Goal: Task Accomplishment & Management: Complete application form

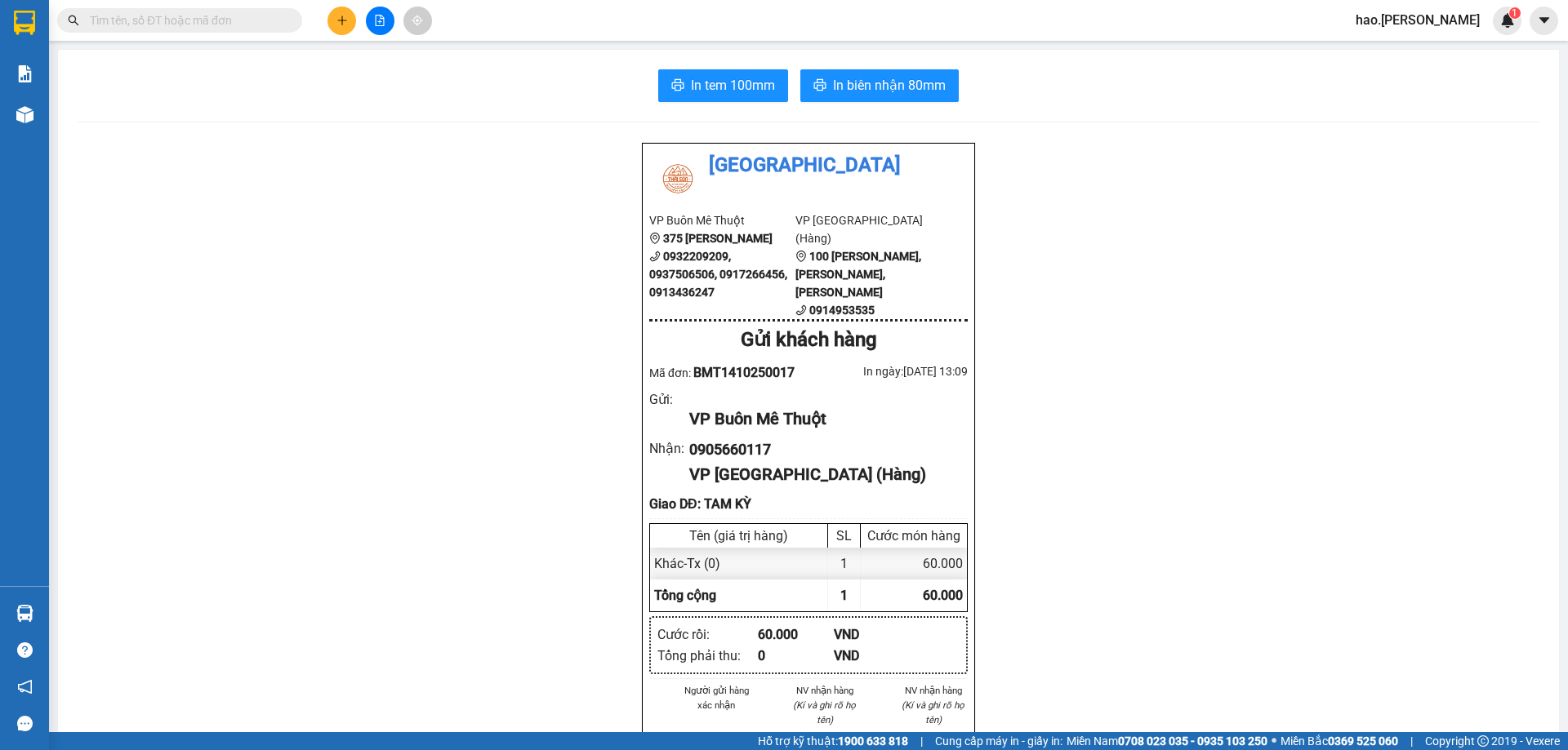
click at [328, 26] on button at bounding box center [342, 20] width 28 height 28
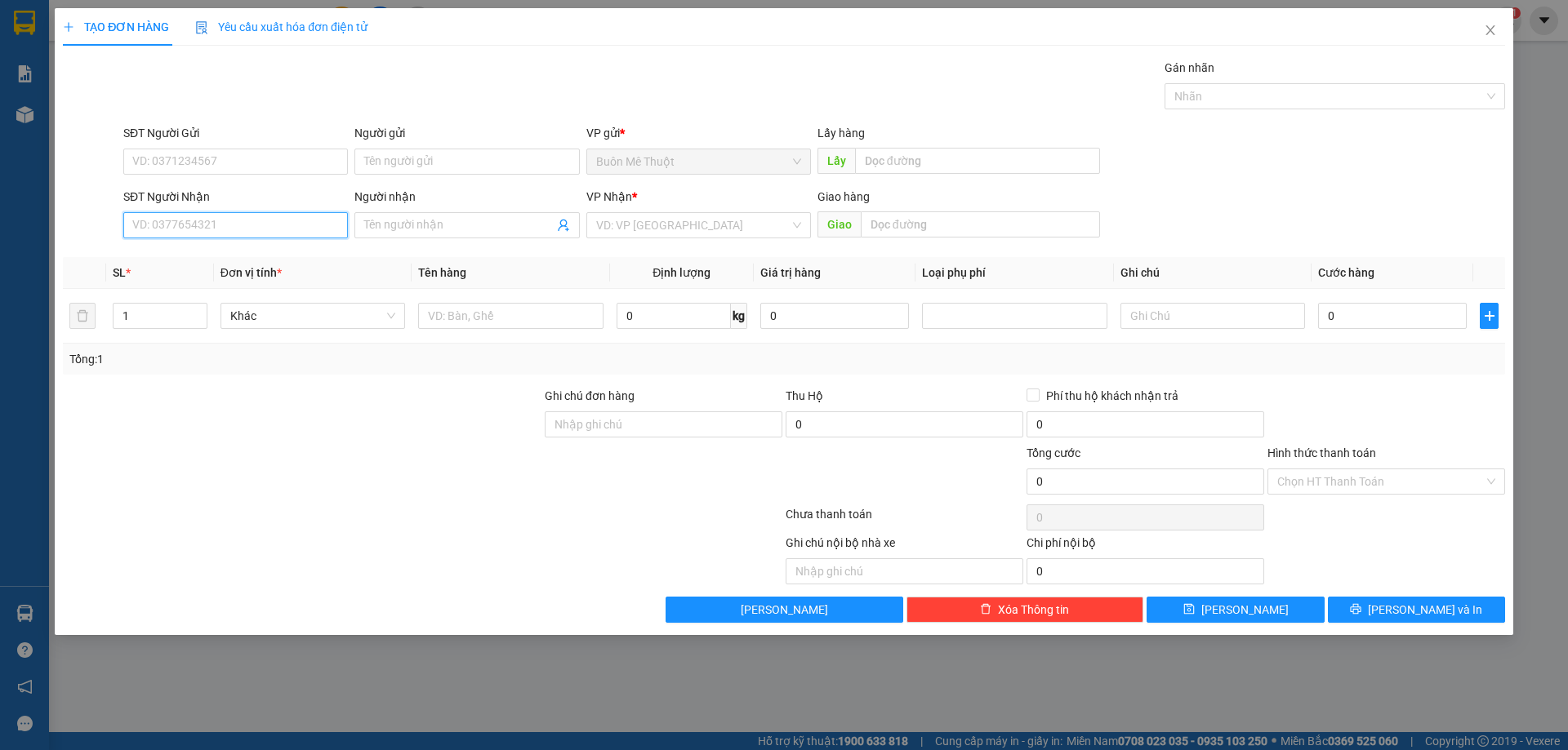
click at [252, 233] on input "SĐT Người Nhận" at bounding box center [236, 225] width 225 height 27
type input "0946310145"
click at [676, 229] on input "search" at bounding box center [692, 225] width 194 height 25
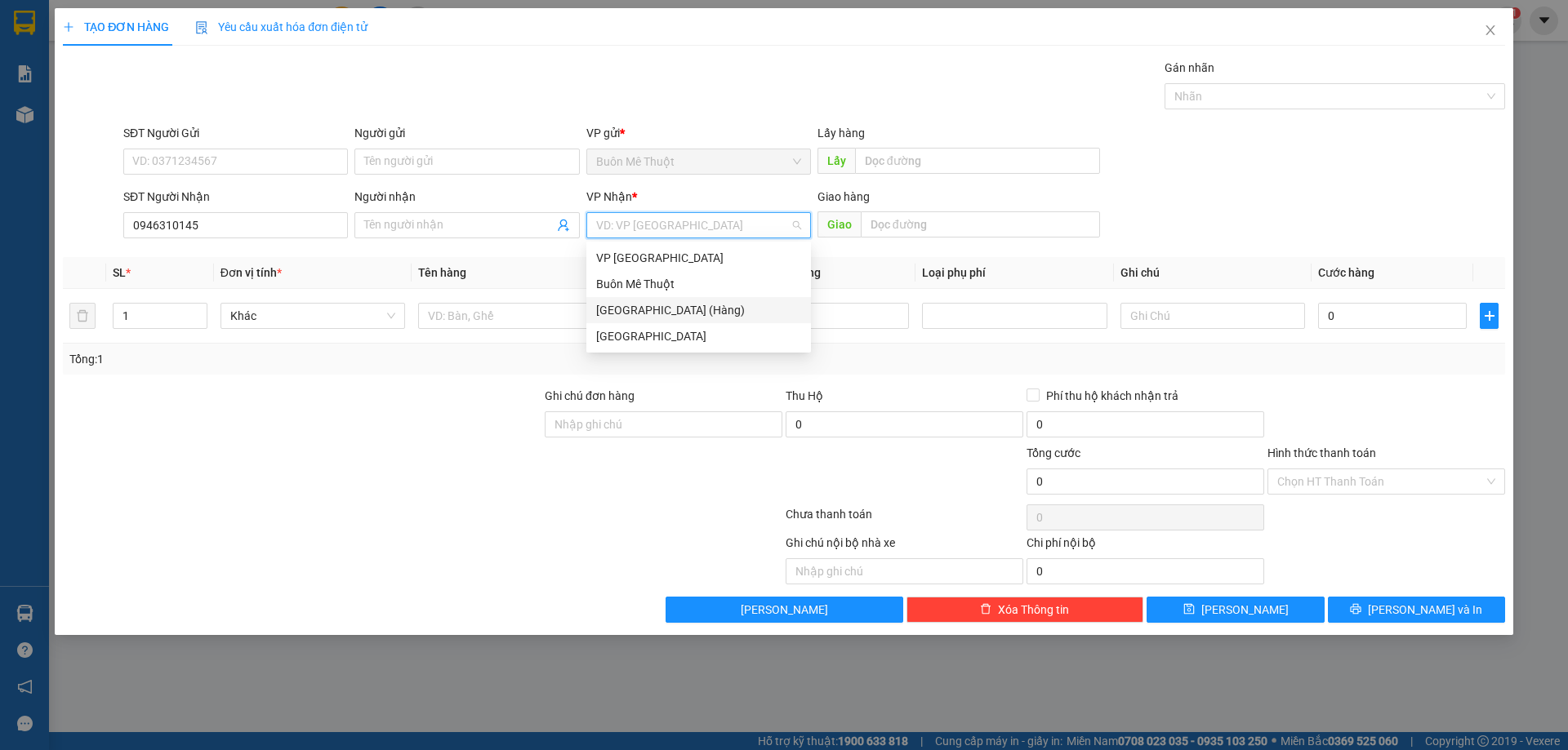
click at [642, 318] on div "[GEOGRAPHIC_DATA] (Hàng)" at bounding box center [698, 310] width 205 height 18
click at [642, 318] on input "0" at bounding box center [674, 316] width 114 height 27
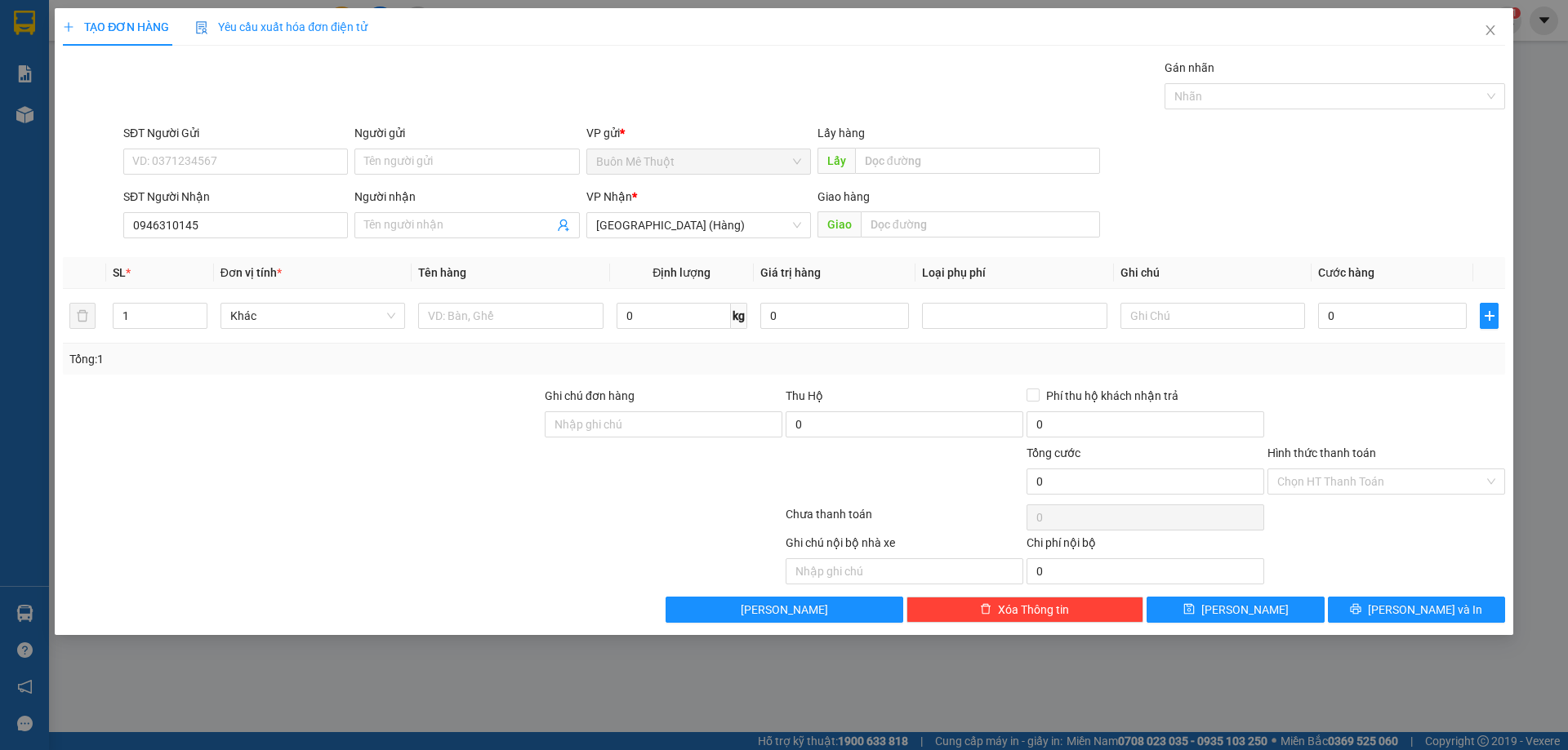
click at [666, 209] on div "VP Nhận *" at bounding box center [698, 201] width 225 height 25
click at [663, 222] on span "[GEOGRAPHIC_DATA] (Hàng)" at bounding box center [698, 225] width 205 height 25
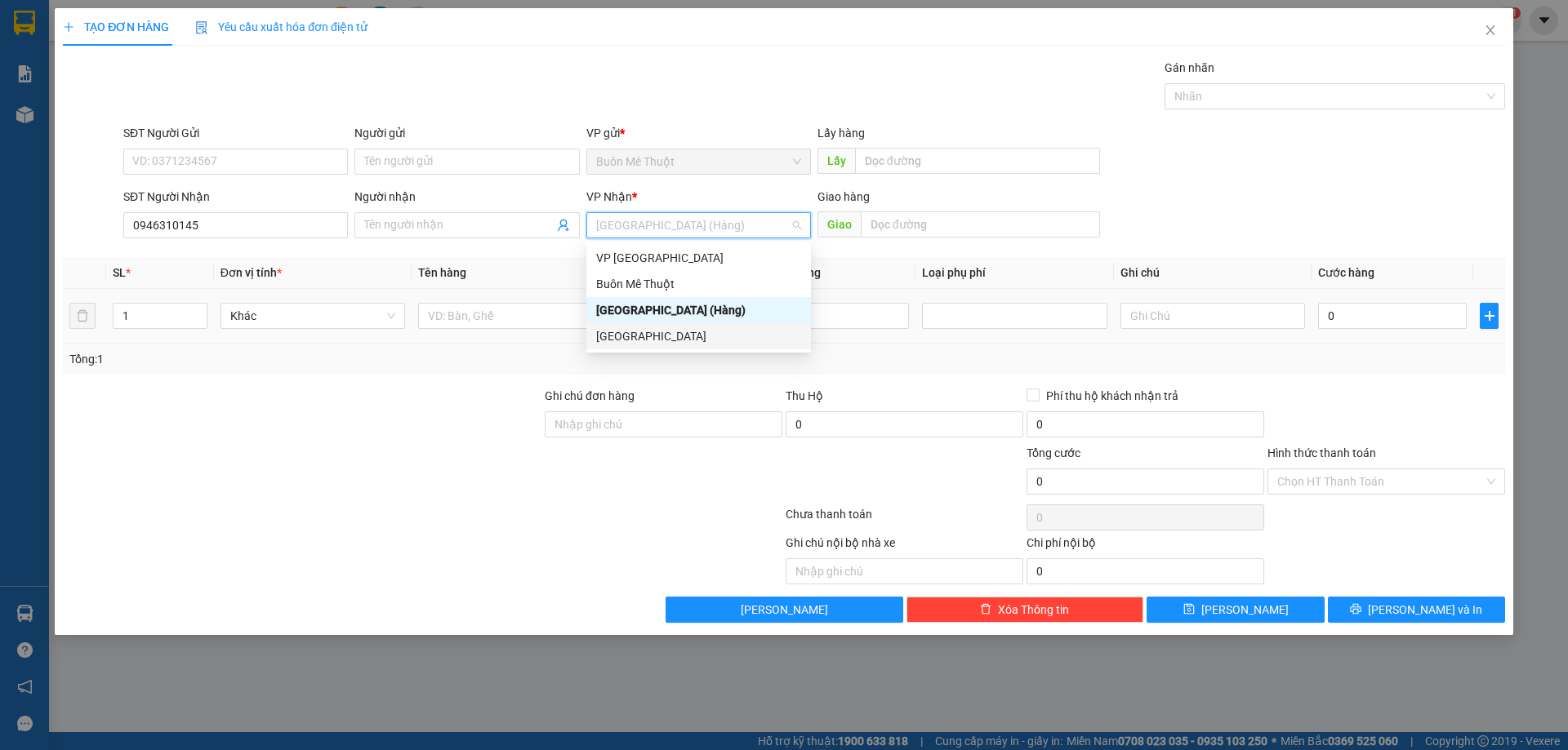
drag, startPoint x: 650, startPoint y: 337, endPoint x: 395, endPoint y: 330, distance: 255.1
click at [649, 338] on div "[GEOGRAPHIC_DATA]" at bounding box center [698, 337] width 205 height 18
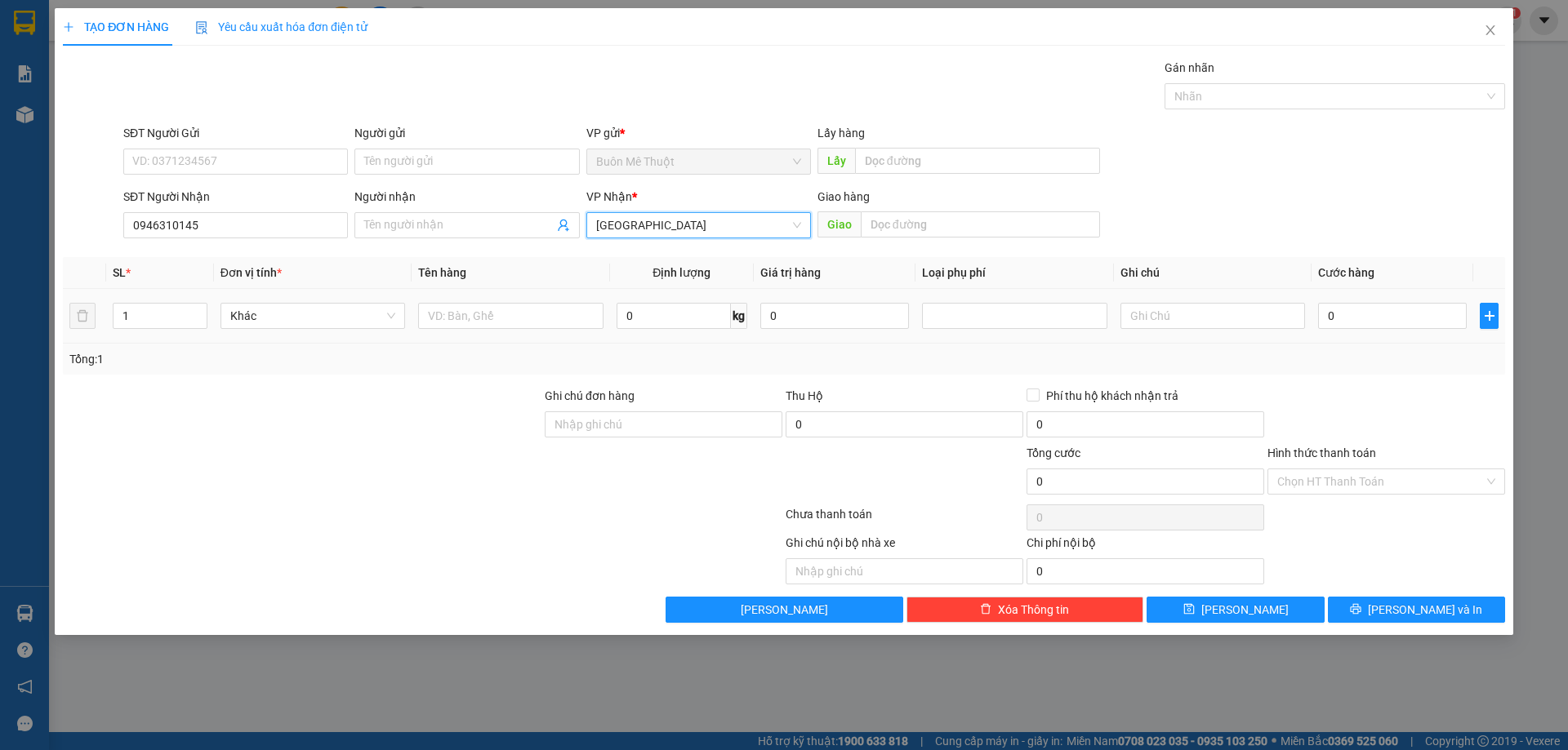
click at [395, 330] on div "Khác" at bounding box center [312, 315] width 185 height 33
click at [441, 322] on input "text" at bounding box center [510, 316] width 185 height 27
type input "thùng"
click at [1393, 307] on input "0" at bounding box center [1392, 316] width 148 height 27
type input "1"
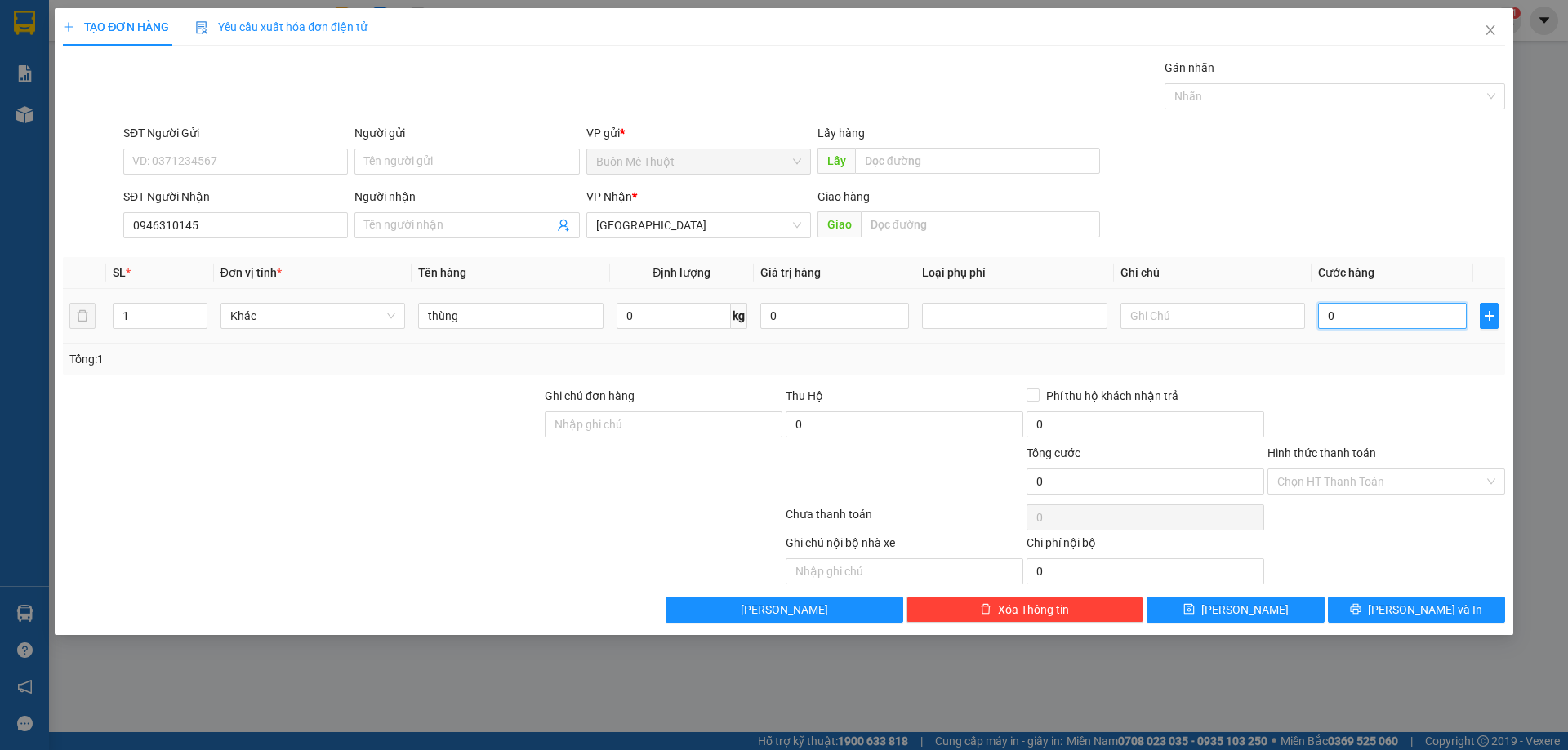
type input "1"
type input "12"
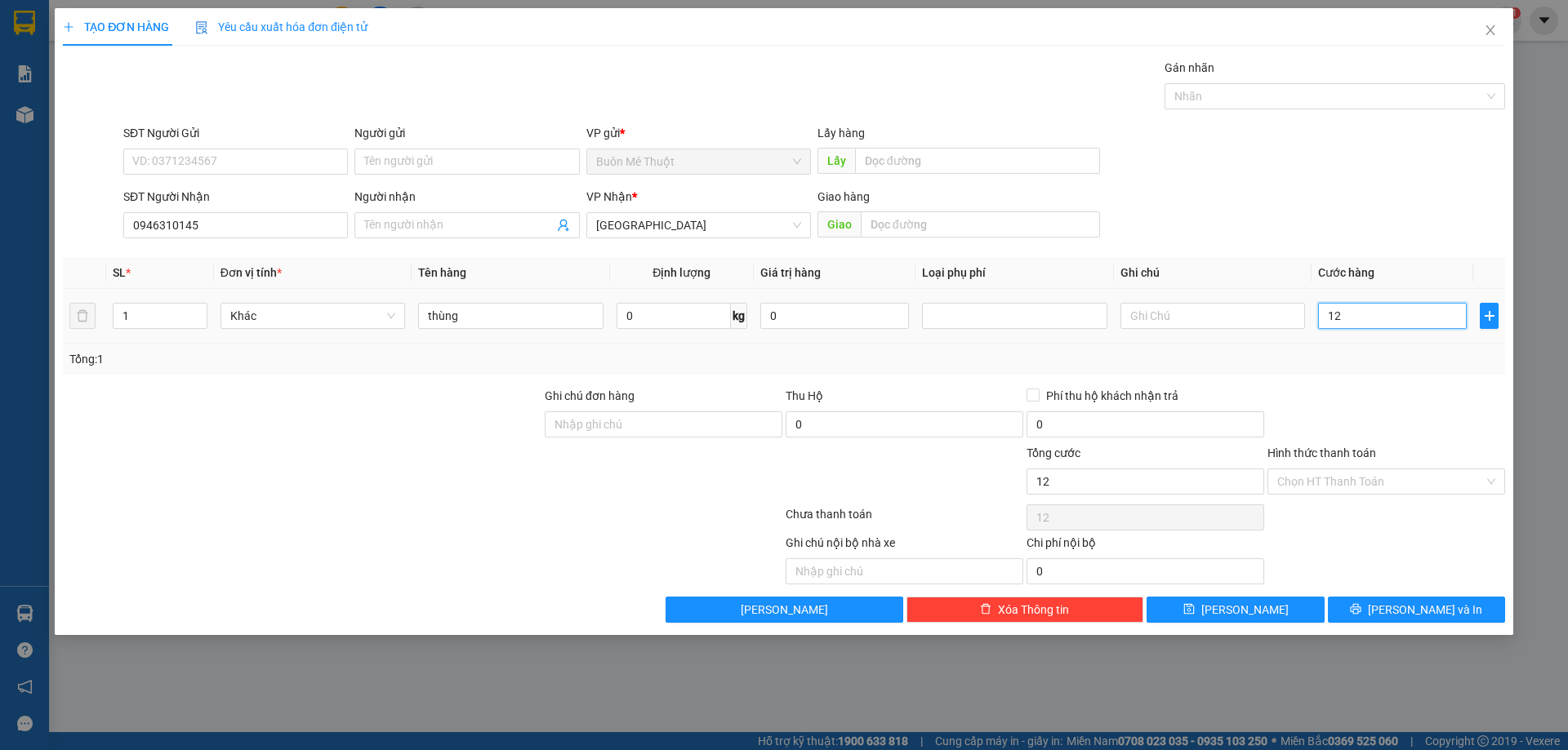
type input "120"
click at [1395, 307] on input "120" at bounding box center [1392, 316] width 148 height 27
type input "120.000"
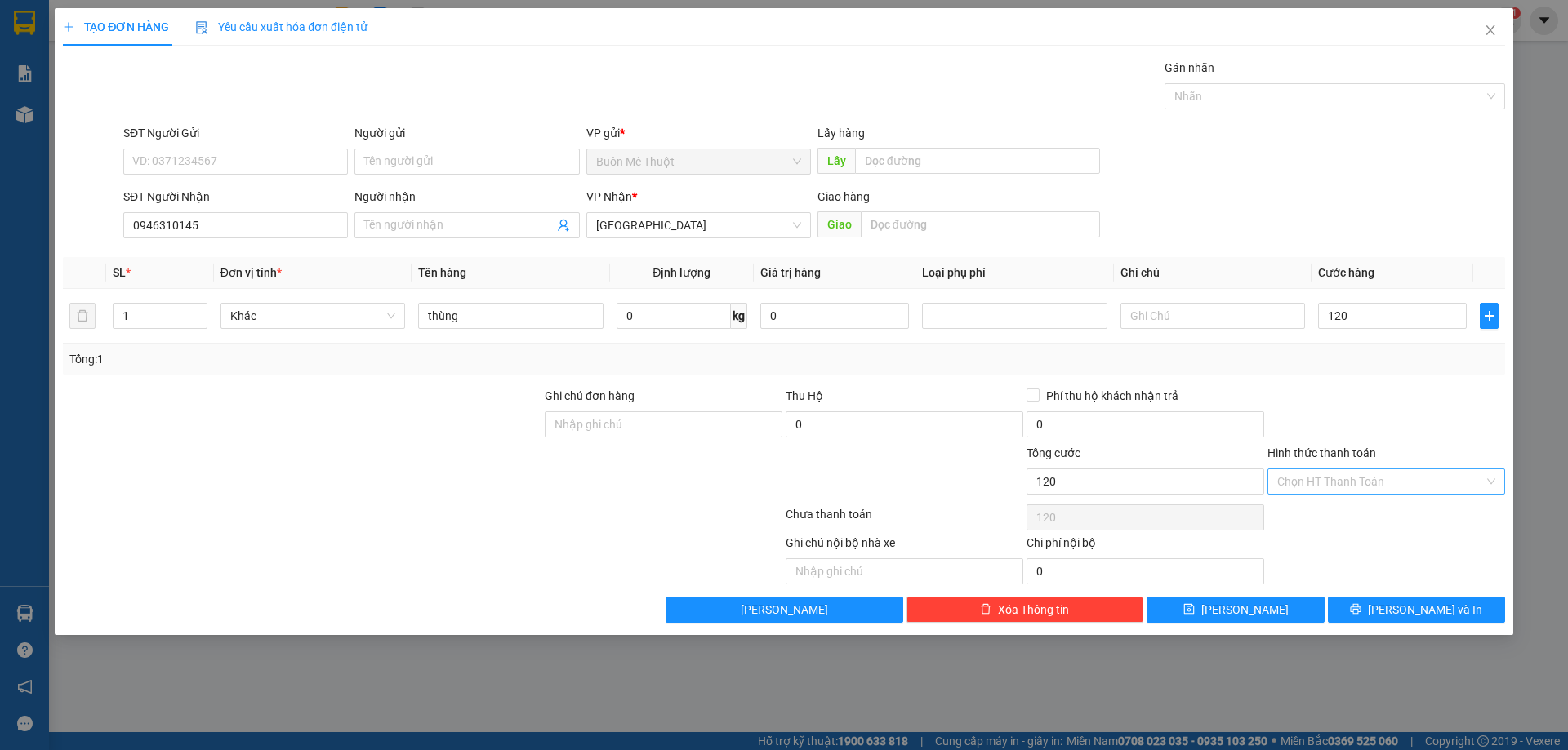
type input "120.000"
click at [1427, 473] on input "Hình thức thanh toán" at bounding box center [1381, 481] width 207 height 25
click at [1336, 510] on div "Tại văn phòng" at bounding box center [1386, 514] width 218 height 18
type input "120.000"
click at [1412, 610] on span "[PERSON_NAME] và In" at bounding box center [1425, 610] width 114 height 18
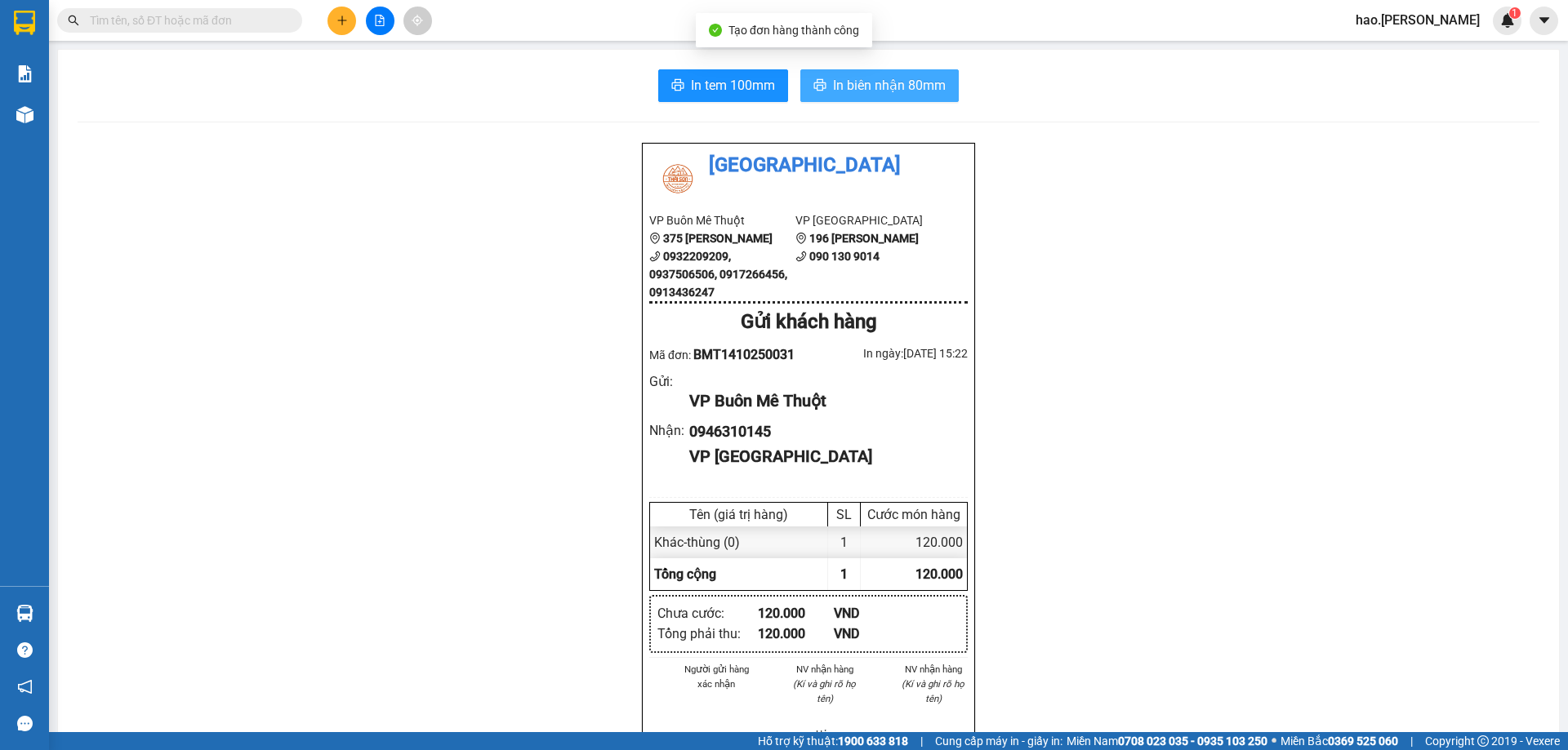
click at [879, 95] on span "In biên nhận 80mm" at bounding box center [889, 85] width 113 height 20
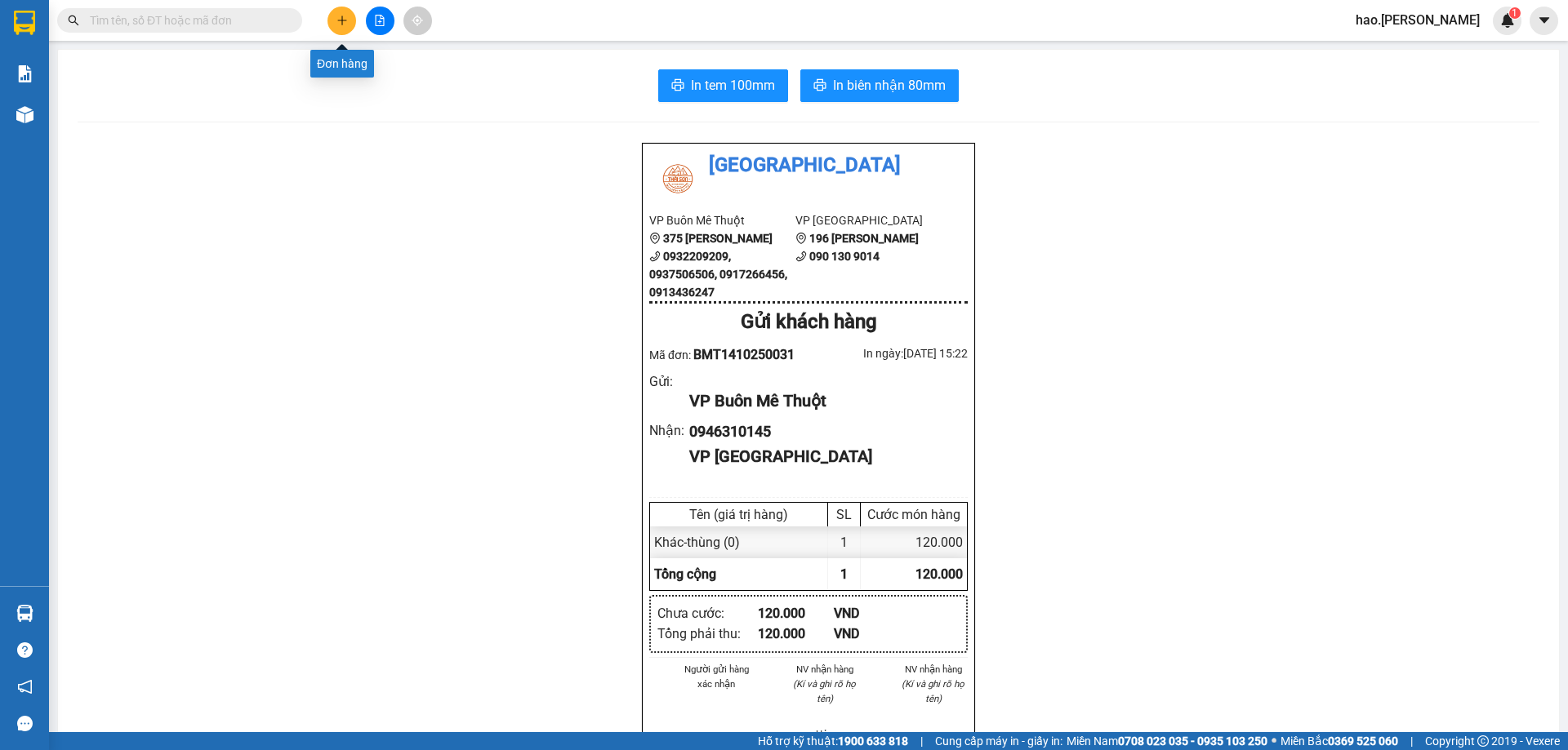
click at [349, 20] on button at bounding box center [342, 20] width 28 height 28
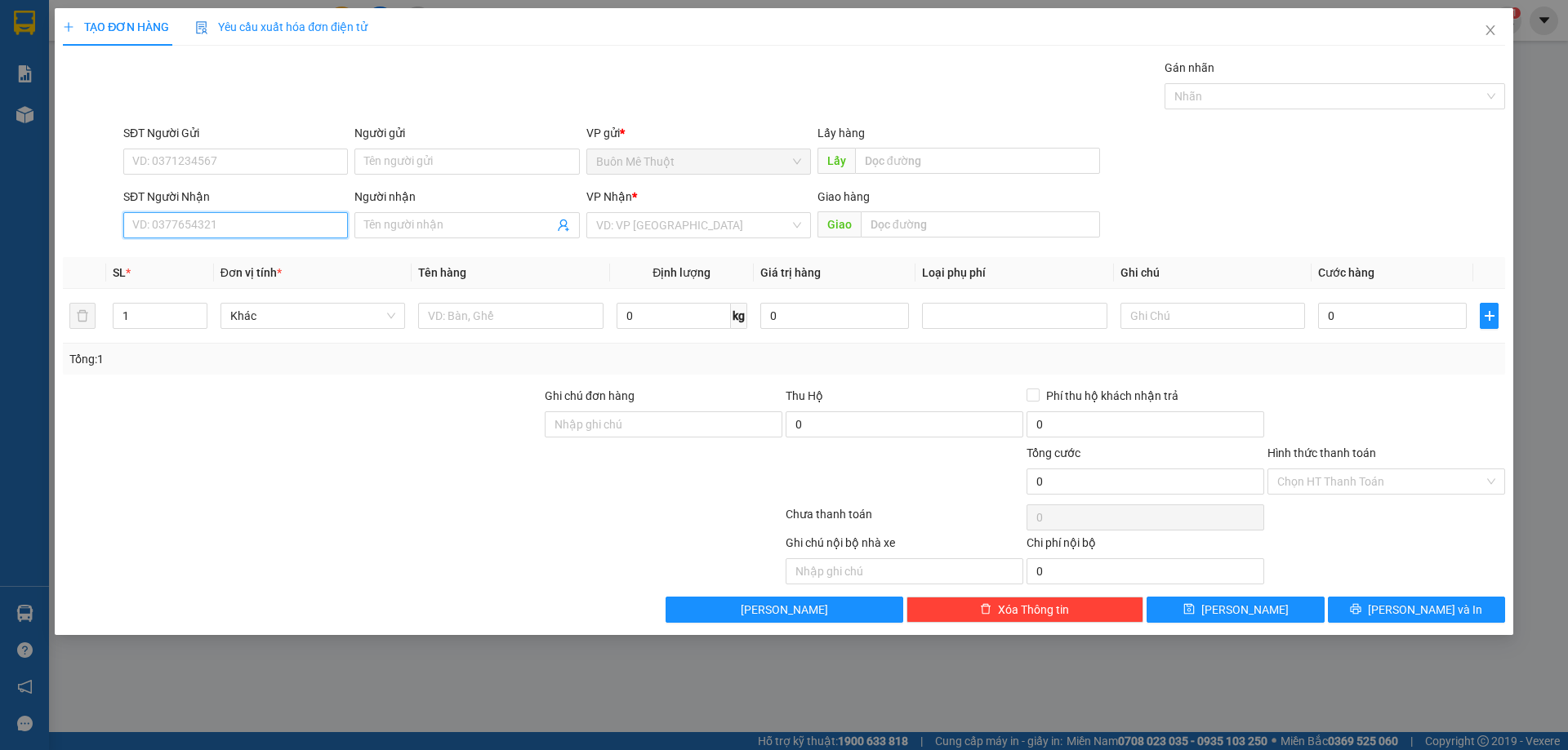
click at [196, 235] on input "SĐT Người Nhận" at bounding box center [236, 225] width 225 height 27
click at [202, 245] on div "0387615508" at bounding box center [236, 258] width 225 height 27
type input "0387615508"
type input "200.000"
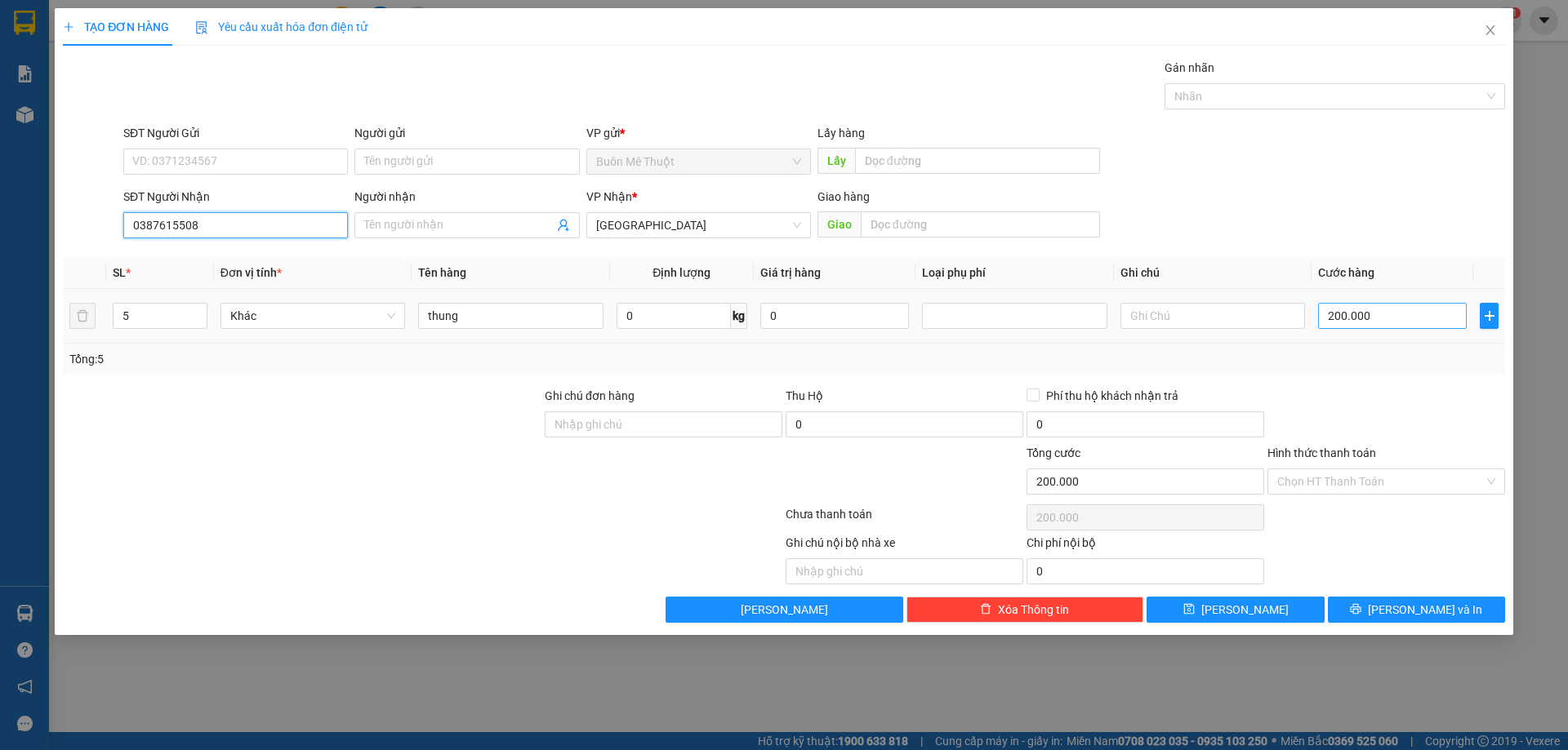
type input "0387615508"
click at [1401, 310] on input "200.000" at bounding box center [1392, 316] width 148 height 27
type input "1"
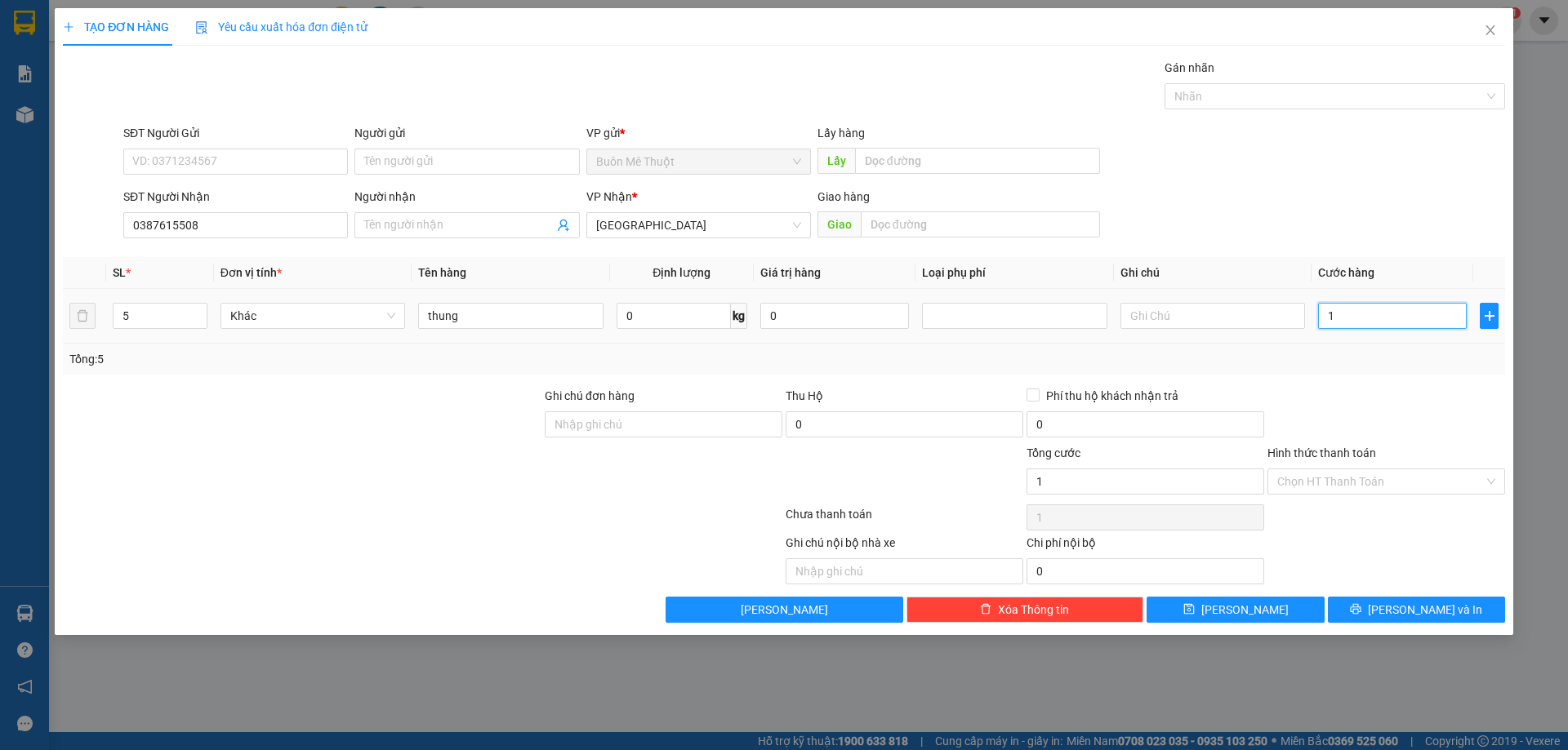
type input "10"
type input "100"
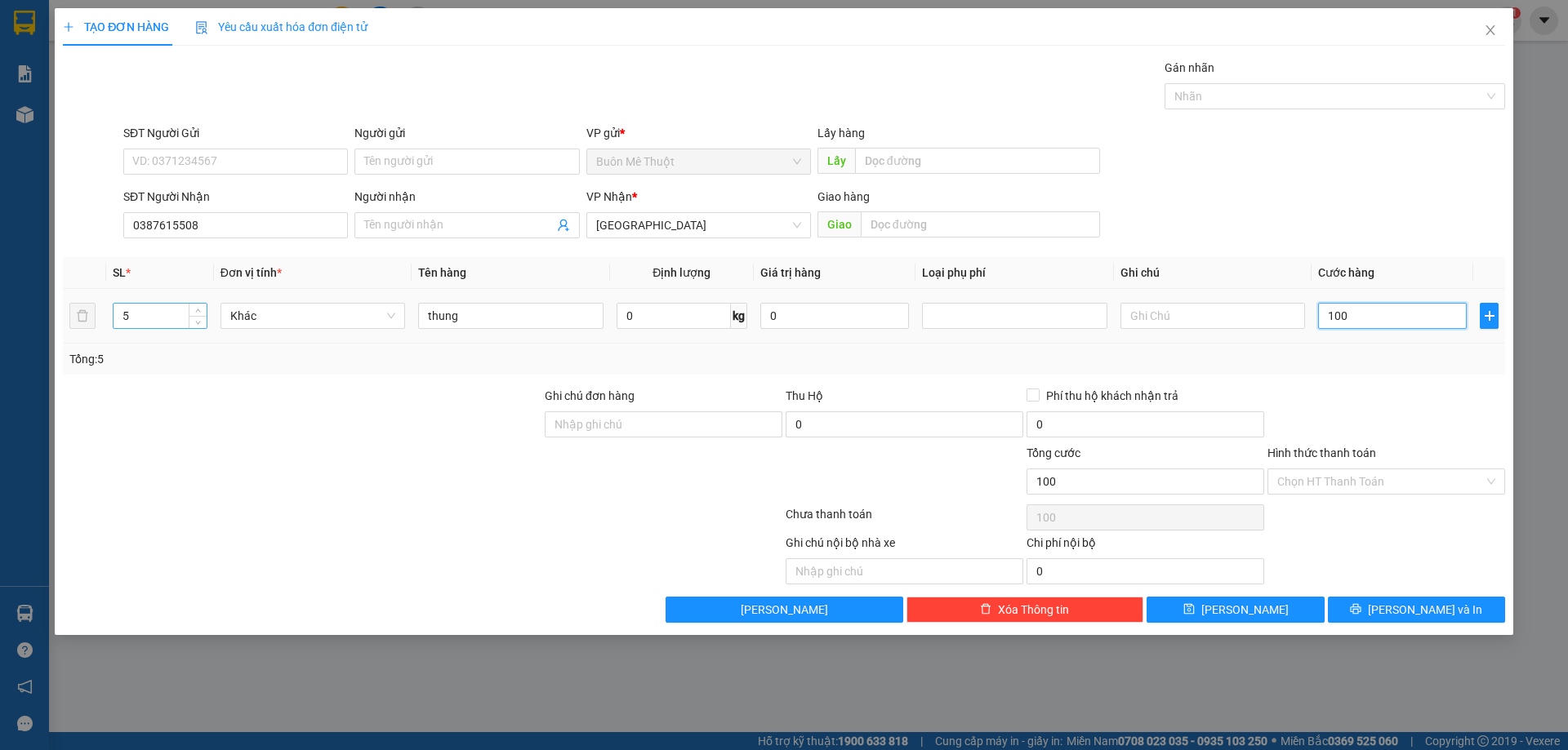
type input "100"
type input "100.000"
click at [174, 309] on input "5" at bounding box center [159, 316] width 93 height 25
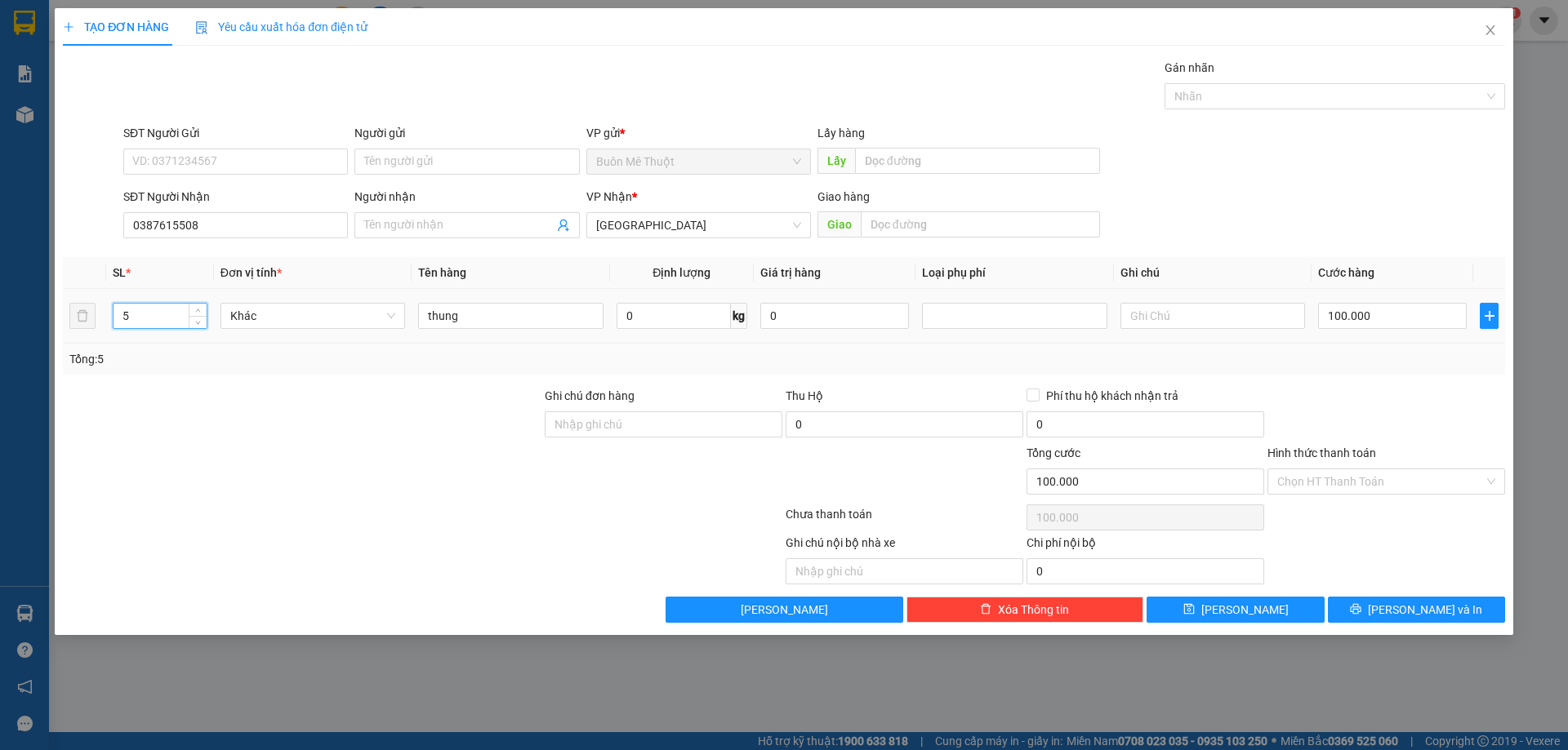
click at [174, 309] on input "5" at bounding box center [159, 316] width 93 height 25
type input "1"
type input "2"
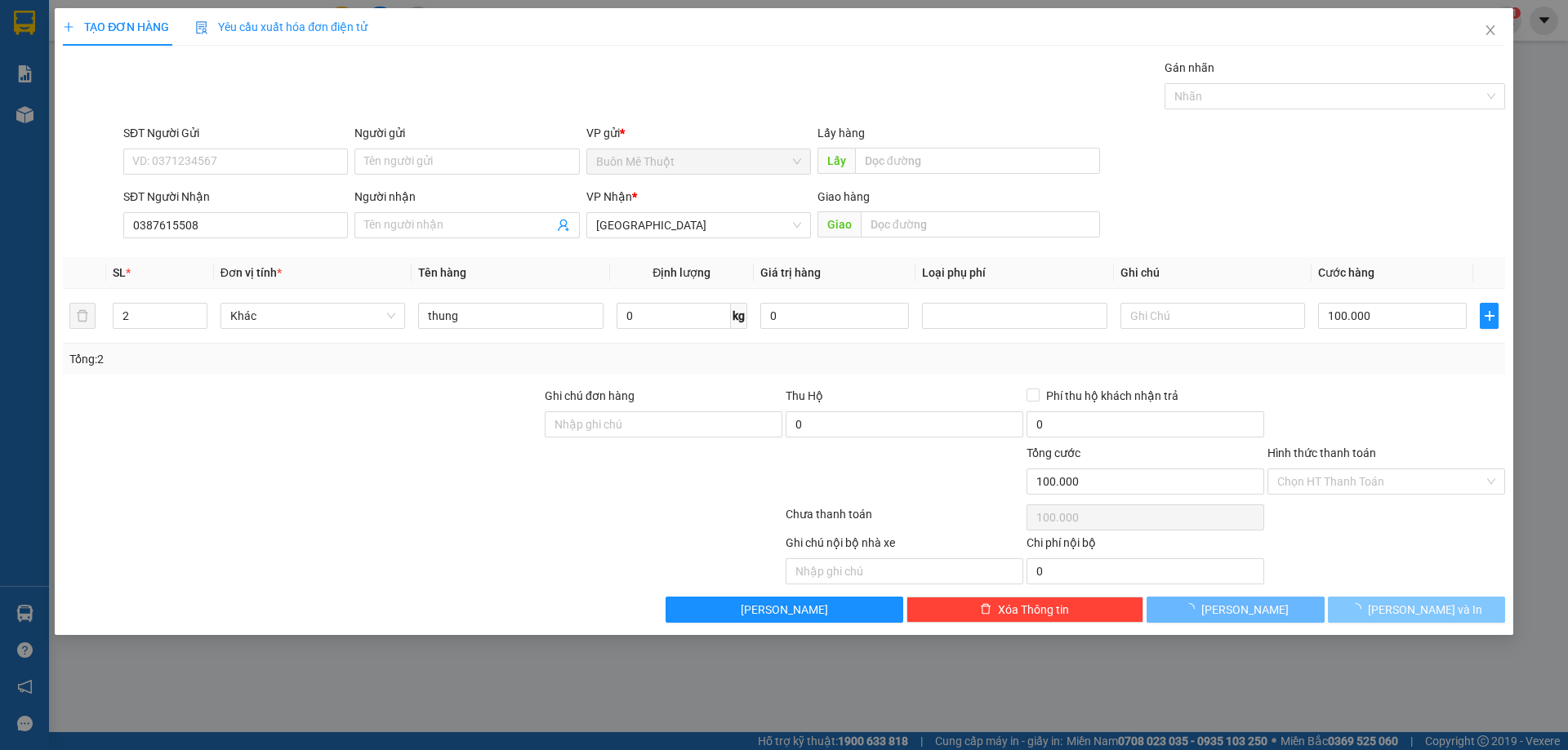
type input "0"
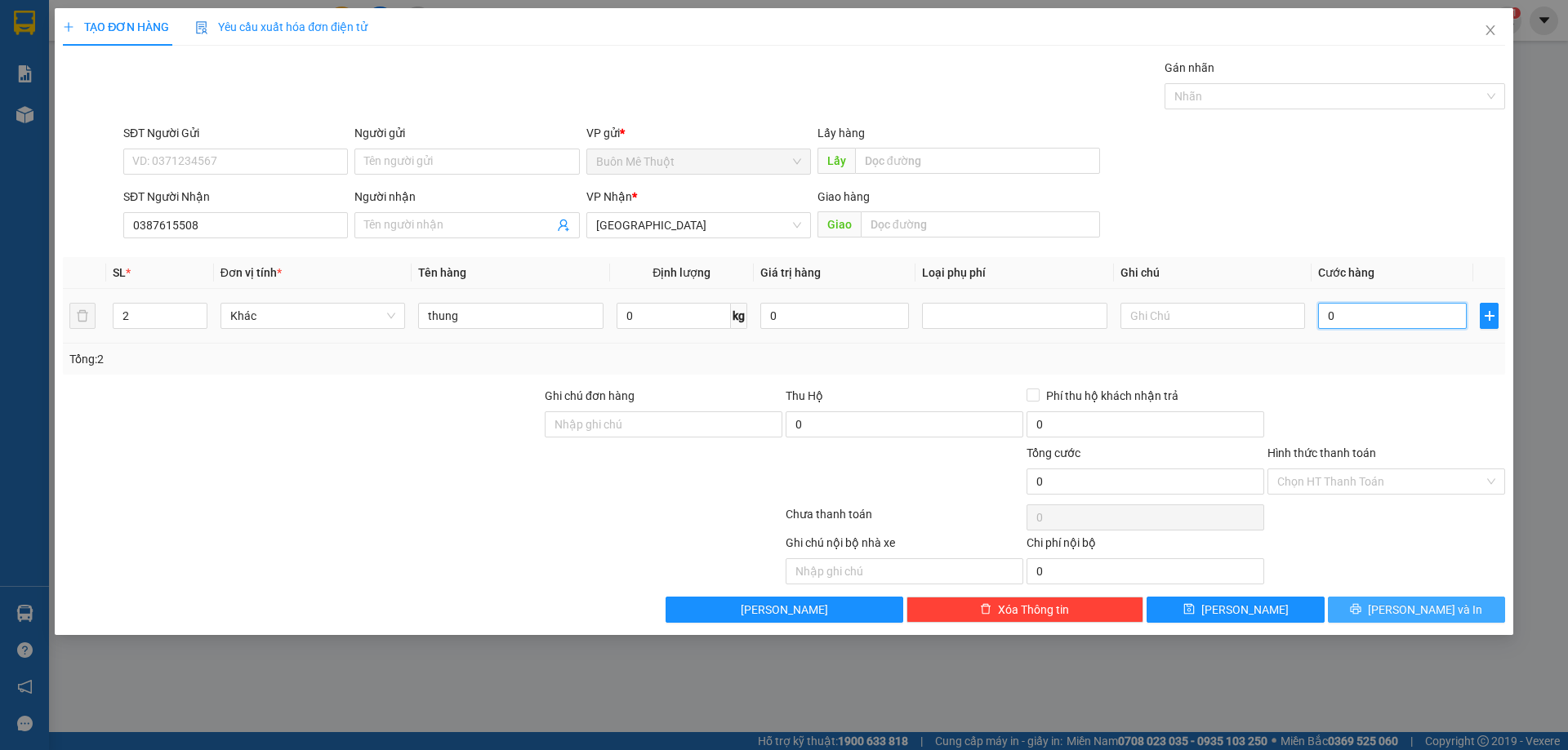
click at [1359, 307] on input "0" at bounding box center [1392, 316] width 148 height 27
type input "1"
type input "10"
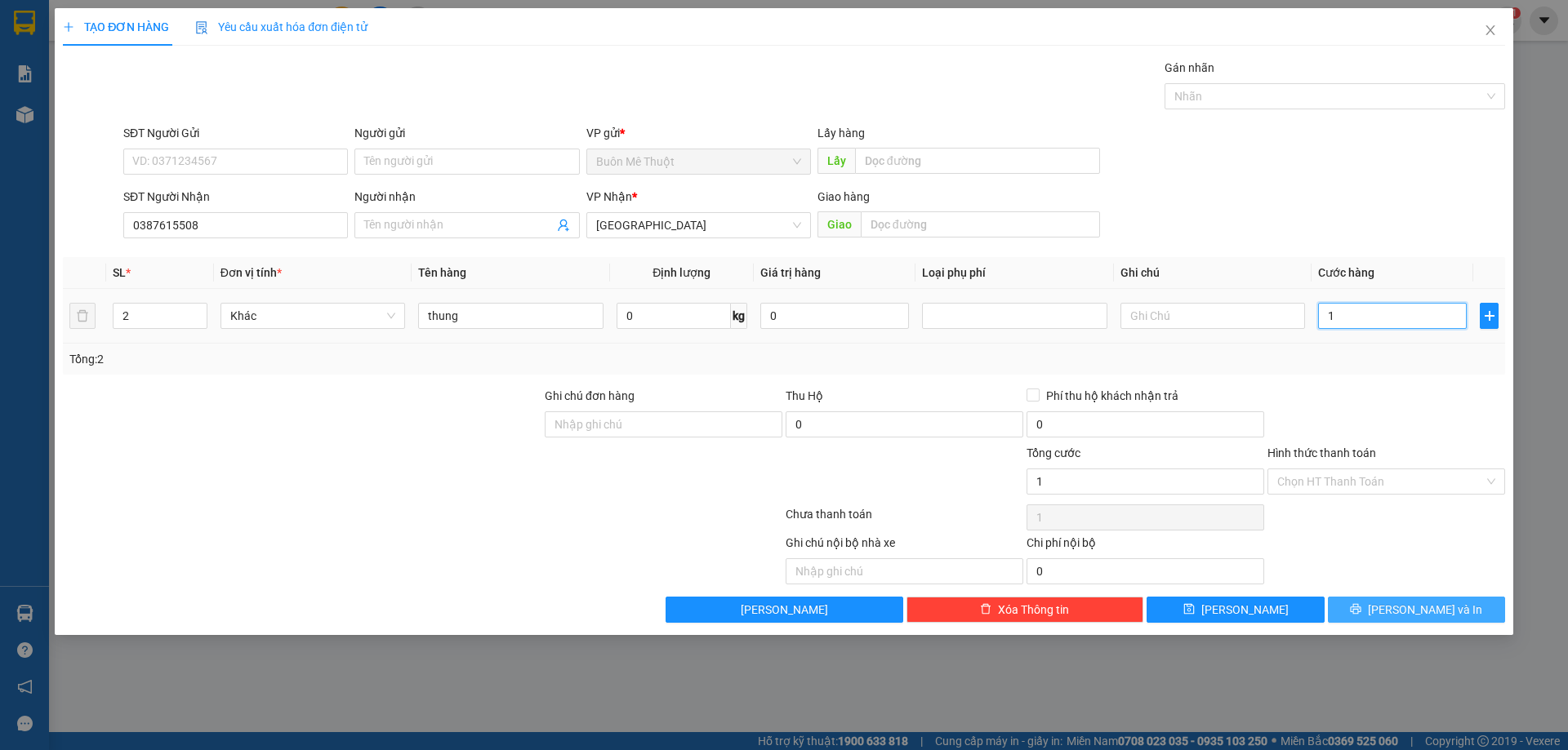
type input "10"
type input "100"
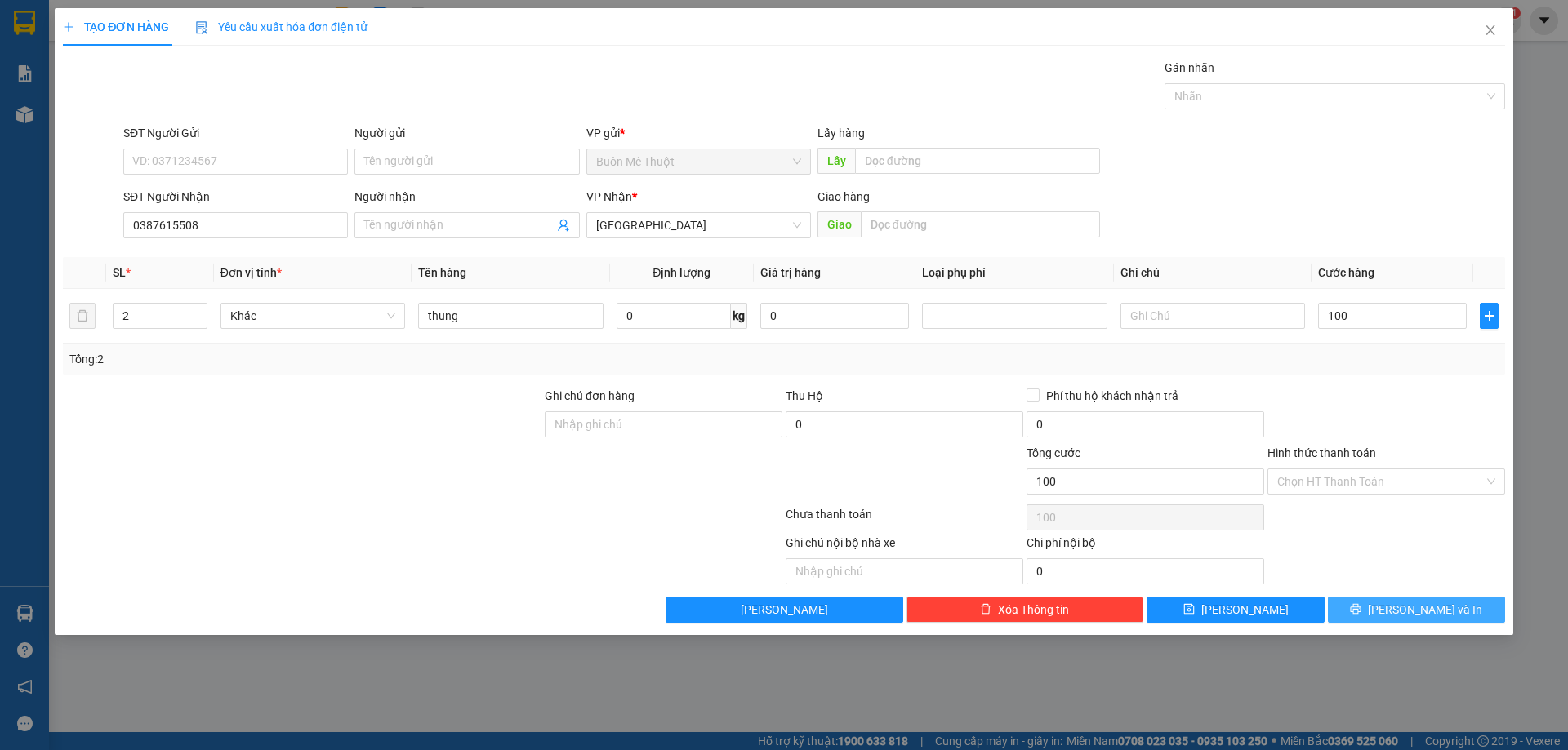
type input "100.000"
click at [1403, 614] on span "[PERSON_NAME] và In" at bounding box center [1425, 610] width 114 height 18
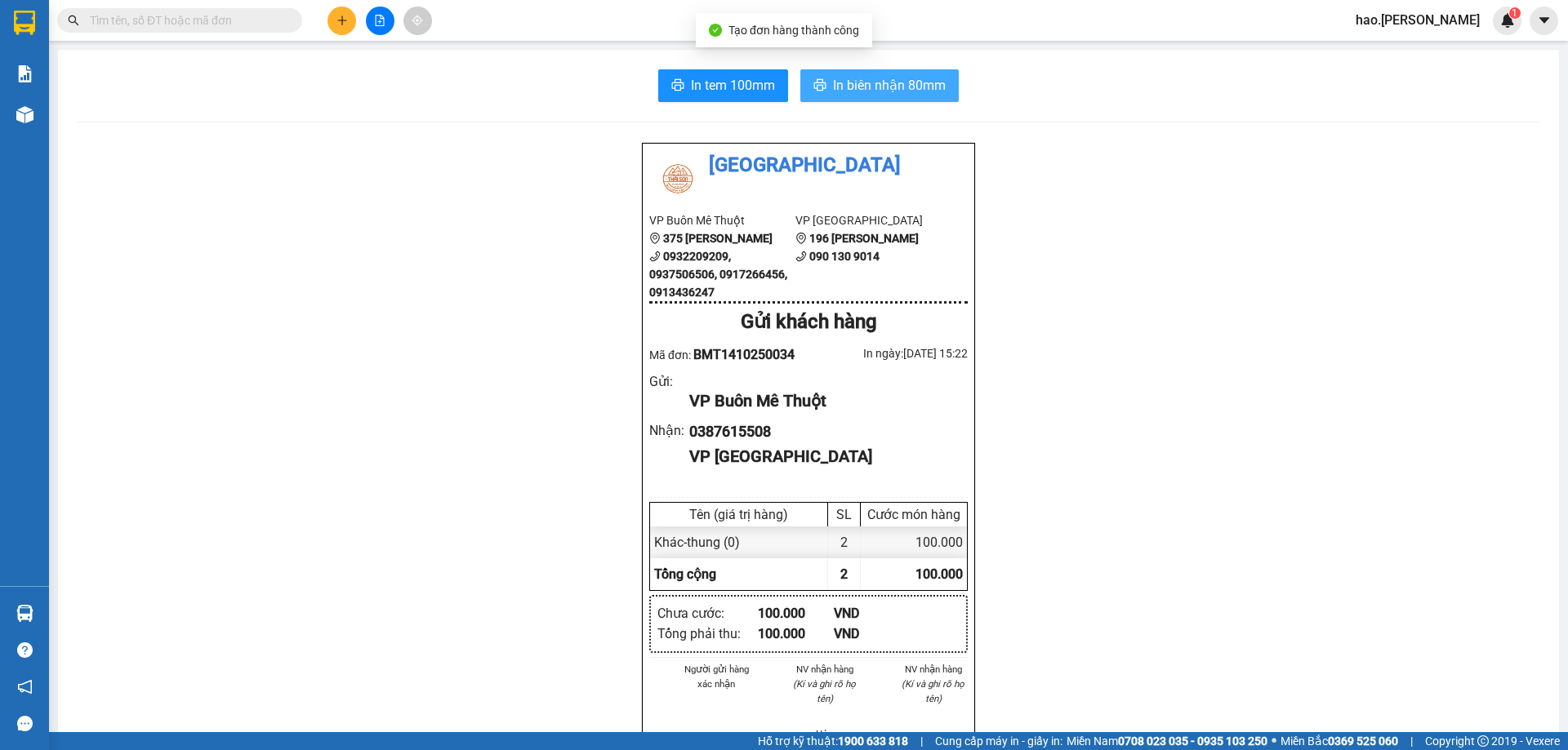
drag, startPoint x: 872, startPoint y: 91, endPoint x: 865, endPoint y: 78, distance: 14.8
click at [874, 90] on span "In biên nhận 80mm" at bounding box center [889, 85] width 113 height 20
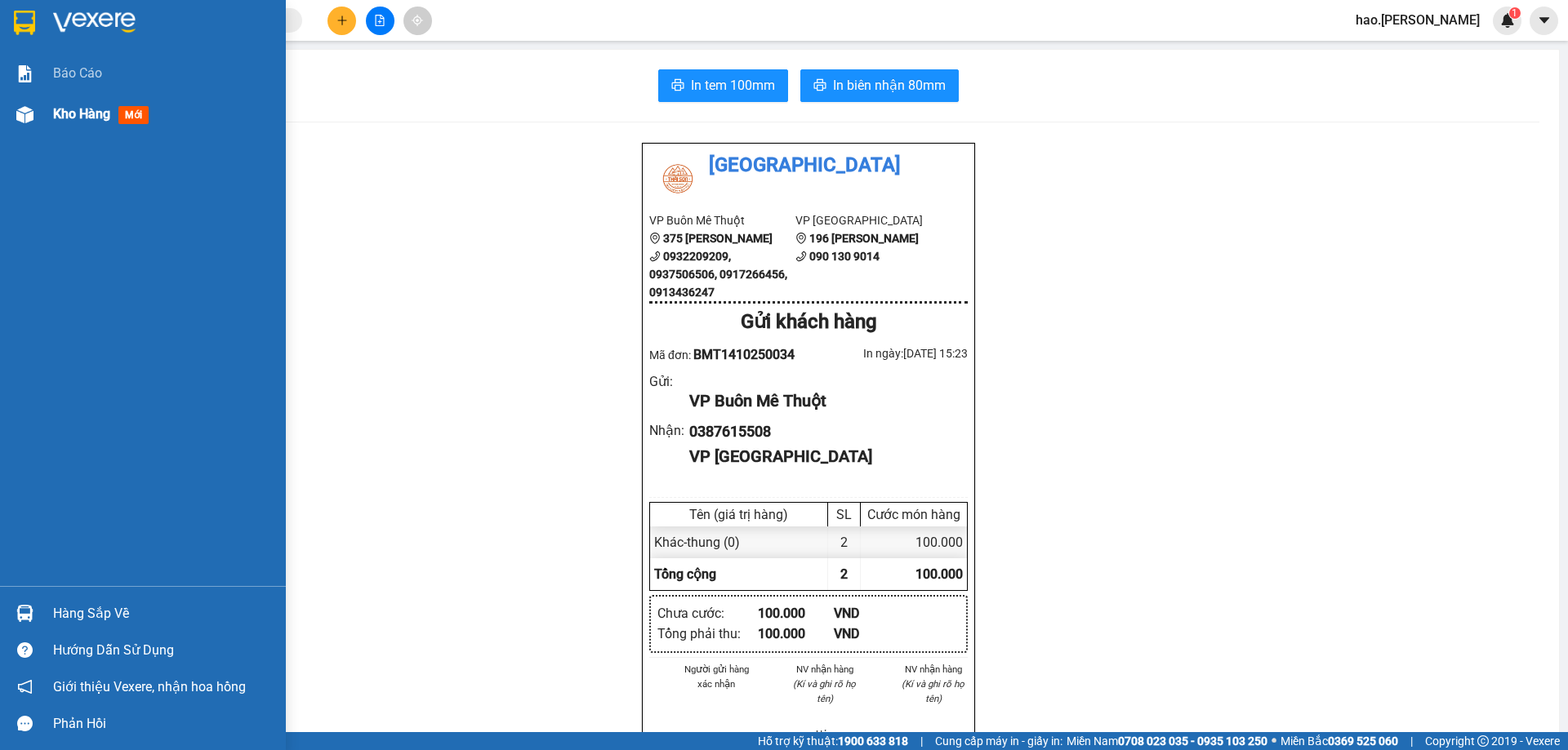
click at [40, 114] on div "Kho hàng mới" at bounding box center [142, 114] width 285 height 41
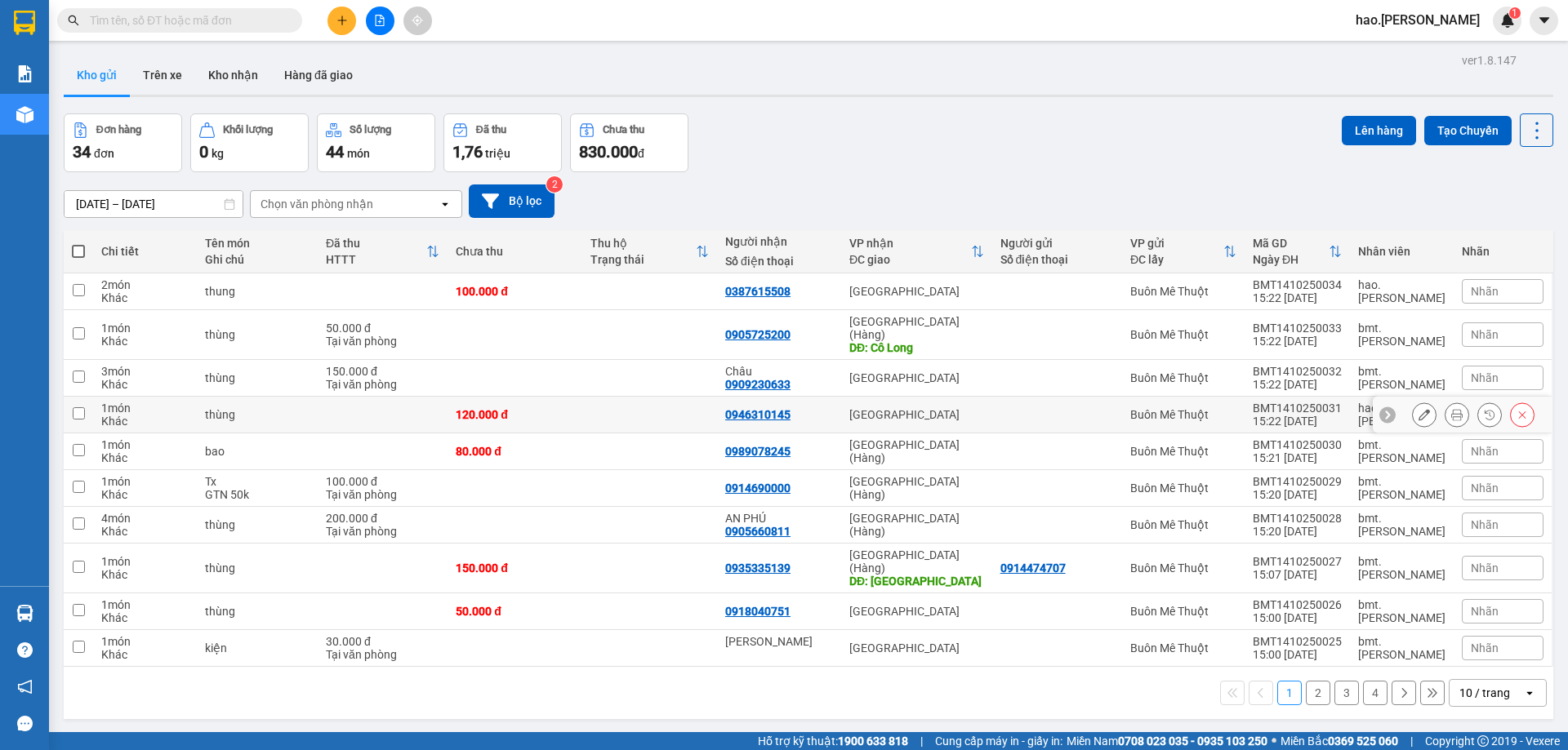
click at [1419, 409] on icon at bounding box center [1424, 414] width 11 height 11
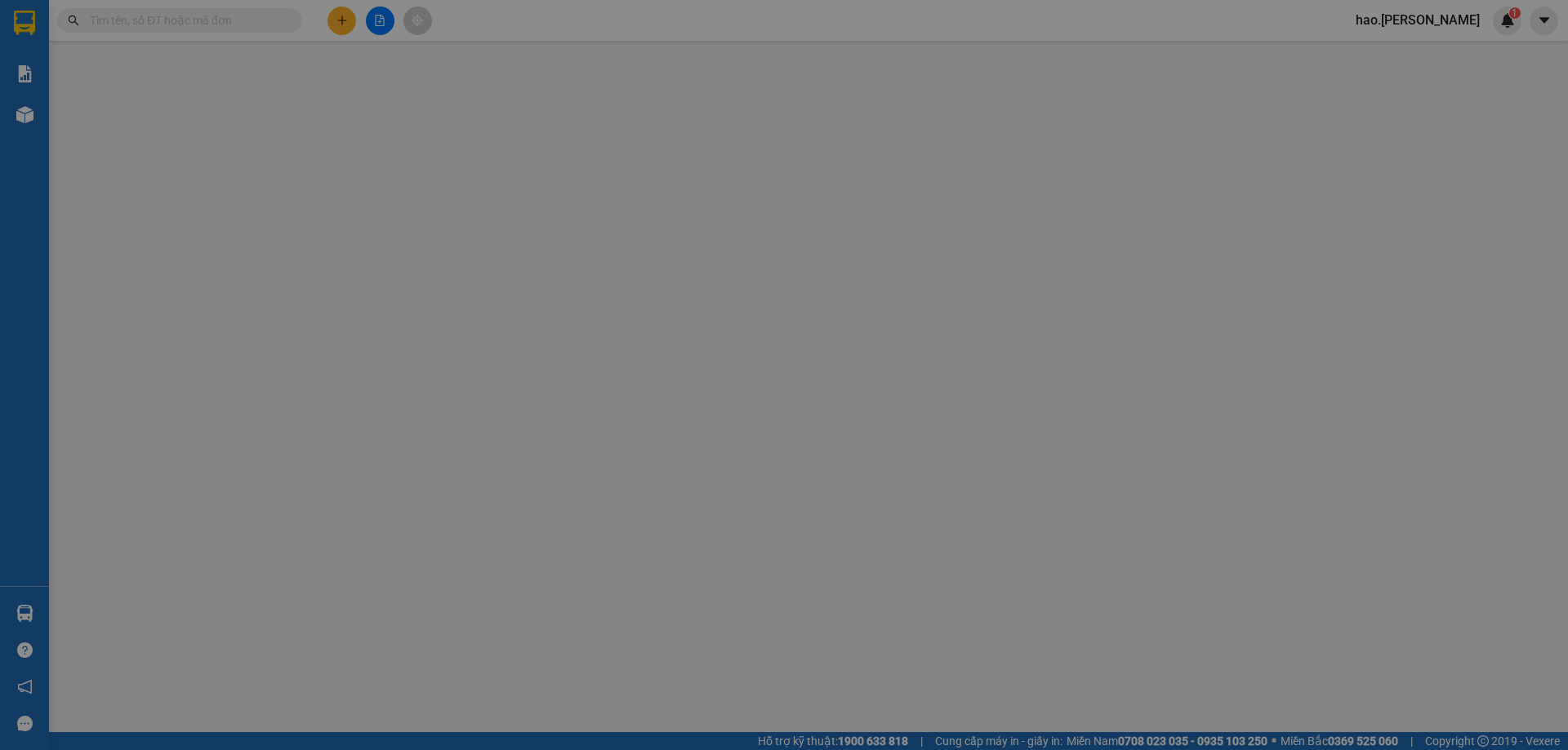
type input "0946310145"
type input "0"
type input "120.000"
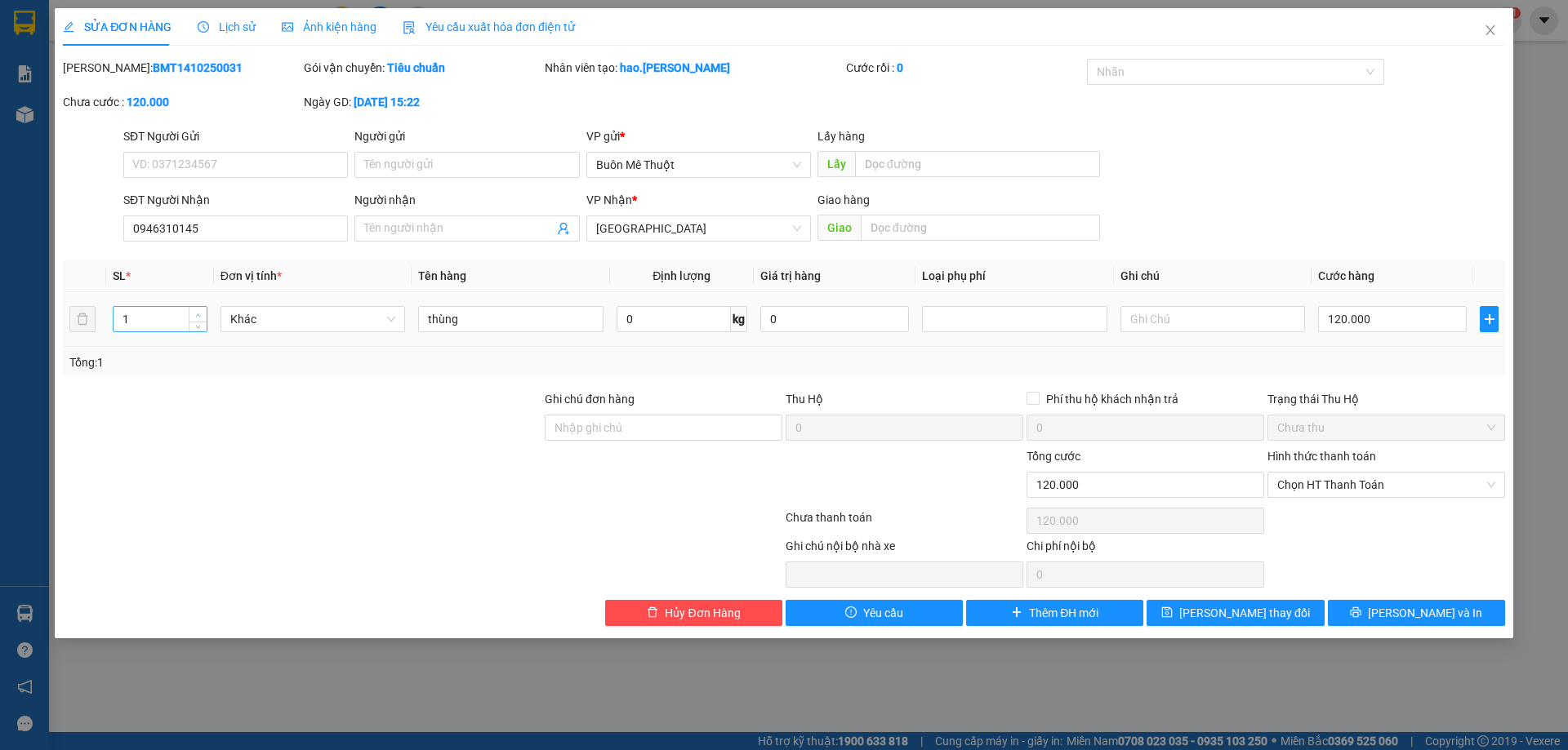
type input "2"
click at [199, 310] on span "up" at bounding box center [198, 314] width 10 height 10
click at [1389, 602] on button "[PERSON_NAME] và In" at bounding box center [1416, 613] width 177 height 27
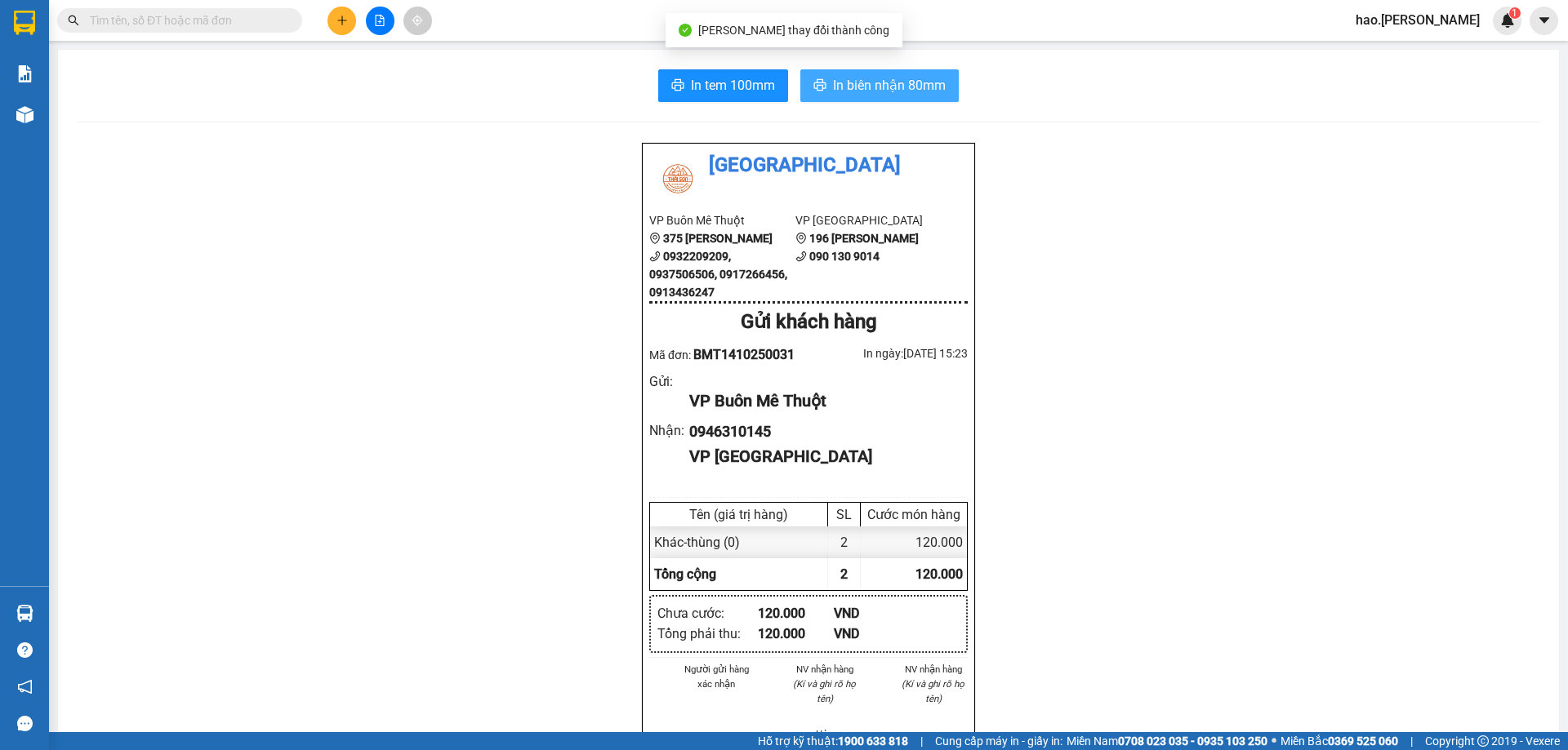
click at [861, 87] on span "In biên nhận 80mm" at bounding box center [889, 85] width 113 height 20
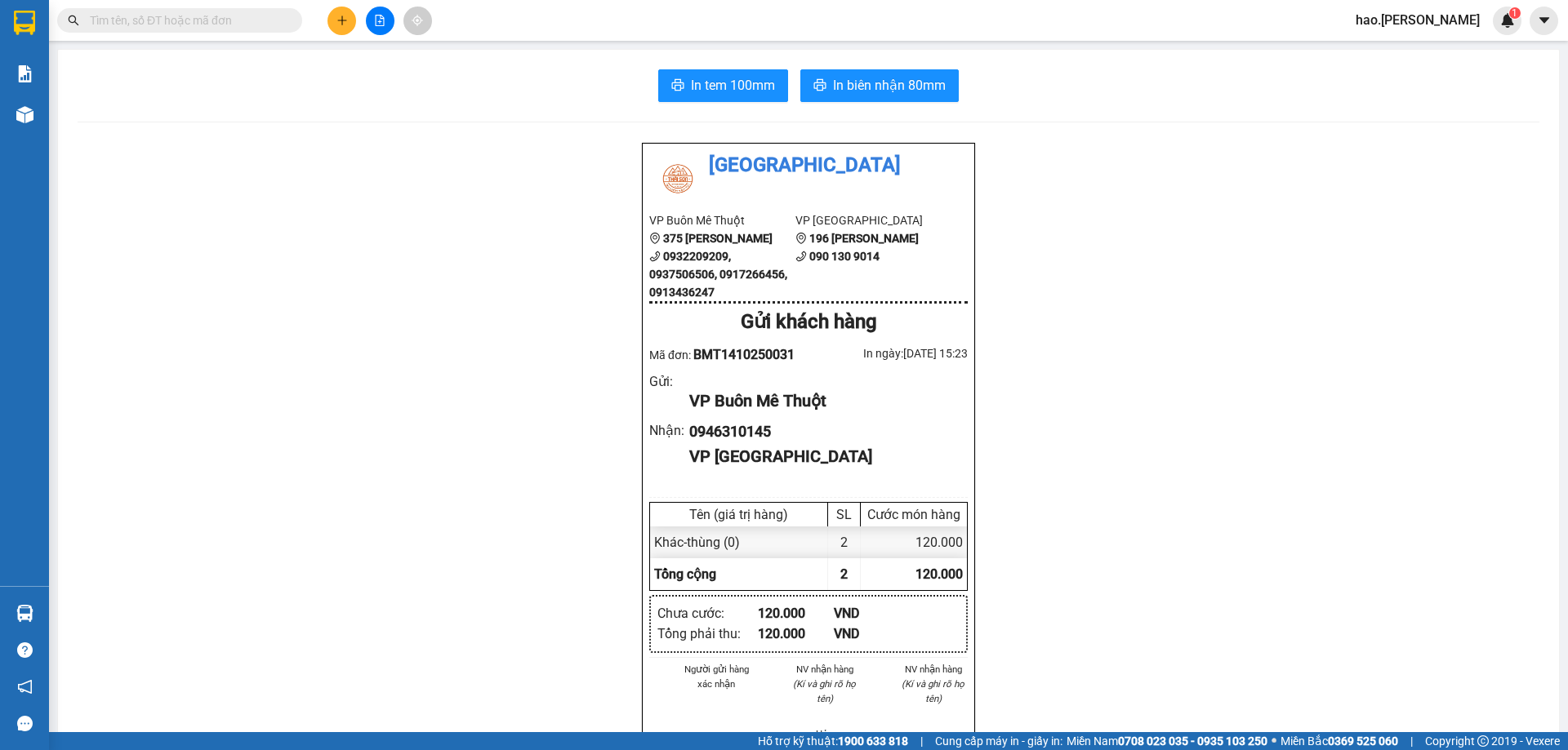
click at [339, 12] on button at bounding box center [342, 20] width 28 height 28
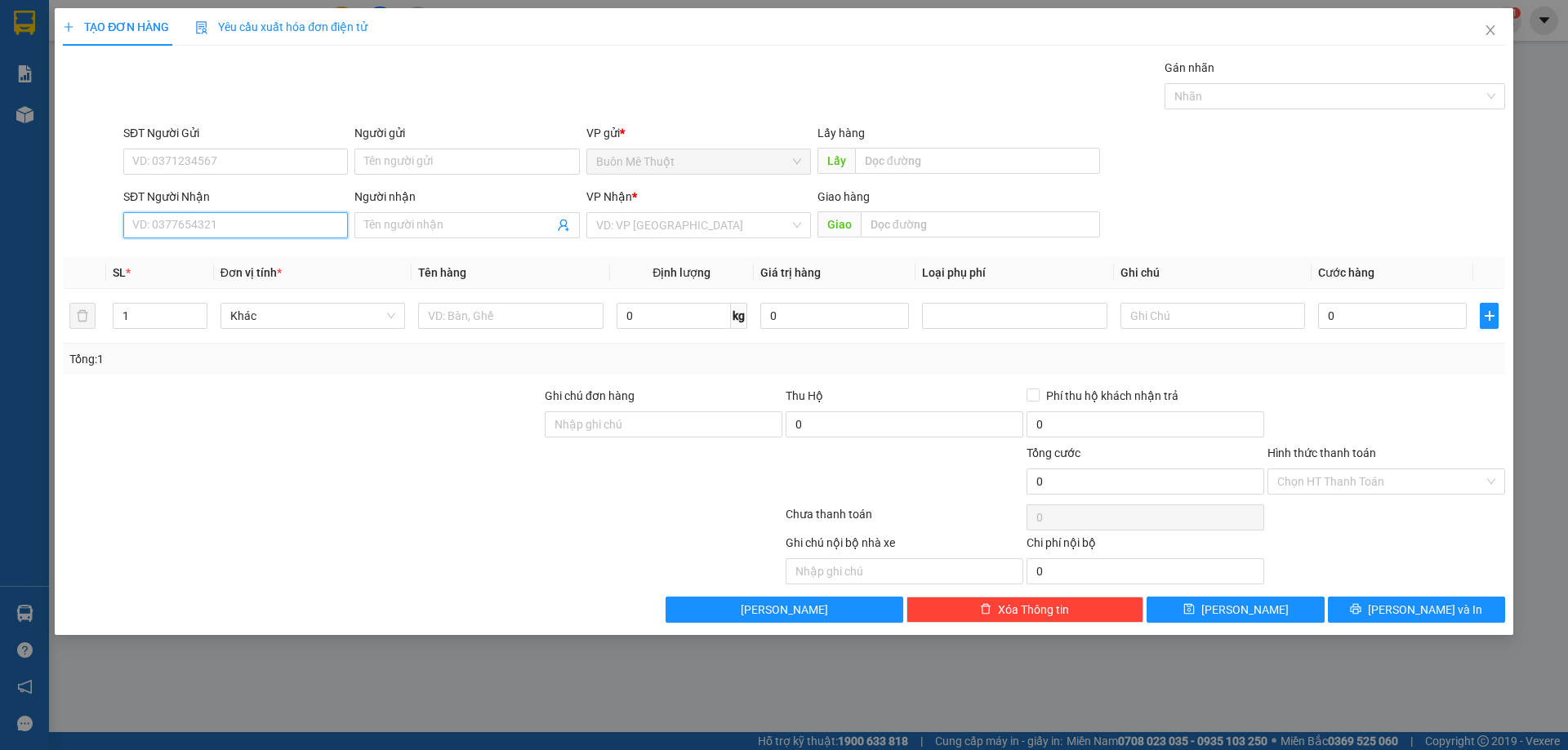
click at [278, 234] on input "SĐT Người Nhận" at bounding box center [236, 225] width 225 height 27
click at [187, 258] on div "0903011402" at bounding box center [236, 258] width 205 height 18
type input "0903011402"
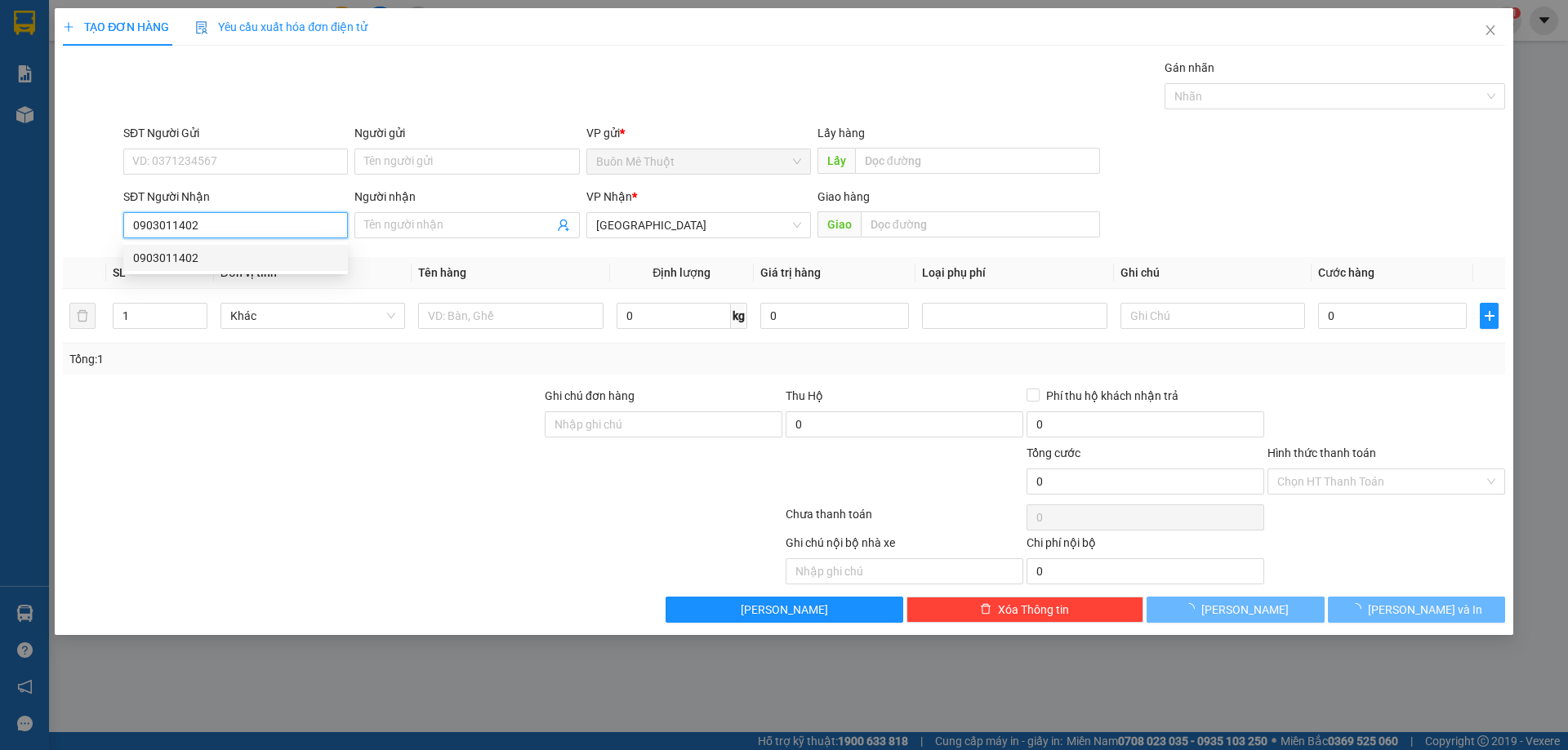
type input "90.000"
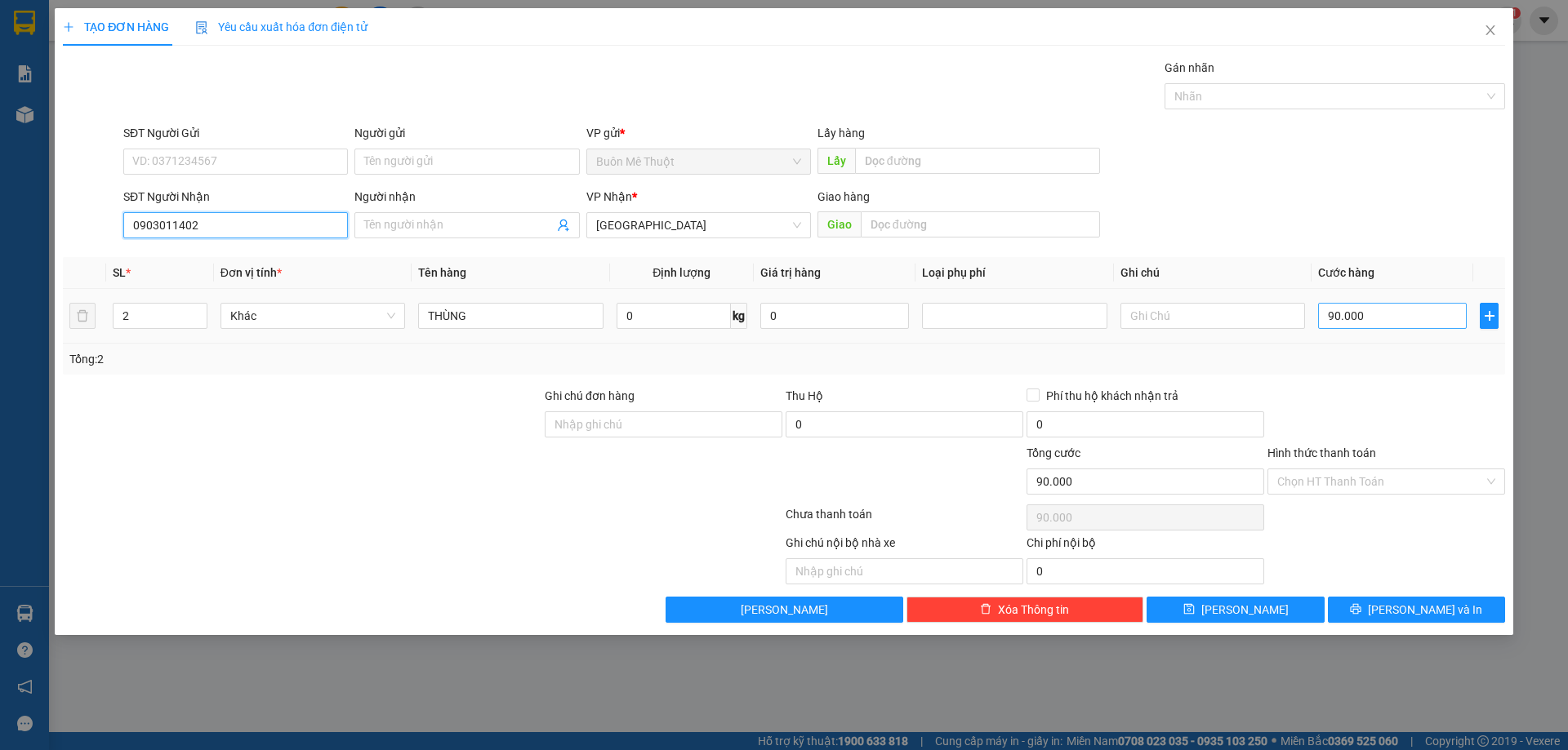
type input "0903011402"
click at [1329, 319] on input "90.000" at bounding box center [1392, 316] width 148 height 27
type input "1"
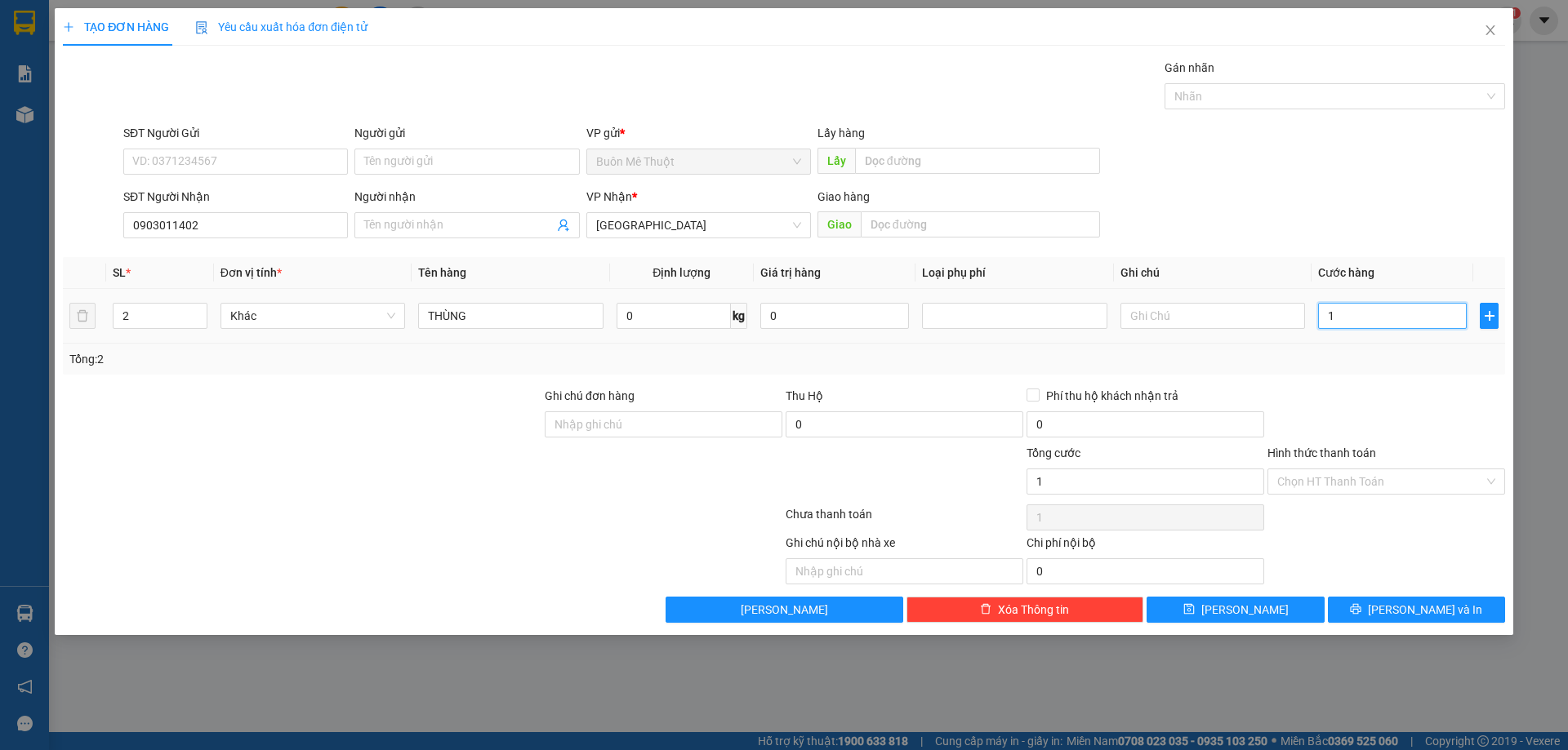
type input "10"
type input "100"
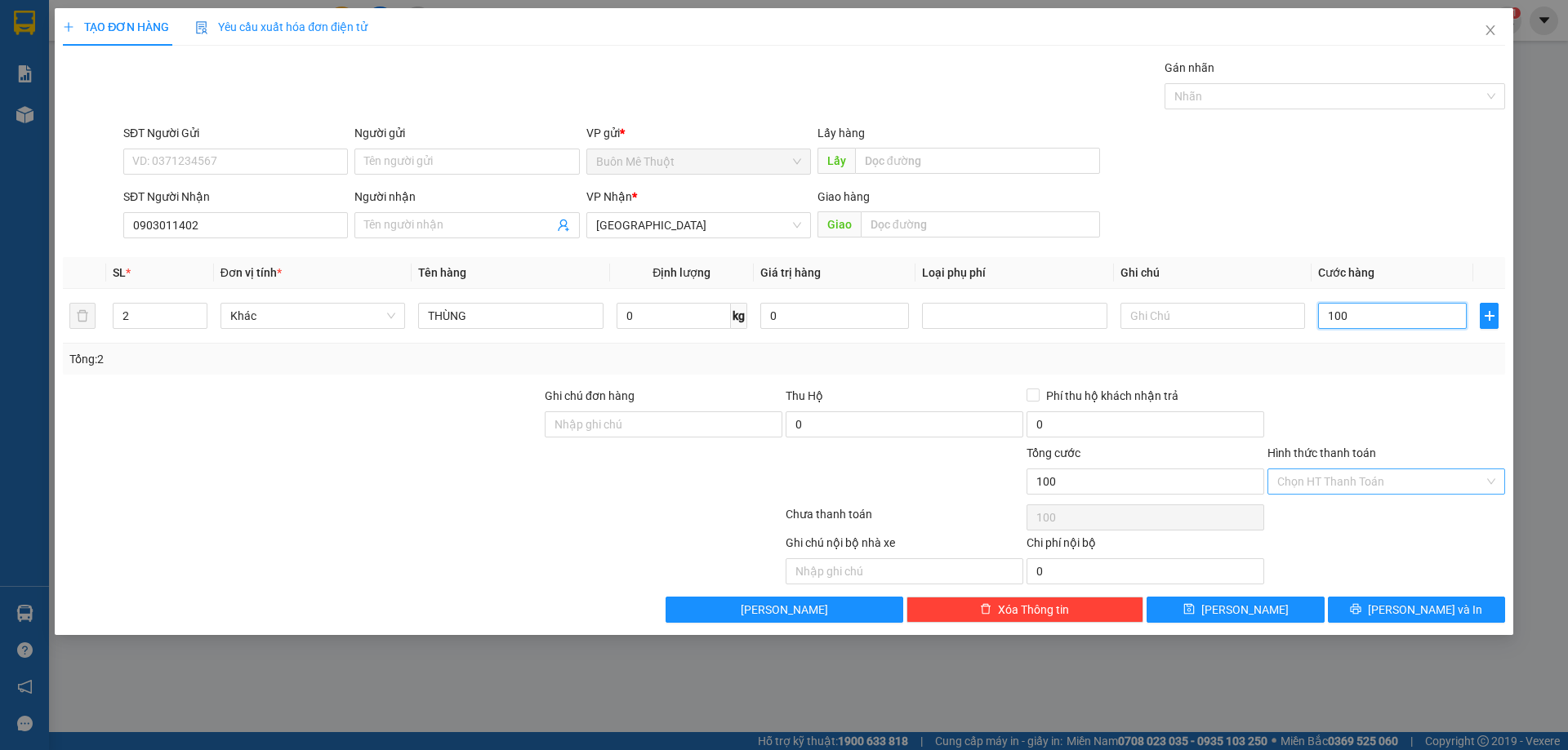
type input "100"
type input "100.000"
click at [1347, 473] on input "Hình thức thanh toán" at bounding box center [1381, 481] width 207 height 25
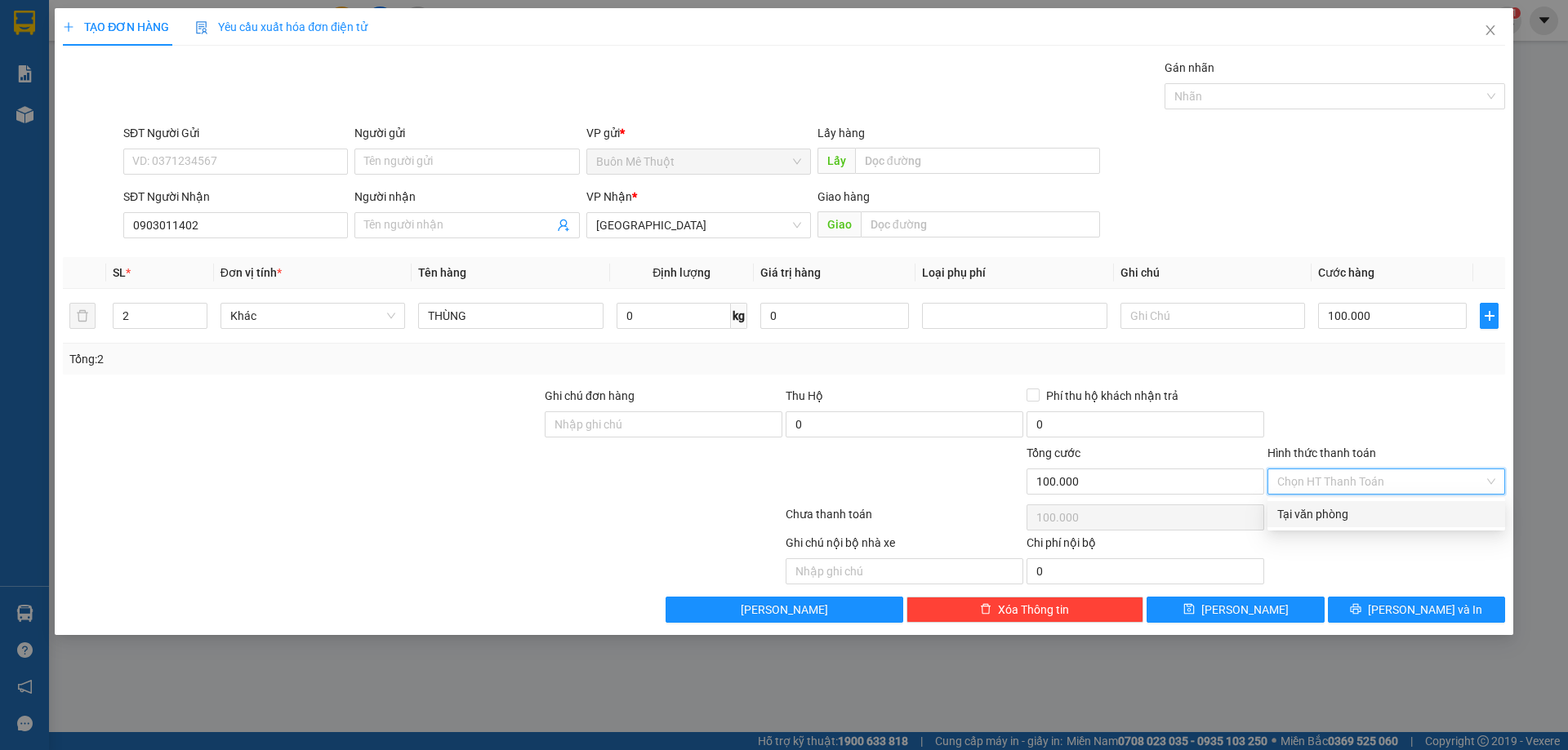
click at [1354, 518] on div "Tại văn phòng" at bounding box center [1386, 514] width 218 height 18
type input "0"
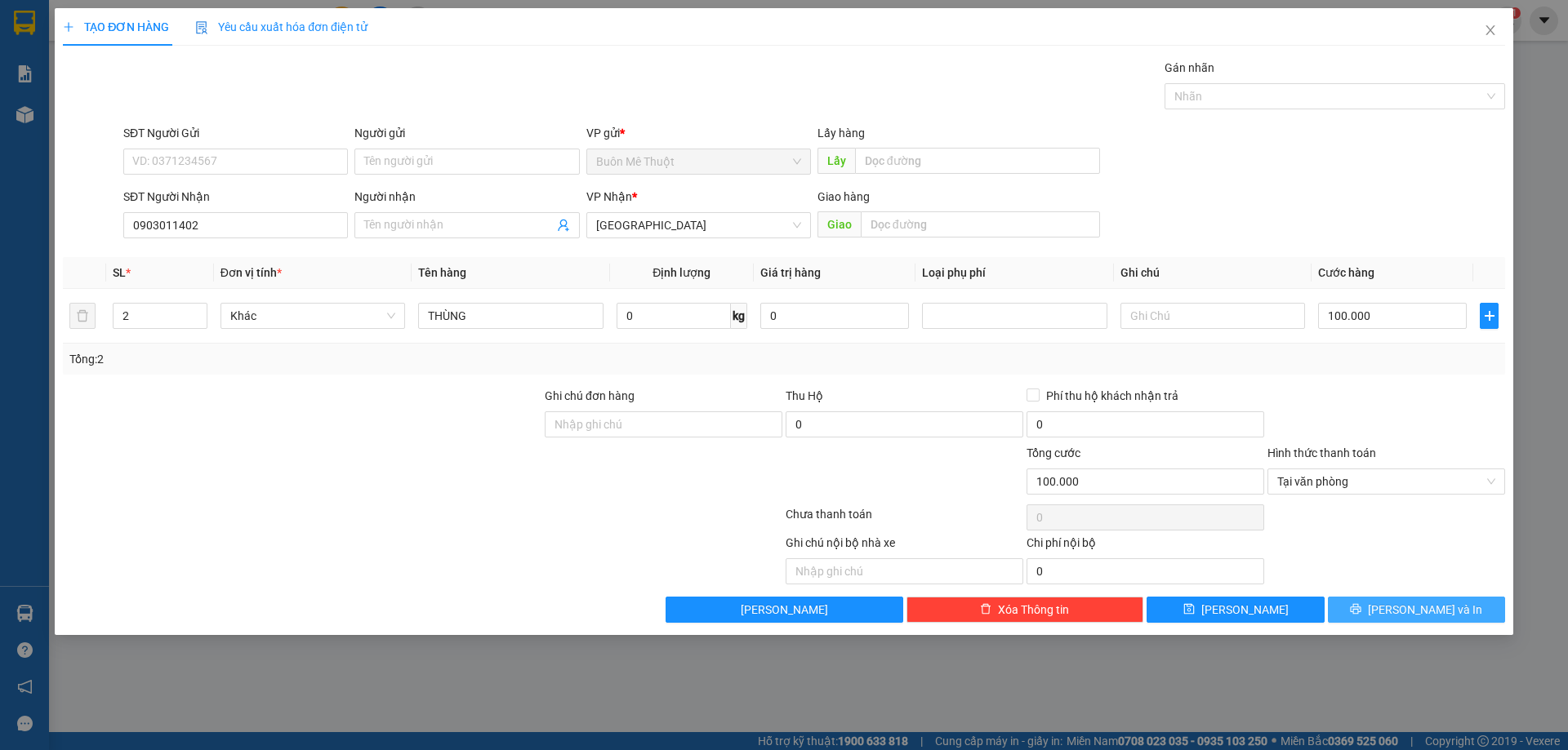
click at [1401, 610] on button "[PERSON_NAME] và In" at bounding box center [1416, 610] width 177 height 27
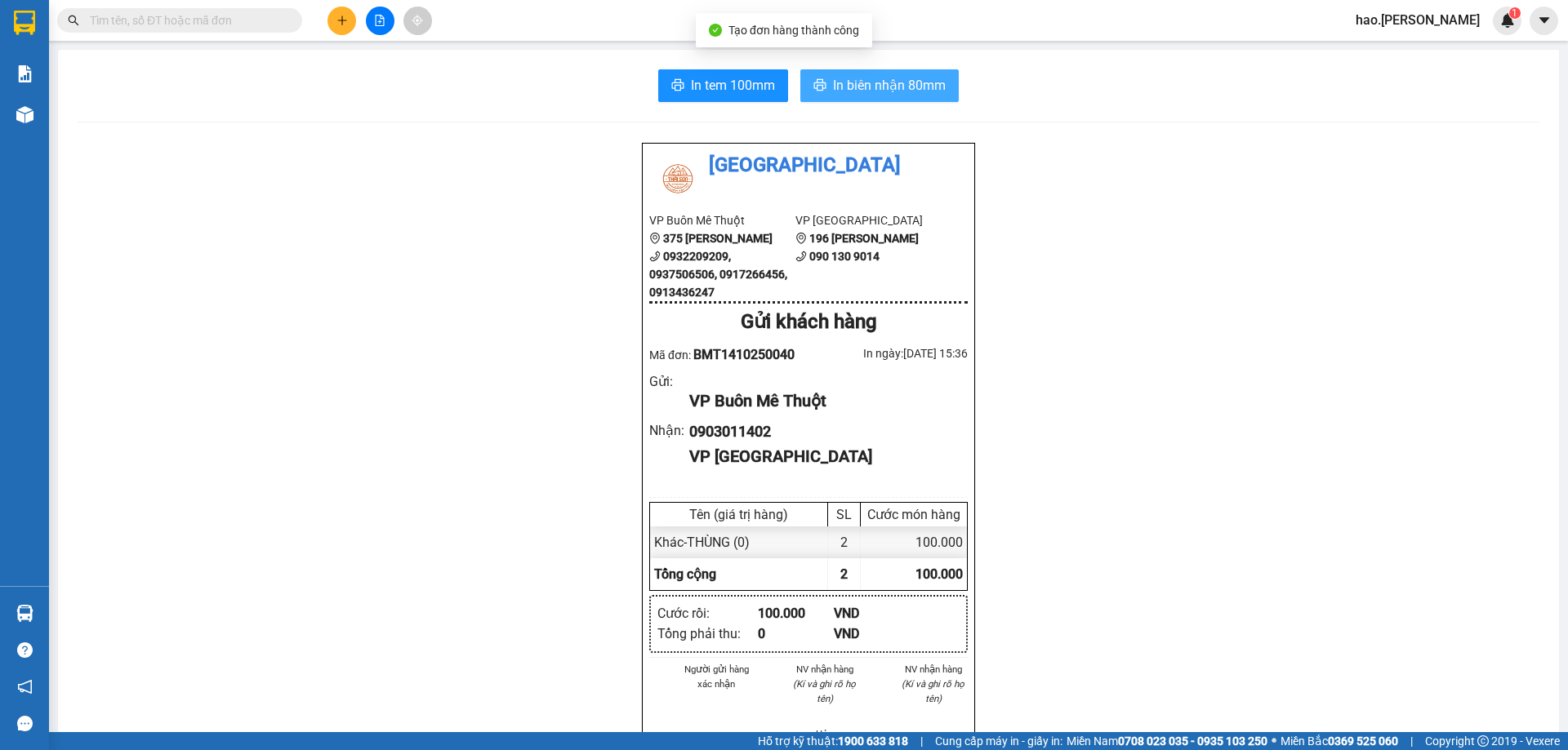
drag, startPoint x: 821, startPoint y: 83, endPoint x: 854, endPoint y: 69, distance: 35.8
click at [821, 83] on button "In biên nhận 80mm" at bounding box center [879, 86] width 158 height 33
click at [331, 19] on button at bounding box center [342, 20] width 28 height 28
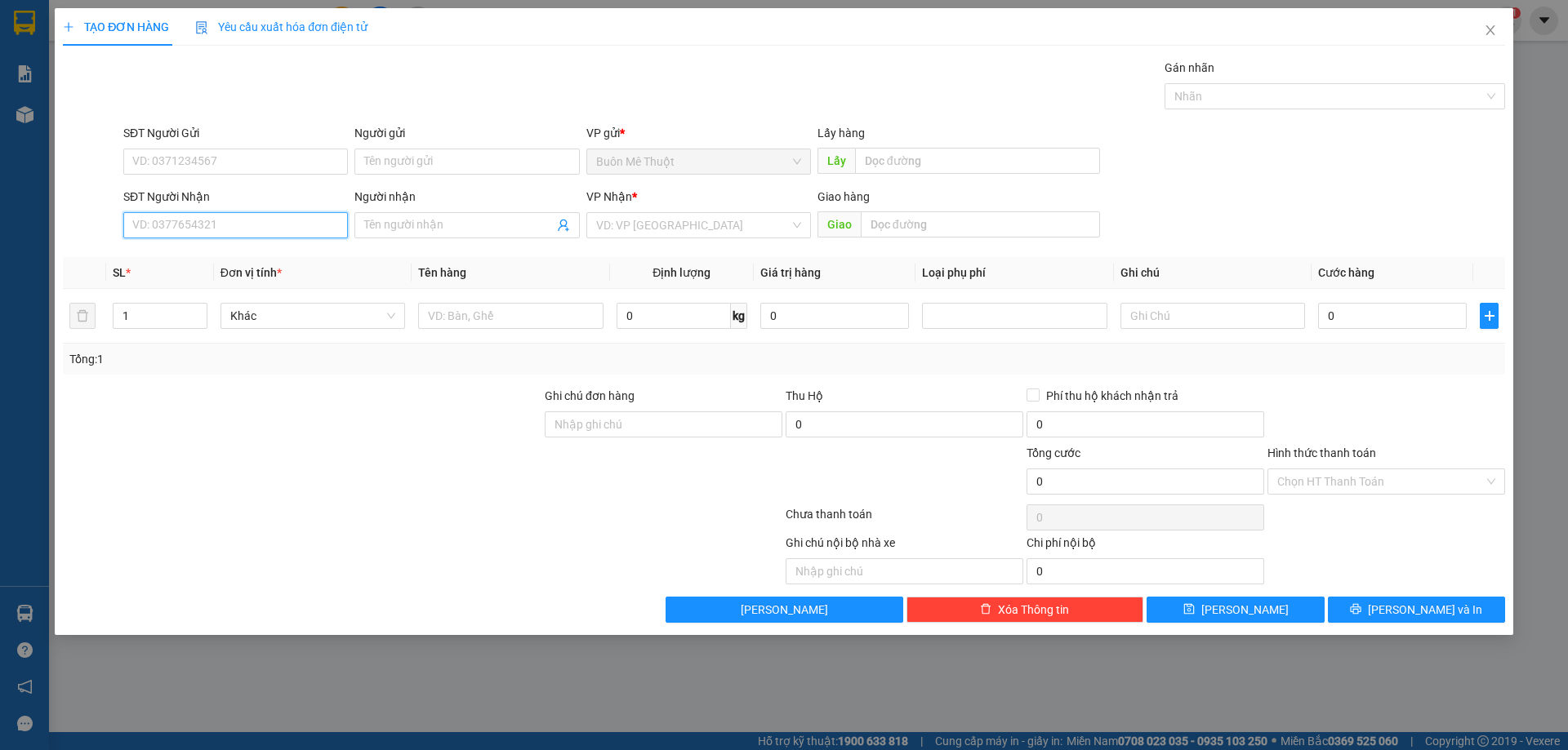
click at [280, 237] on input "SĐT Người Nhận" at bounding box center [236, 225] width 225 height 27
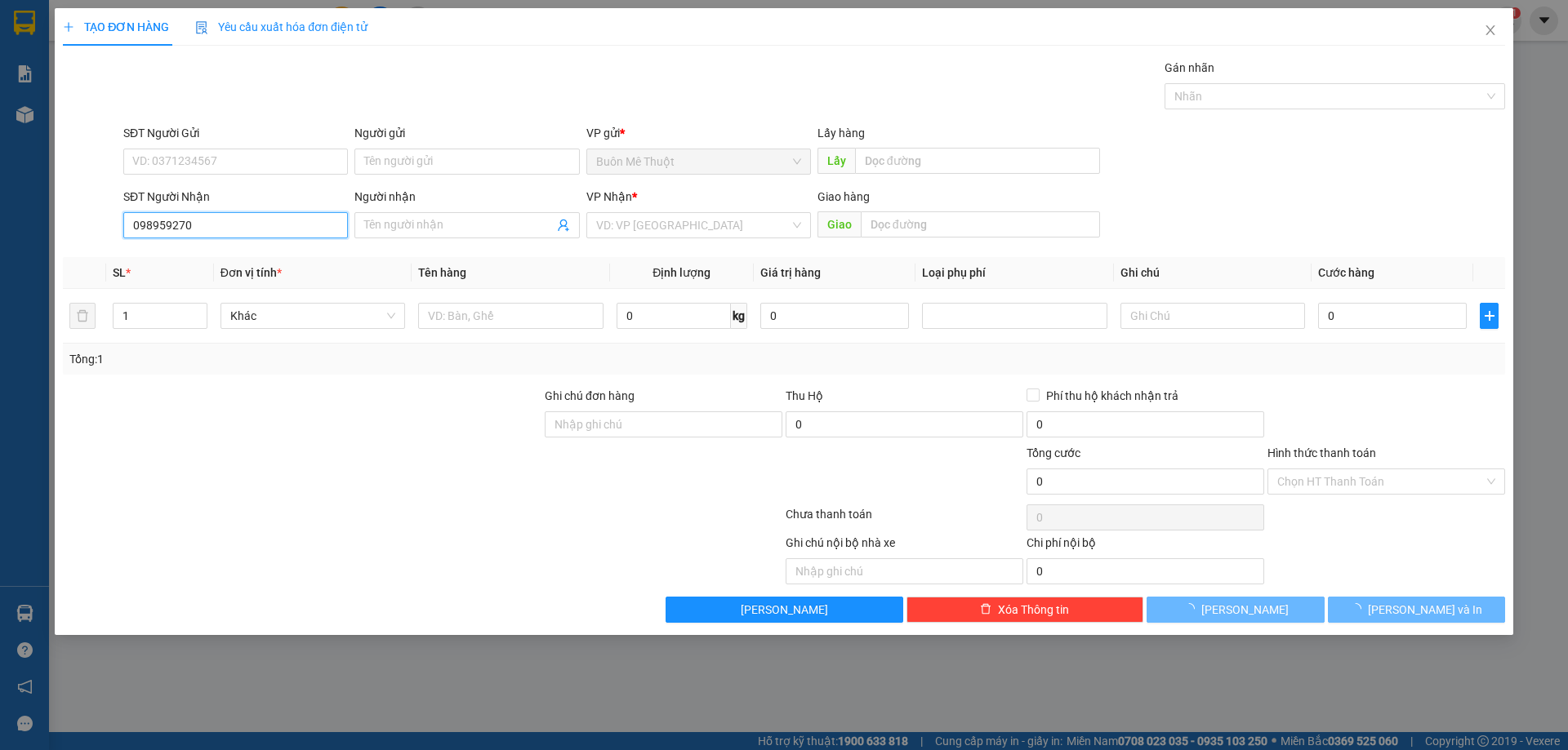
type input "0989592707"
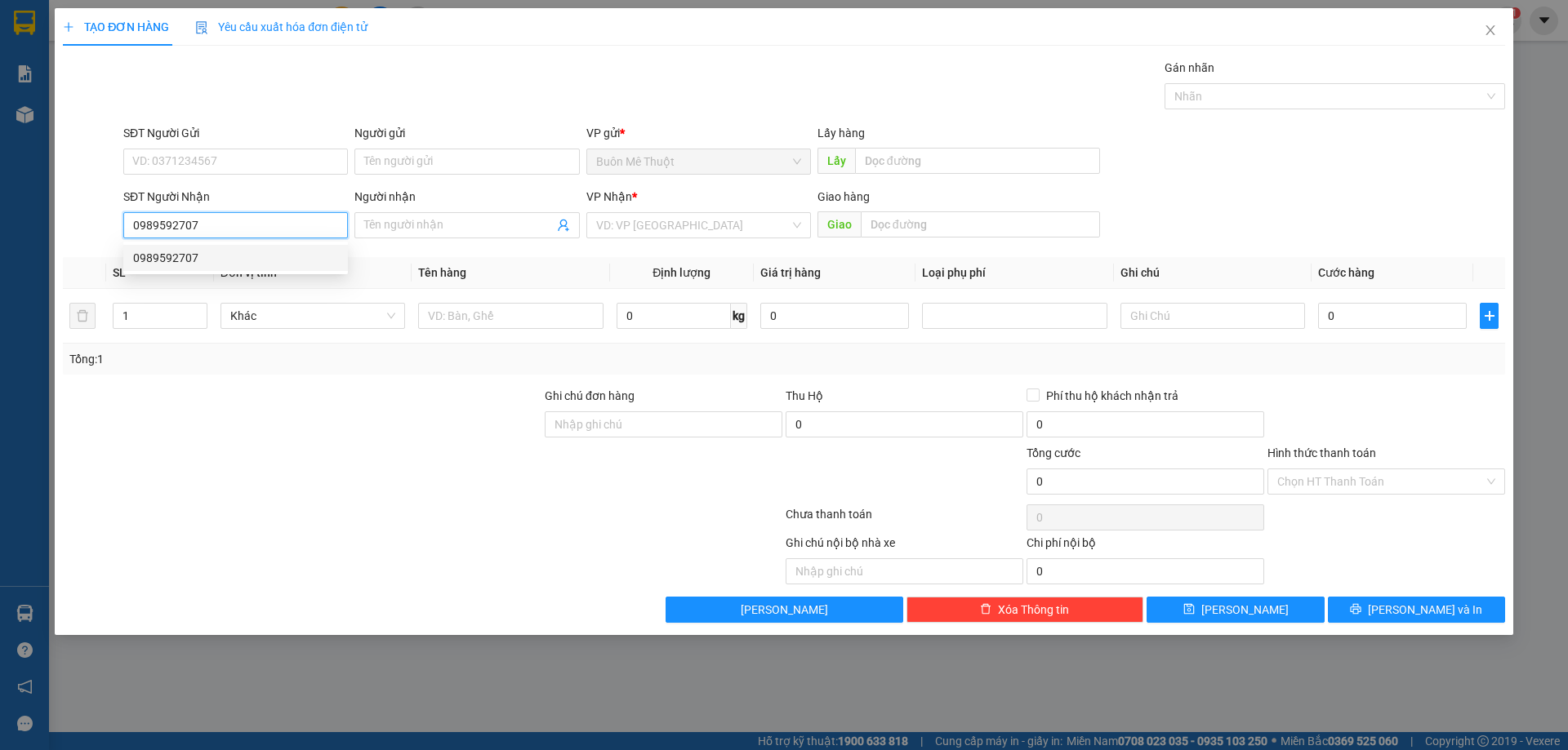
click at [300, 253] on div "0989592707" at bounding box center [236, 258] width 205 height 18
type input "50.000"
type input "0989592707"
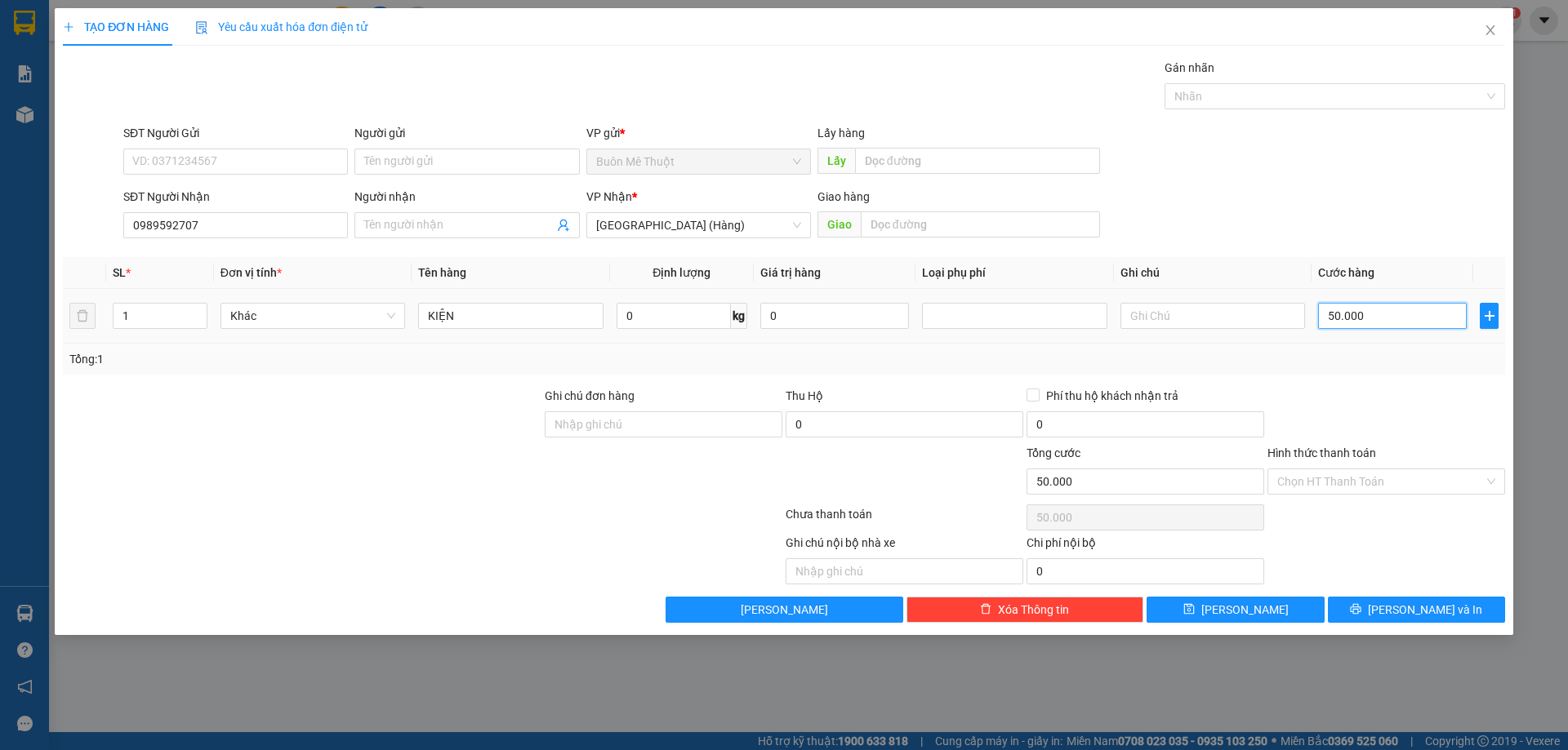
click at [1361, 322] on input "50.000" at bounding box center [1392, 316] width 148 height 27
click at [1360, 496] on div "Hình thức thanh toán Chọn HT Thanh Toán" at bounding box center [1386, 473] width 238 height 57
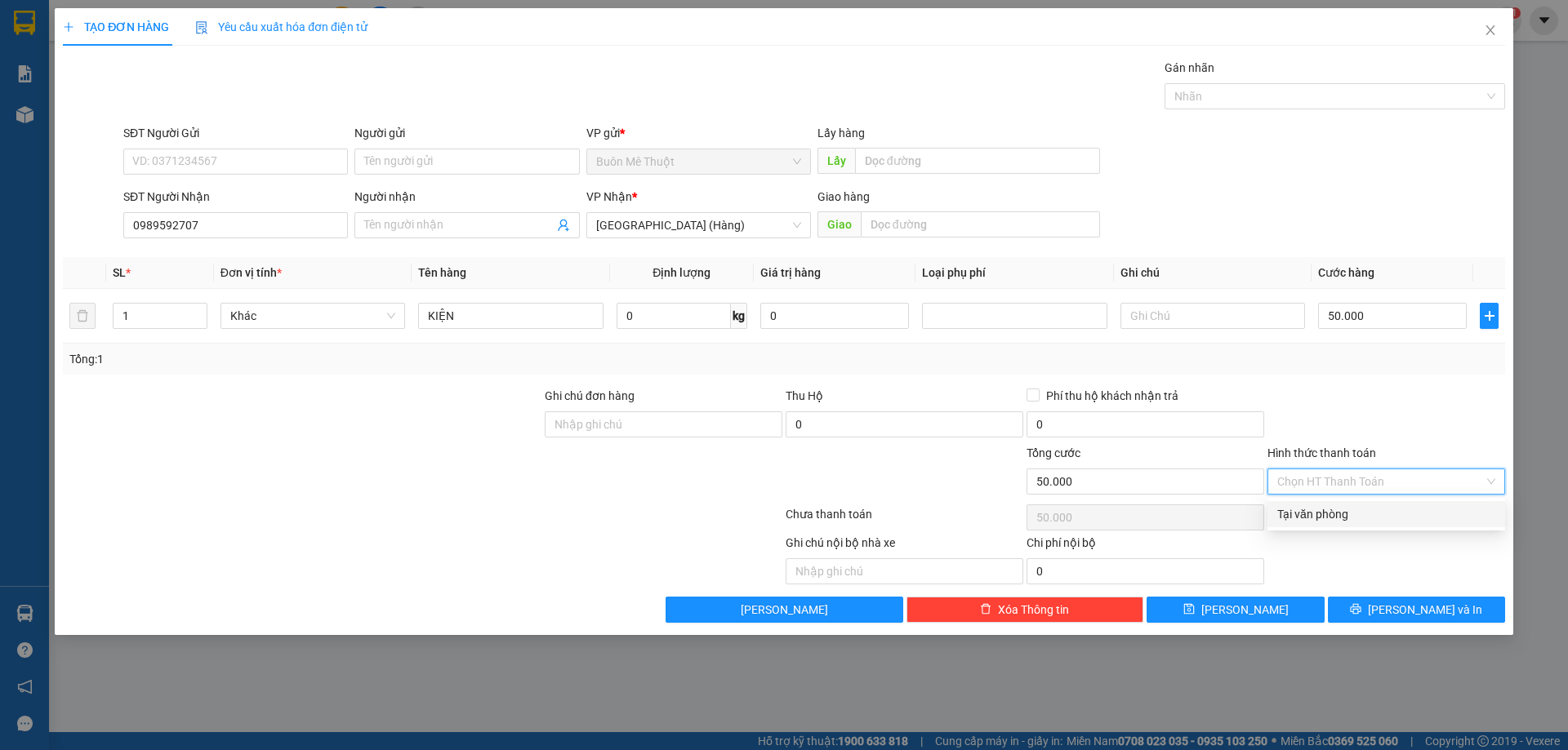
click at [1357, 470] on input "Hình thức thanh toán" at bounding box center [1381, 481] width 207 height 25
click at [1363, 508] on div "Tại văn phòng" at bounding box center [1386, 514] width 218 height 18
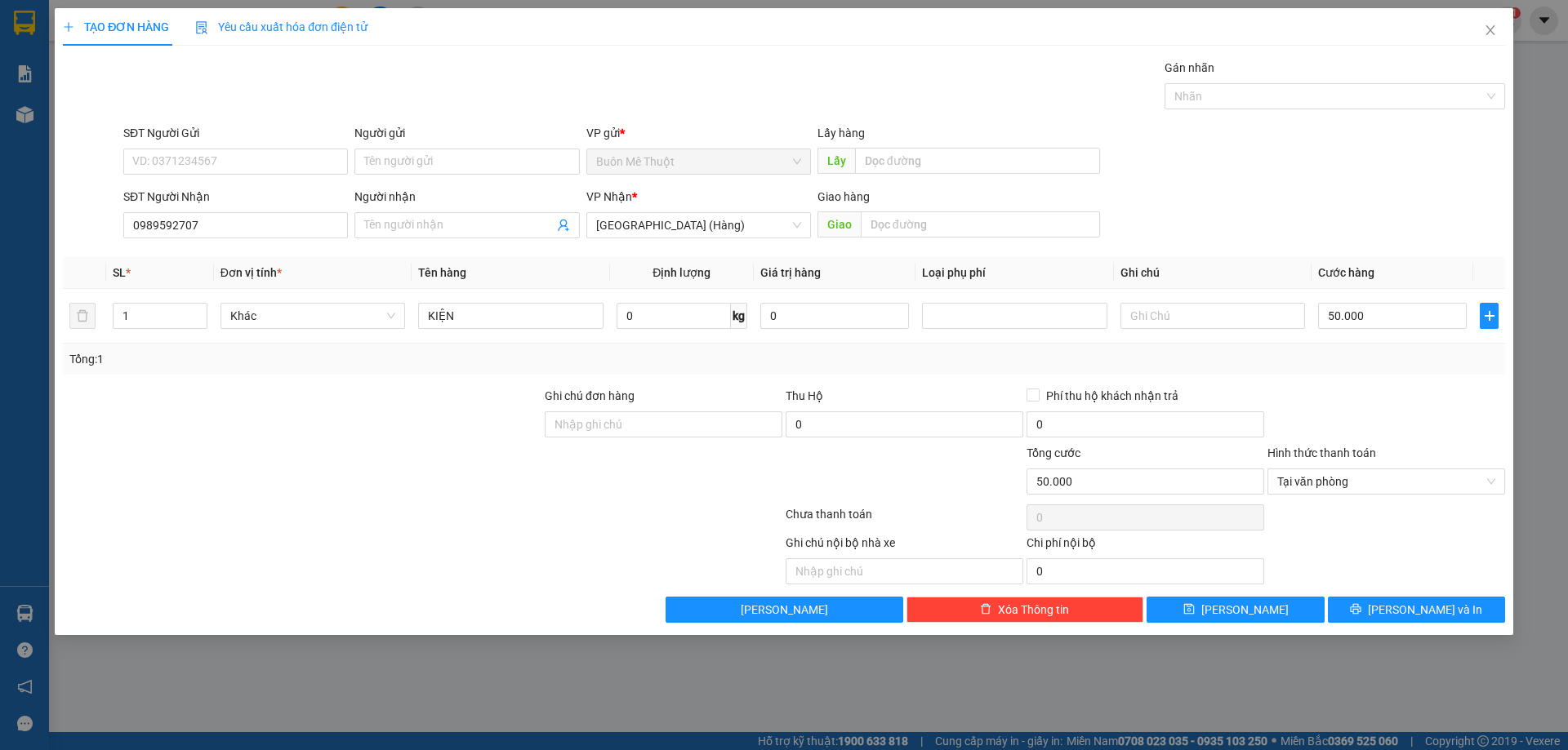
click at [1370, 435] on div at bounding box center [1386, 415] width 241 height 57
type input "50.000"
click at [1434, 610] on span "[PERSON_NAME] và In" at bounding box center [1425, 610] width 114 height 18
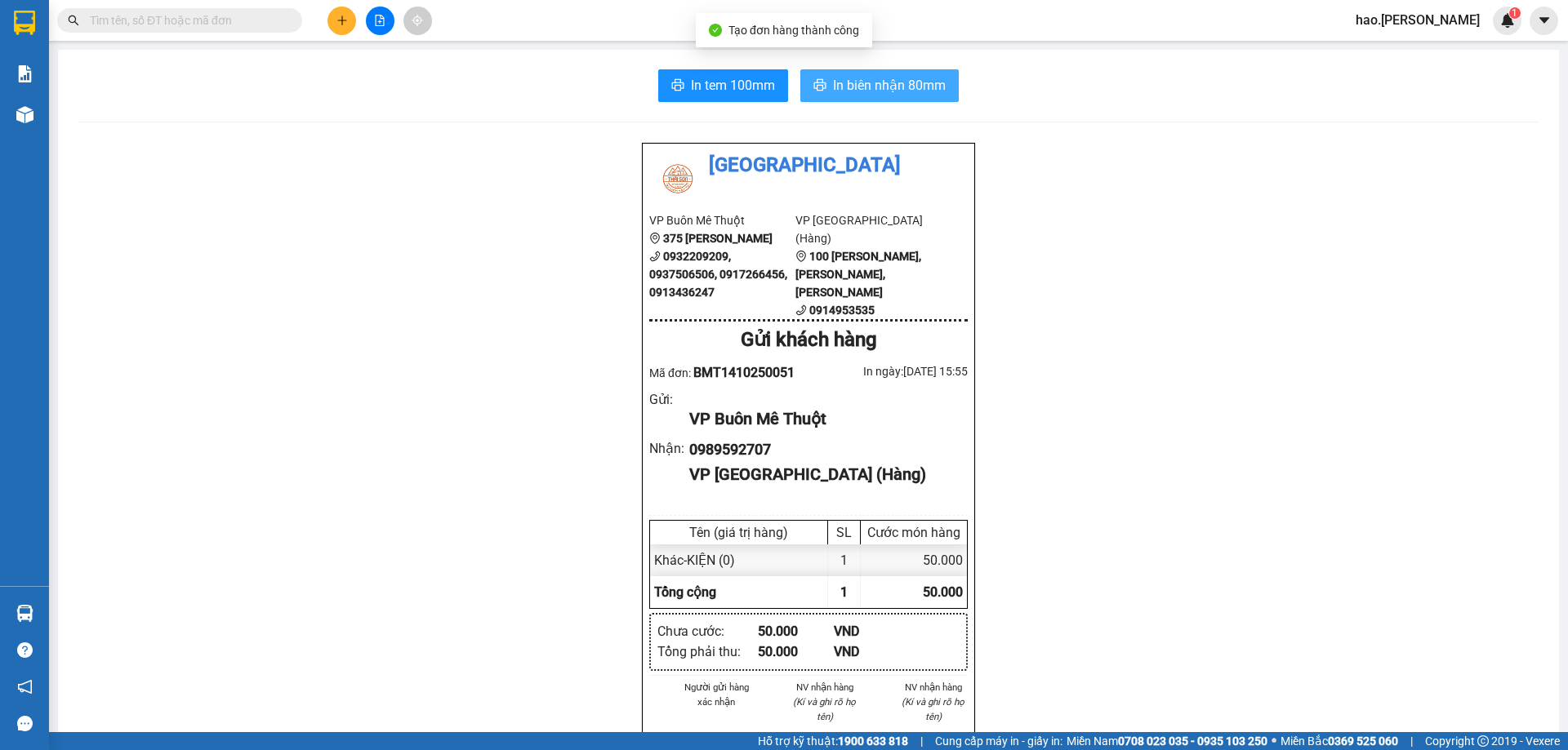
click at [909, 88] on span "In biên nhận 80mm" at bounding box center [889, 85] width 113 height 20
click at [354, 17] on button at bounding box center [342, 20] width 28 height 28
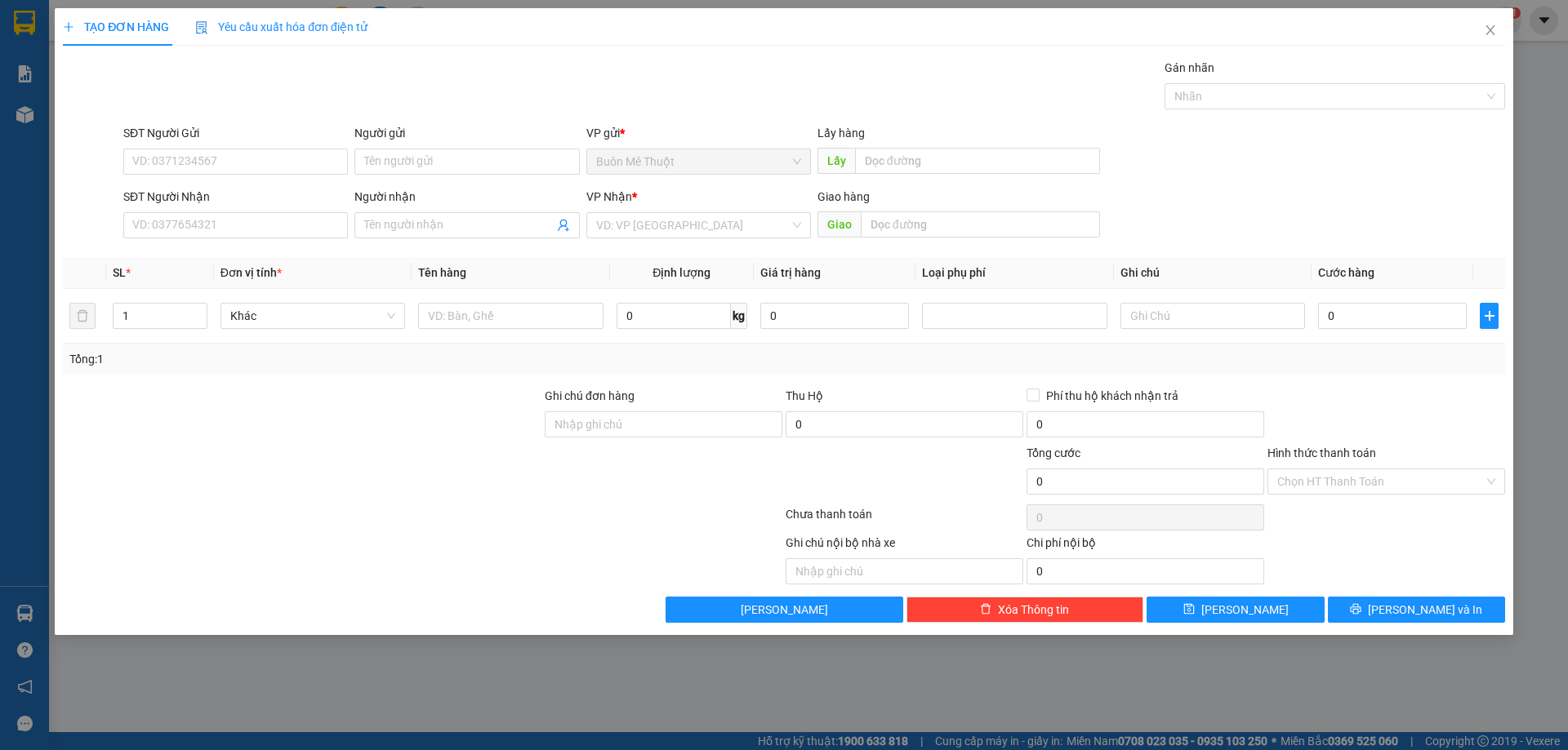
click at [227, 239] on div "SĐT Người Nhận VD: 0377654321" at bounding box center [236, 216] width 225 height 57
click at [226, 219] on input "SĐT Người Nhận" at bounding box center [236, 225] width 225 height 27
click at [200, 252] on div "0787765765 - [GEOGRAPHIC_DATA]" at bounding box center [236, 258] width 205 height 18
type input "0787765765"
type input "ĐỨC"
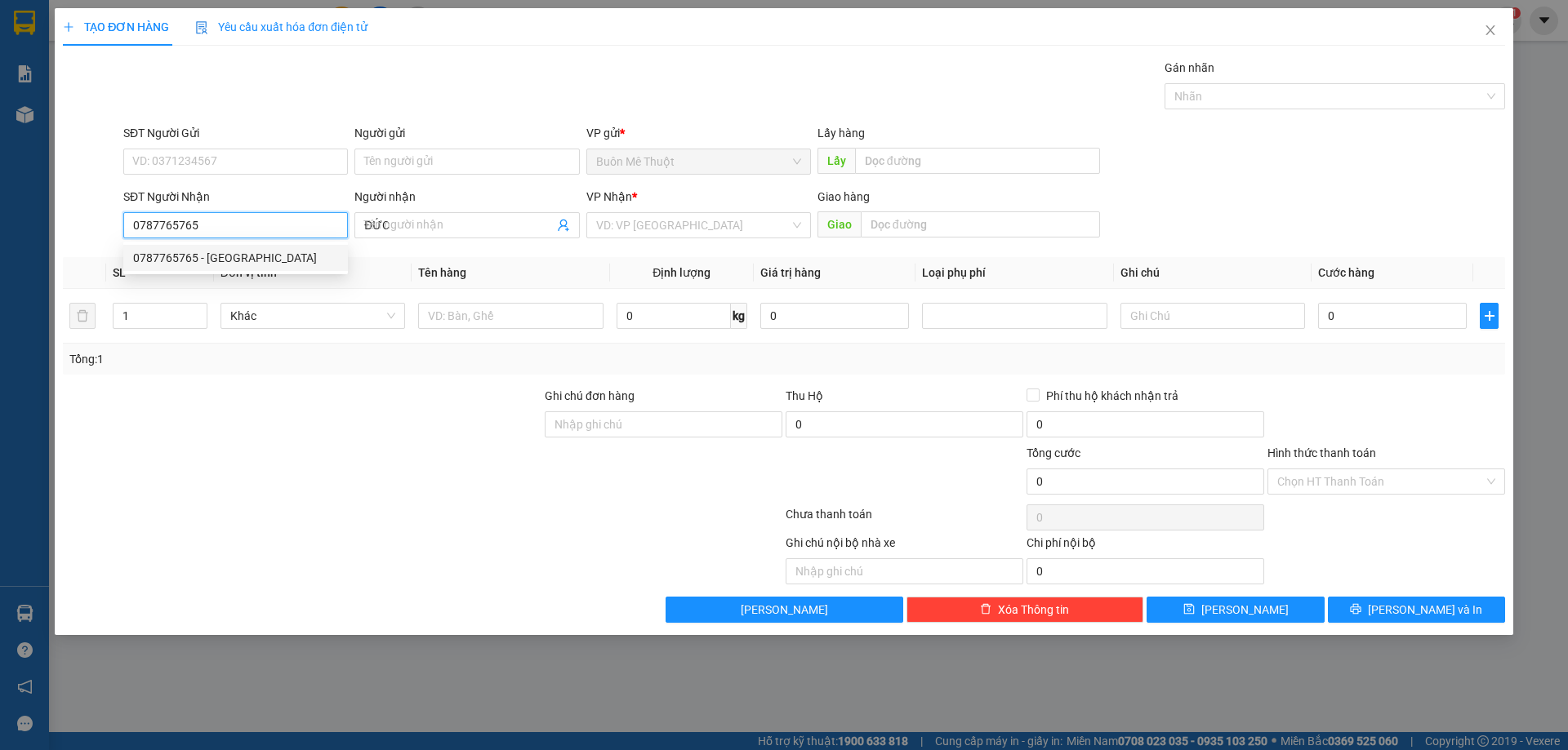
type input "150.000"
type input "0787765765"
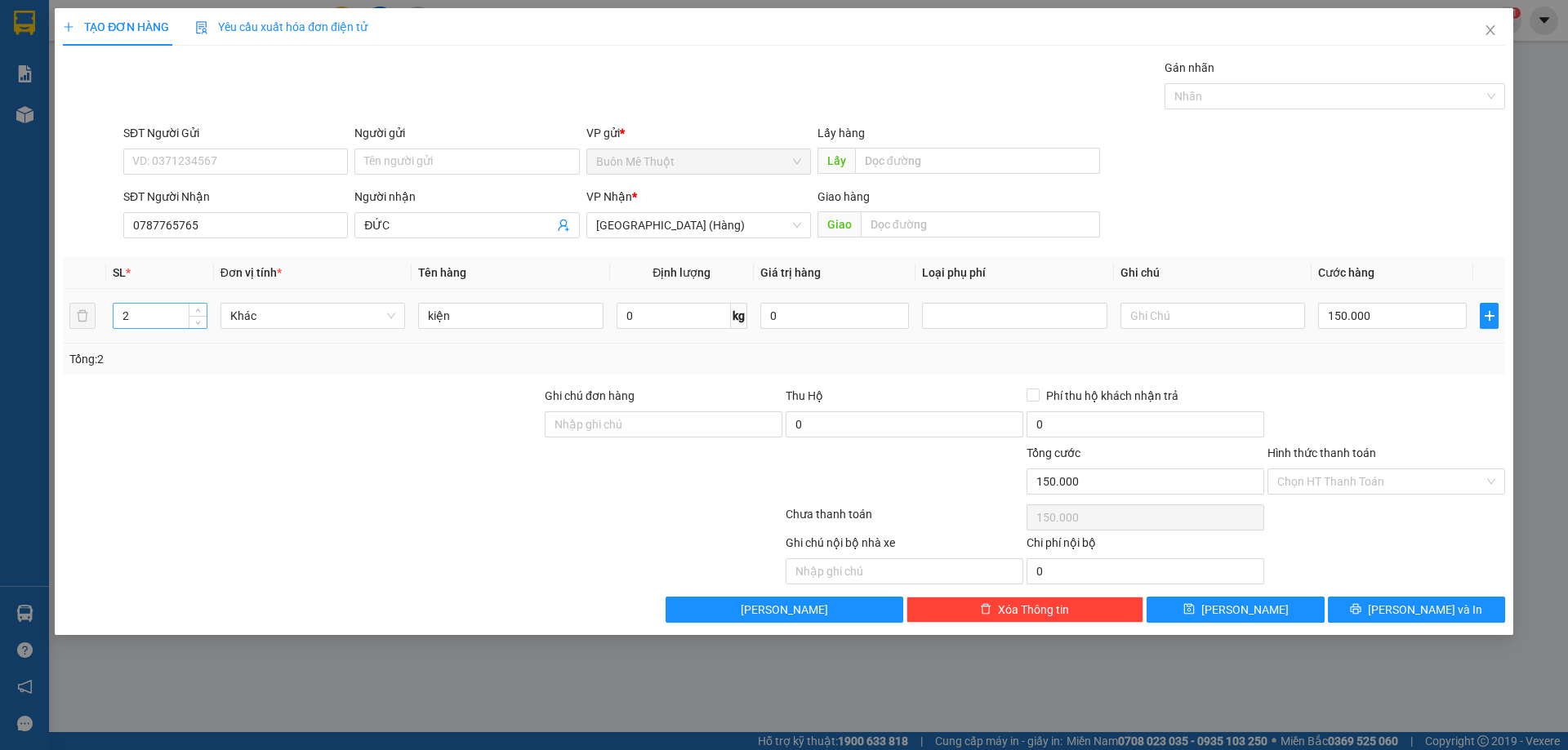
click at [171, 322] on input "2" at bounding box center [159, 316] width 93 height 25
type input "1"
click at [1416, 307] on input "150.000" at bounding box center [1392, 316] width 148 height 27
type input "0"
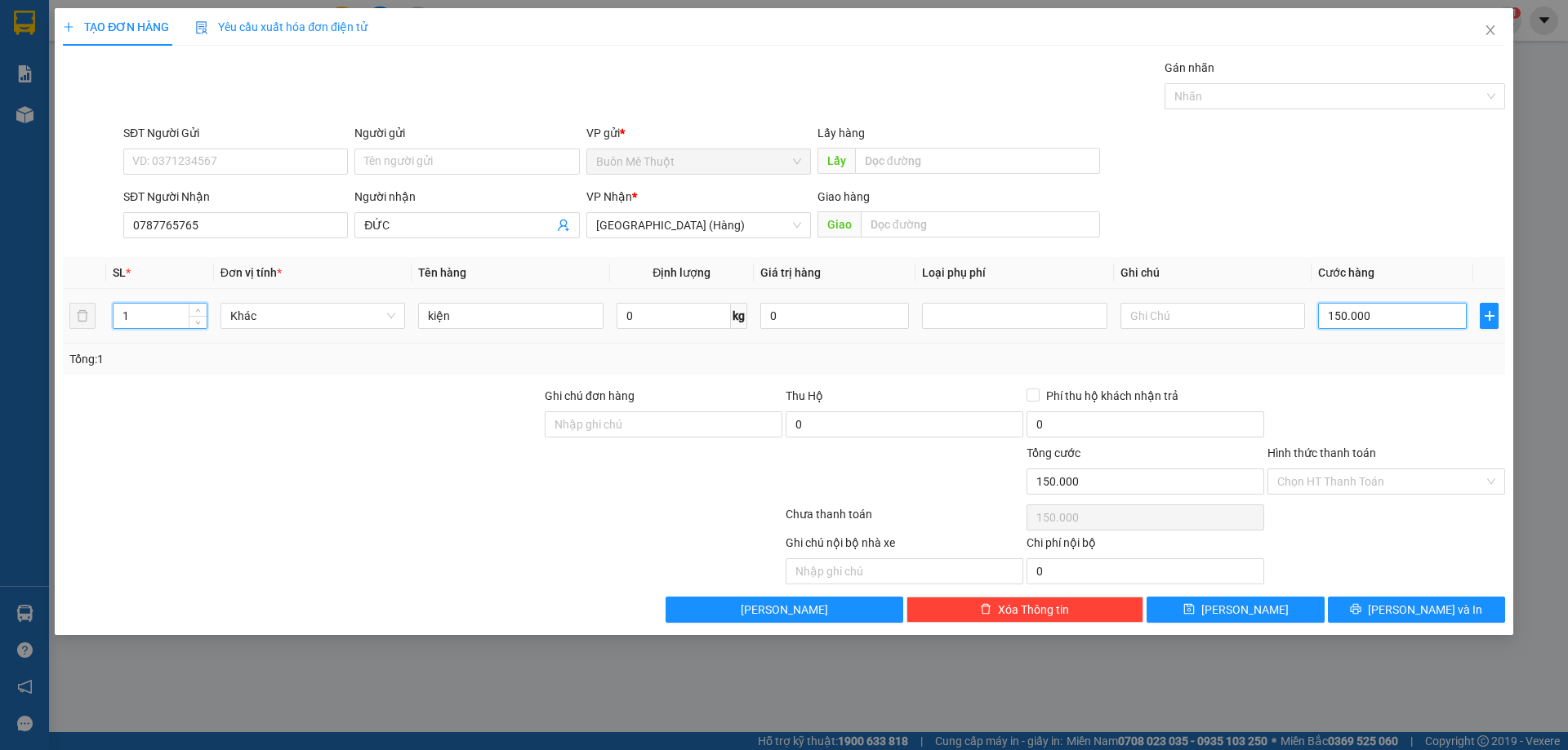
type input "0"
type input "1"
type input "01"
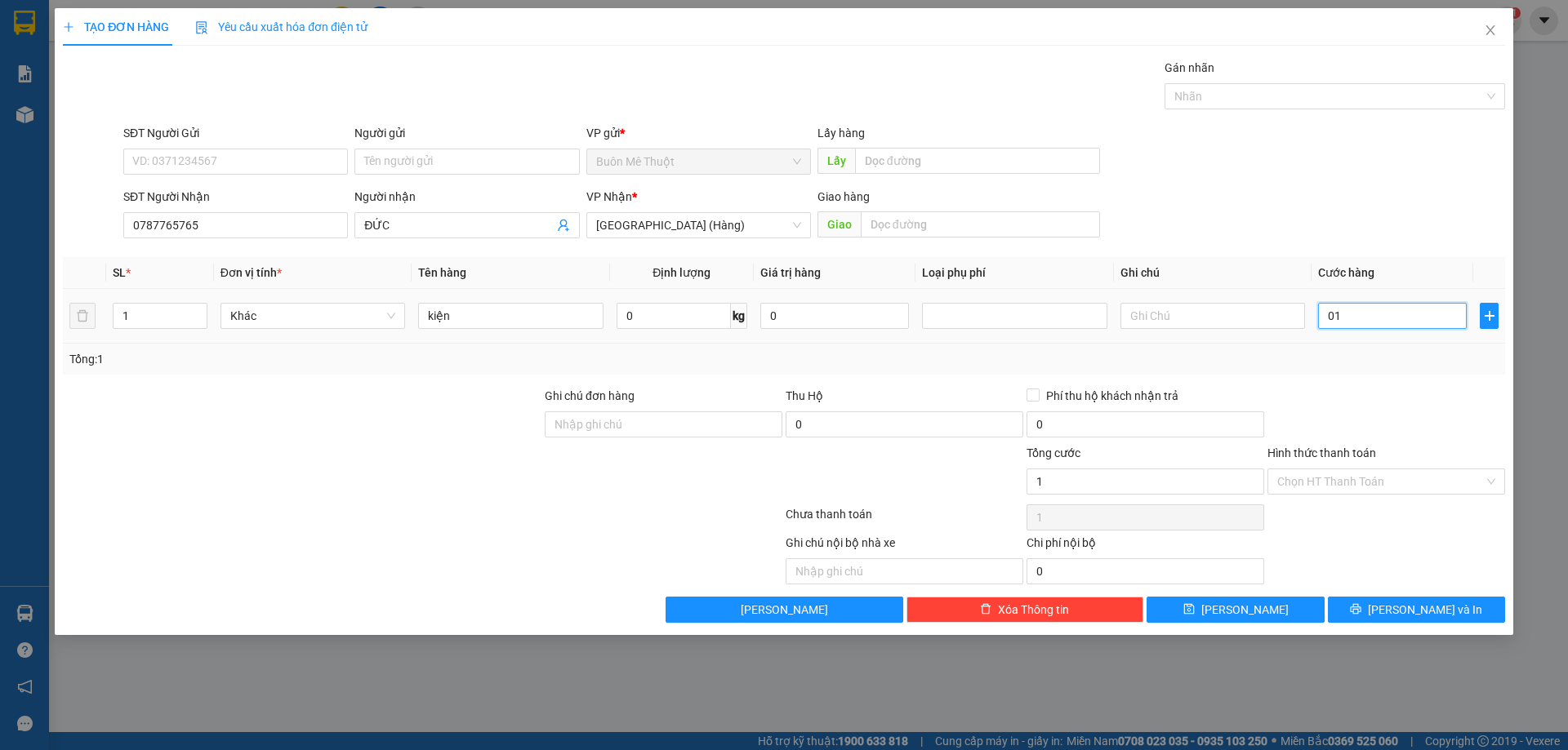
type input "10"
type input "010"
type input "100"
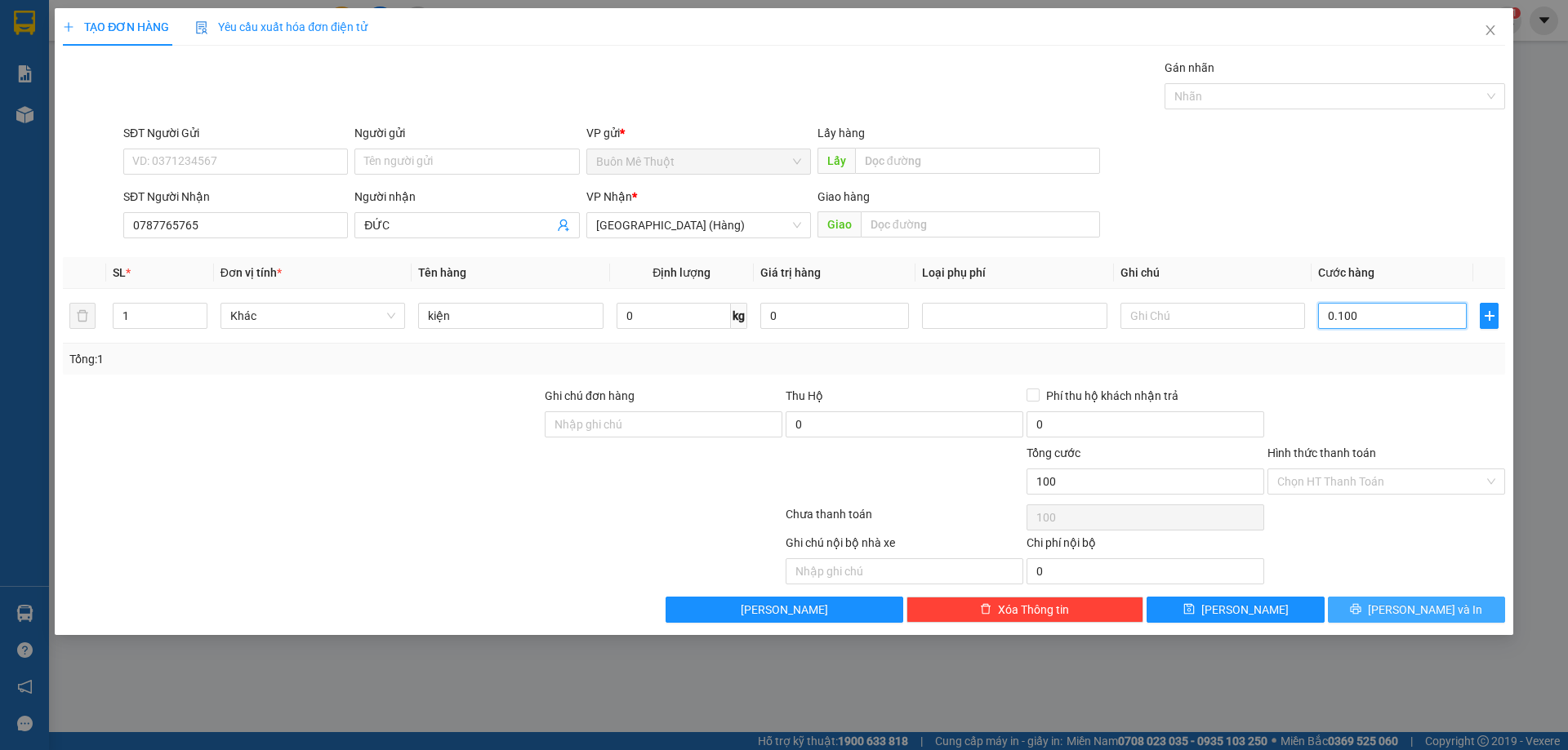
type input "0.100"
type input "100.000"
click at [1444, 608] on span "[PERSON_NAME] và In" at bounding box center [1425, 610] width 114 height 18
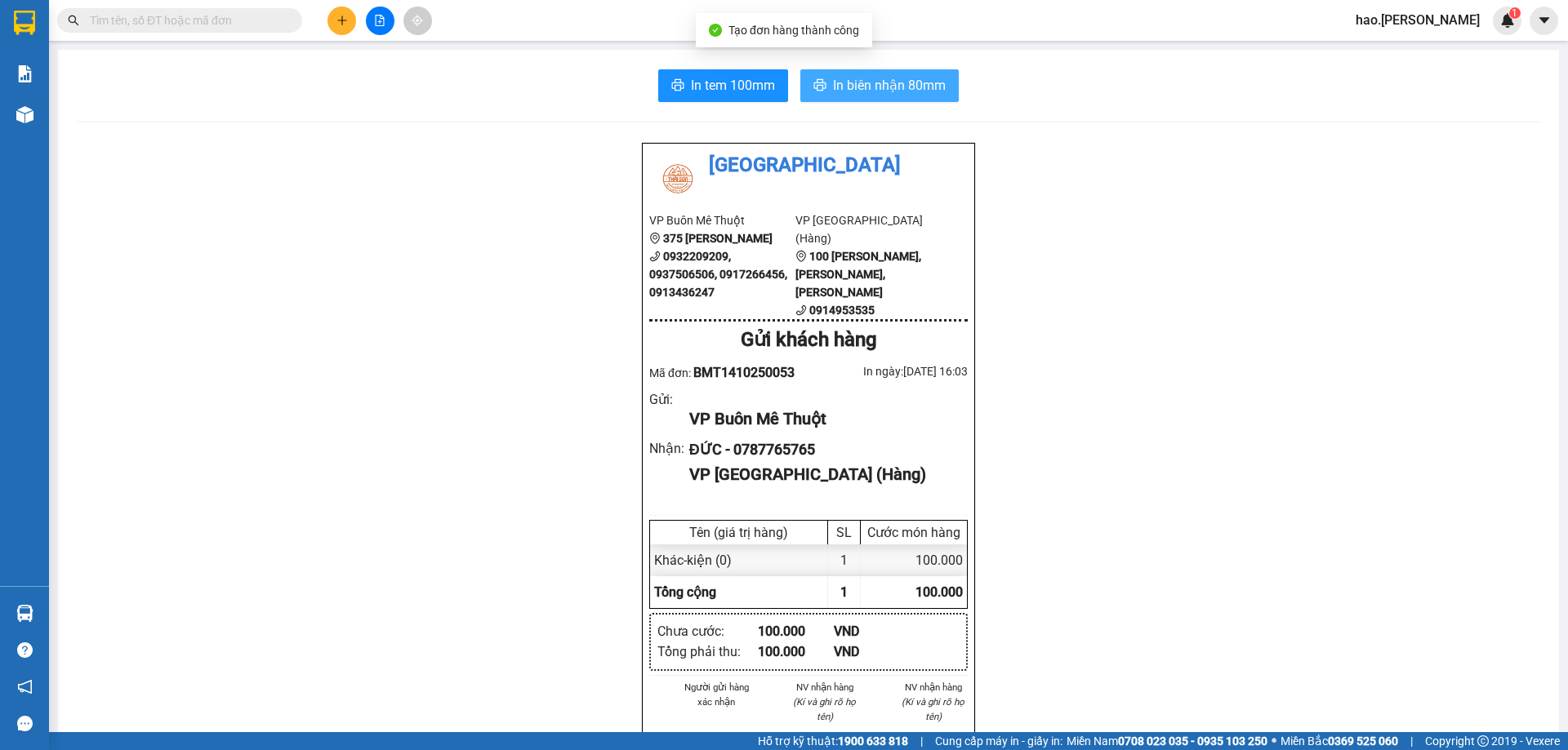
click at [856, 87] on span "In biên nhận 80mm" at bounding box center [889, 85] width 113 height 20
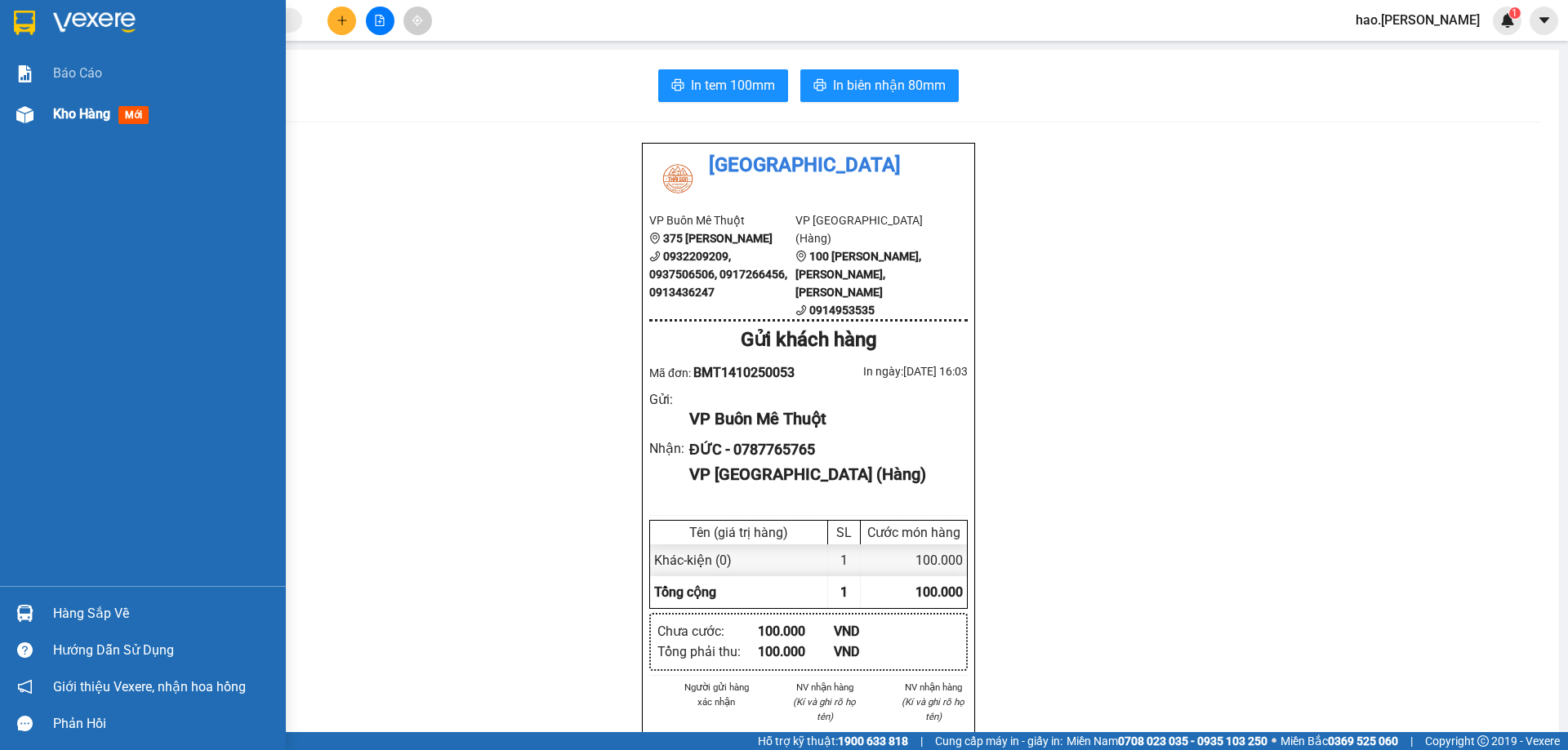
click at [44, 121] on div "Kho hàng mới" at bounding box center [142, 114] width 285 height 41
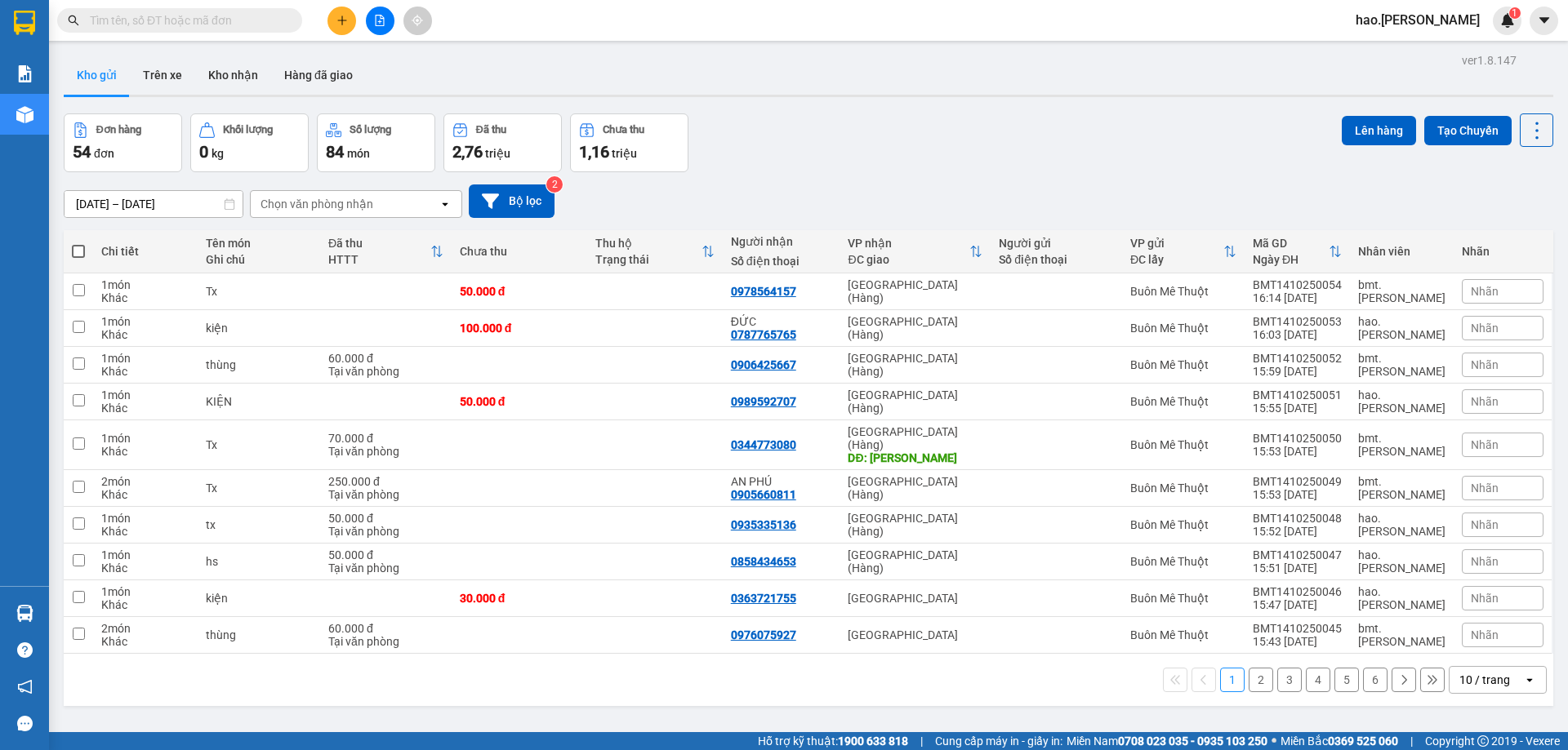
click at [362, 205] on div "Chọn văn phòng nhận" at bounding box center [317, 204] width 113 height 16
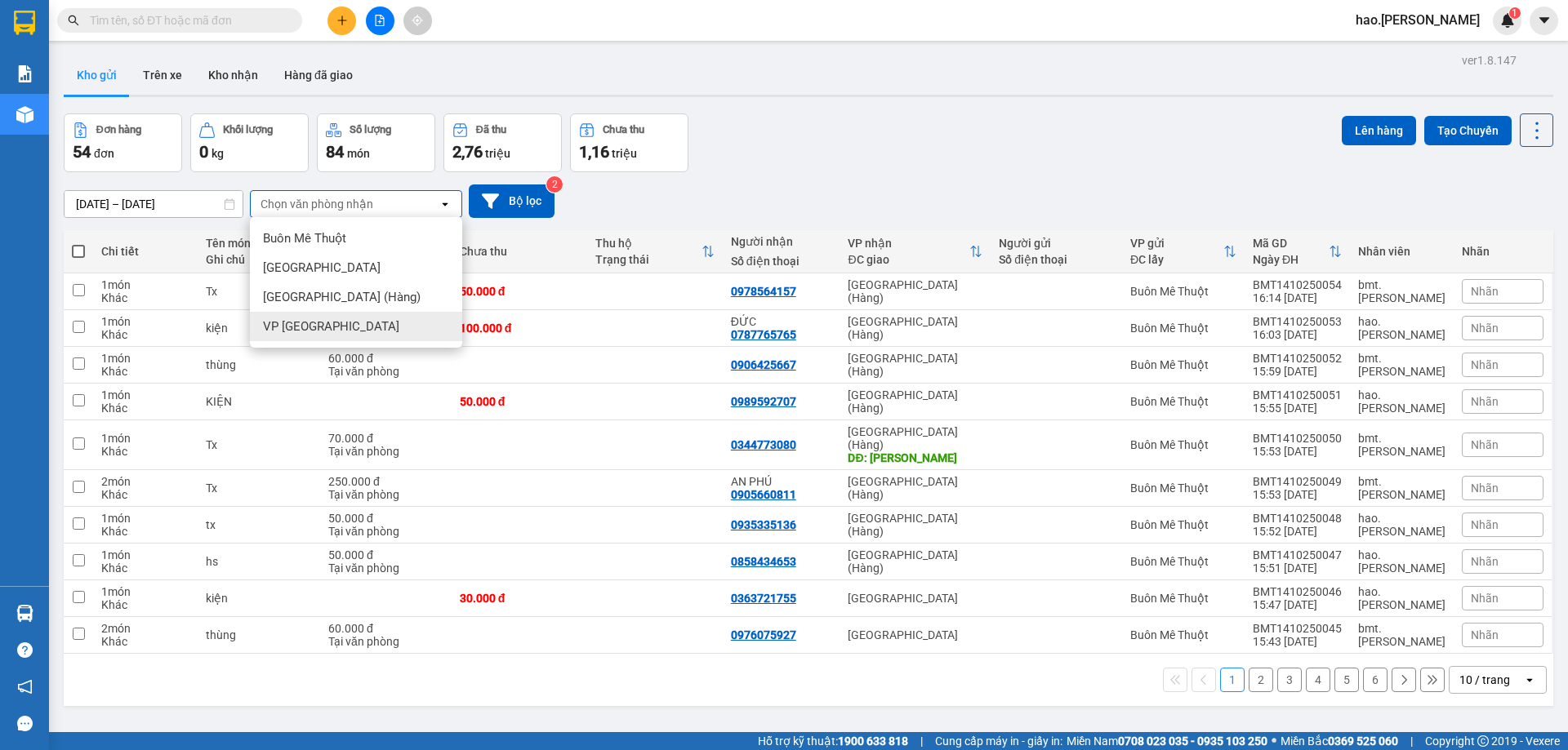
click at [340, 322] on div "VP [GEOGRAPHIC_DATA]" at bounding box center [356, 326] width 212 height 29
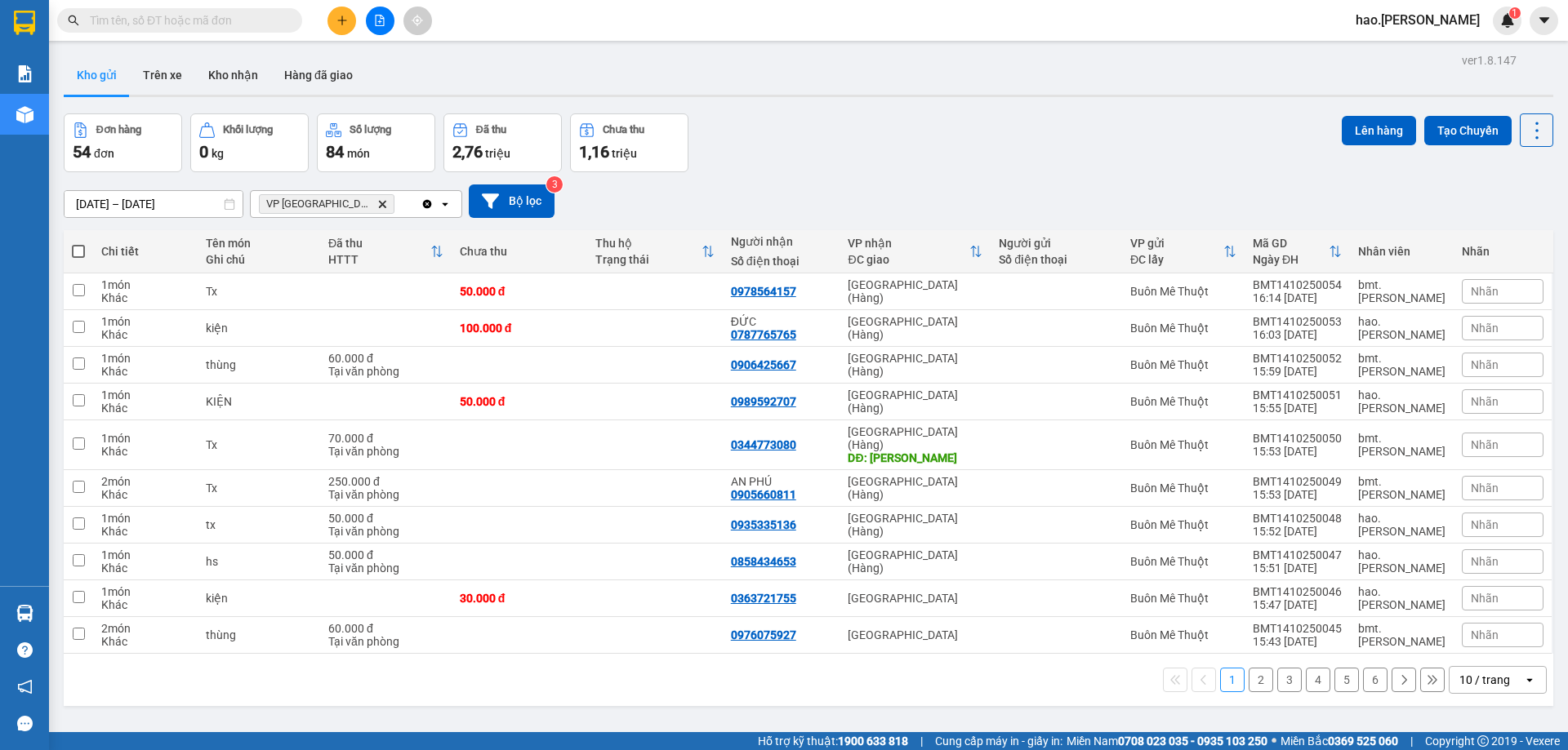
click at [865, 127] on div "Đơn hàng 54 đơn Khối lượng 0 kg Số lượng 84 món Đã thu 2,76 triệu Chưa thu 1,16…" at bounding box center [808, 142] width 1489 height 59
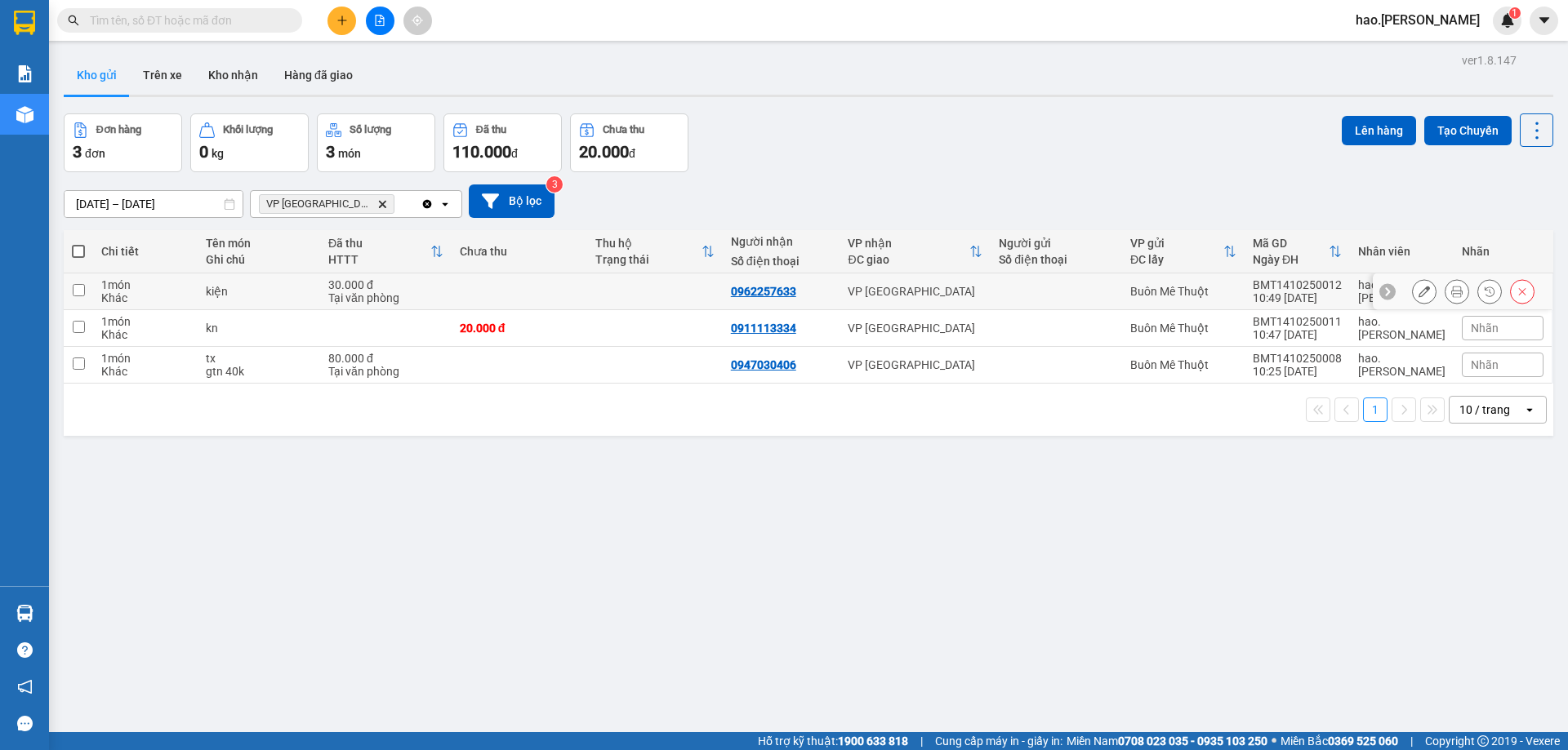
click at [1070, 296] on div at bounding box center [1056, 291] width 115 height 13
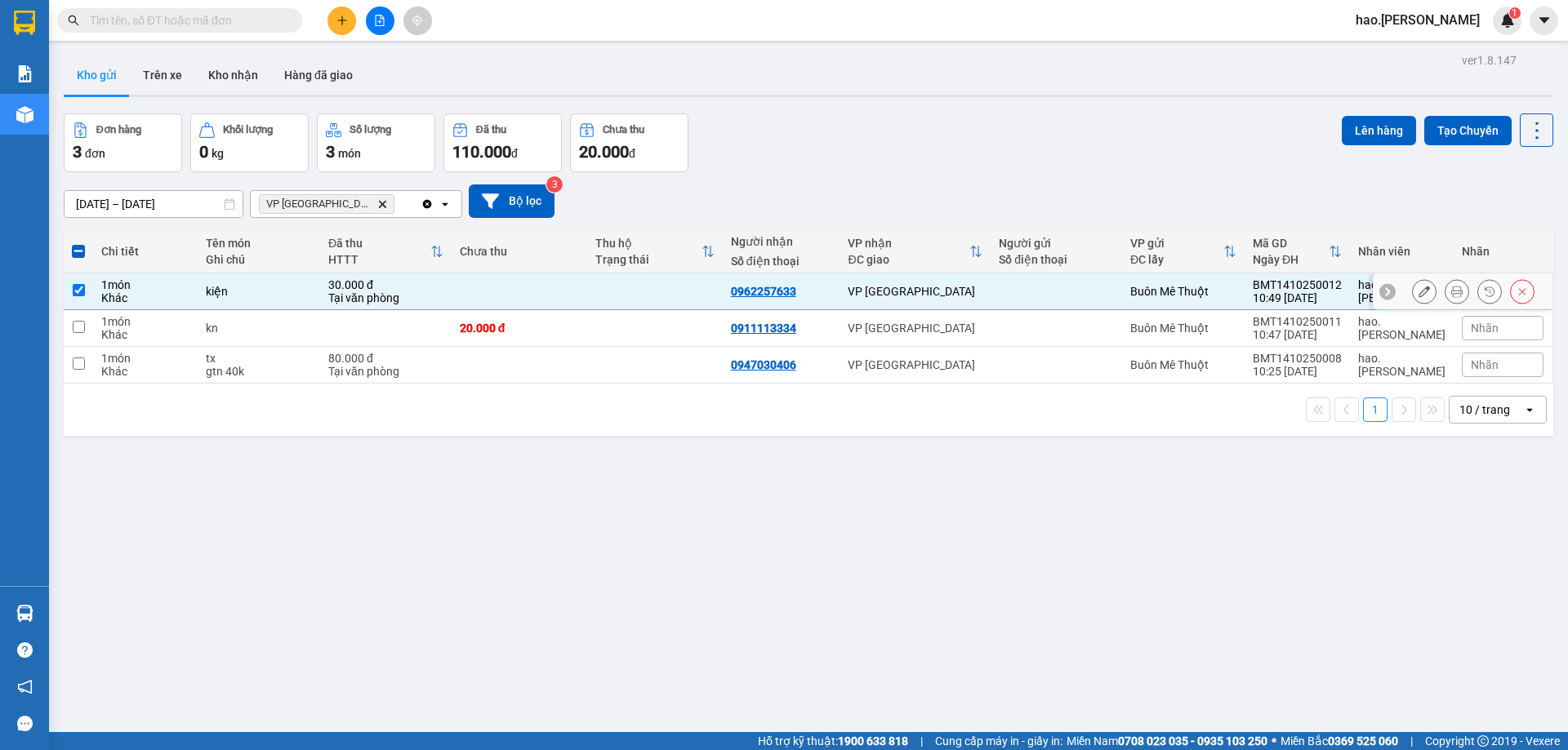
click at [77, 294] on input "checkbox" at bounding box center [79, 291] width 12 height 12
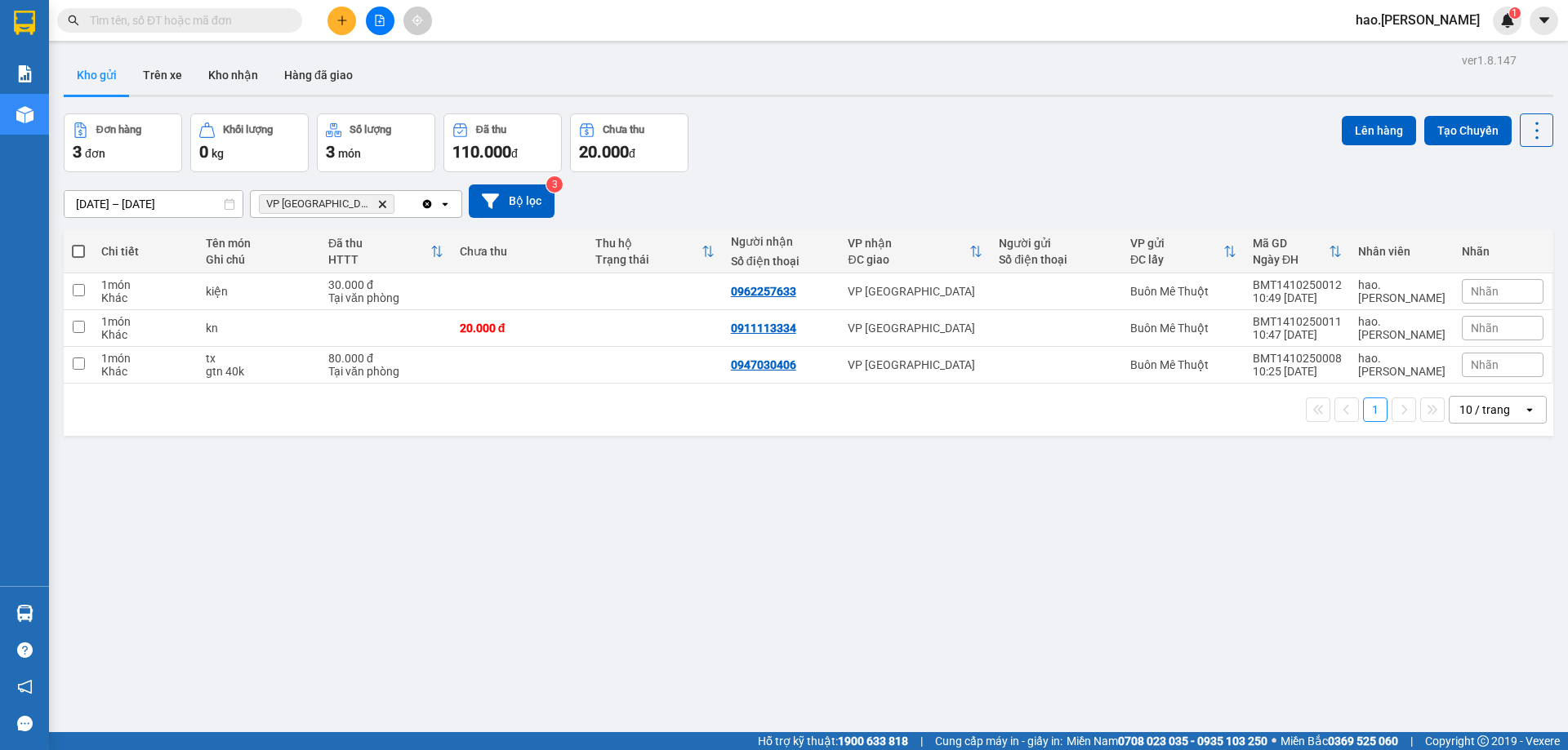
click at [849, 172] on div "[DATE] – [DATE] Press the down arrow key to interact with the calendar and sele…" at bounding box center [808, 201] width 1489 height 58
click at [667, 292] on td at bounding box center [654, 292] width 135 height 37
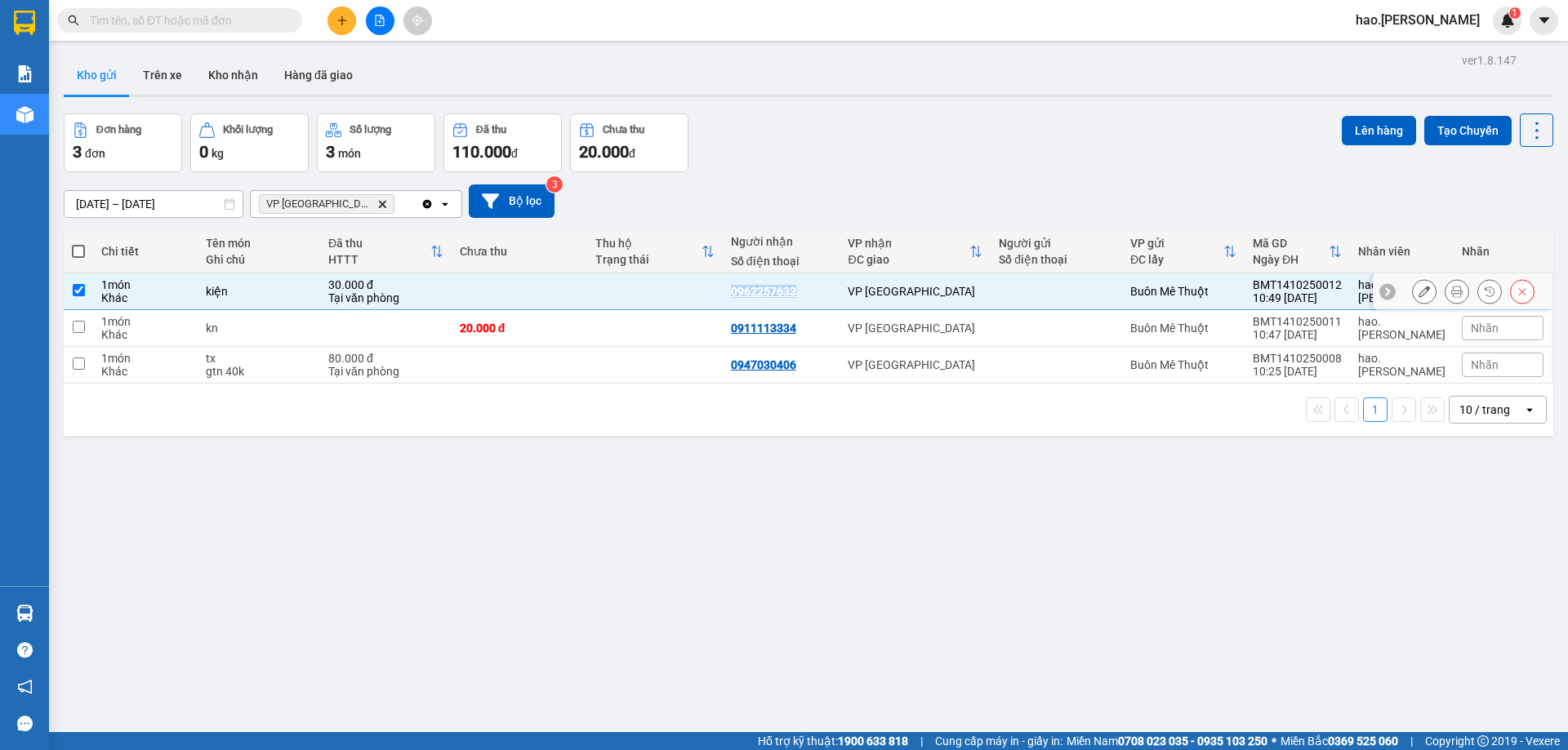
click at [667, 292] on td at bounding box center [654, 292] width 135 height 37
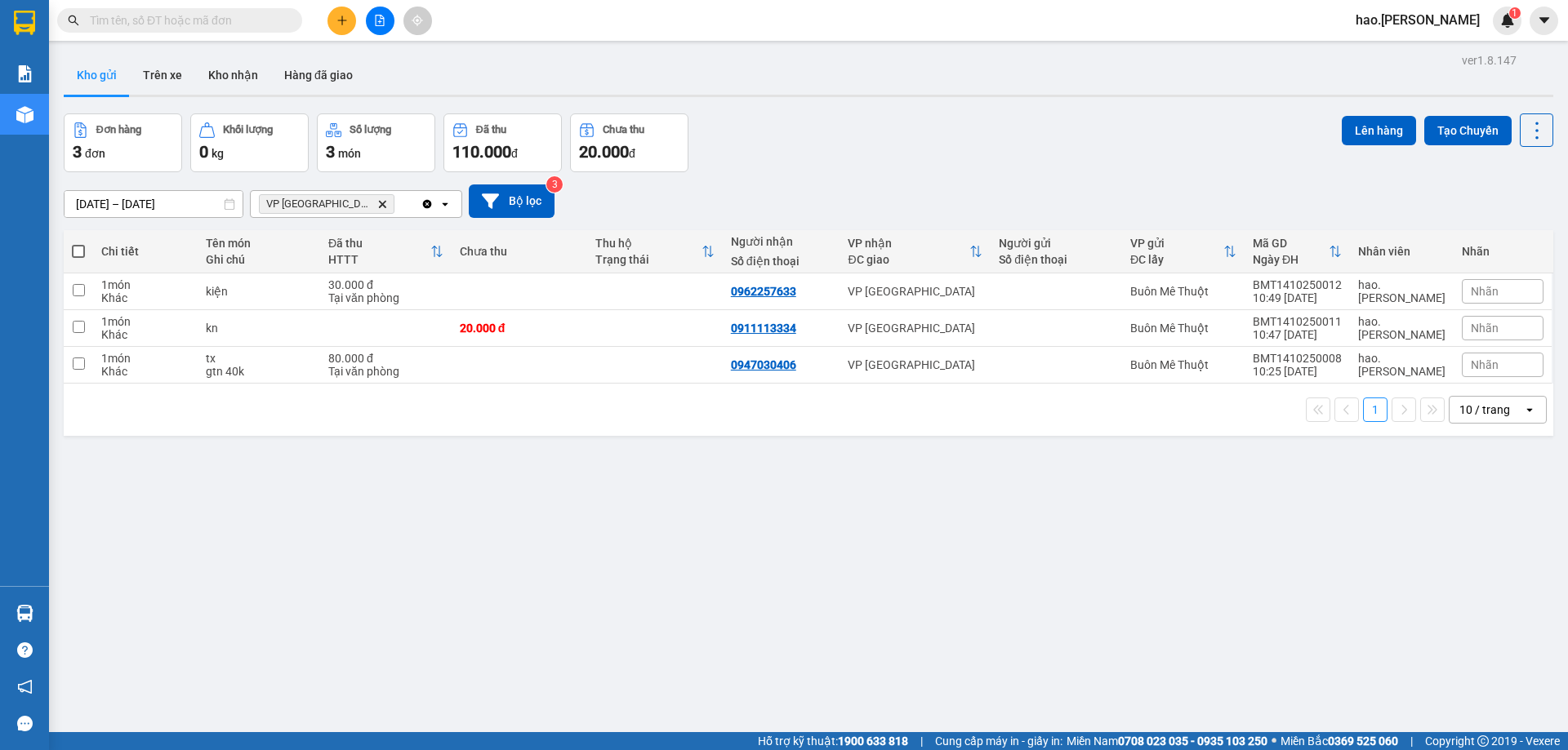
click at [1031, 134] on div "Đơn hàng 3 đơn Khối lượng 0 kg Số lượng 3 món Đã thu 110.000 đ Chưa thu 20.000 …" at bounding box center [808, 142] width 1489 height 59
click at [1031, 134] on div "Đơn hàng 3 đơn Khối lượng 0 kg Số lượng 3 món Đã thu 110.000 đ Chưa thu 20.000 …" at bounding box center [808, 142] width 1489 height 59
click at [1054, 170] on div "Đơn hàng 3 đơn Khối lượng 0 kg Số lượng 3 món Đã thu 110.000 đ Chưa thu 20.000 …" at bounding box center [808, 142] width 1489 height 59
click at [1058, 294] on div at bounding box center [1056, 291] width 115 height 13
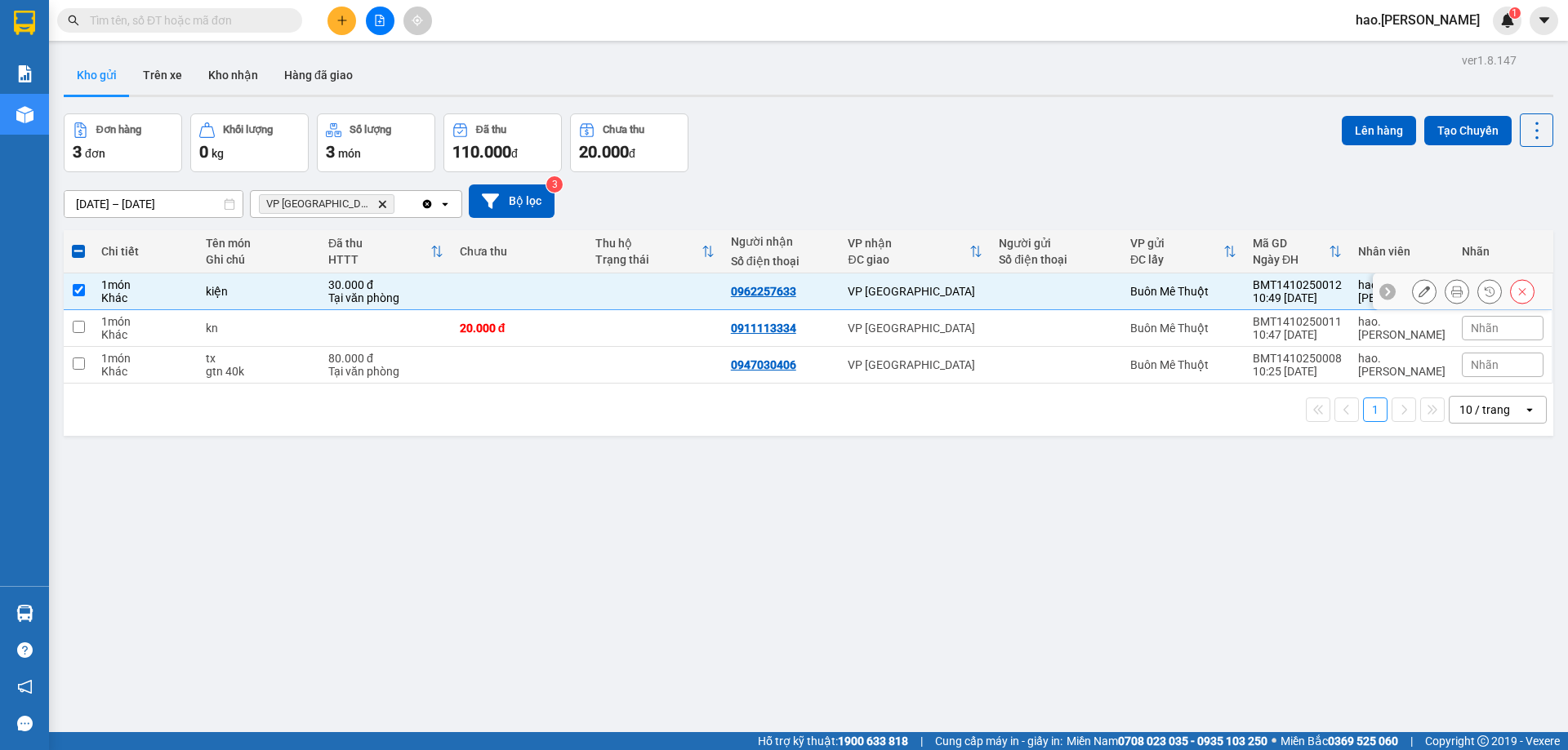
click at [83, 285] on input "checkbox" at bounding box center [79, 291] width 12 height 12
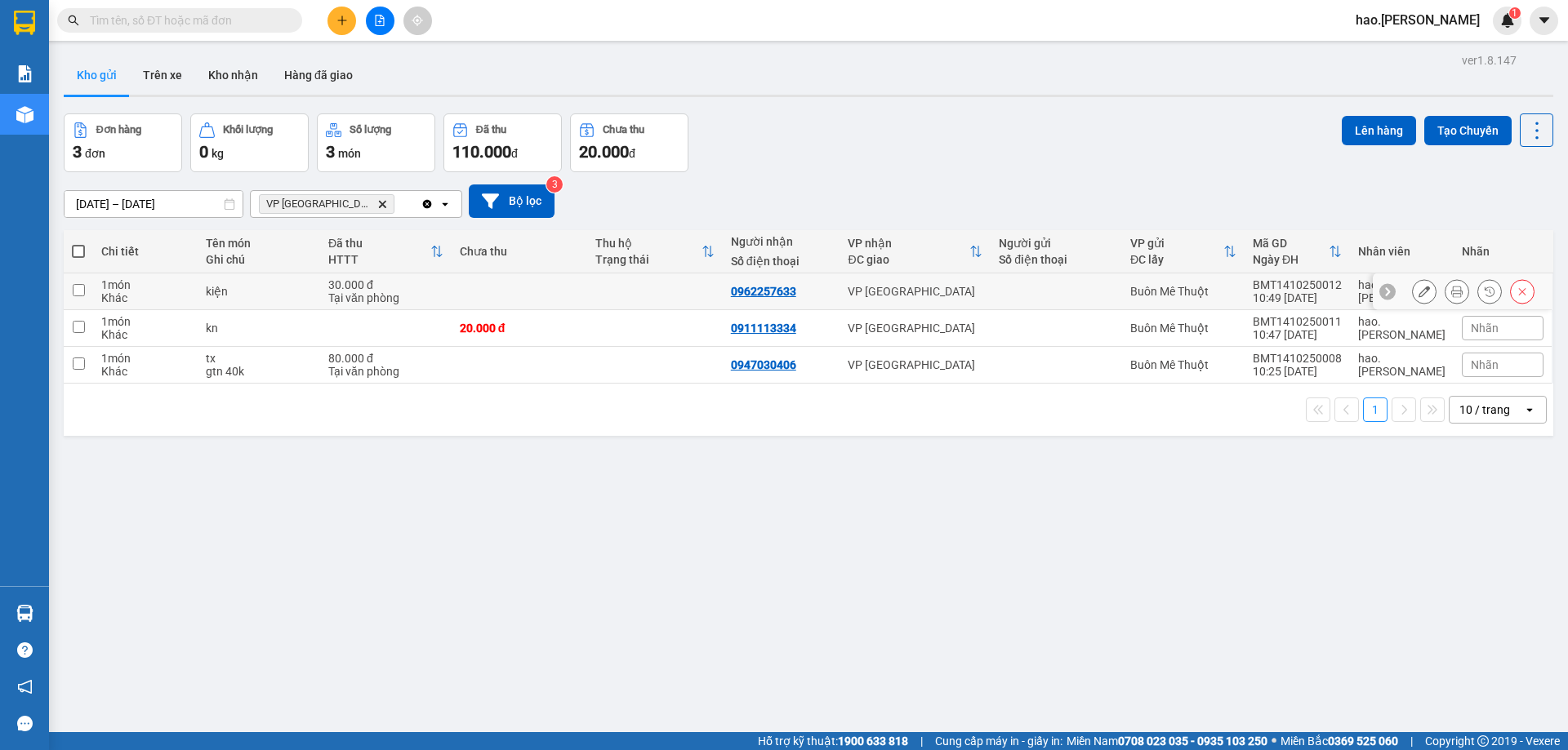
click at [1183, 293] on div "Buôn Mê Thuột" at bounding box center [1184, 291] width 106 height 13
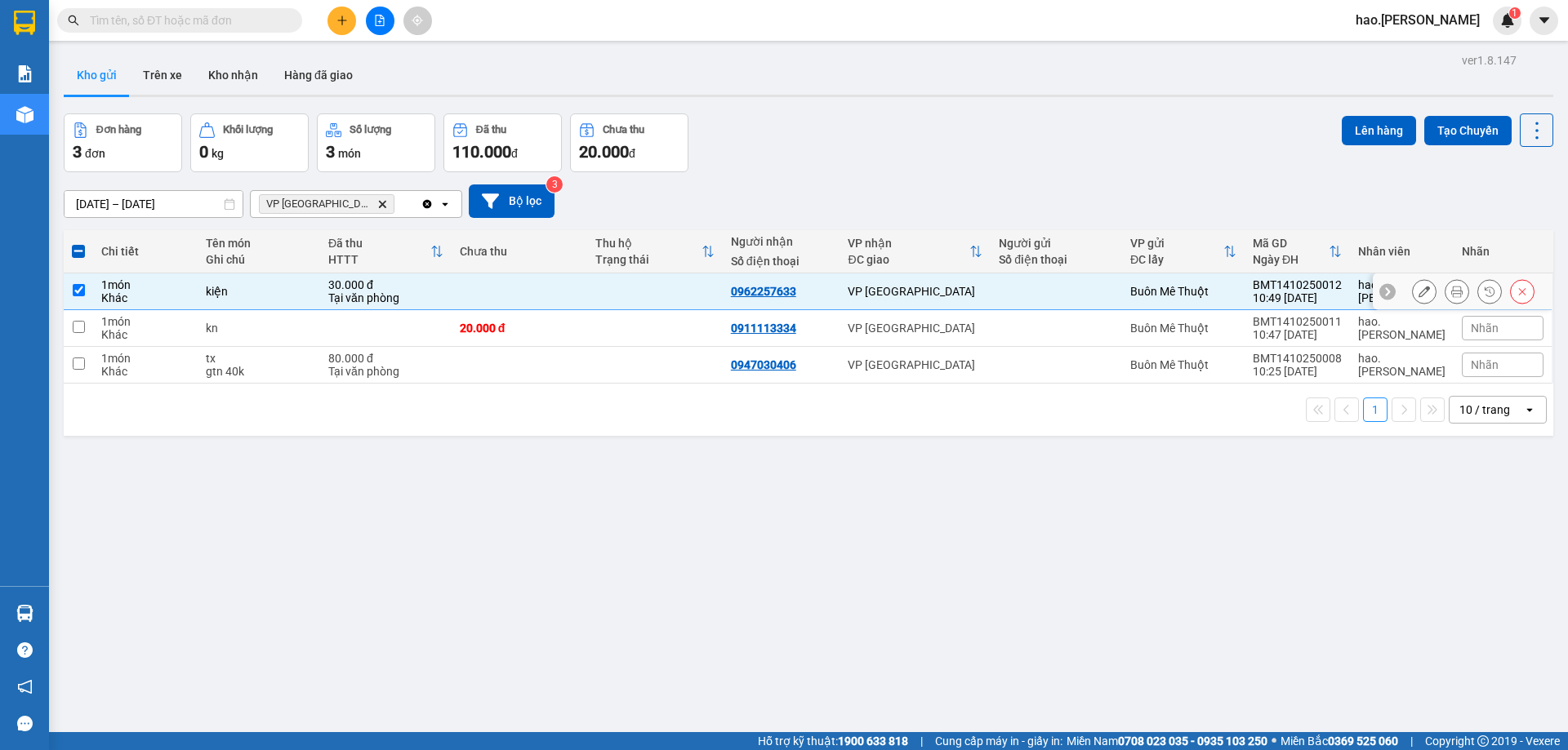
drag, startPoint x: 1246, startPoint y: 293, endPoint x: 1253, endPoint y: 297, distance: 8.1
click at [1237, 293] on div "Buôn Mê Thuột" at bounding box center [1184, 291] width 106 height 13
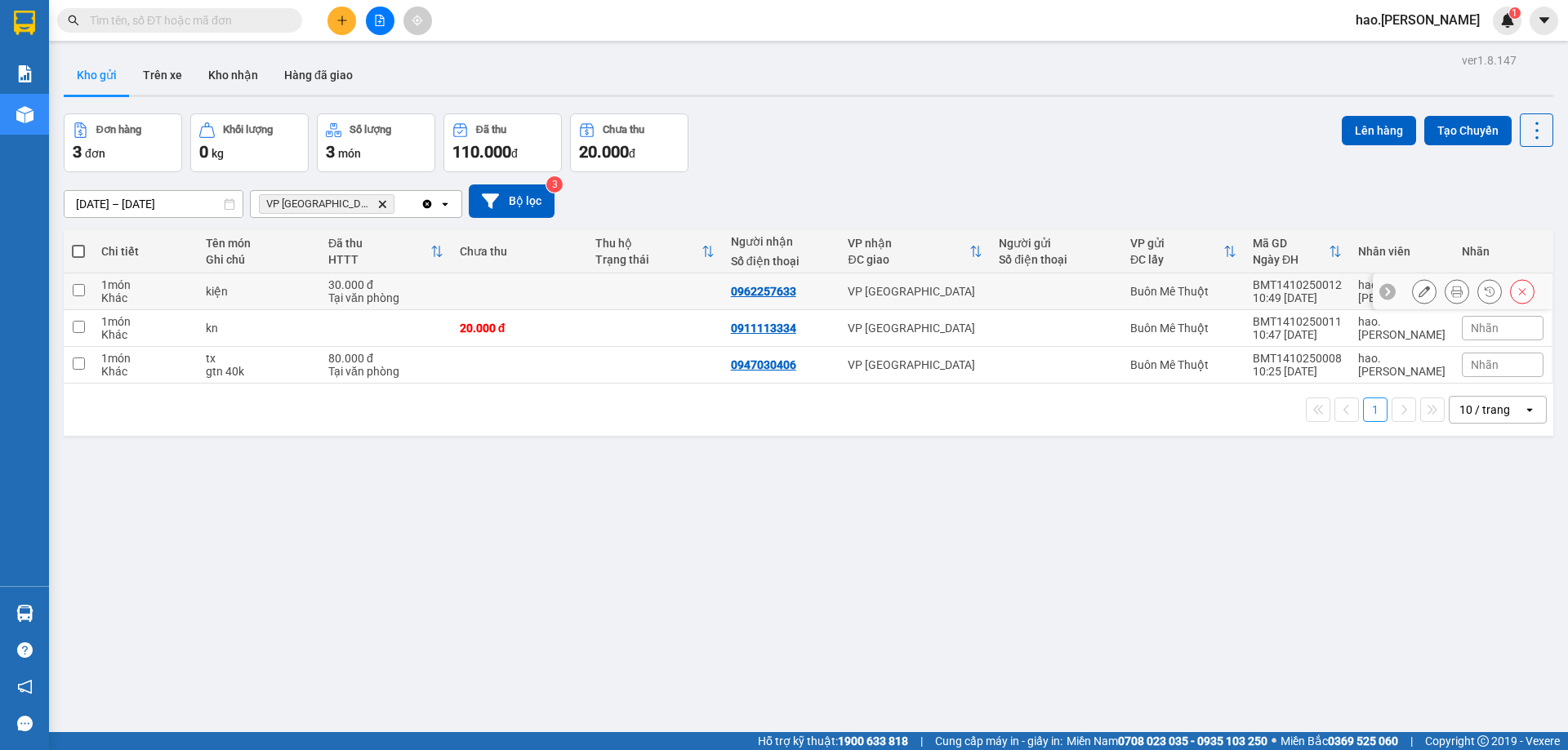
click at [1296, 295] on div "10:49 [DATE]" at bounding box center [1297, 298] width 89 height 13
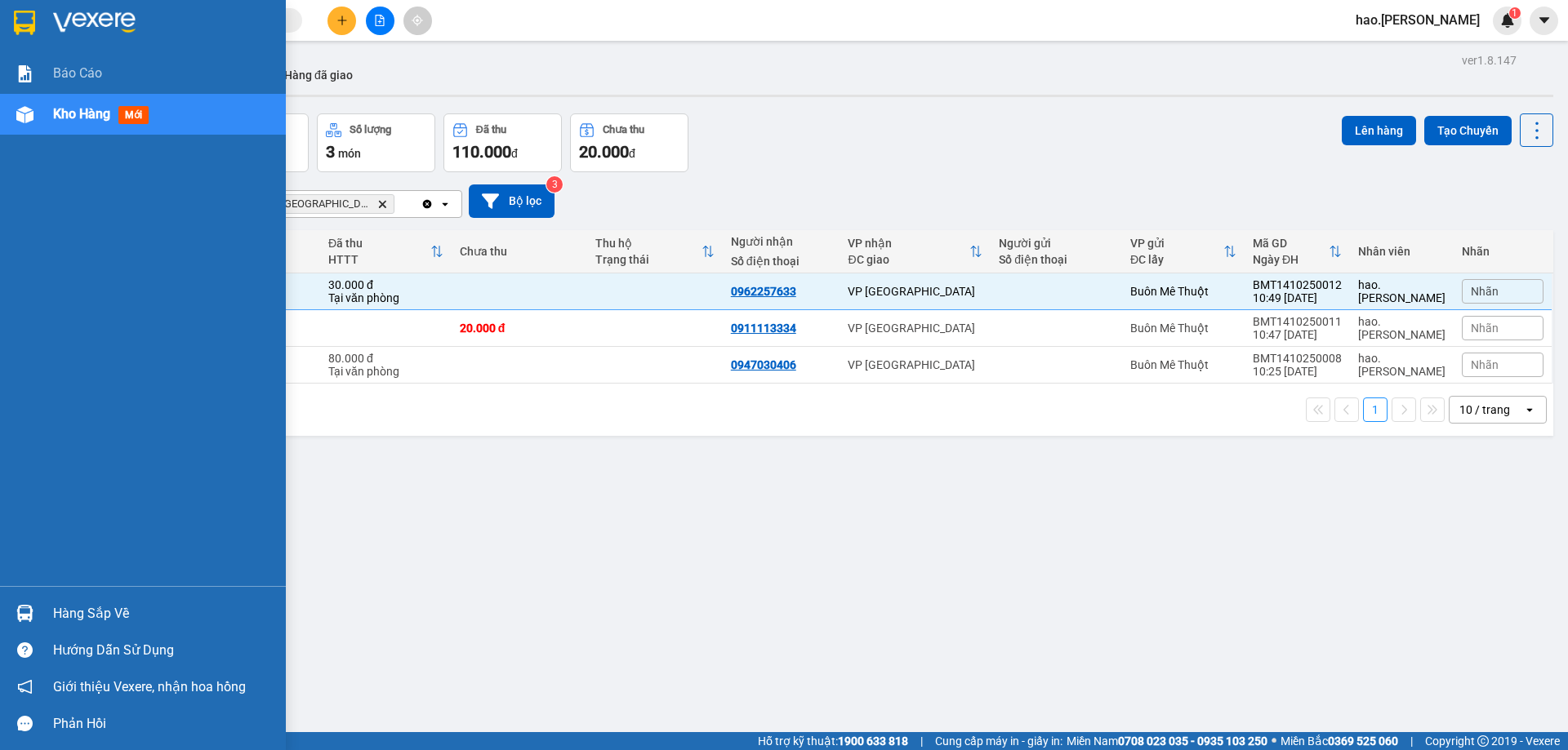
click at [46, 285] on div "Báo cáo Kho hàng mới" at bounding box center [142, 319] width 285 height 533
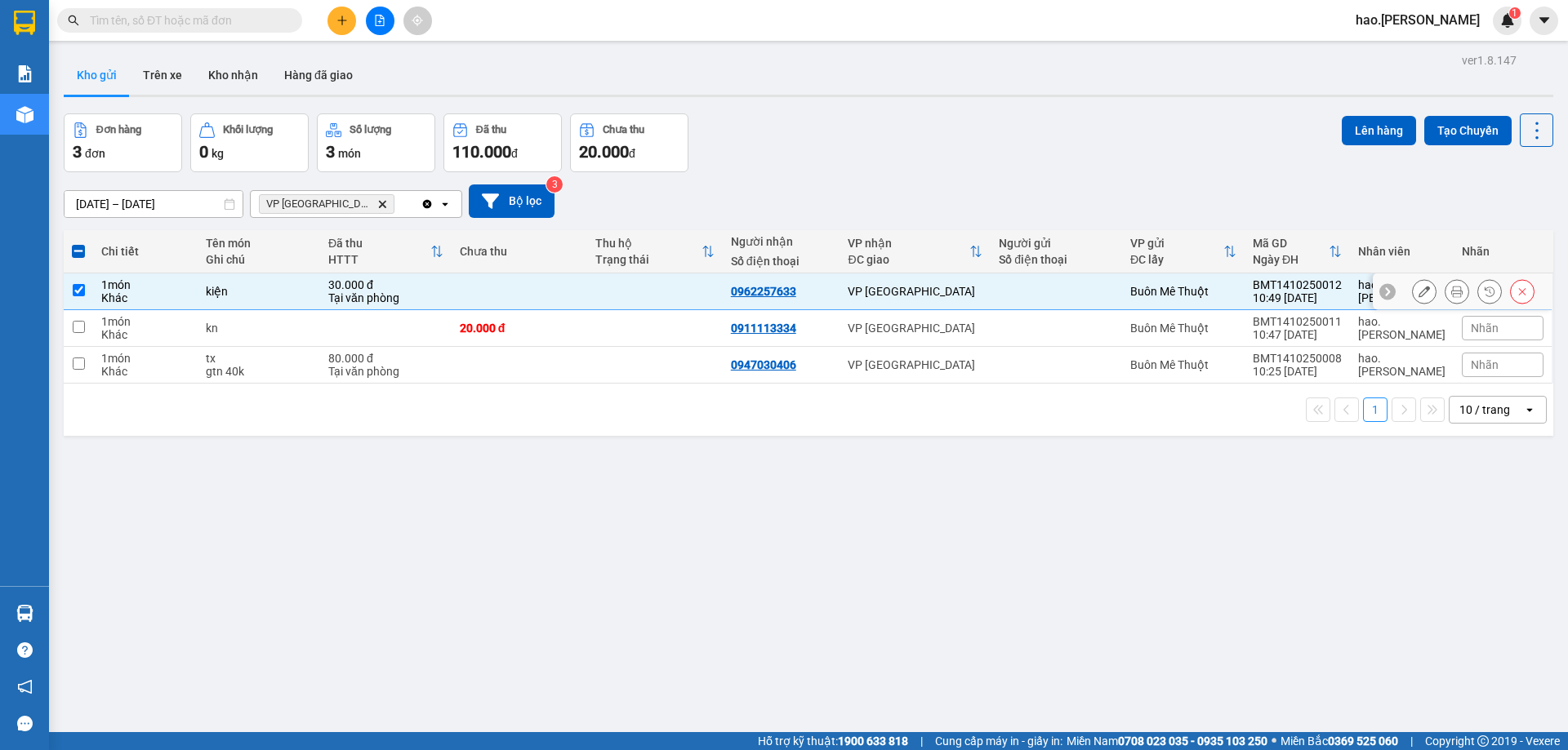
click at [336, 284] on div "30.000 đ" at bounding box center [385, 284] width 115 height 13
checkbox input "false"
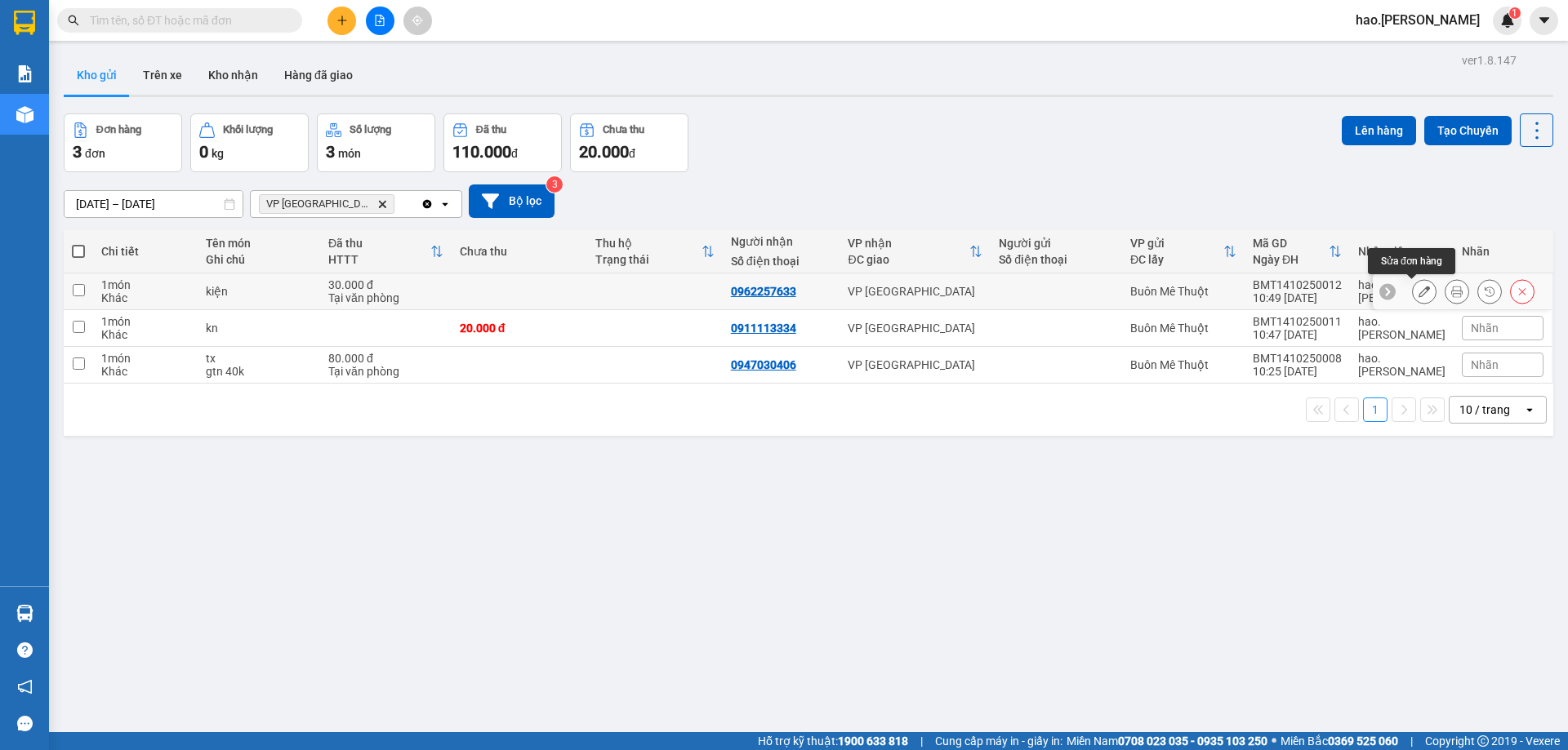
click at [1412, 288] on button at bounding box center [1424, 292] width 23 height 28
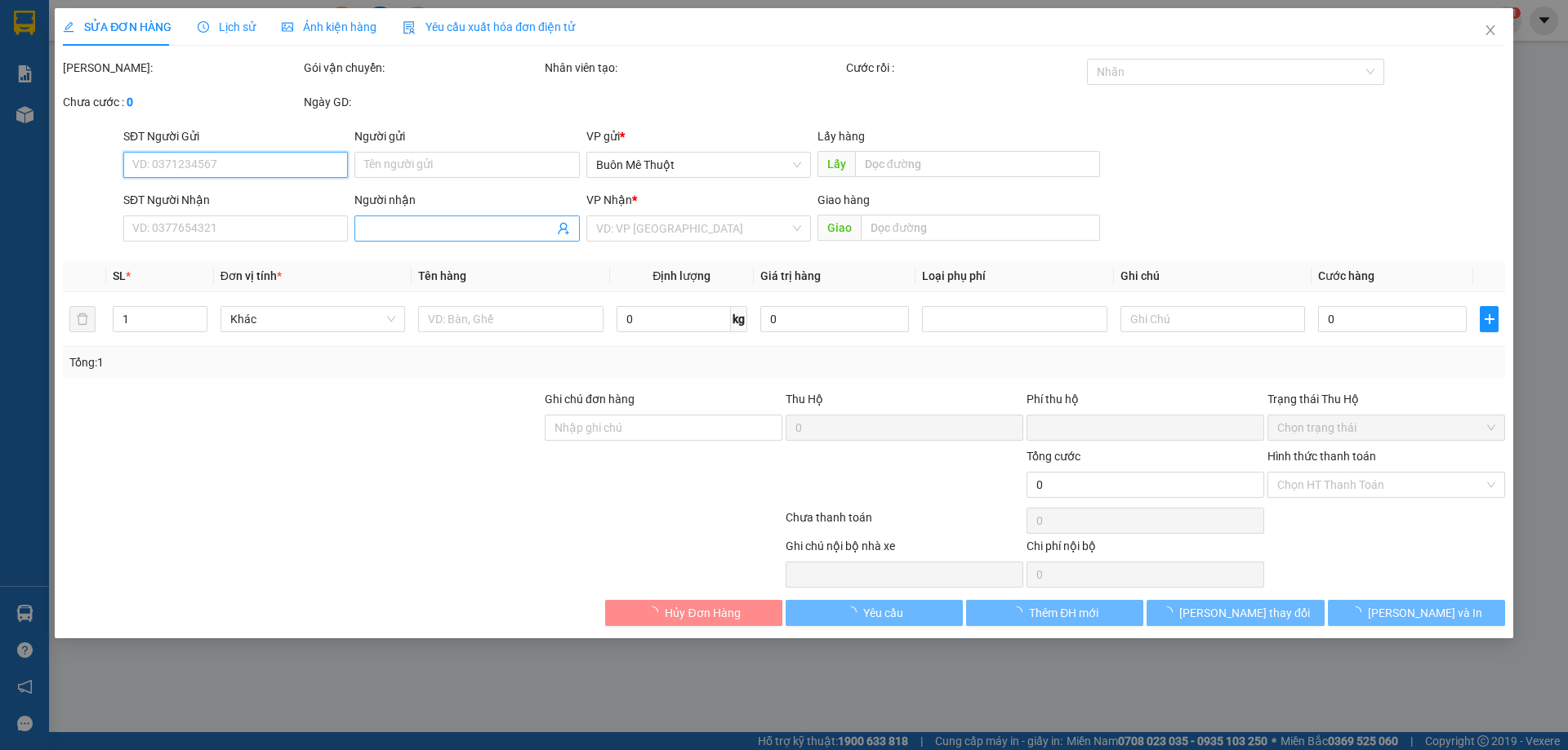
type input "0962257633"
type input "0"
type input "30.000"
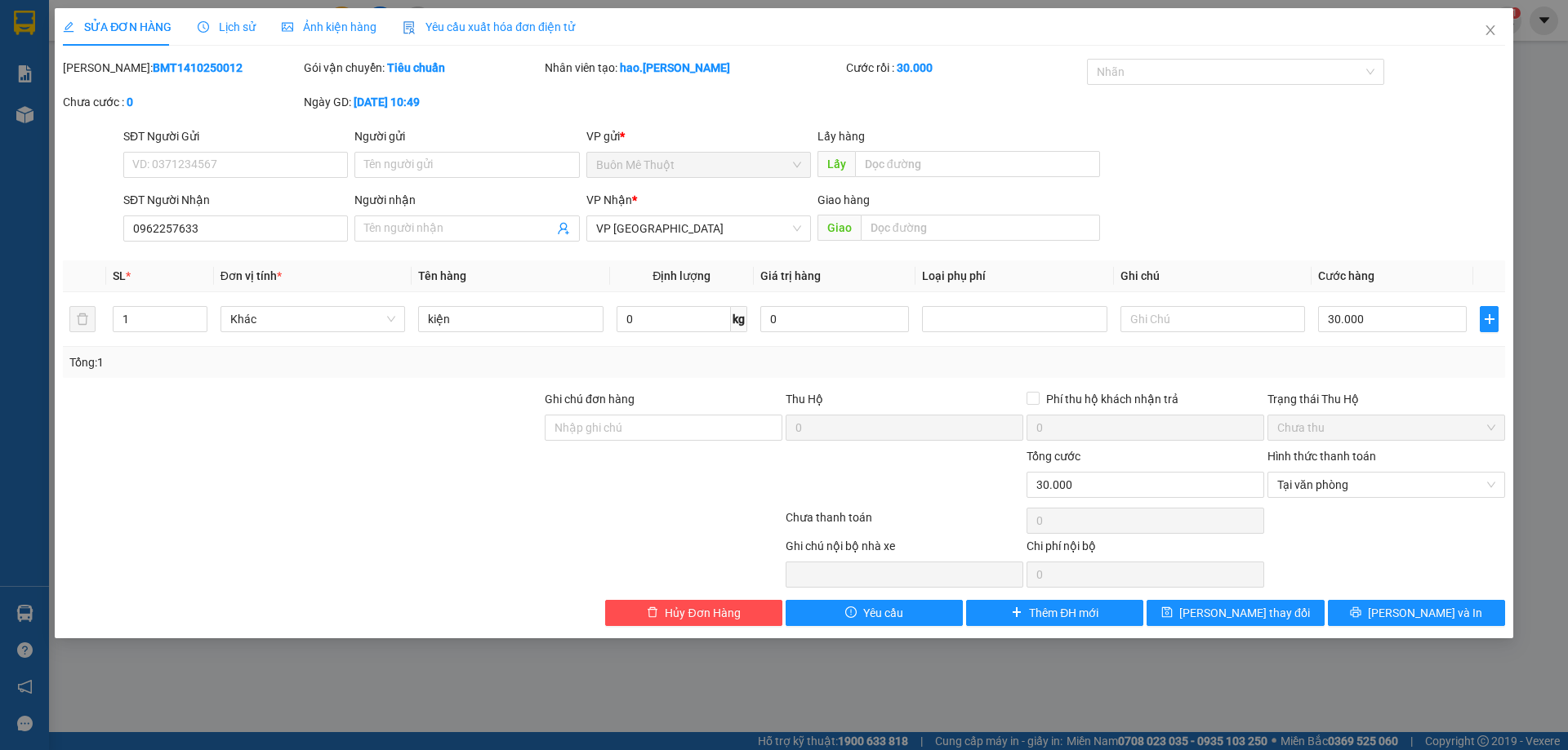
click at [561, 117] on div "Mã ĐH: BMT1410250012 Gói vận chuyển: Tiêu chuẩn Nhân viên tạo: hao.thaison Cước…" at bounding box center [783, 94] width 1445 height 69
drag, startPoint x: 355, startPoint y: 100, endPoint x: 527, endPoint y: 119, distance: 173.0
click at [527, 119] on div "Ngày GD: [DATE] 10:49" at bounding box center [422, 110] width 241 height 34
click at [558, 96] on div "Mã ĐH: BMT1410250012 Gói vận chuyển: Tiêu chuẩn Nhân viên tạo: hao.thaison Cước…" at bounding box center [783, 94] width 1445 height 69
click at [1497, 32] on span "Close" at bounding box center [1490, 31] width 46 height 46
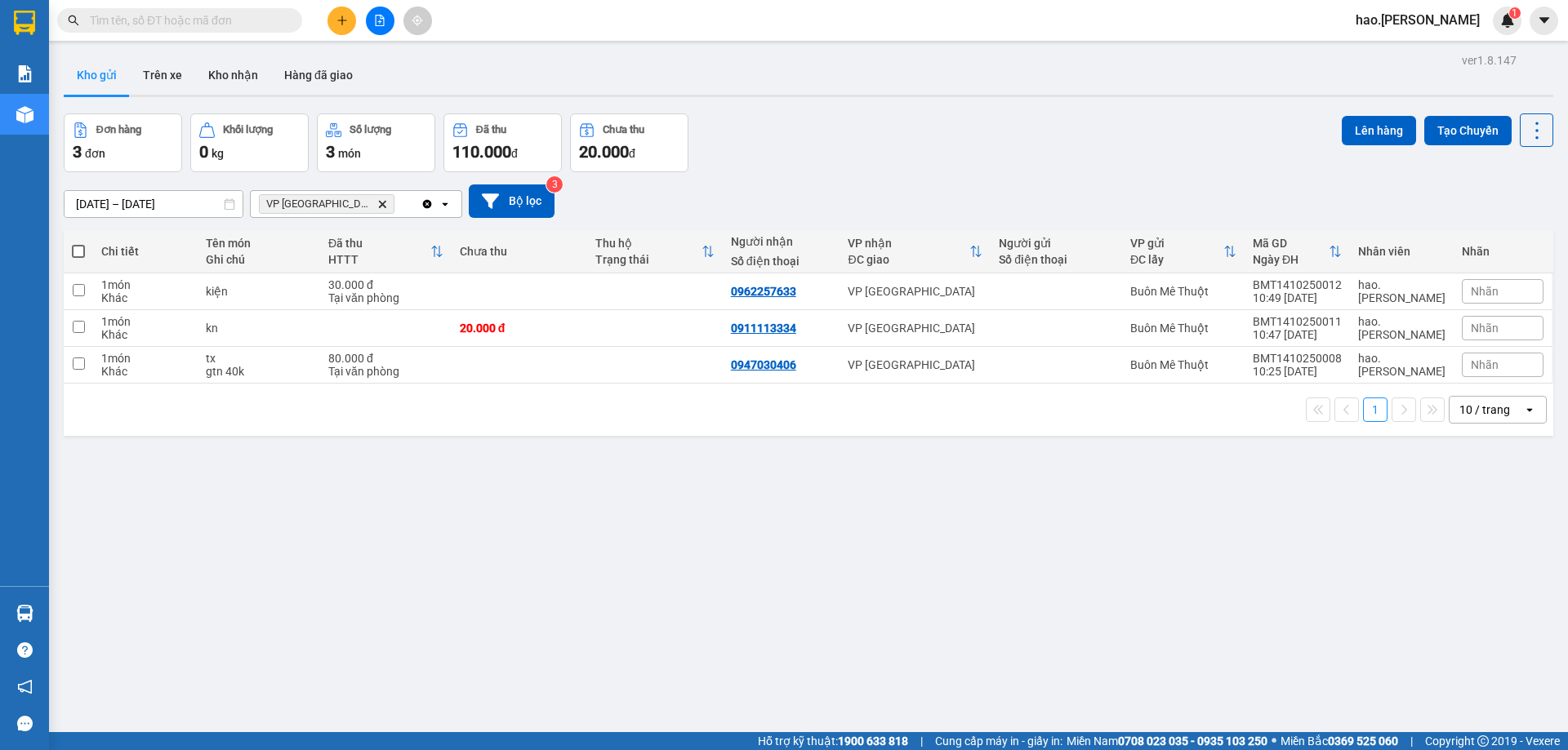
click at [377, 207] on icon "Delete" at bounding box center [382, 203] width 10 height 10
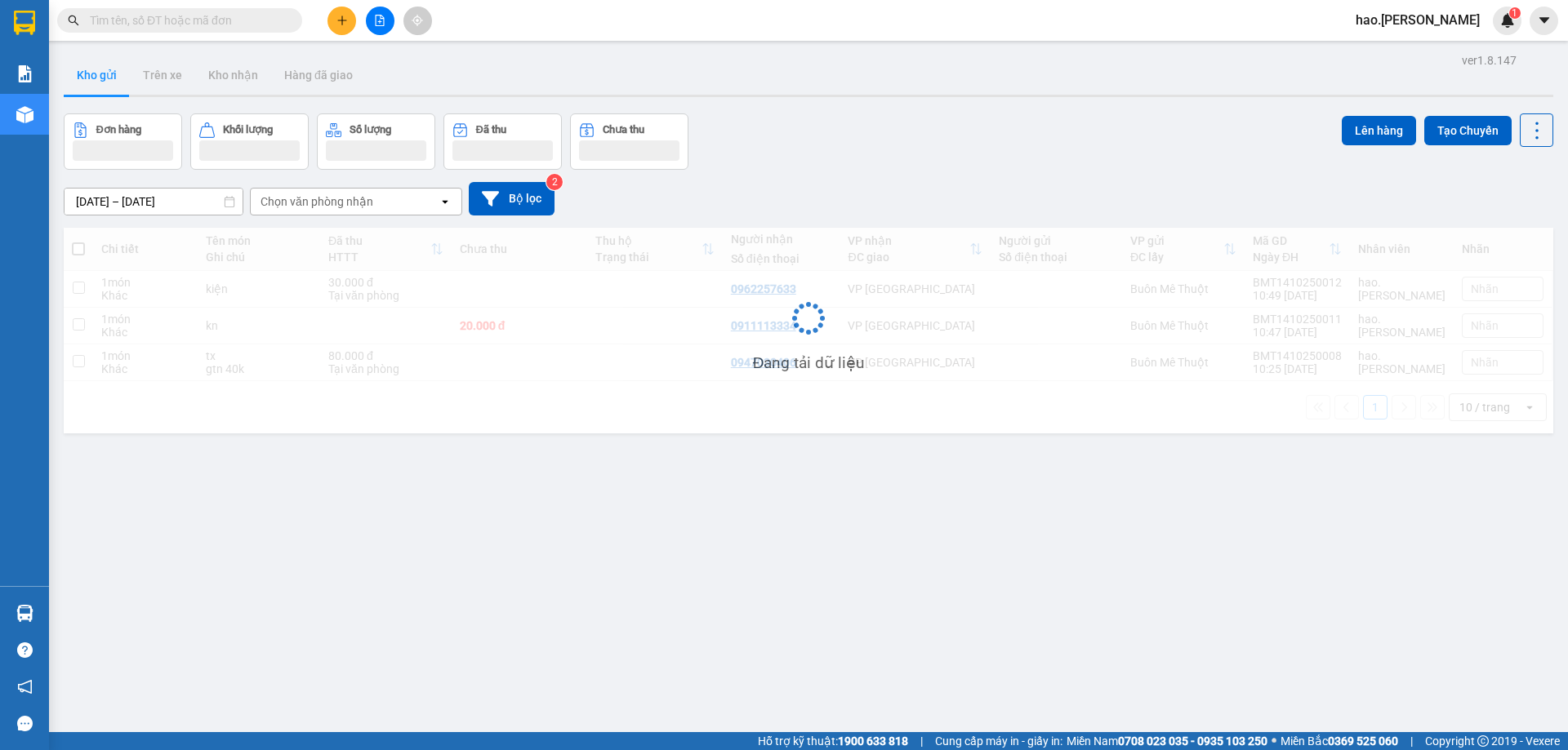
click at [750, 198] on div "[DATE] – [DATE] Press the down arrow key to interact with the calendar and sele…" at bounding box center [808, 199] width 1489 height 34
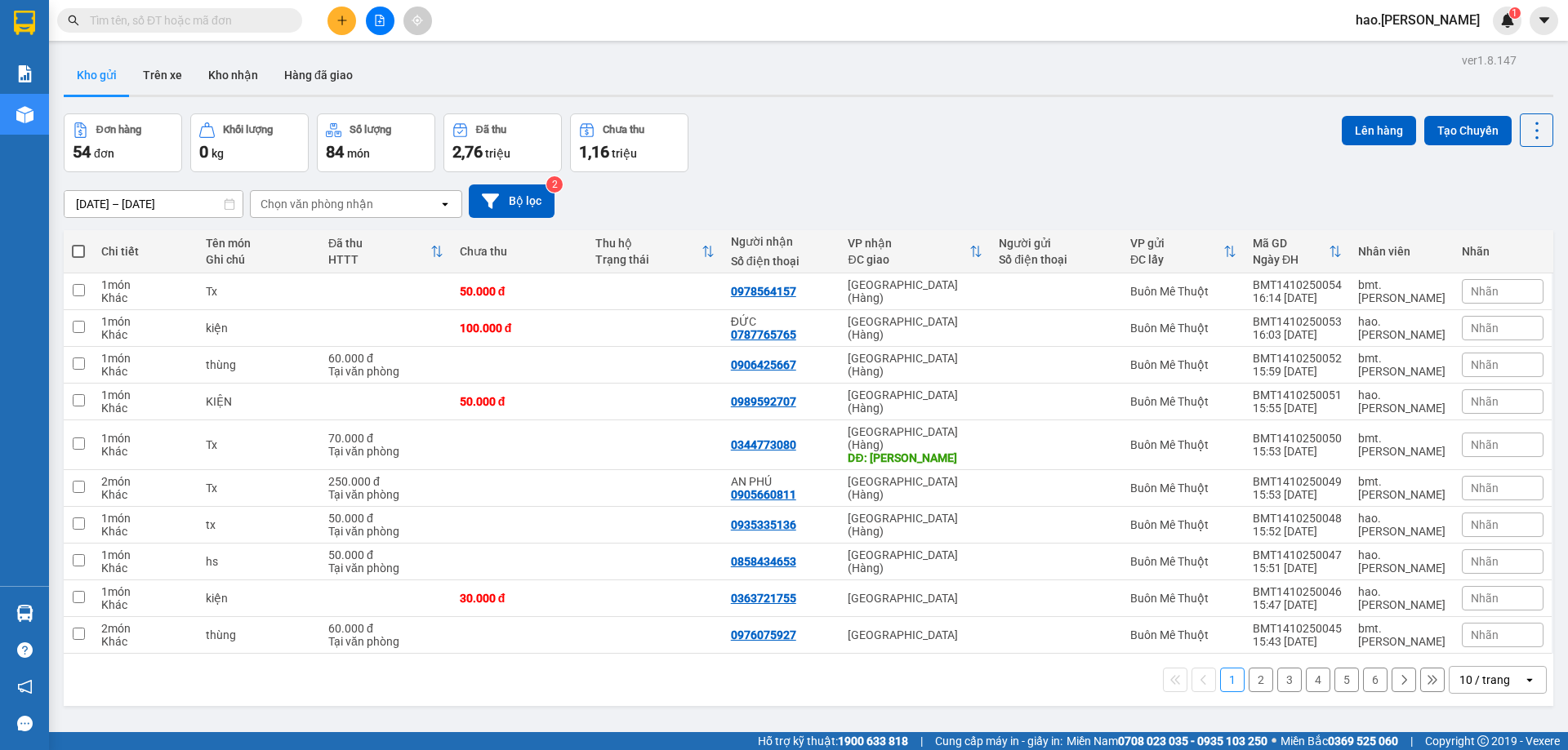
click at [334, 199] on div "Chọn văn phòng nhận" at bounding box center [317, 204] width 113 height 16
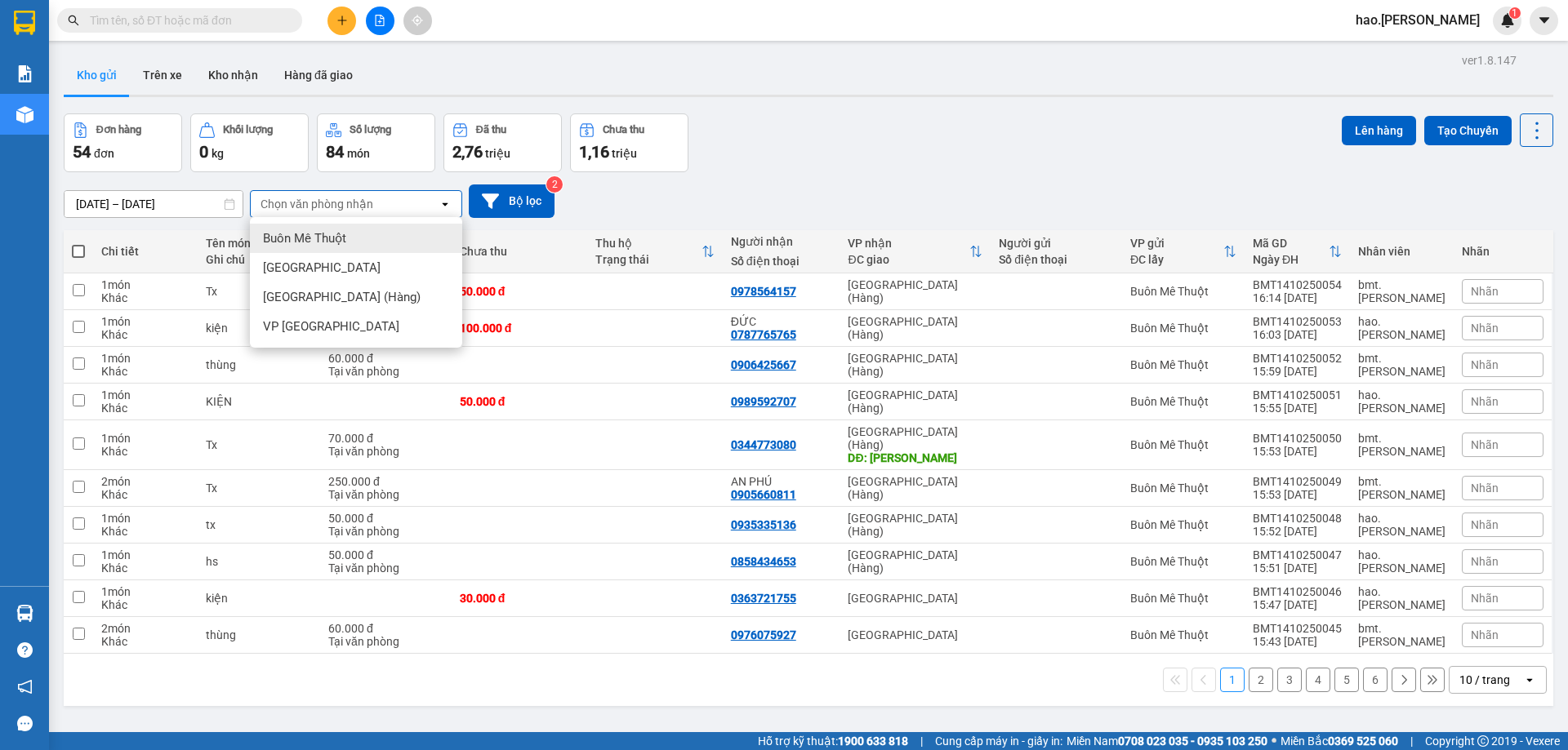
click at [874, 131] on div "Đơn hàng 54 đơn Khối lượng 0 kg Số lượng 84 món Đã thu 2,76 triệu Chưa thu 1,16…" at bounding box center [808, 142] width 1489 height 59
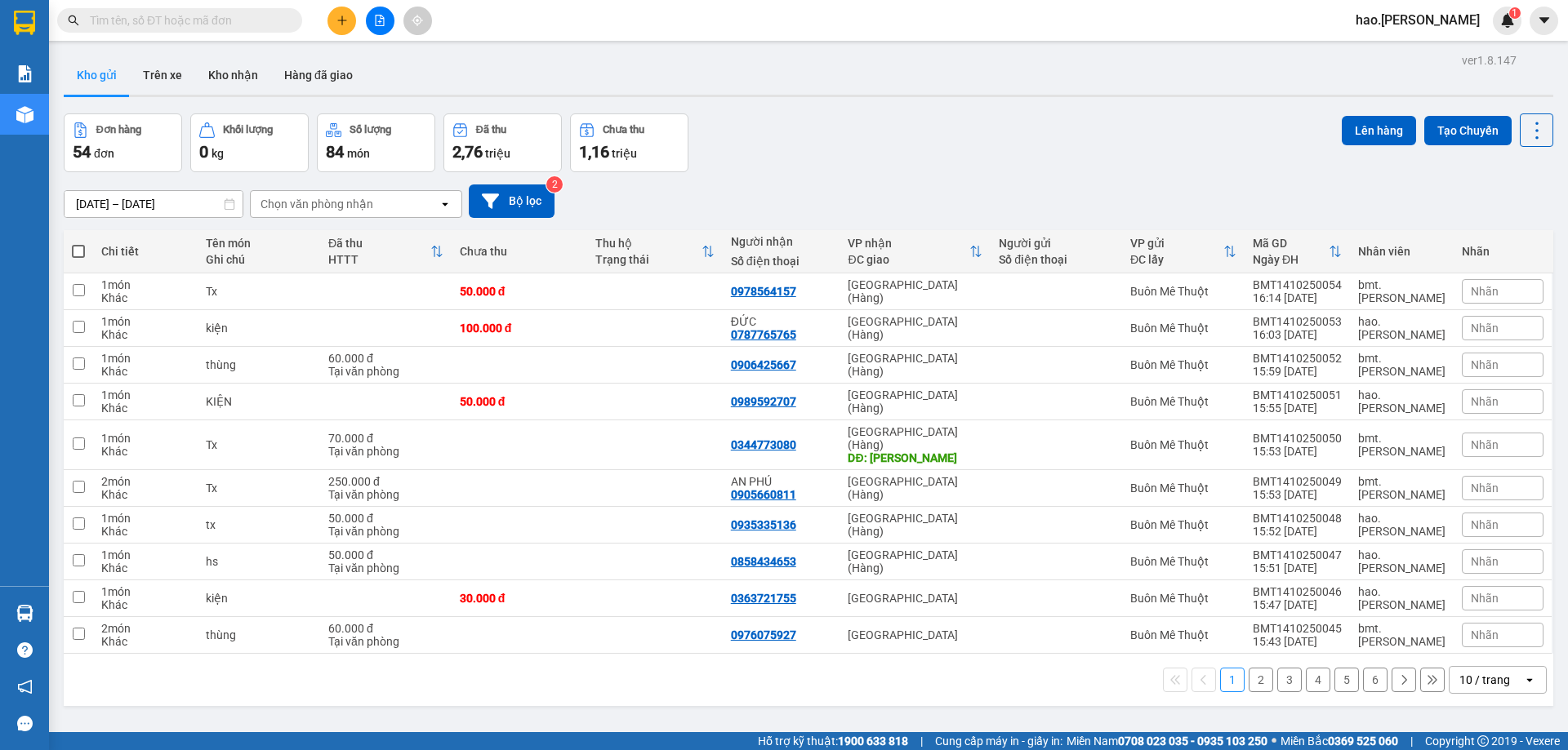
click at [314, 203] on div "Chọn văn phòng nhận" at bounding box center [317, 204] width 113 height 16
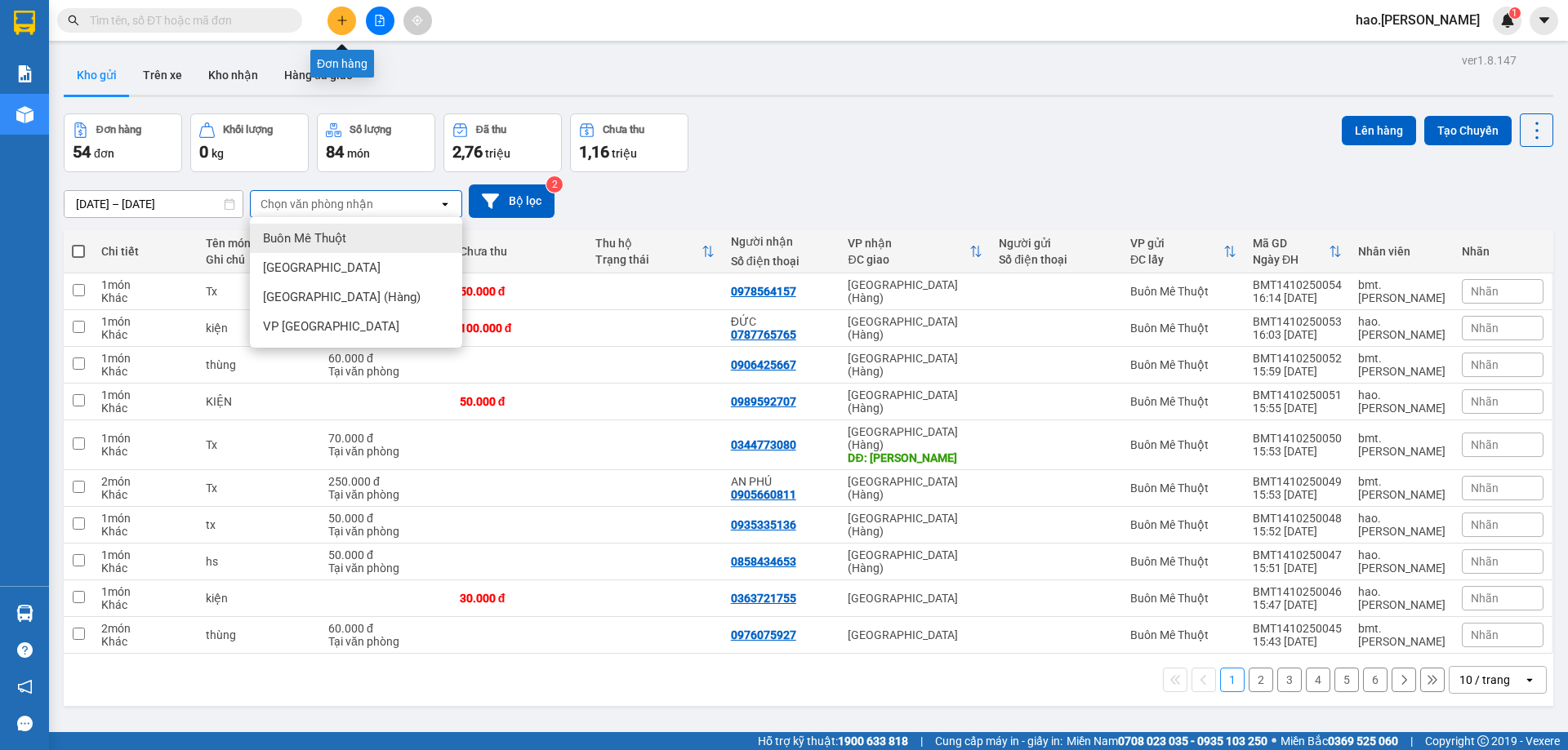
click at [342, 16] on icon "plus" at bounding box center [341, 20] width 1 height 9
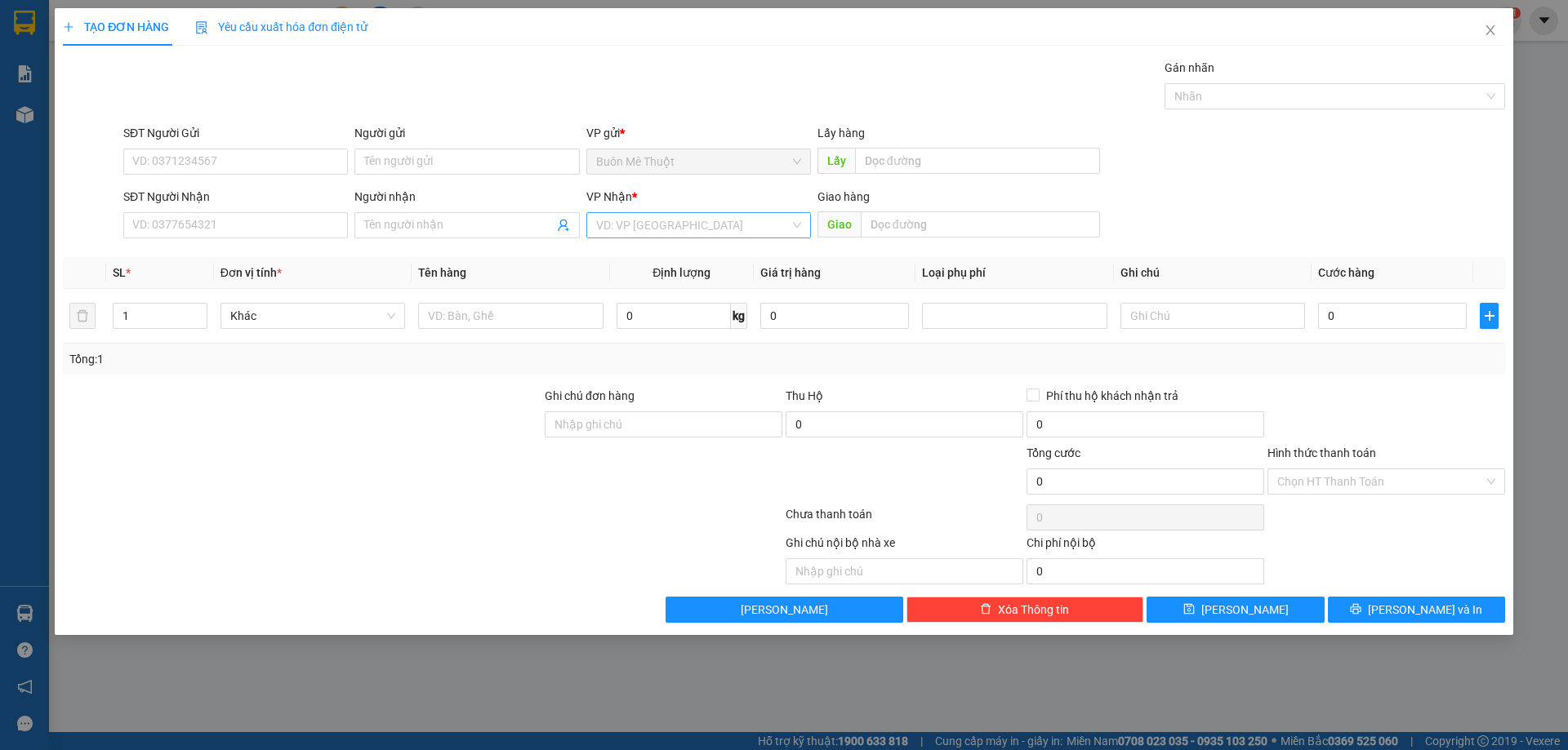
click at [692, 225] on input "search" at bounding box center [692, 225] width 194 height 25
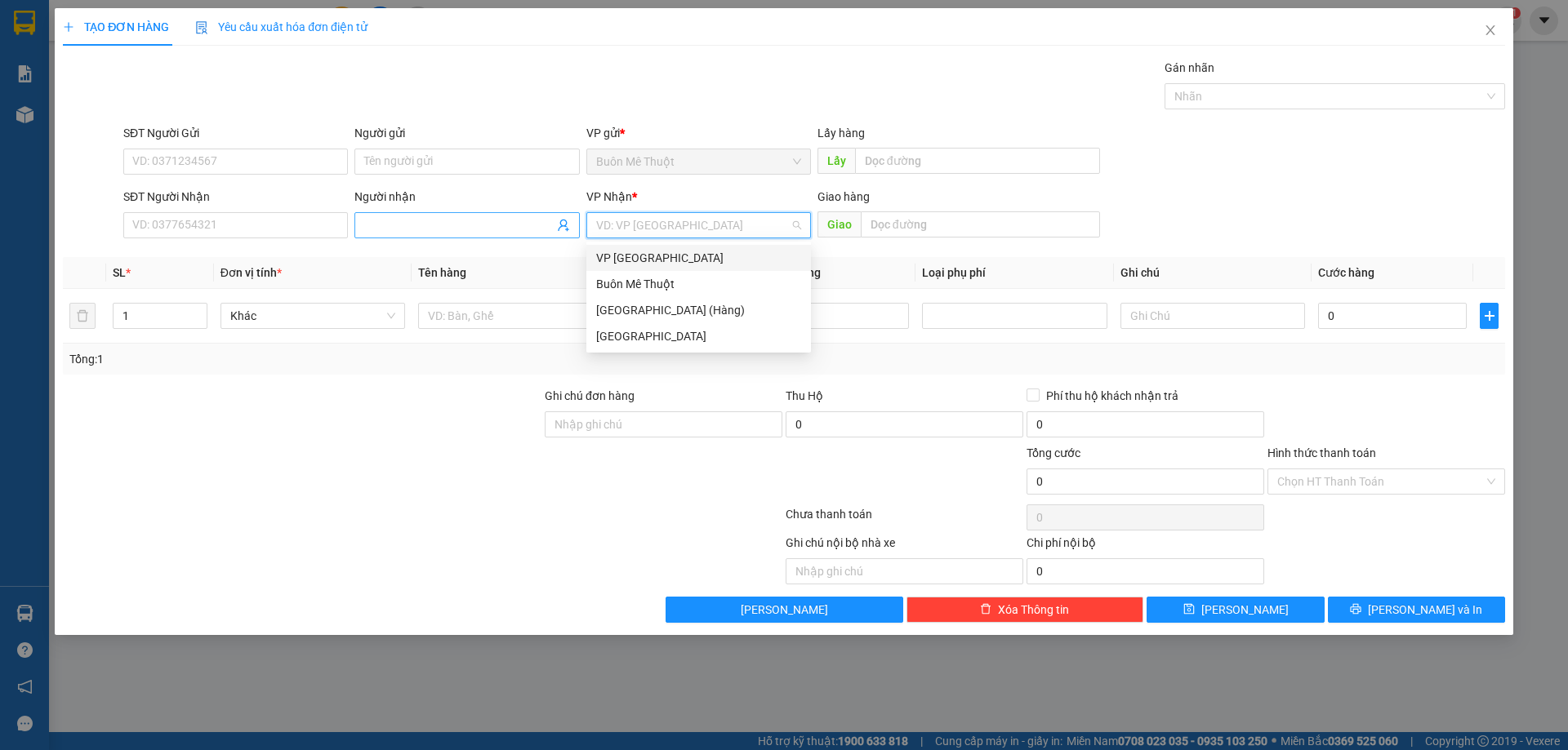
click at [496, 219] on input "Người nhận" at bounding box center [458, 225] width 188 height 18
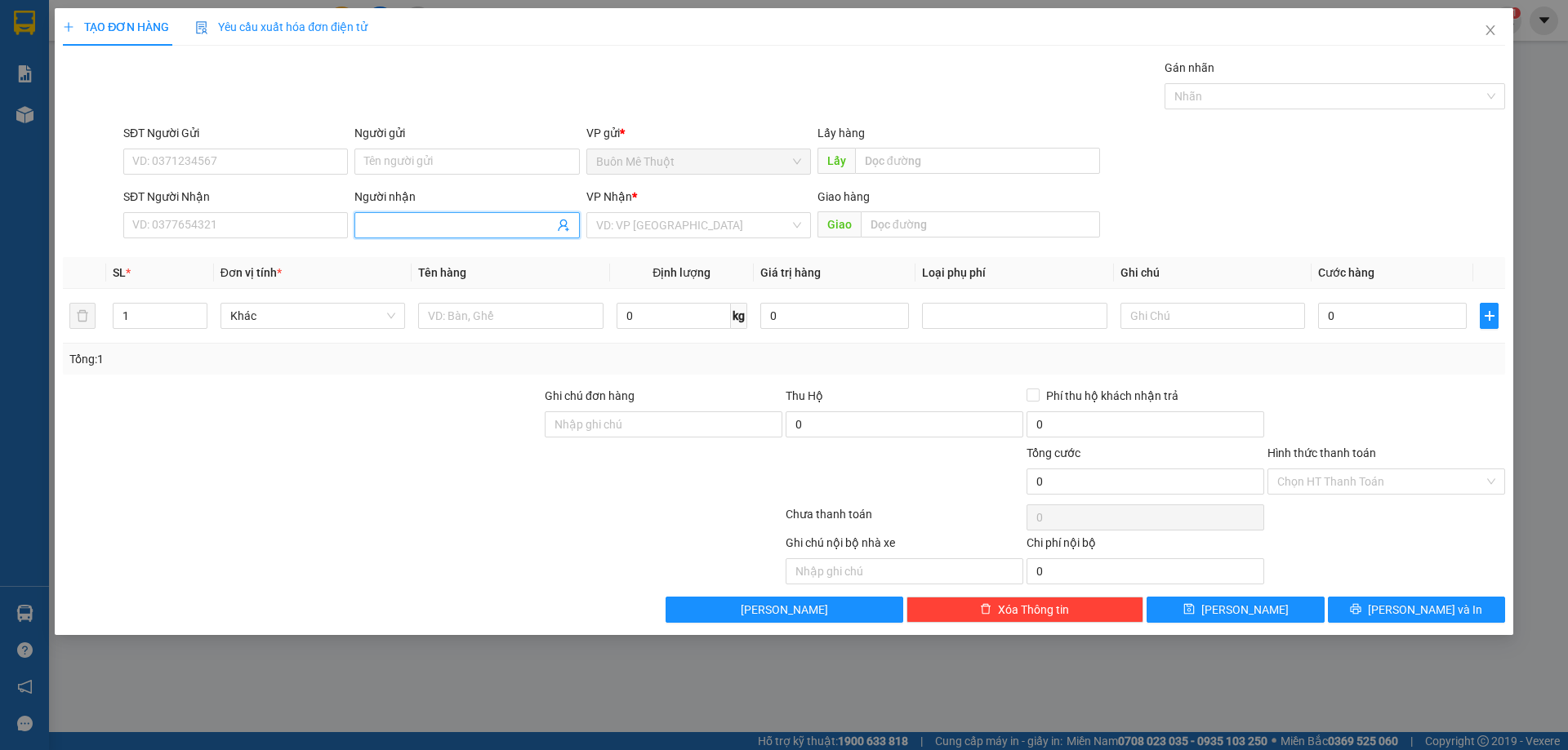
type input "L"
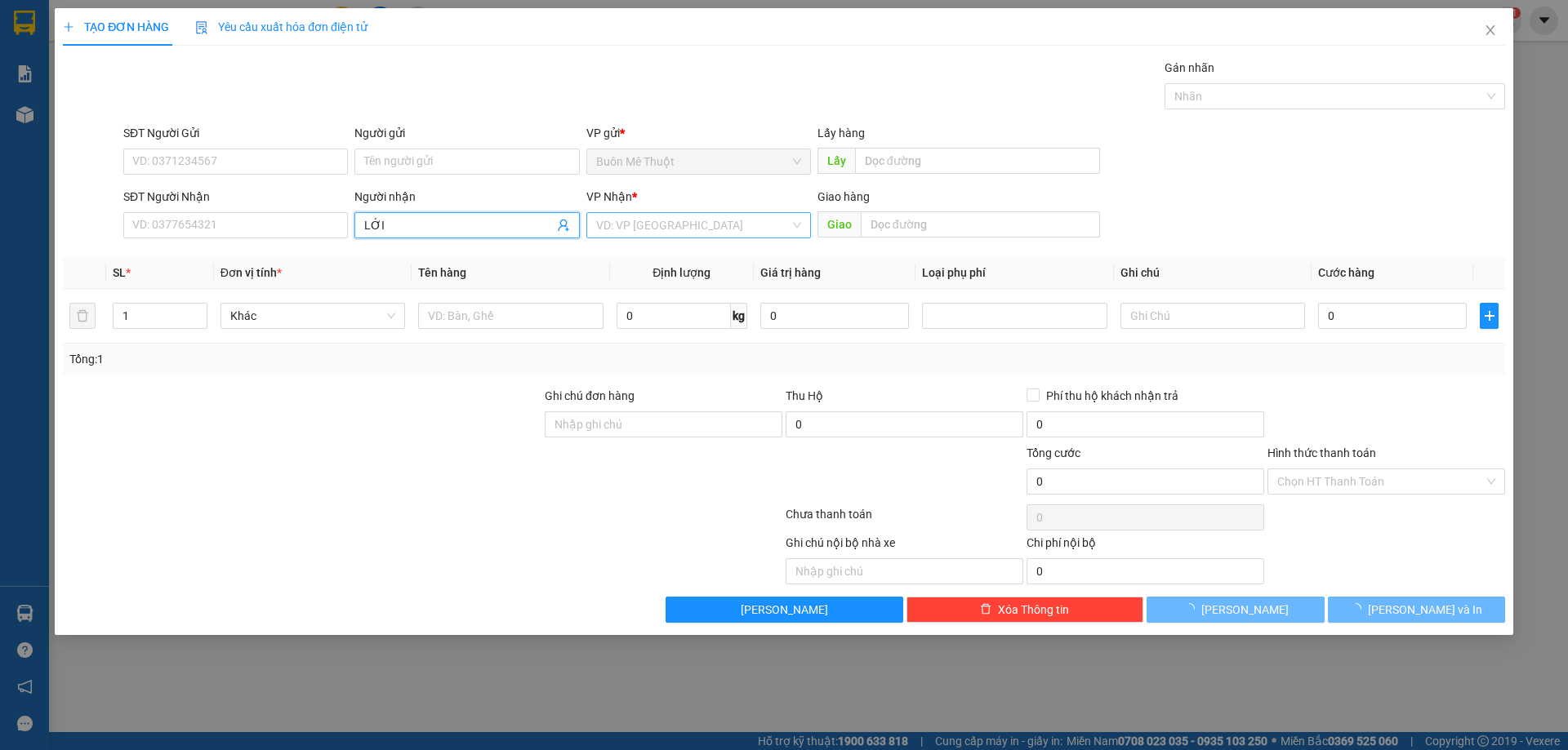
type input "LỚI"
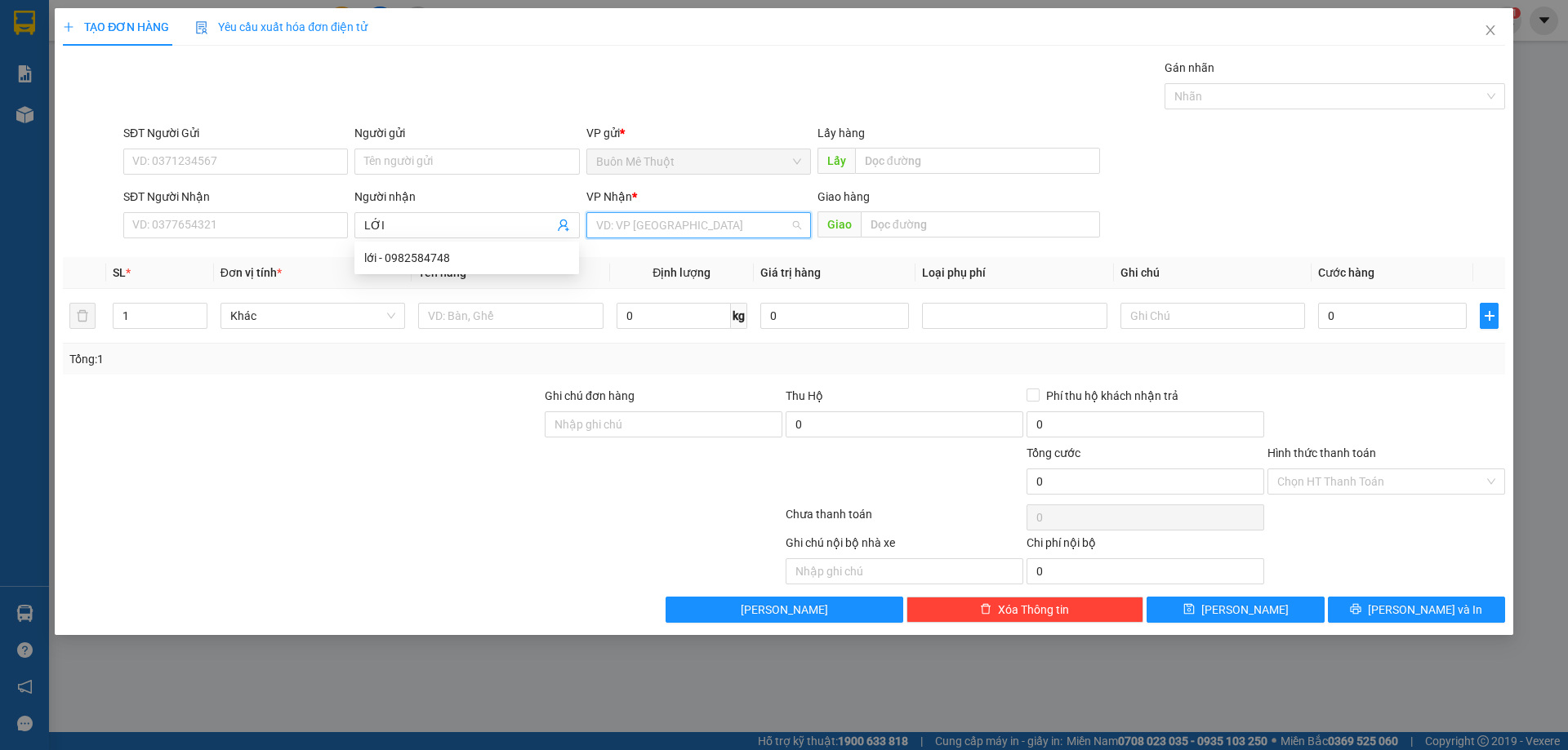
click at [665, 219] on input "search" at bounding box center [692, 225] width 194 height 25
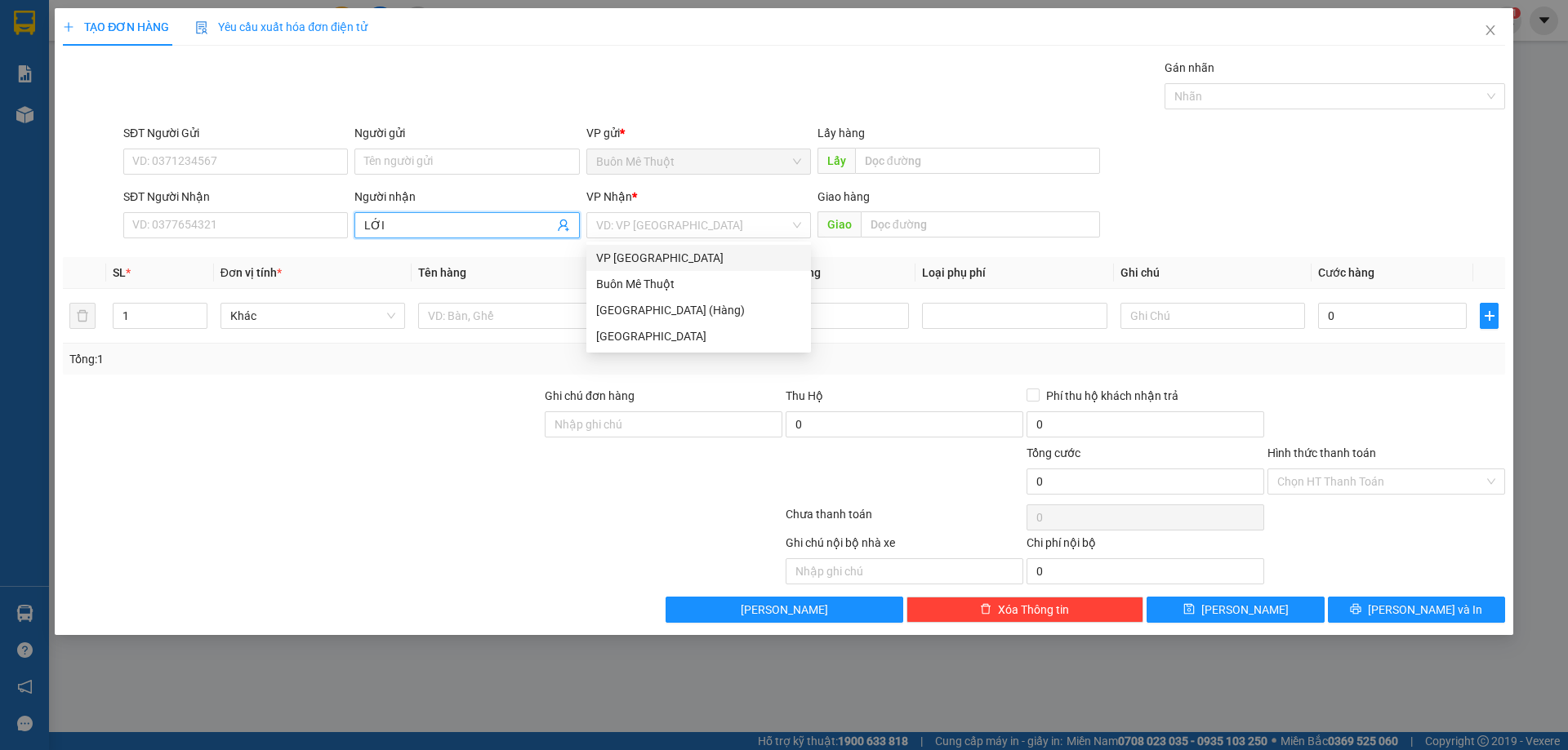
click at [489, 227] on input "LỚI" at bounding box center [458, 225] width 188 height 18
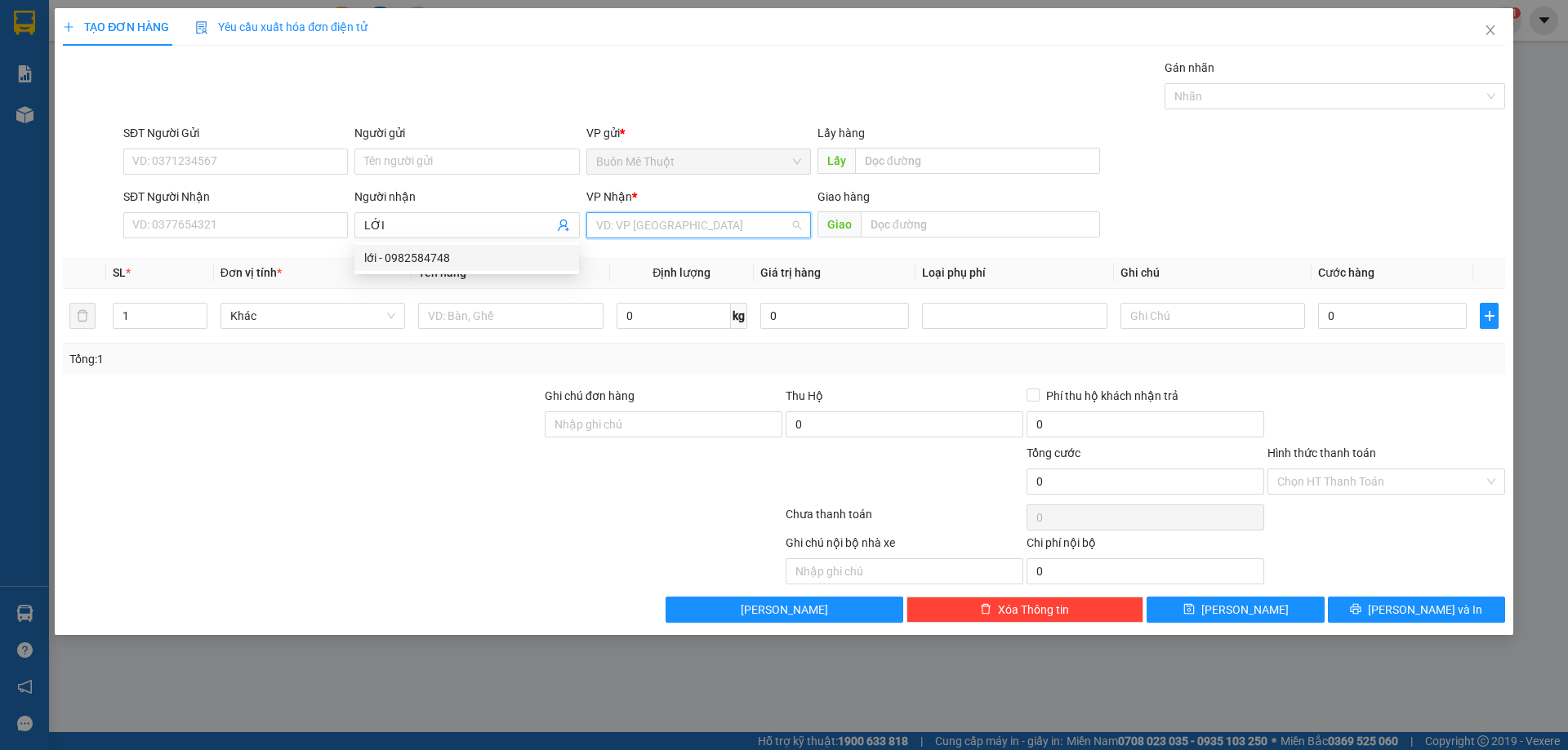
click at [640, 226] on input "search" at bounding box center [692, 225] width 194 height 25
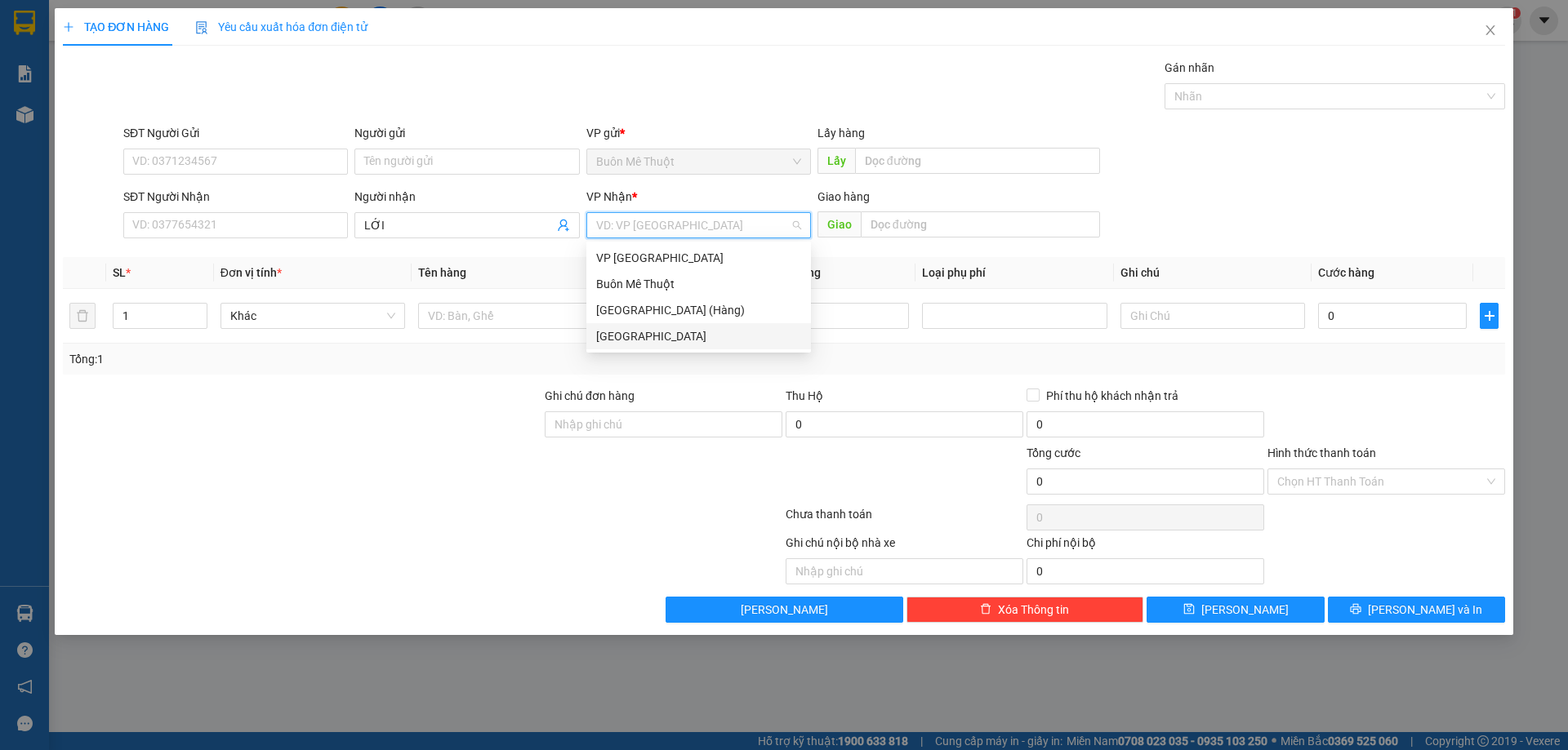
click at [659, 333] on div "[GEOGRAPHIC_DATA]" at bounding box center [698, 337] width 205 height 18
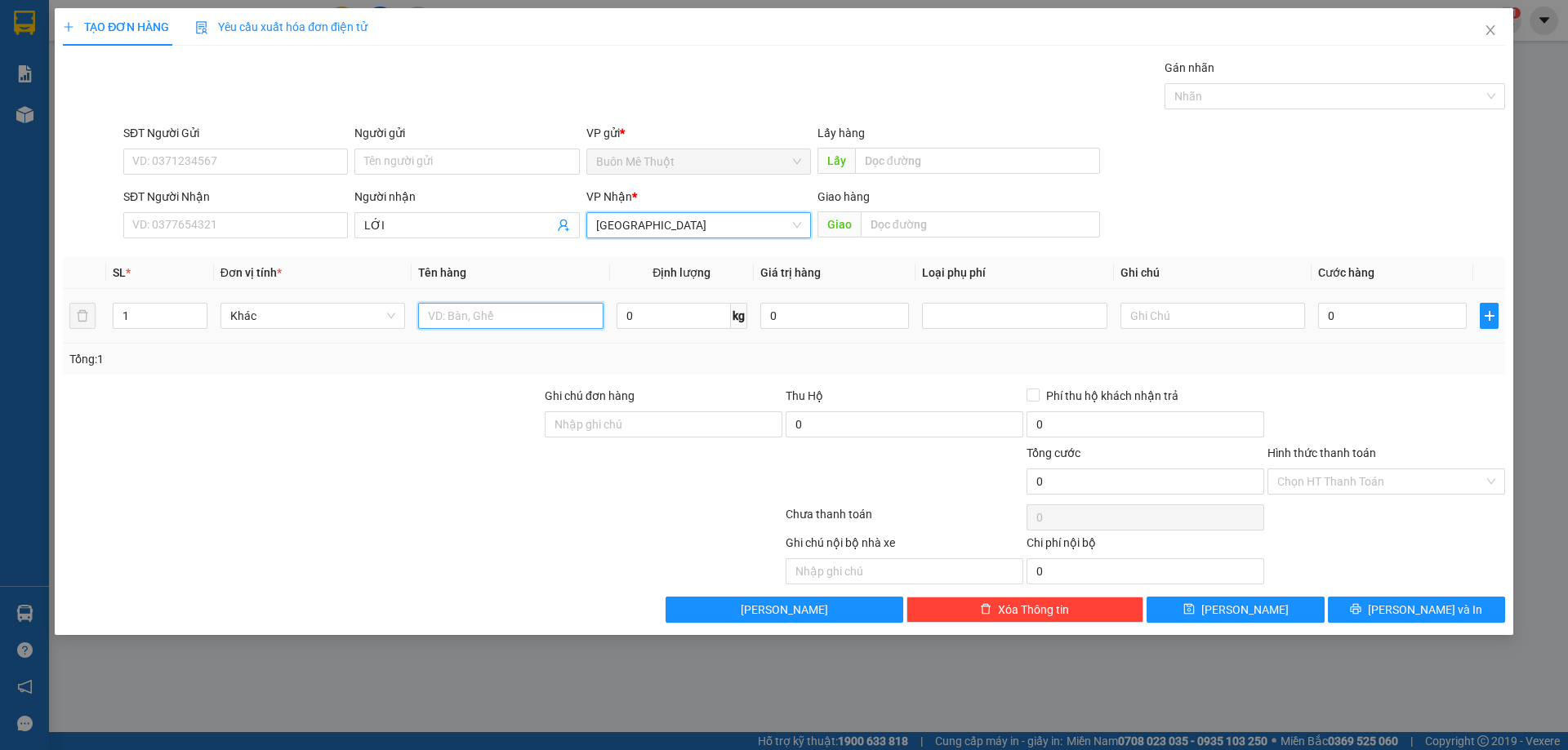
click at [496, 319] on input "text" at bounding box center [510, 316] width 185 height 27
type input "K ĐEN"
click at [1399, 306] on input "0" at bounding box center [1392, 316] width 148 height 27
type input "2"
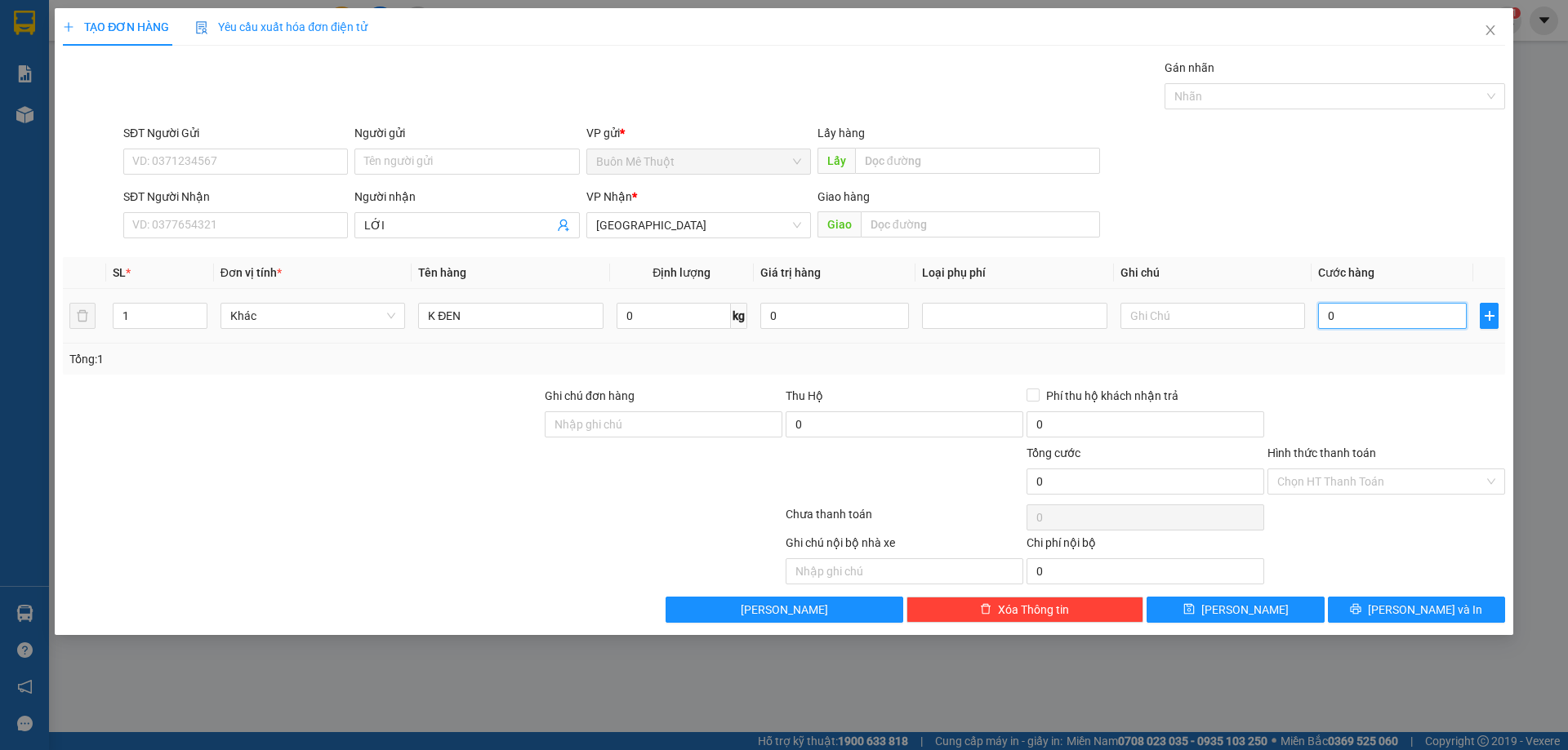
type input "2"
type input "0"
type input "03"
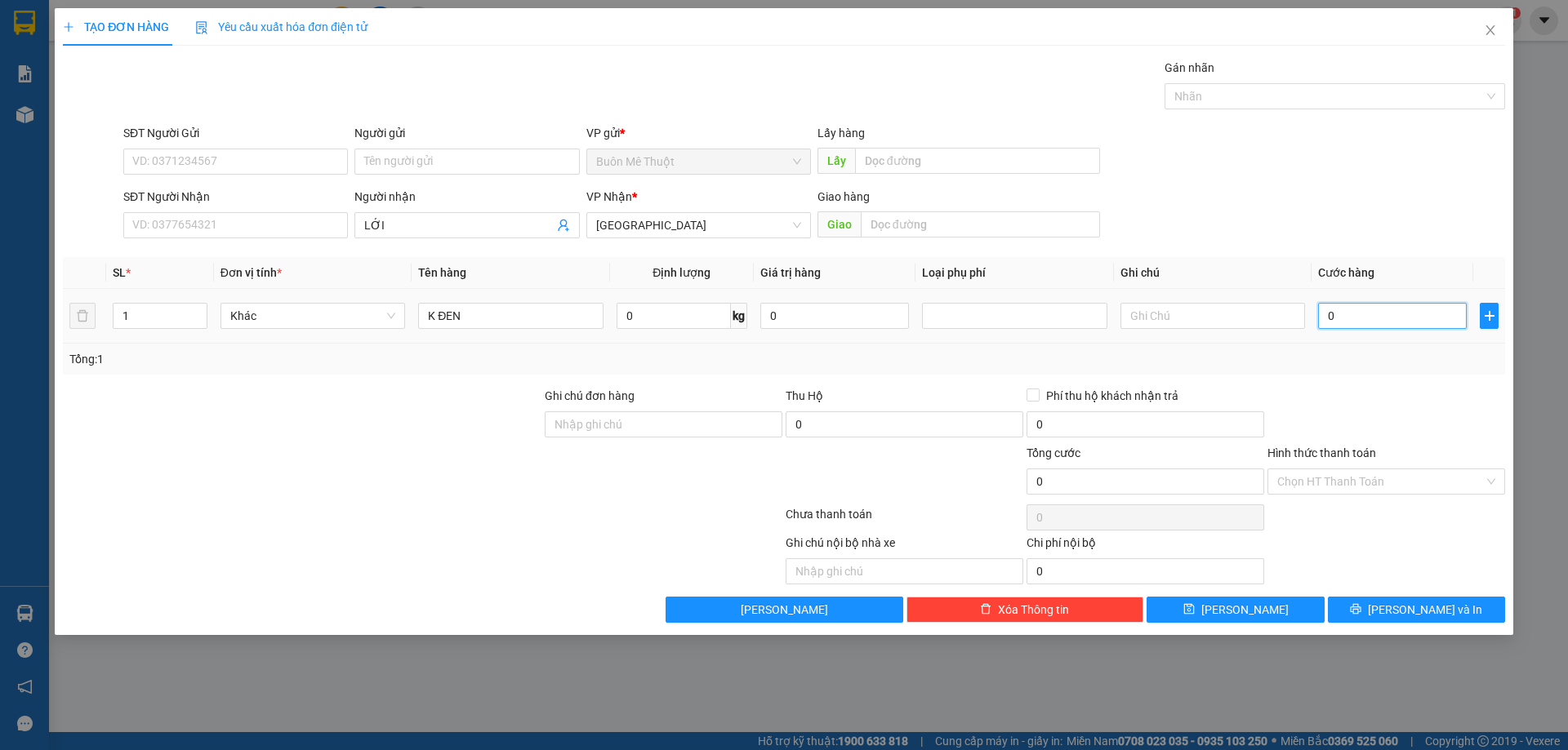
type input "3"
type input "030"
type input "30"
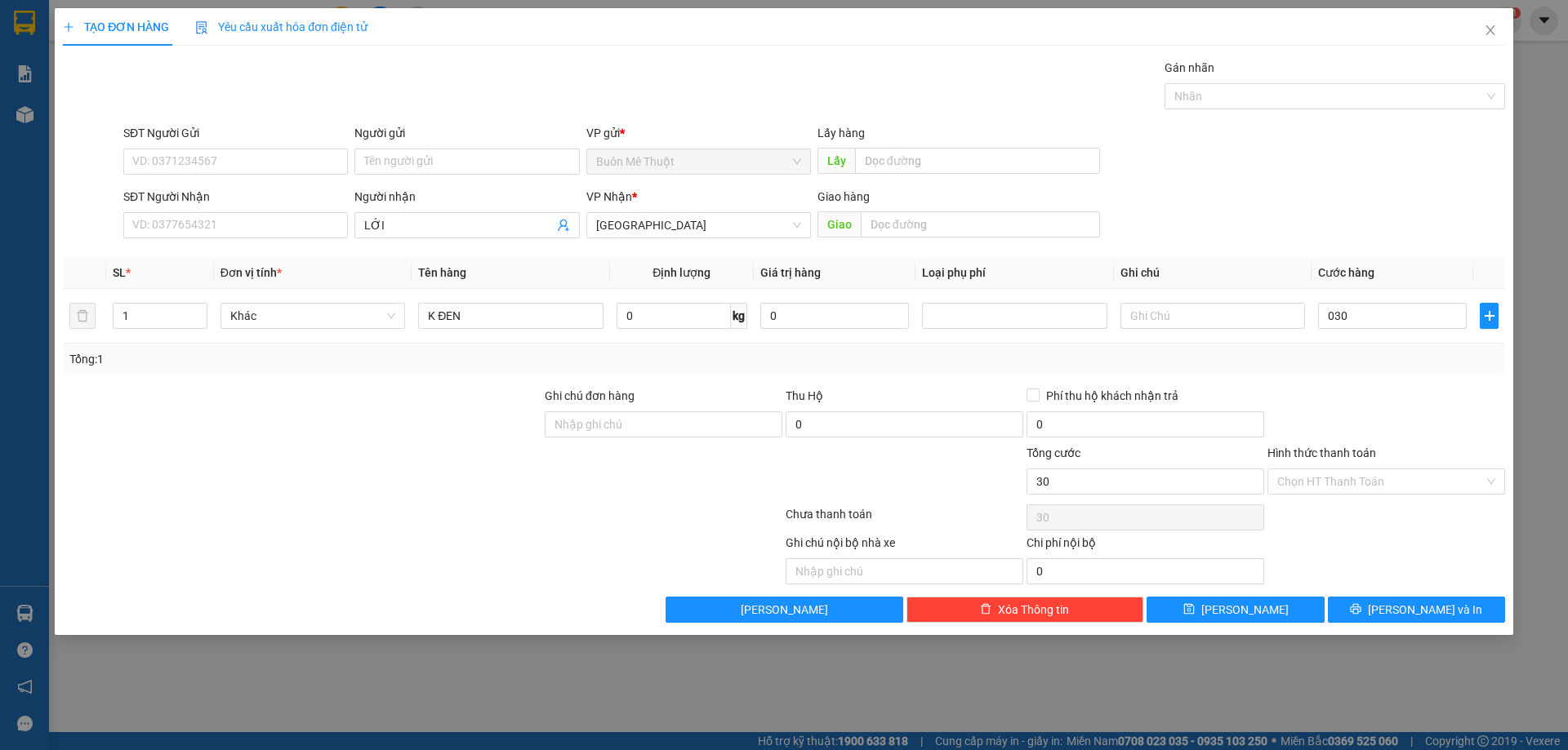
type input "30.000"
click at [1378, 435] on div at bounding box center [1386, 415] width 241 height 57
click at [1366, 478] on input "Hình thức thanh toán" at bounding box center [1381, 481] width 207 height 25
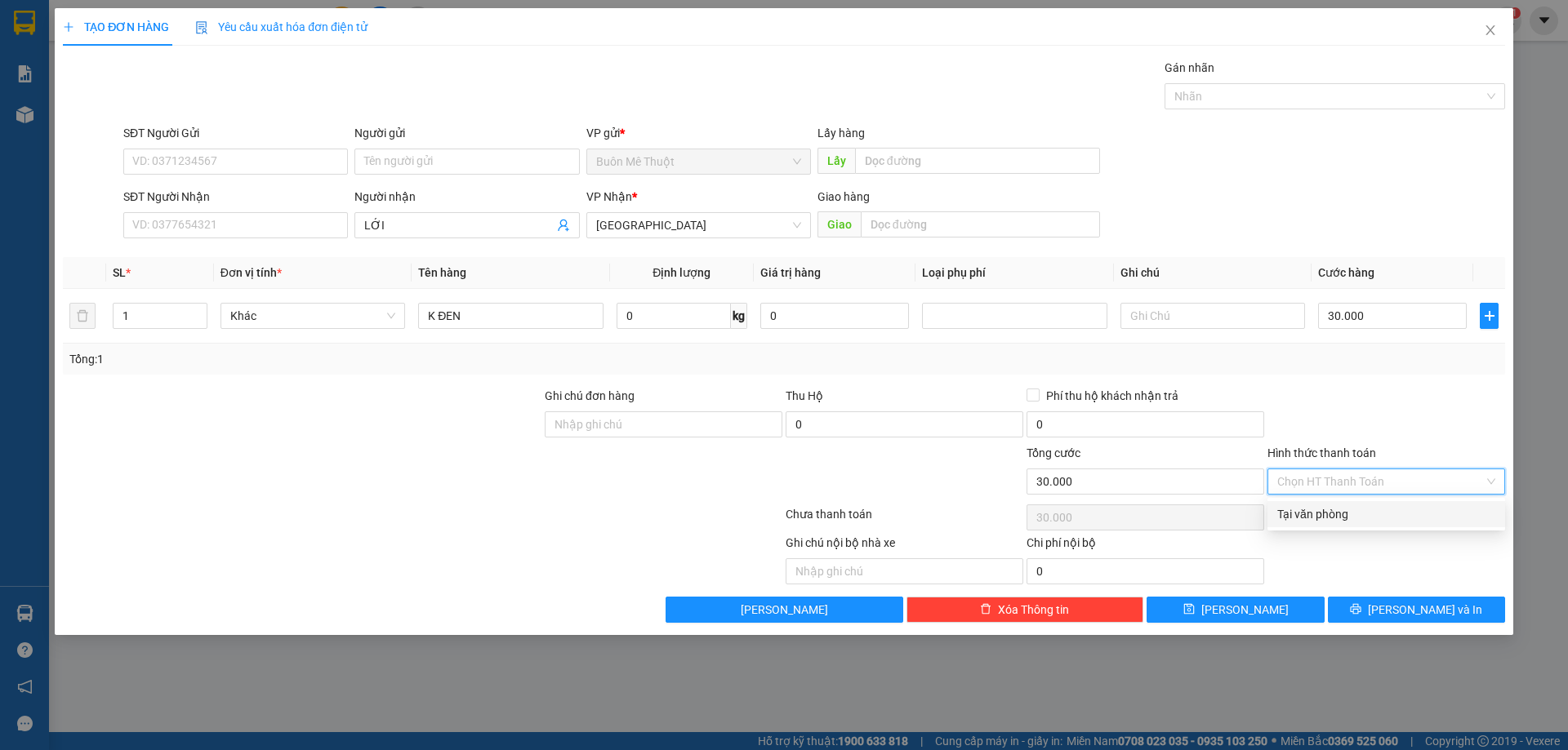
click at [1366, 403] on div at bounding box center [1386, 415] width 241 height 57
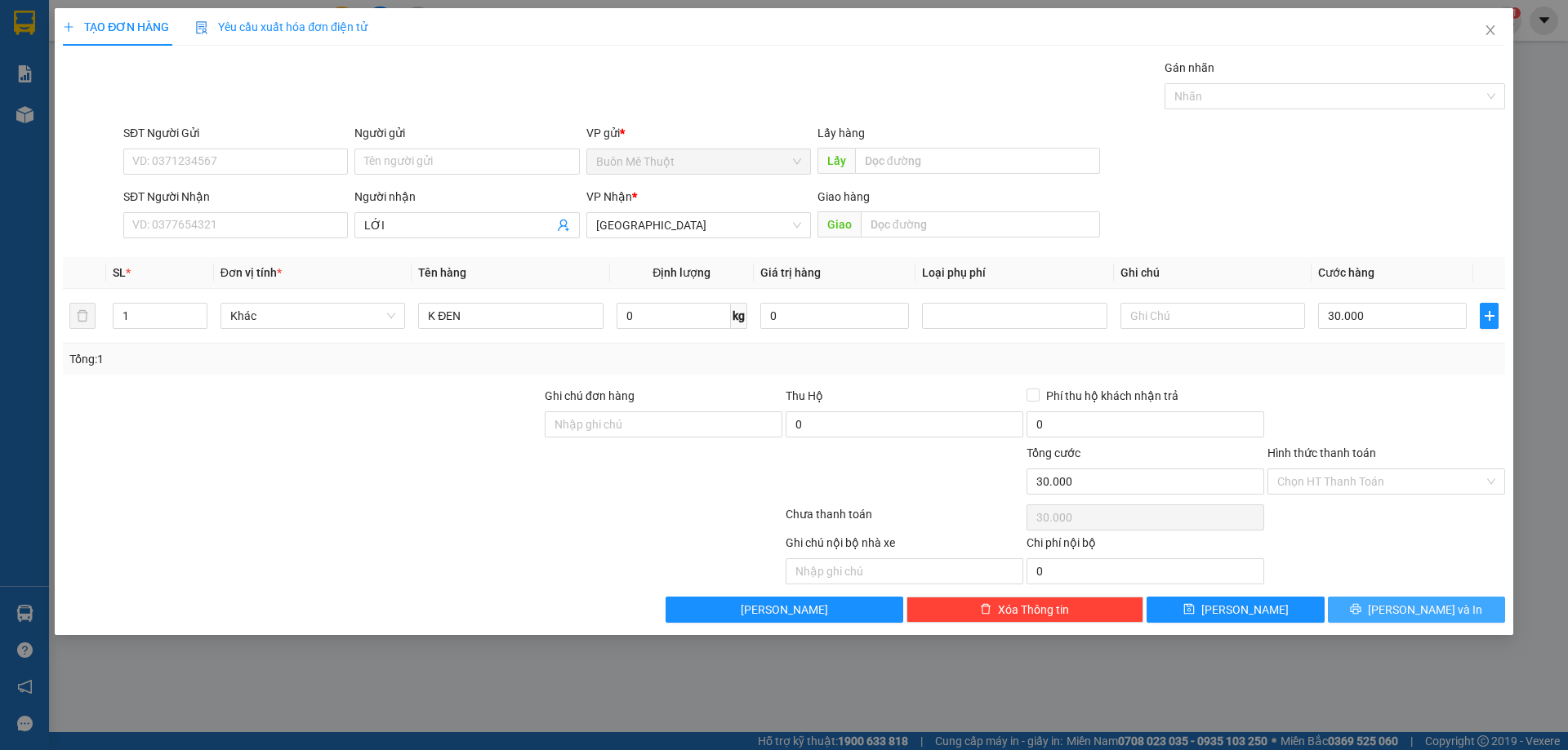
click at [1411, 606] on span "[PERSON_NAME] và In" at bounding box center [1425, 610] width 114 height 18
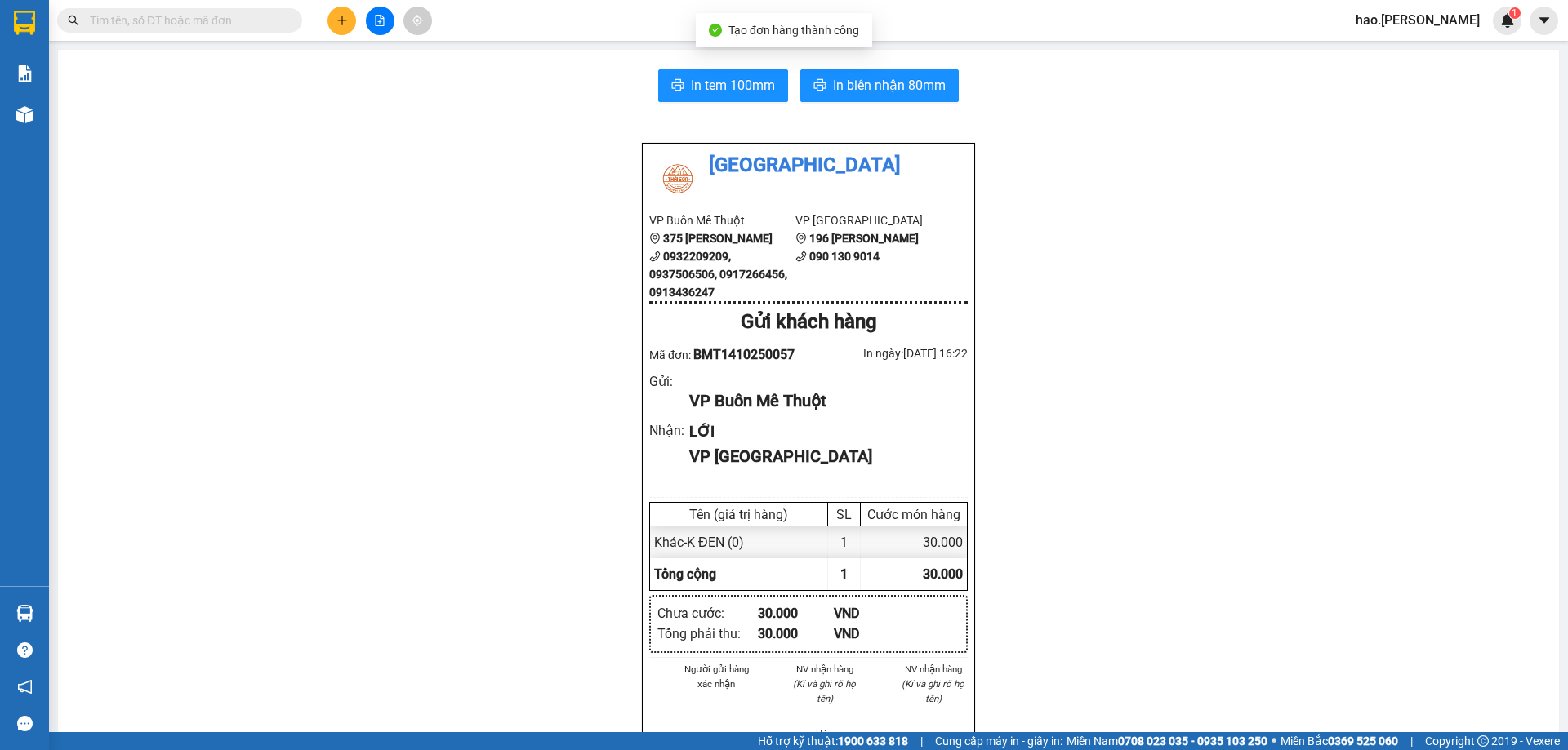
click at [844, 58] on div "In tem 100mm In biên nhận 80mm Thái Sơn VP Buôn Mê Thuột 375 Hoàng Diệu 0932209…" at bounding box center [809, 712] width 1501 height 1325
drag, startPoint x: 370, startPoint y: 242, endPoint x: 346, endPoint y: 166, distance: 79.7
click at [372, 241] on div "Thái Sơn VP Buôn Mê Thuột 375 Hoàng Diệu 0932209209, 0937506506, 0917266456, 09…" at bounding box center [809, 749] width 1462 height 1214
click at [349, 24] on button at bounding box center [342, 20] width 28 height 28
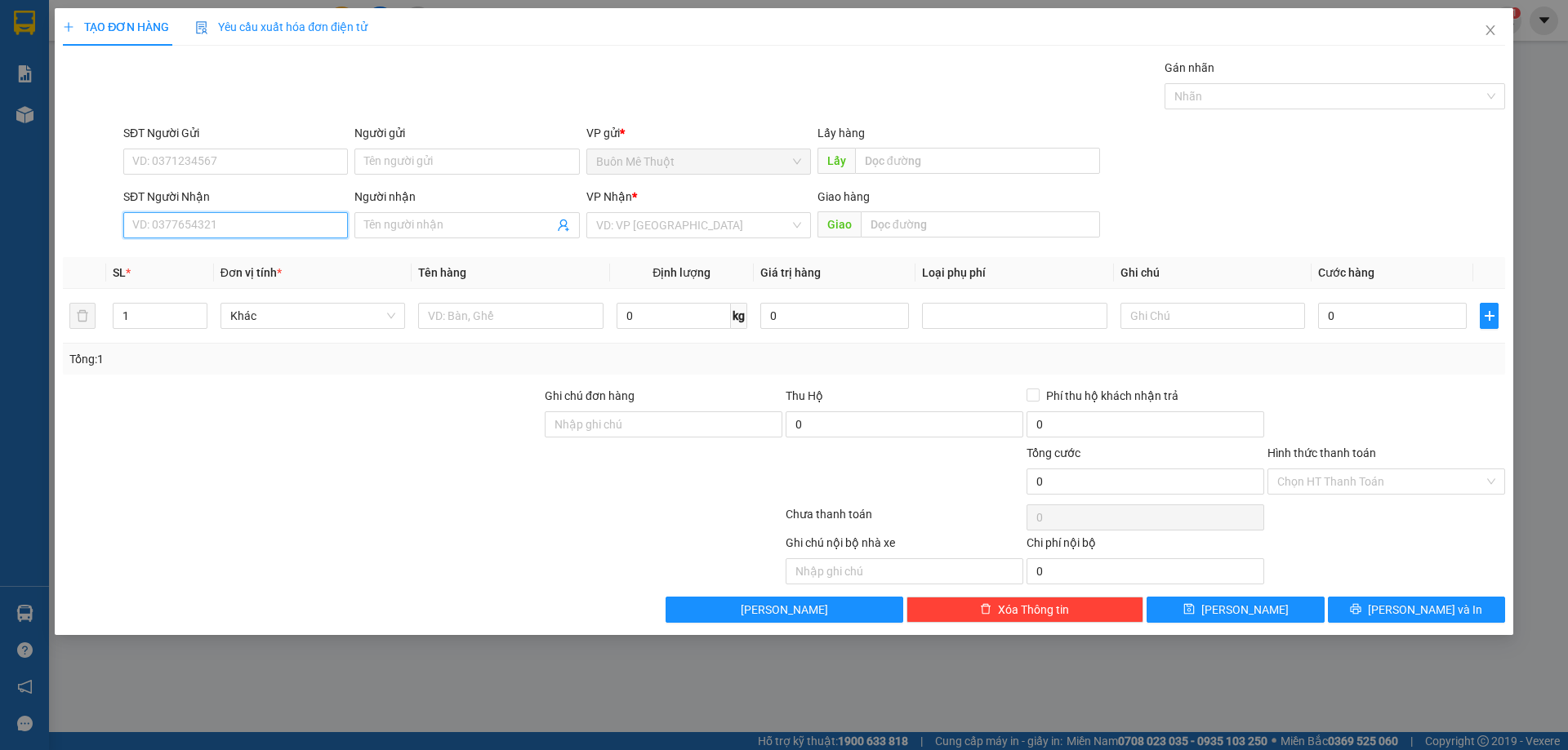
click at [231, 226] on input "SĐT Người Nhận" at bounding box center [236, 225] width 225 height 27
click at [247, 231] on input "SĐT Người Nhận" at bounding box center [236, 225] width 225 height 27
type input "0862595414"
click at [643, 223] on input "search" at bounding box center [692, 225] width 194 height 25
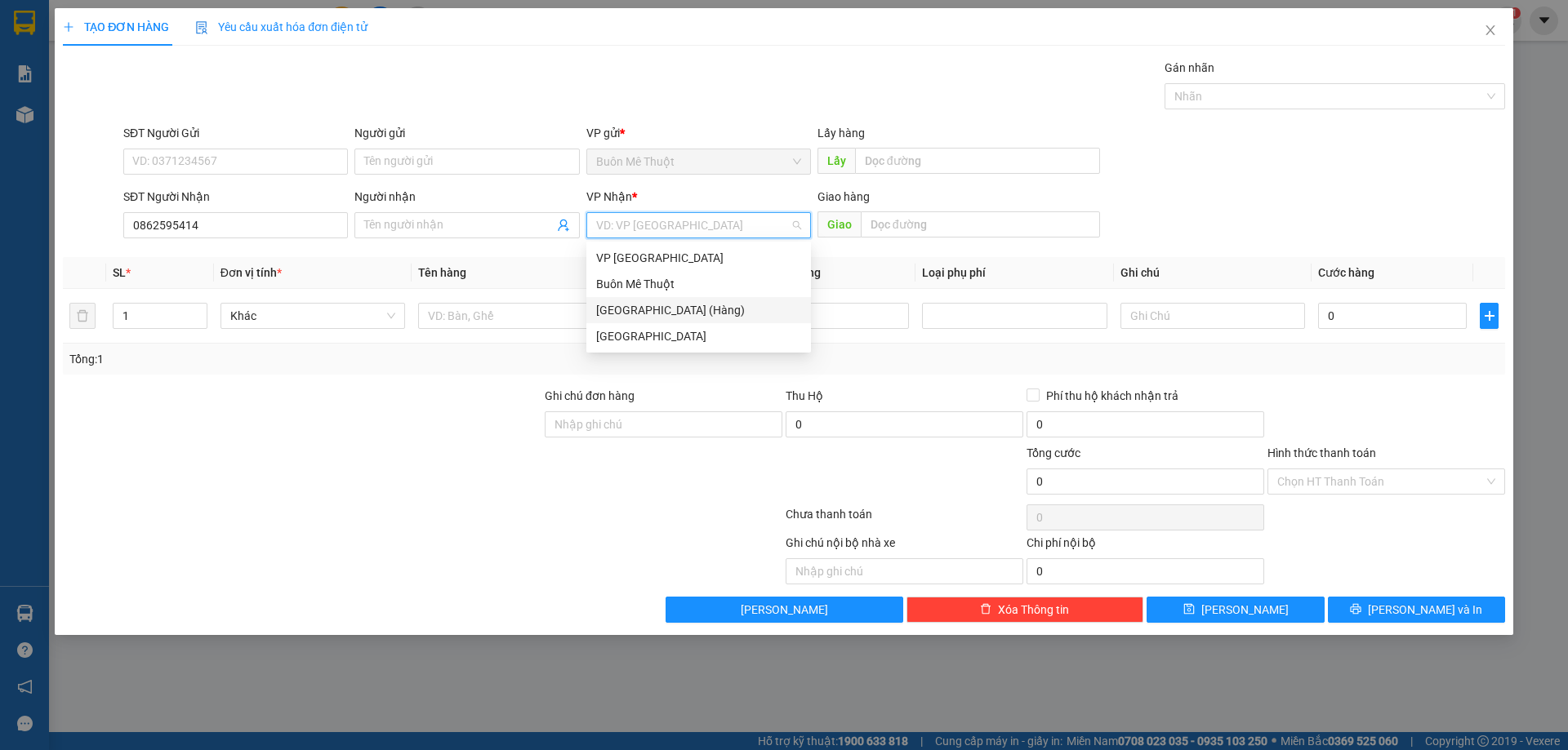
click at [650, 307] on div "[GEOGRAPHIC_DATA] (Hàng)" at bounding box center [698, 310] width 205 height 18
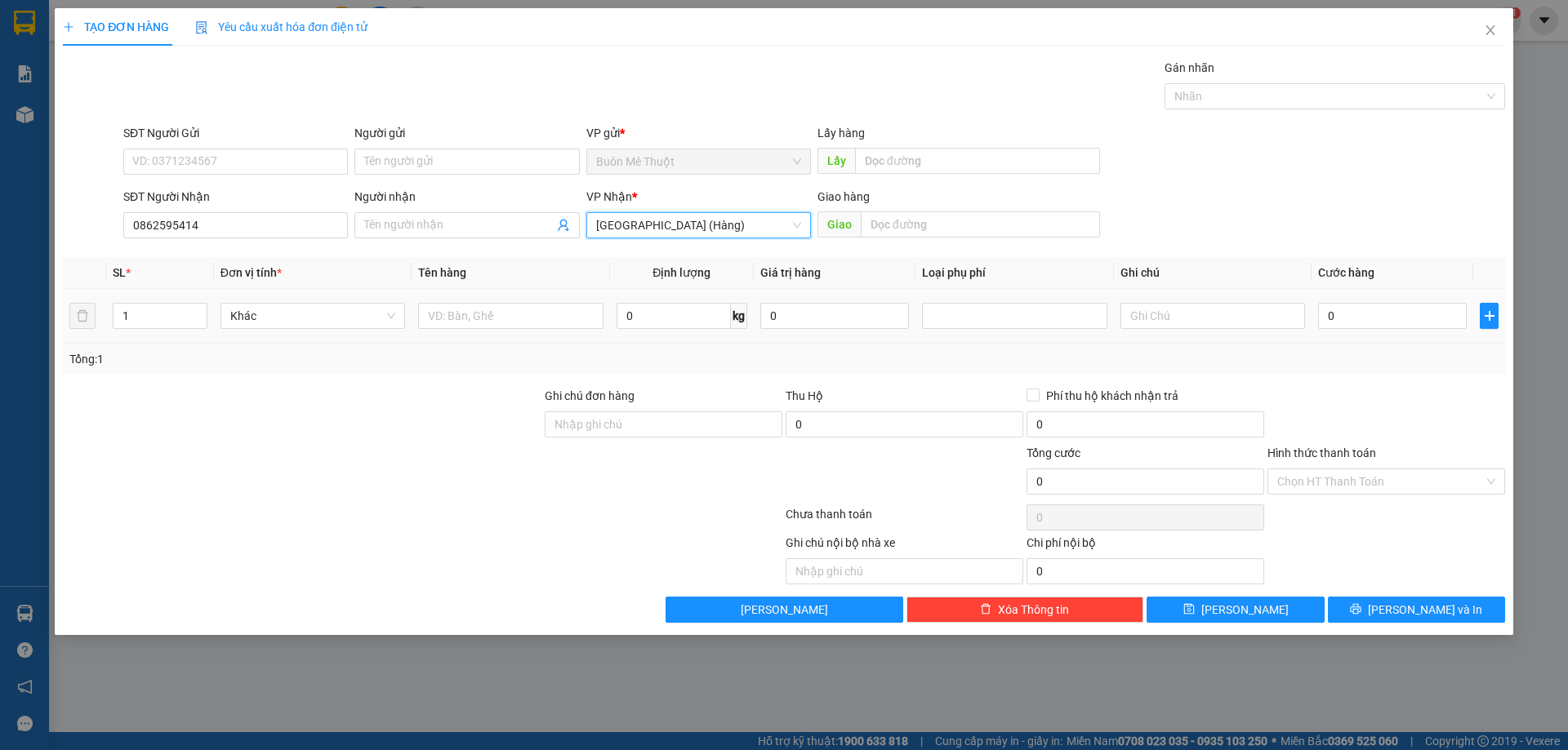
click at [503, 329] on div at bounding box center [510, 315] width 185 height 33
click at [239, 223] on input "0862595414" at bounding box center [236, 225] width 225 height 27
click at [241, 180] on div "SĐT Người Gửi VD: 0371234567" at bounding box center [236, 152] width 225 height 57
click at [247, 161] on input "SĐT Người Gửi" at bounding box center [236, 162] width 225 height 27
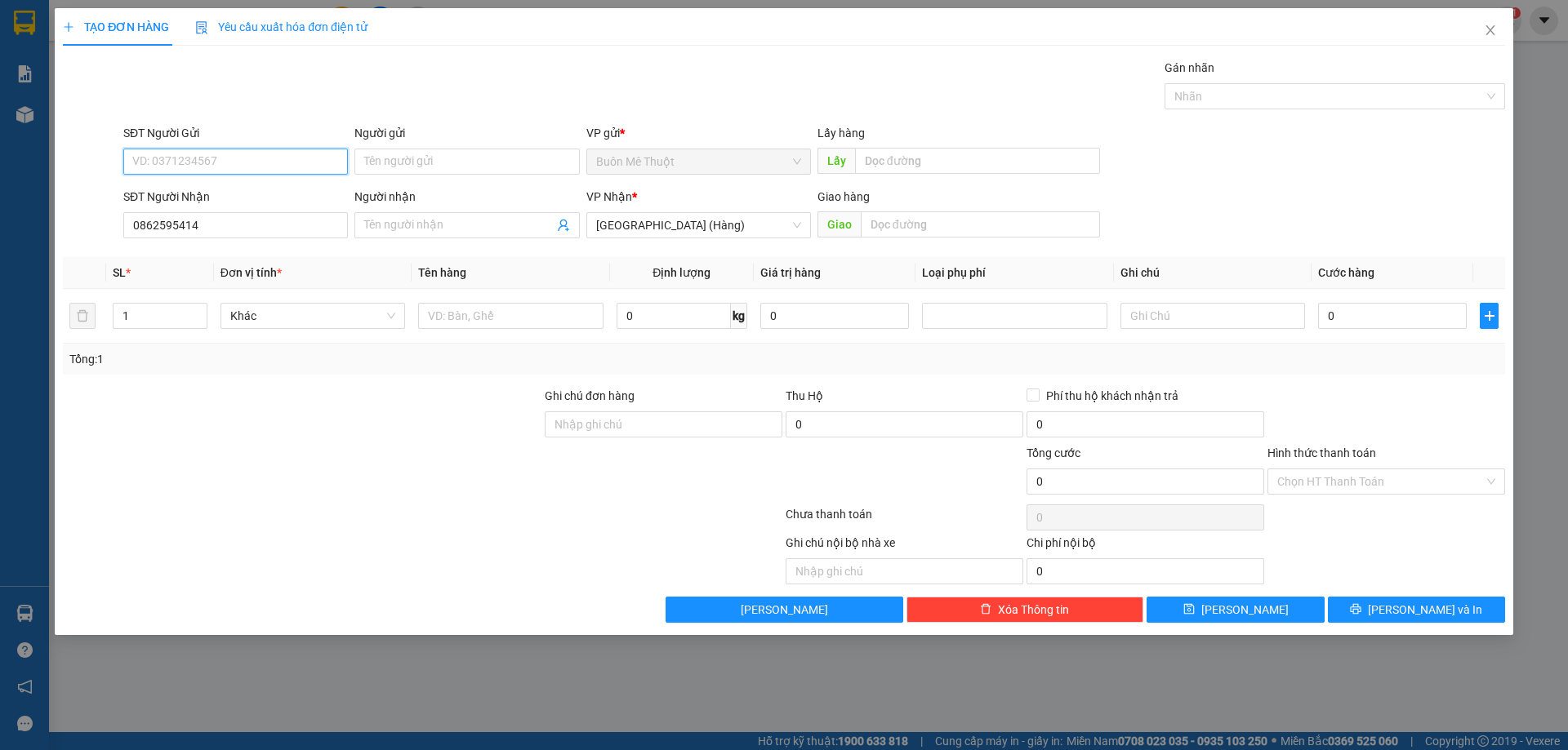
paste input "0862595414"
type input "0862595414"
click at [219, 234] on input "0862595414" at bounding box center [236, 225] width 225 height 27
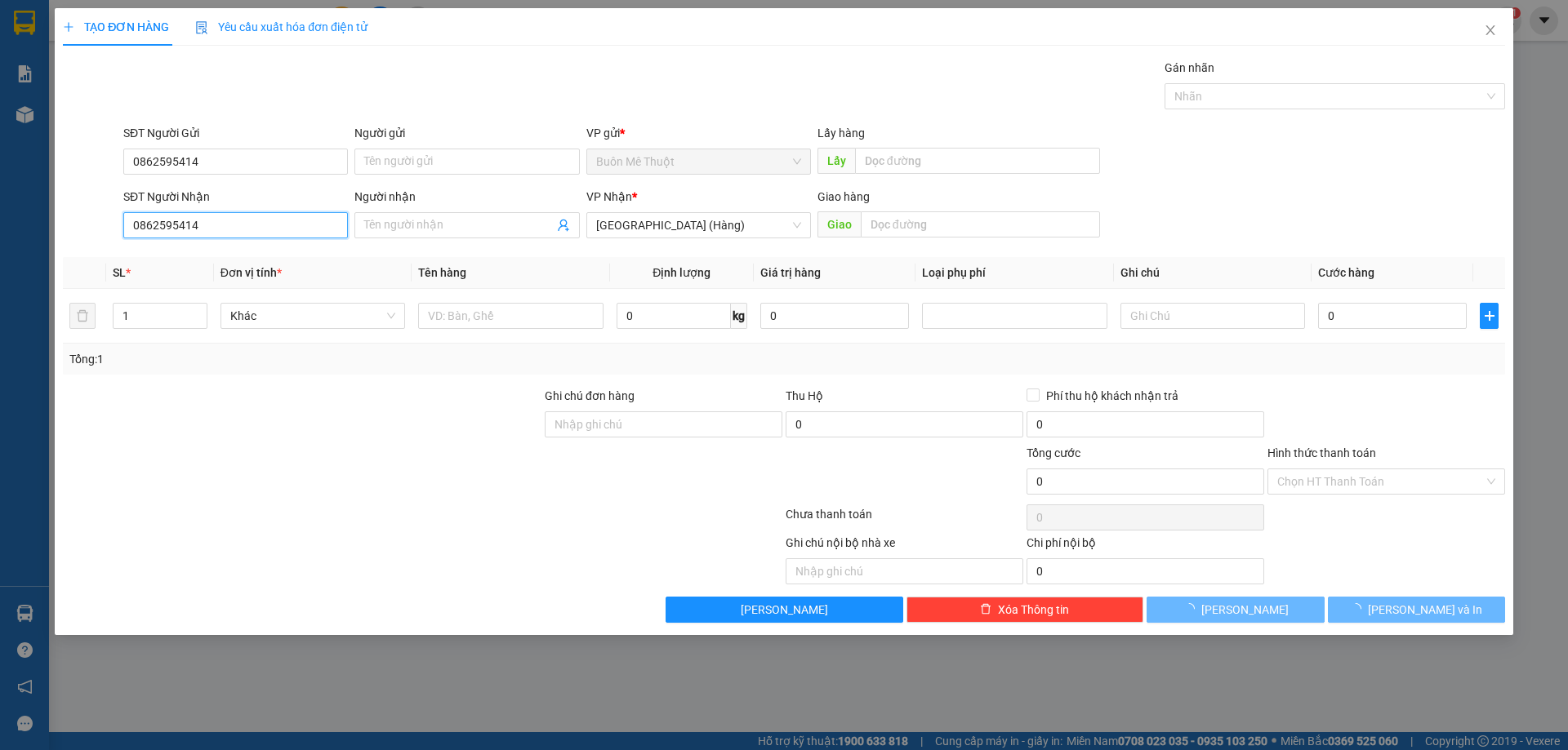
click at [219, 234] on input "0862595414" at bounding box center [236, 225] width 225 height 27
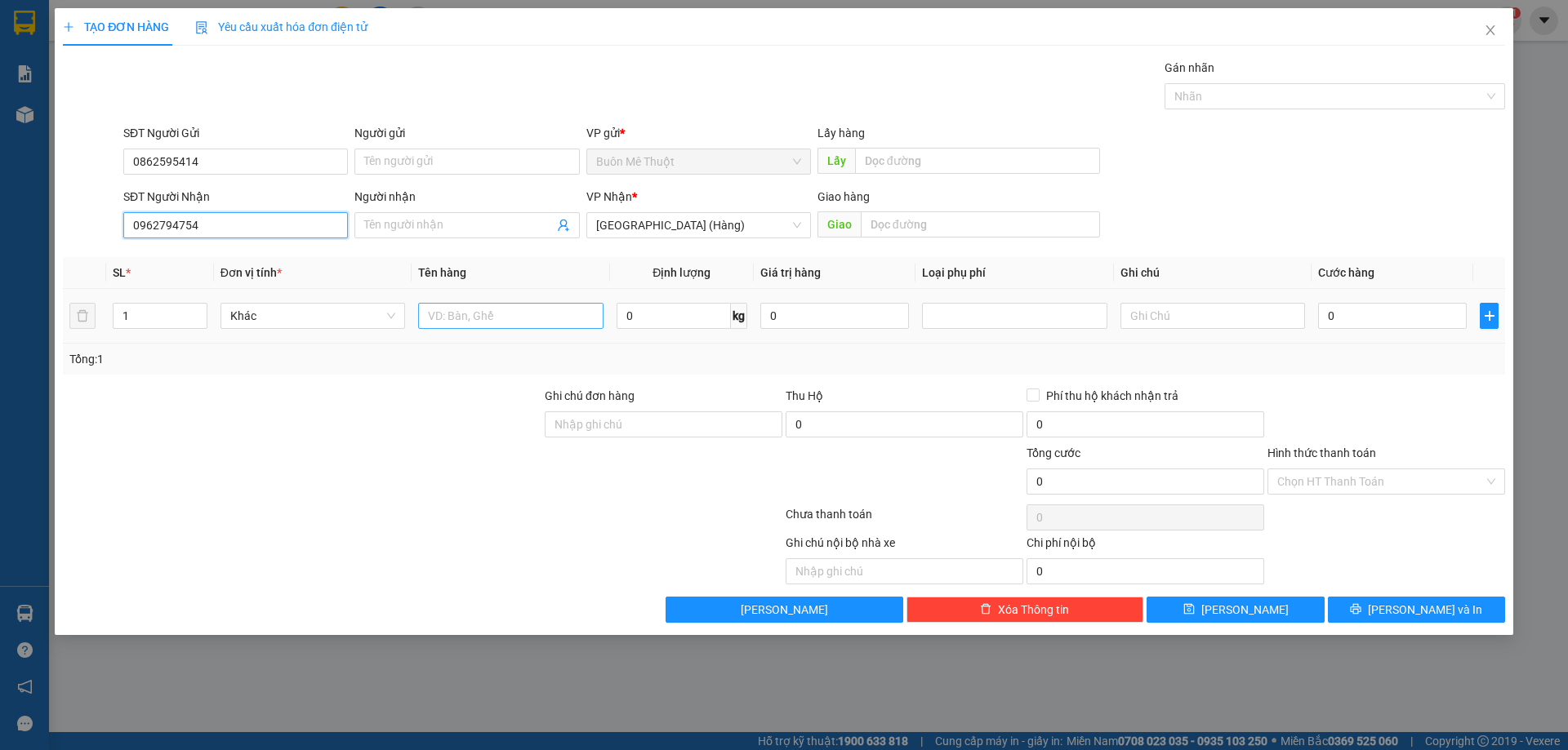
type input "0962794754"
click at [552, 321] on input "text" at bounding box center [510, 316] width 185 height 27
type input "L"
click at [432, 311] on input "J ĐEN" at bounding box center [510, 316] width 185 height 27
type input "K ĐEN"
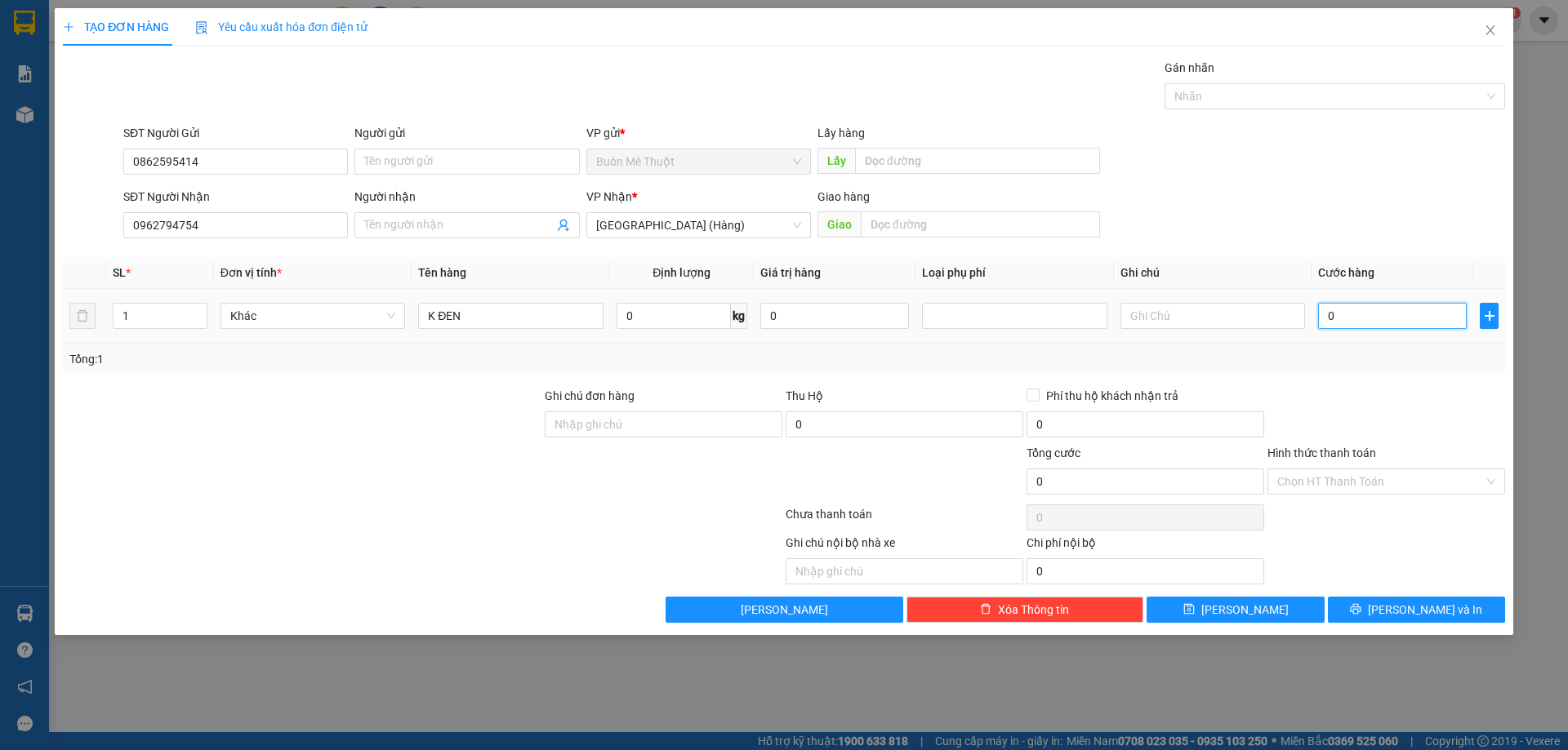
click at [1363, 319] on input "0" at bounding box center [1392, 316] width 148 height 27
type input "5"
type input "50"
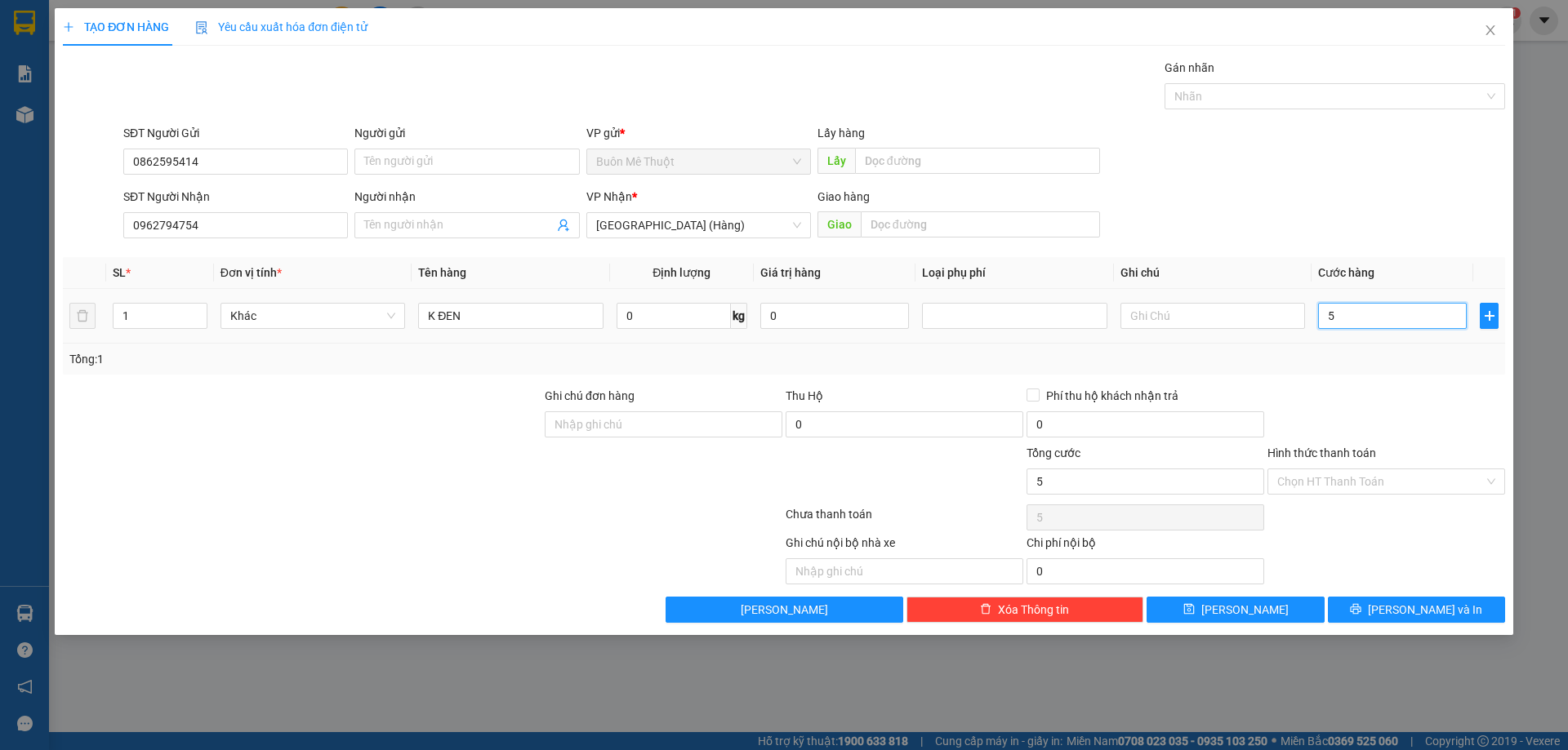
type input "50"
type input "50.000"
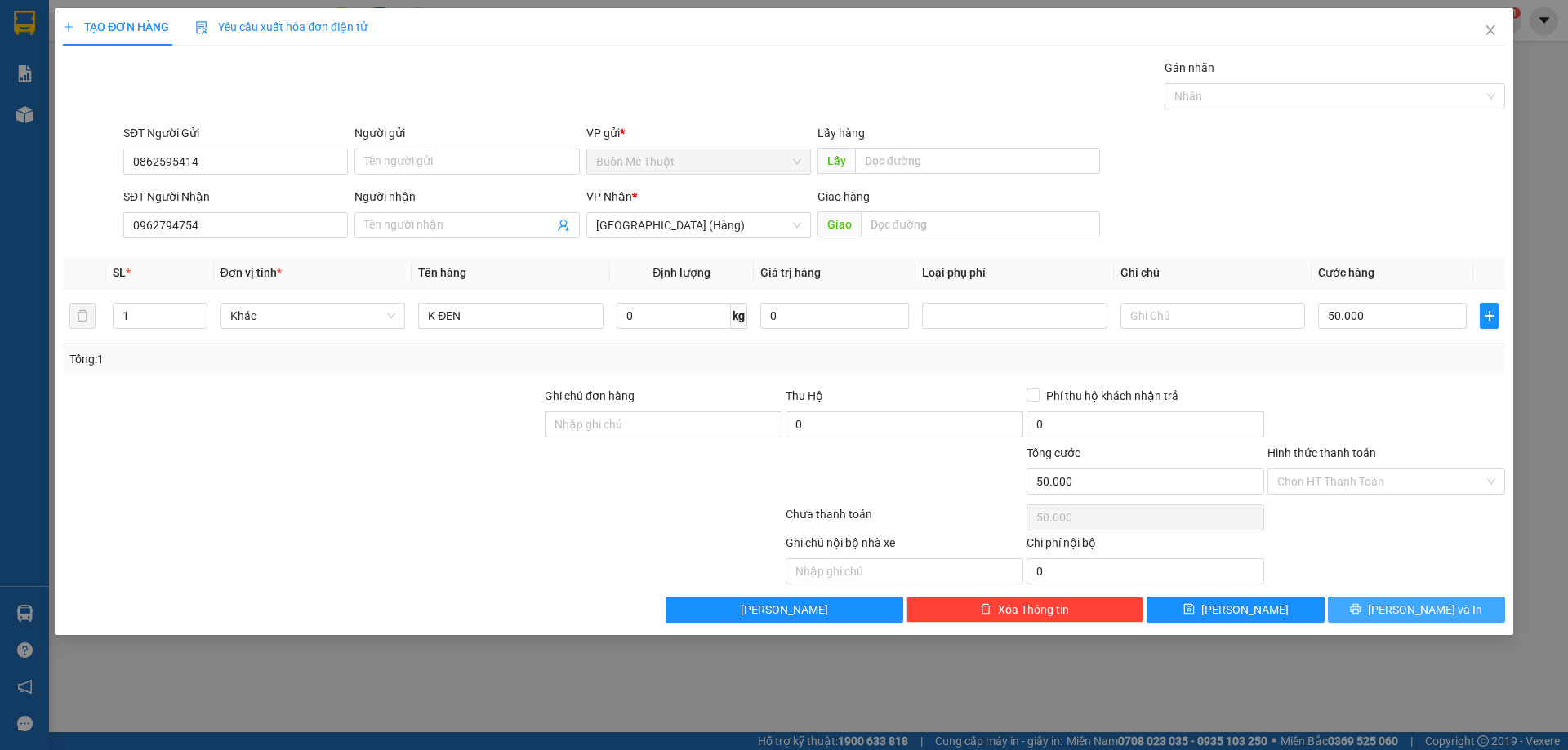
click at [1416, 607] on span "[PERSON_NAME] và In" at bounding box center [1425, 610] width 114 height 18
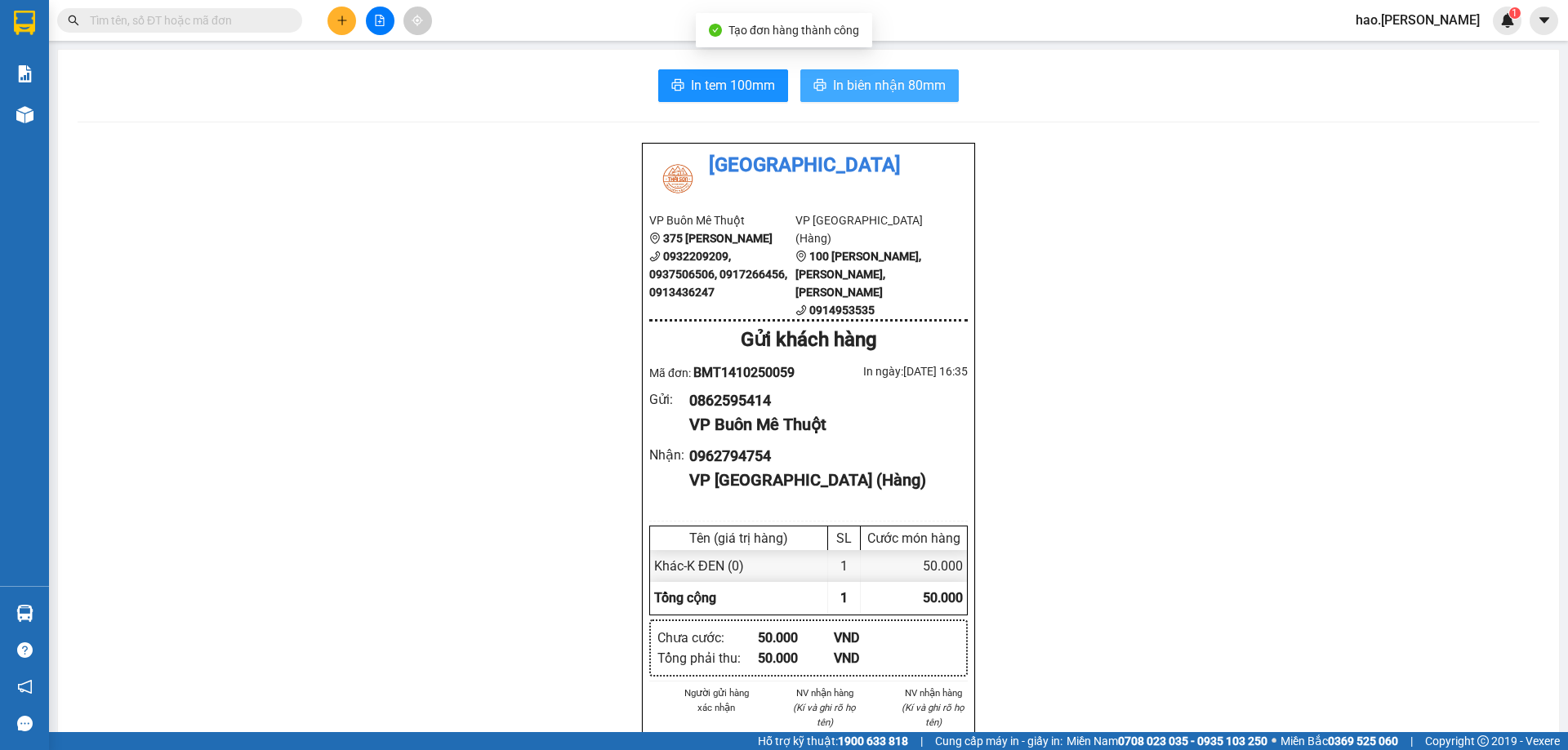
click at [940, 80] on span "In biên nhận 80mm" at bounding box center [889, 85] width 113 height 20
click at [347, 27] on button at bounding box center [342, 20] width 28 height 28
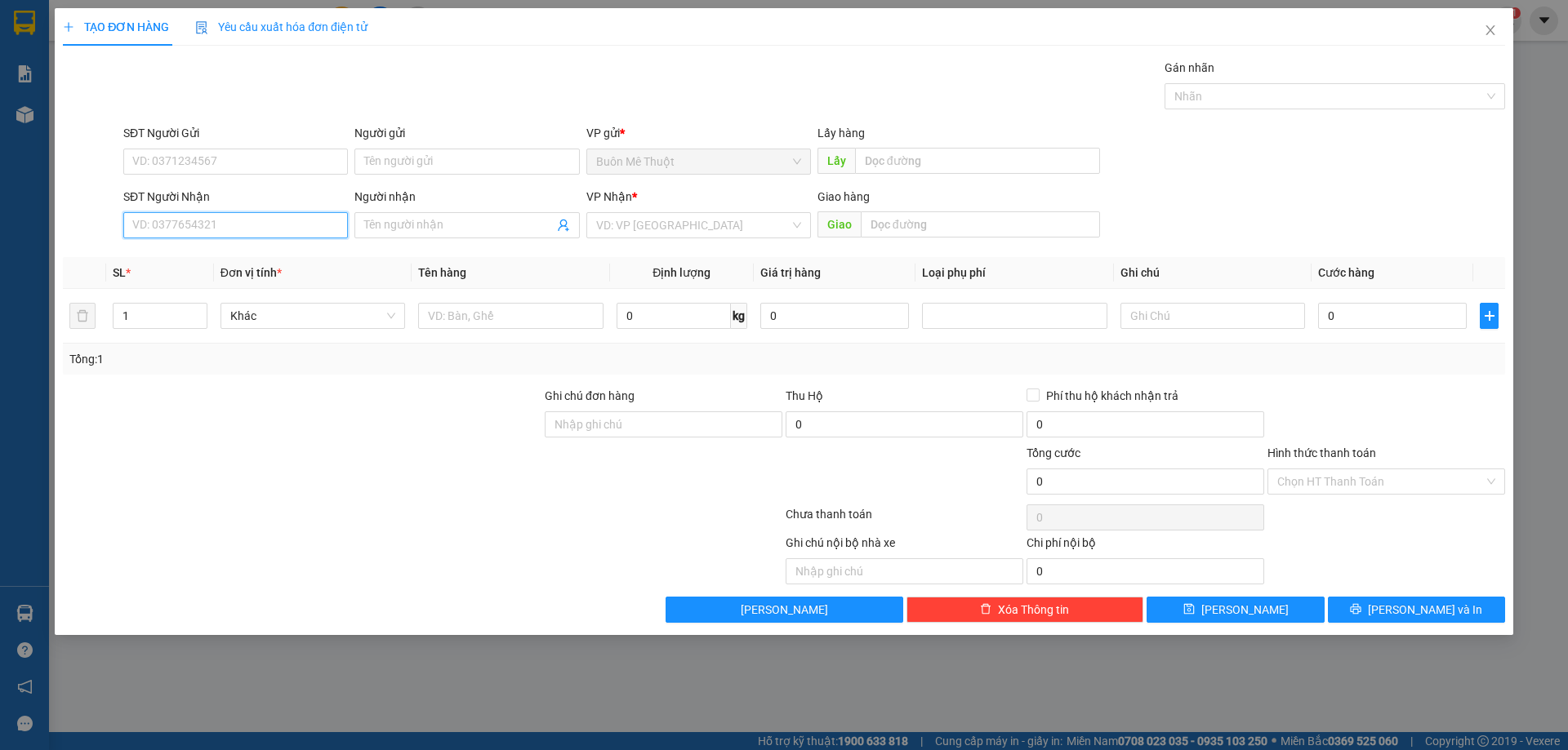
click at [214, 221] on input "SĐT Người Nhận" at bounding box center [236, 225] width 225 height 27
type input "0949767405"
click at [222, 260] on div "0949767405" at bounding box center [236, 258] width 205 height 18
type input "40.000"
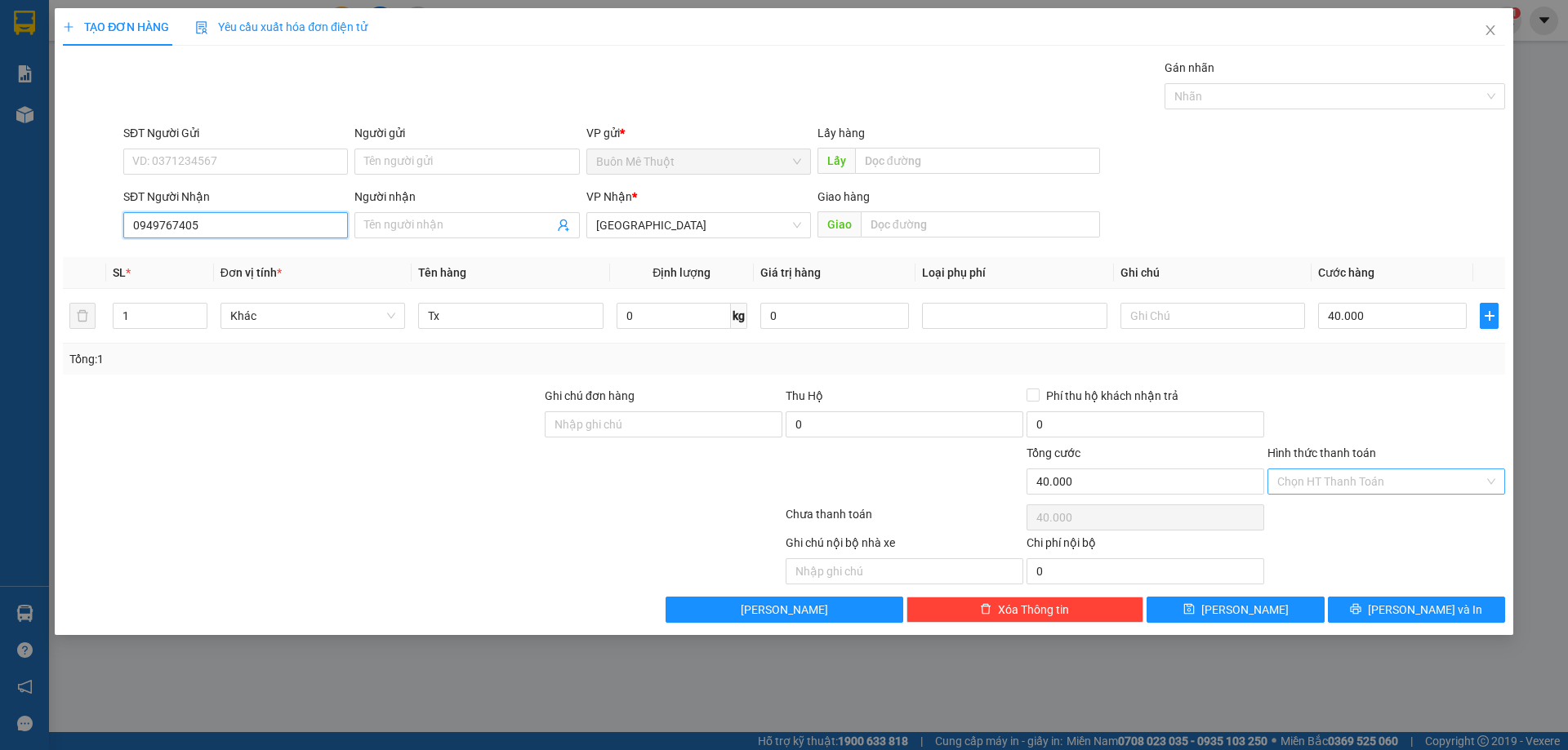
type input "0949767405"
click at [1353, 479] on input "Hình thức thanh toán" at bounding box center [1381, 481] width 207 height 25
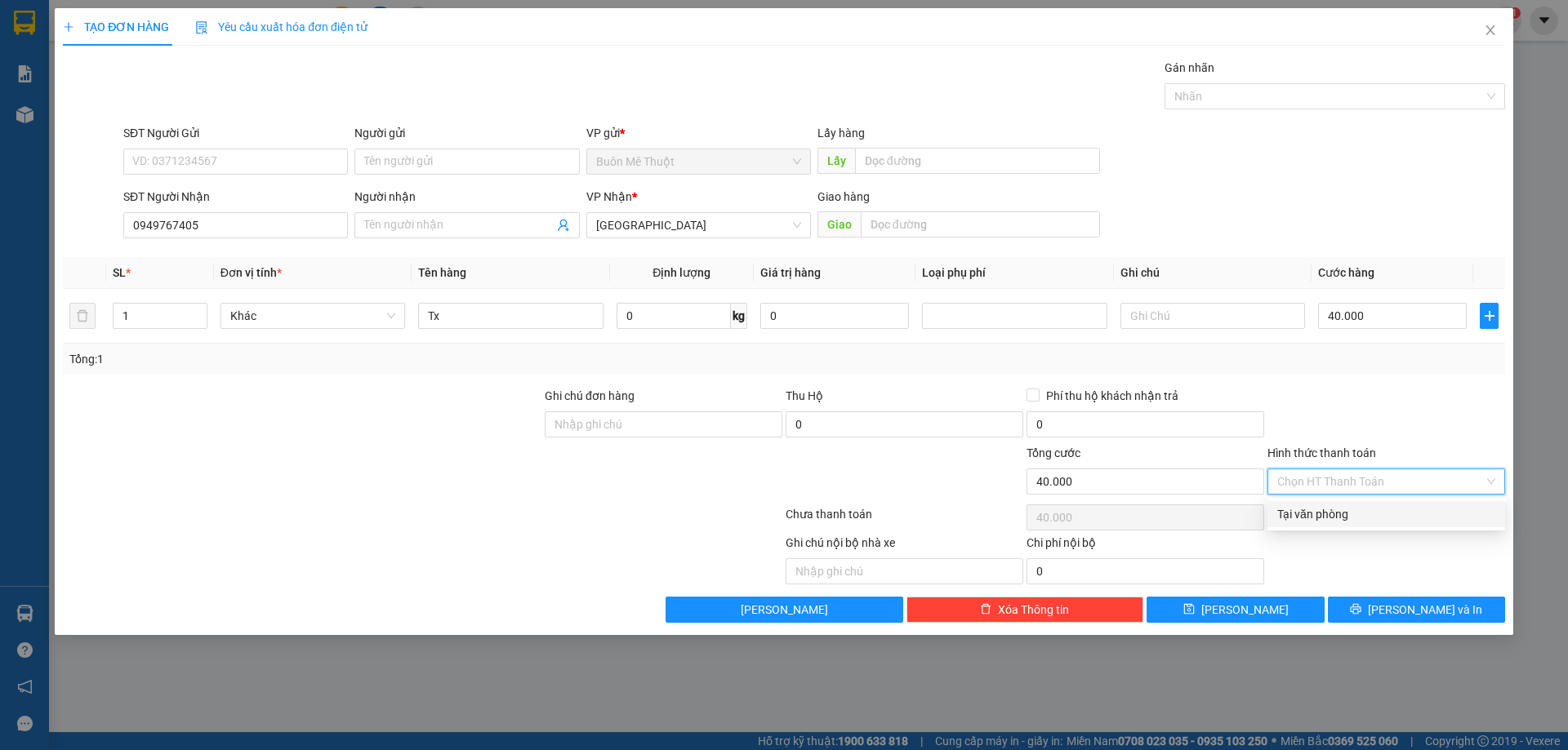
click at [1346, 514] on div "Tại văn phòng" at bounding box center [1386, 514] width 218 height 18
type input "0"
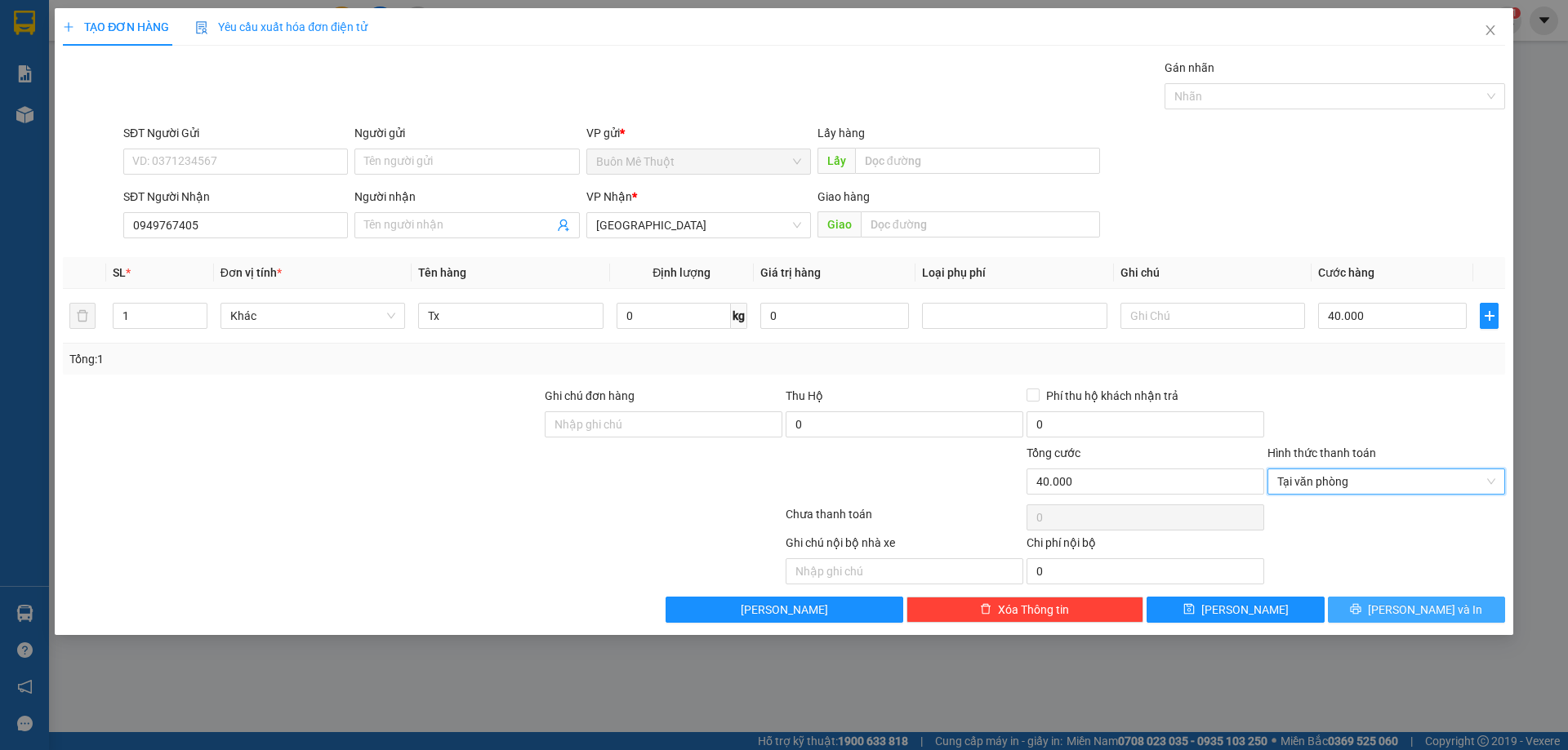
click at [1380, 611] on button "[PERSON_NAME] và In" at bounding box center [1416, 610] width 177 height 27
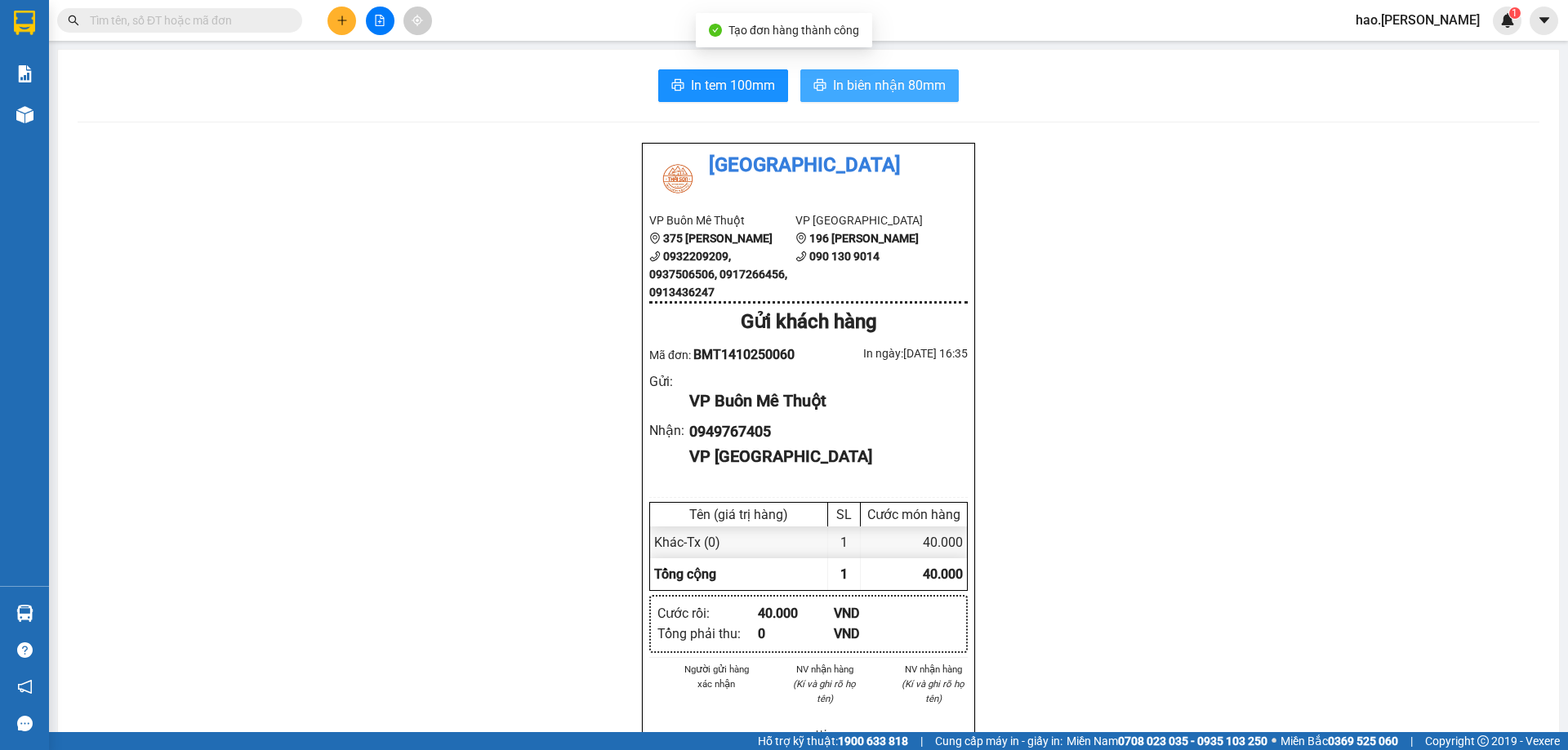
click at [904, 72] on button "In biên nhận 80mm" at bounding box center [879, 86] width 158 height 33
click at [271, 27] on input "text" at bounding box center [186, 20] width 193 height 18
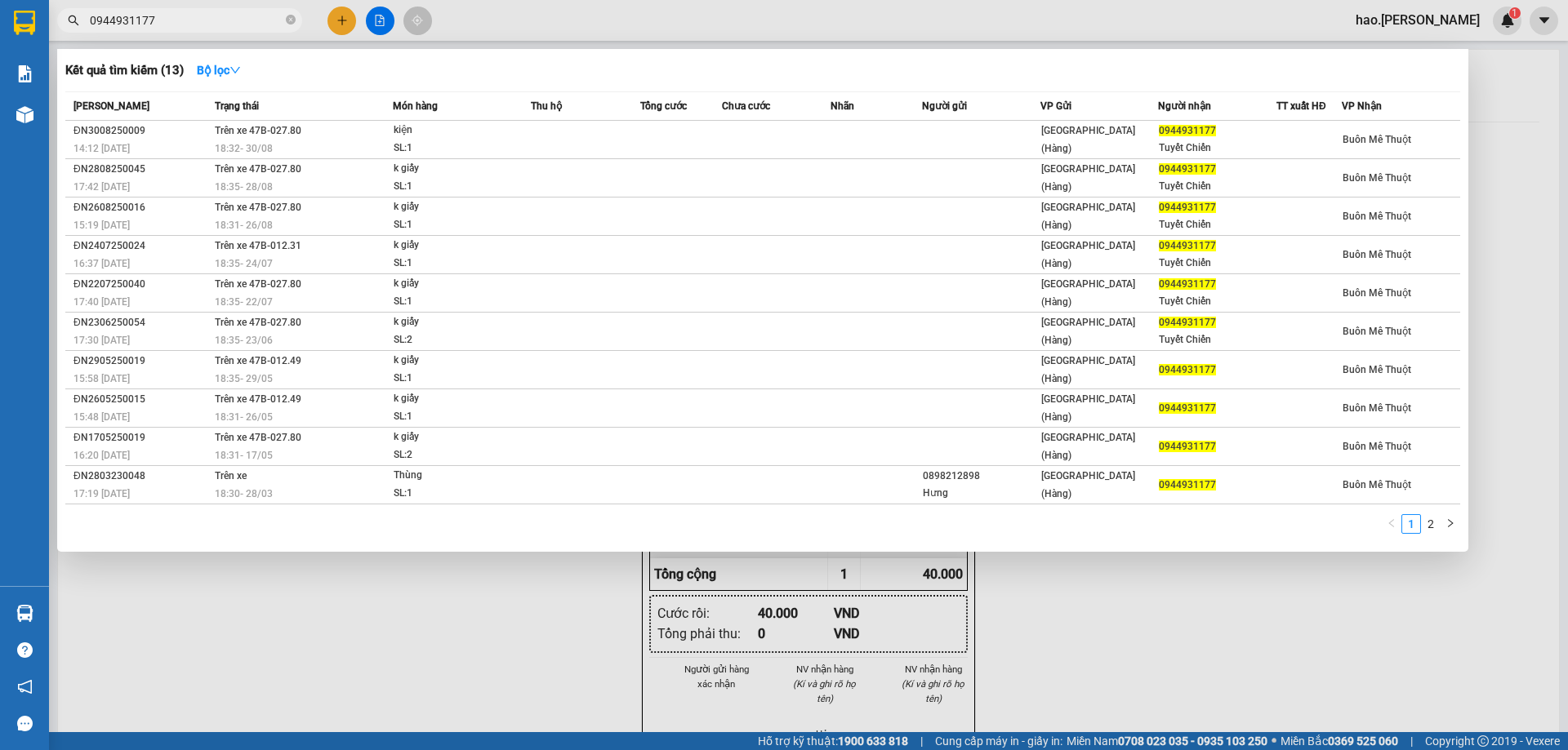
click at [365, 635] on div at bounding box center [784, 375] width 1568 height 750
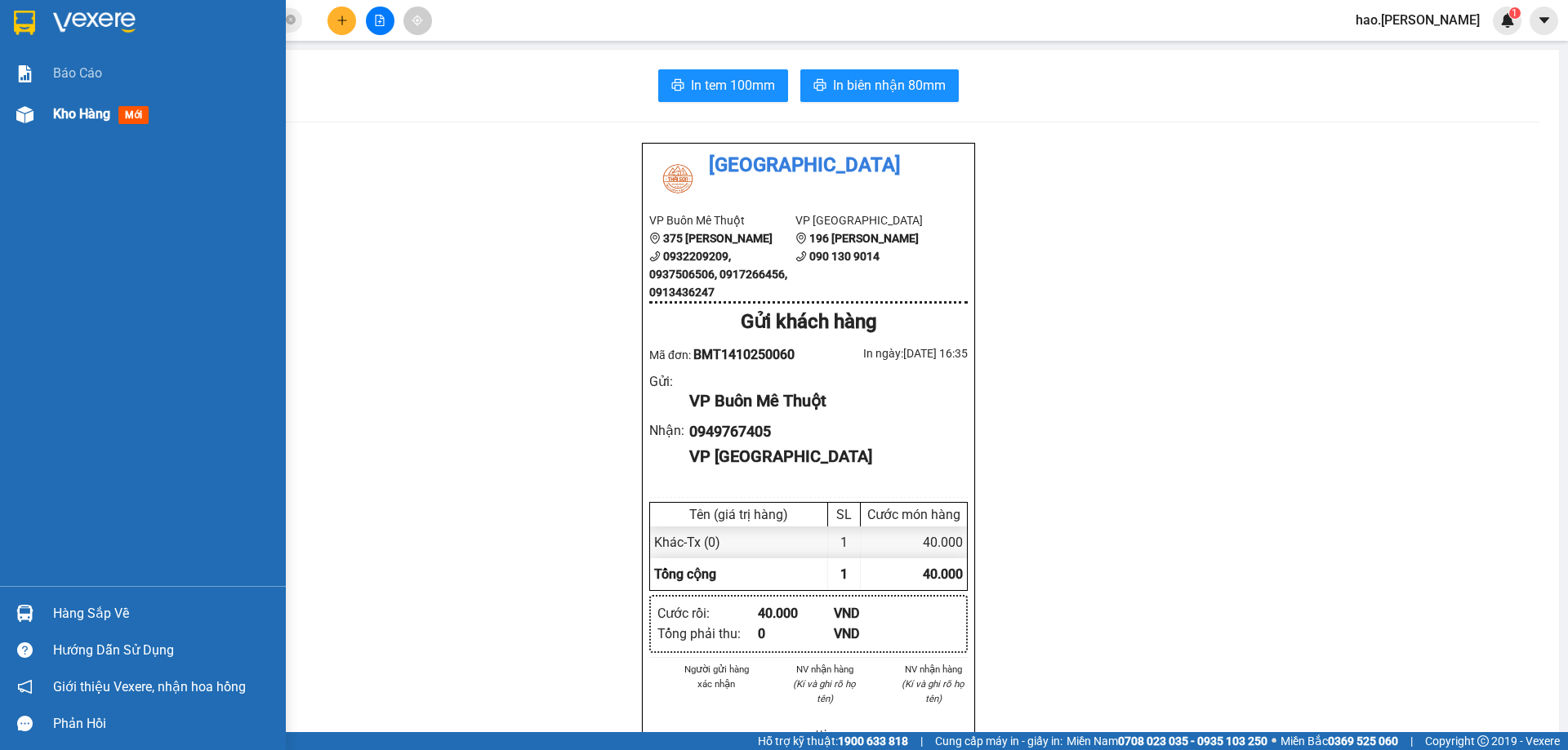
click at [25, 110] on img at bounding box center [24, 114] width 17 height 17
drag, startPoint x: 25, startPoint y: 110, endPoint x: 179, endPoint y: 179, distance: 168.8
click at [32, 113] on img at bounding box center [24, 114] width 17 height 17
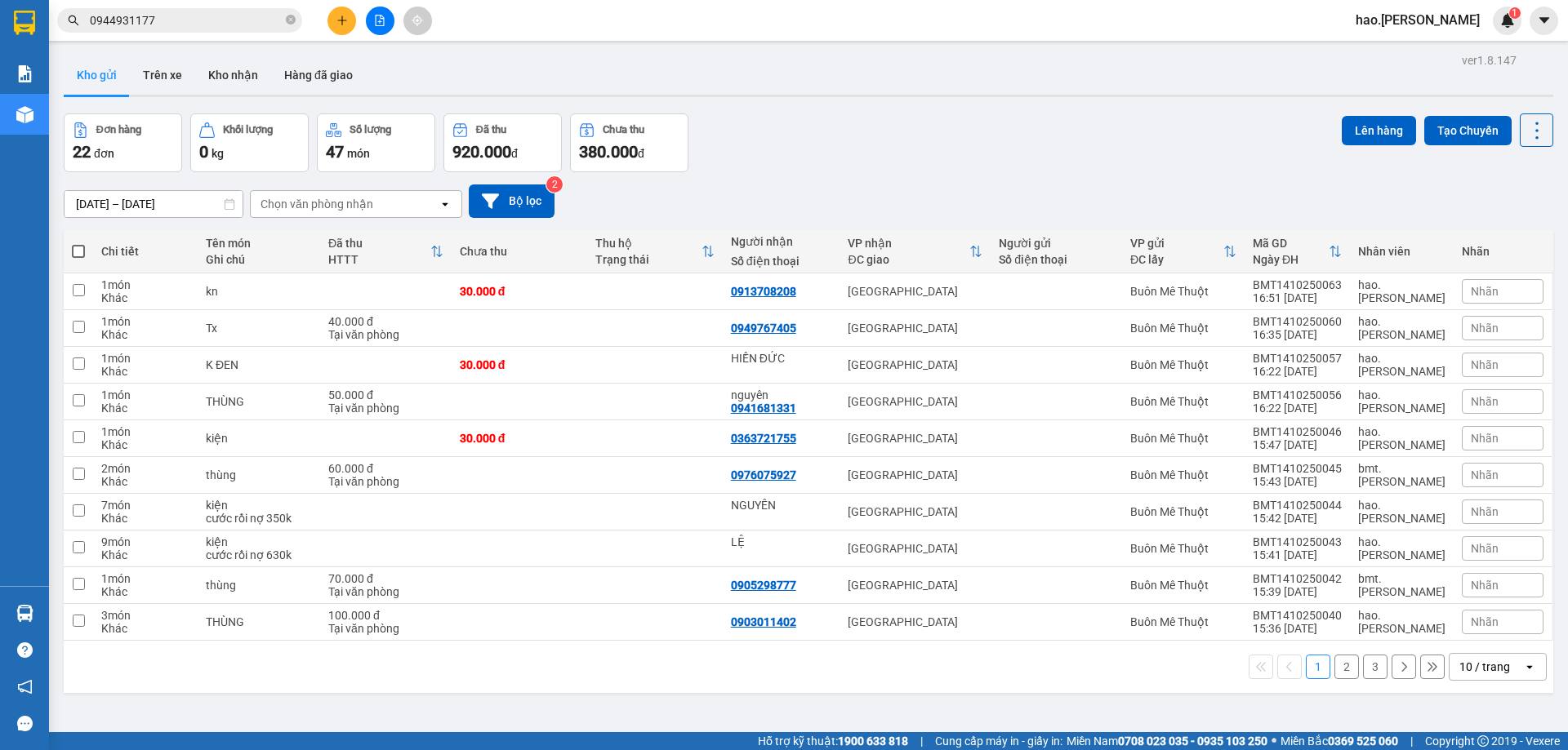
click at [316, 202] on div "Chọn văn phòng nhận" at bounding box center [317, 204] width 113 height 16
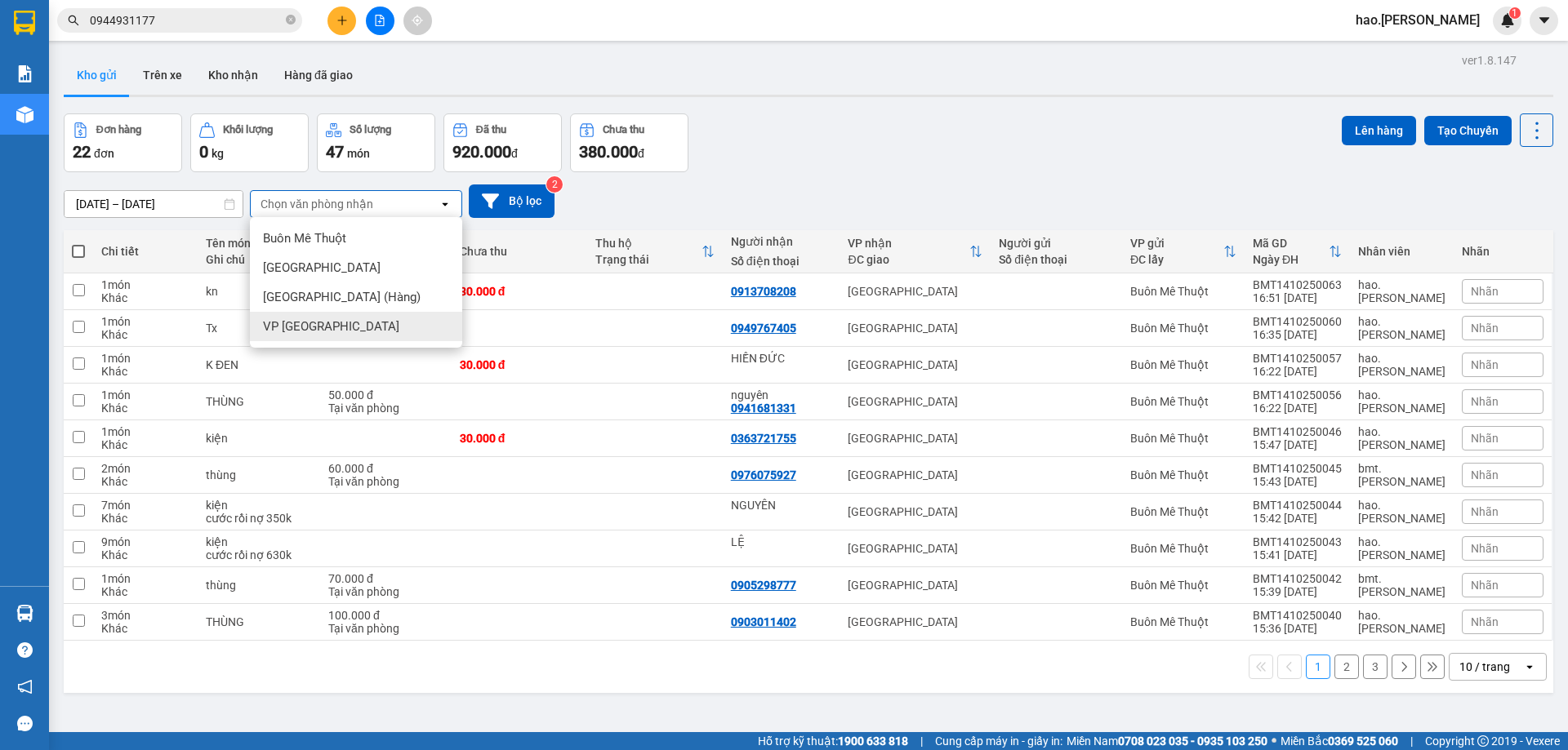
click at [312, 322] on span "VP [GEOGRAPHIC_DATA]" at bounding box center [331, 326] width 136 height 16
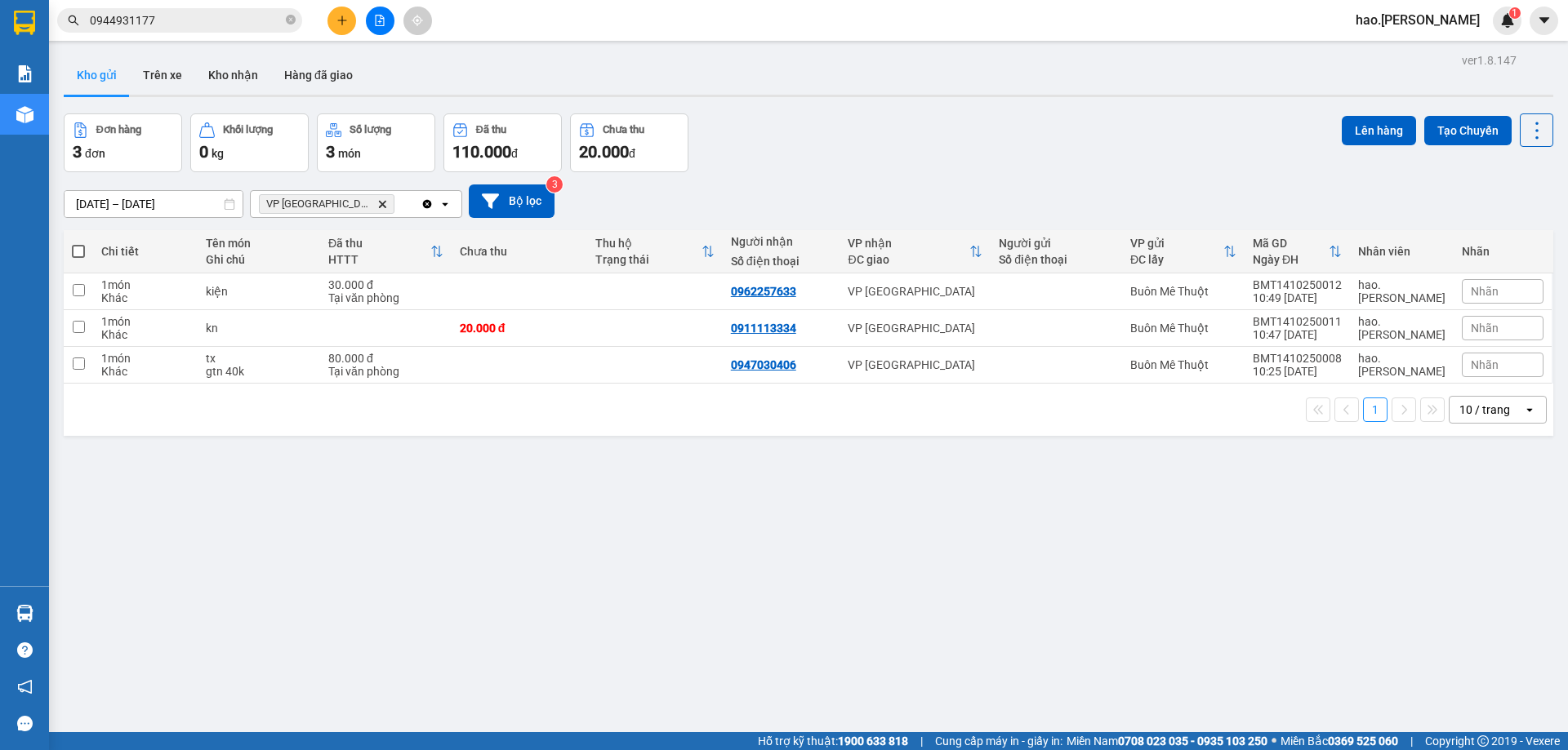
click at [1061, 176] on div "[DATE] – [DATE] Press the down arrow key to interact with the calendar and sele…" at bounding box center [808, 201] width 1489 height 58
click at [861, 166] on div "Đơn hàng 3 đơn Khối lượng 0 kg Số lượng 3 món Đã thu 110.000 đ Chưa thu 20.000 …" at bounding box center [808, 142] width 1489 height 59
click at [223, 34] on div "Kết quả tìm kiếm ( 13 ) Bộ lọc Mã ĐH Trạng thái Món hàng Thu hộ Tổng cước Chưa …" at bounding box center [159, 20] width 318 height 28
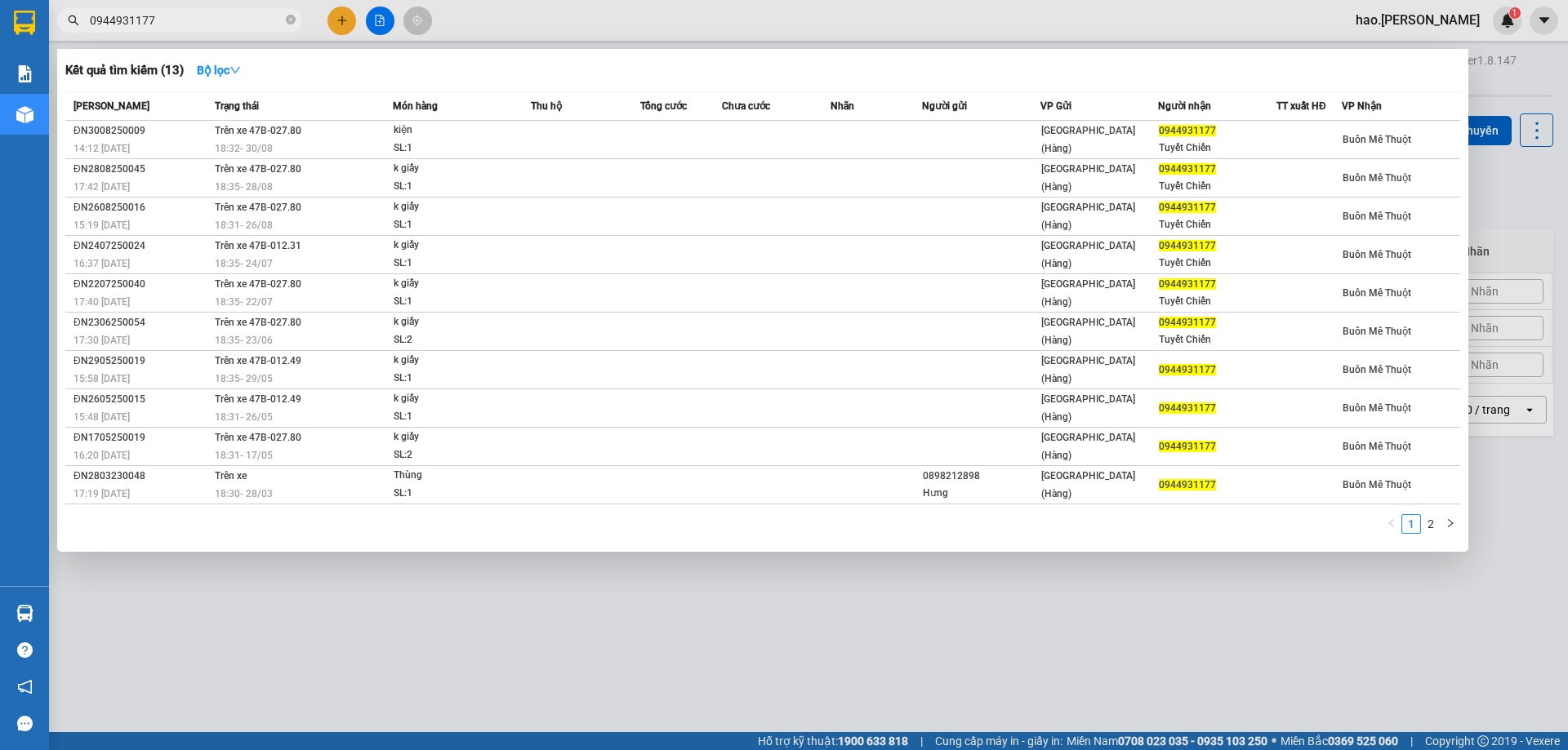
click at [225, 18] on input "0944931177" at bounding box center [186, 20] width 193 height 18
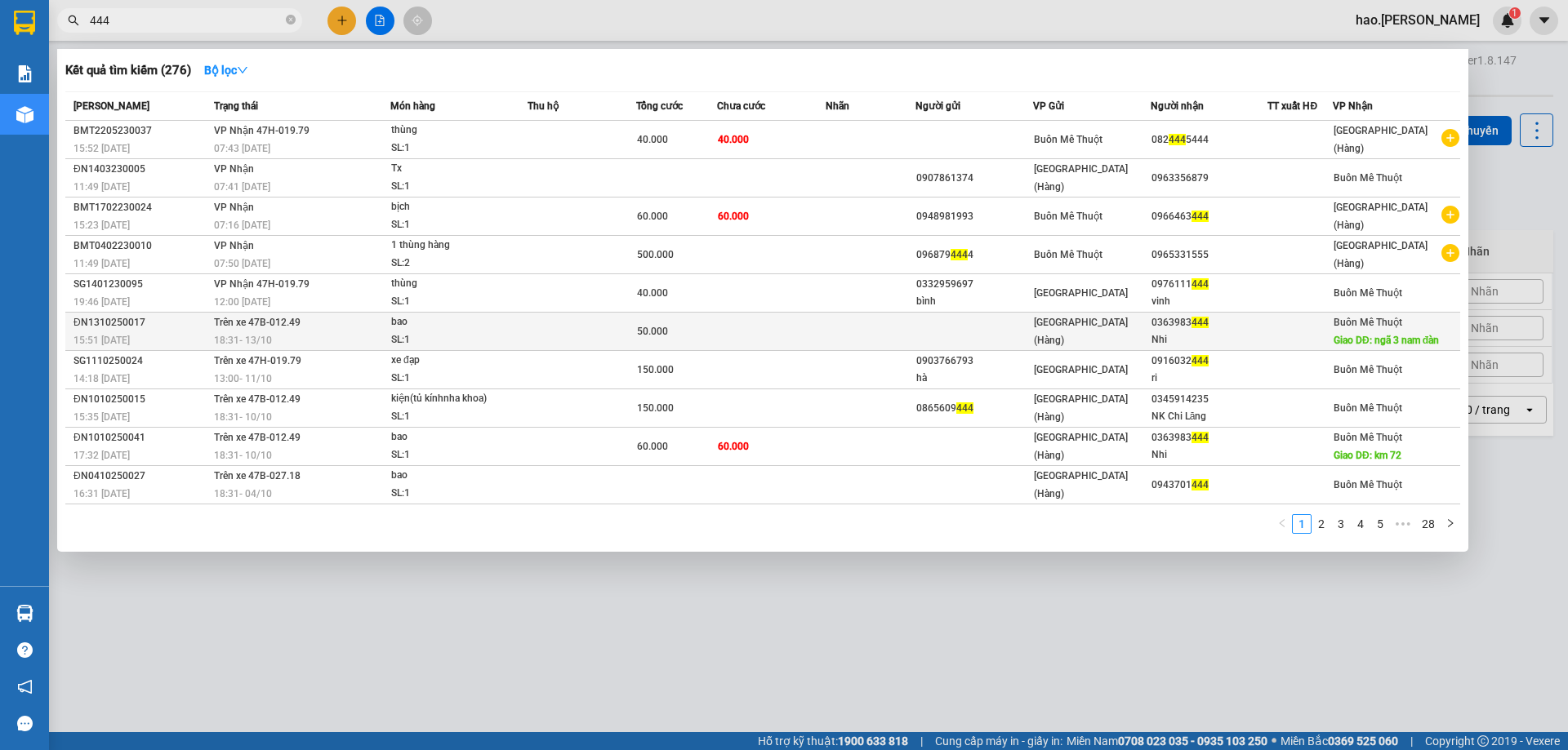
type input "444"
click at [592, 337] on td at bounding box center [582, 331] width 109 height 38
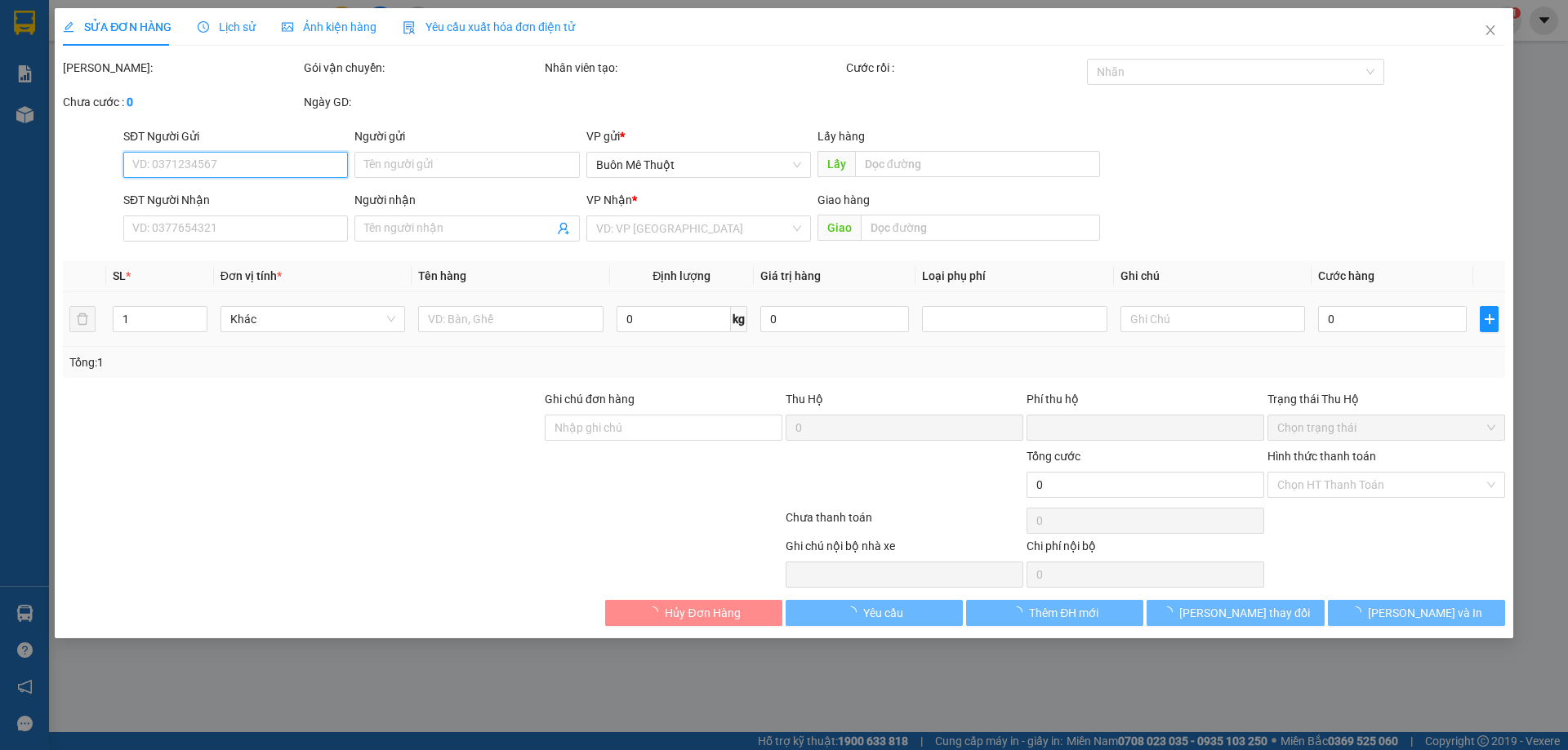
type input "0363983444"
type input "Nhi"
type input "ngã 3 nam đàn"
type input "0"
type input "50.000"
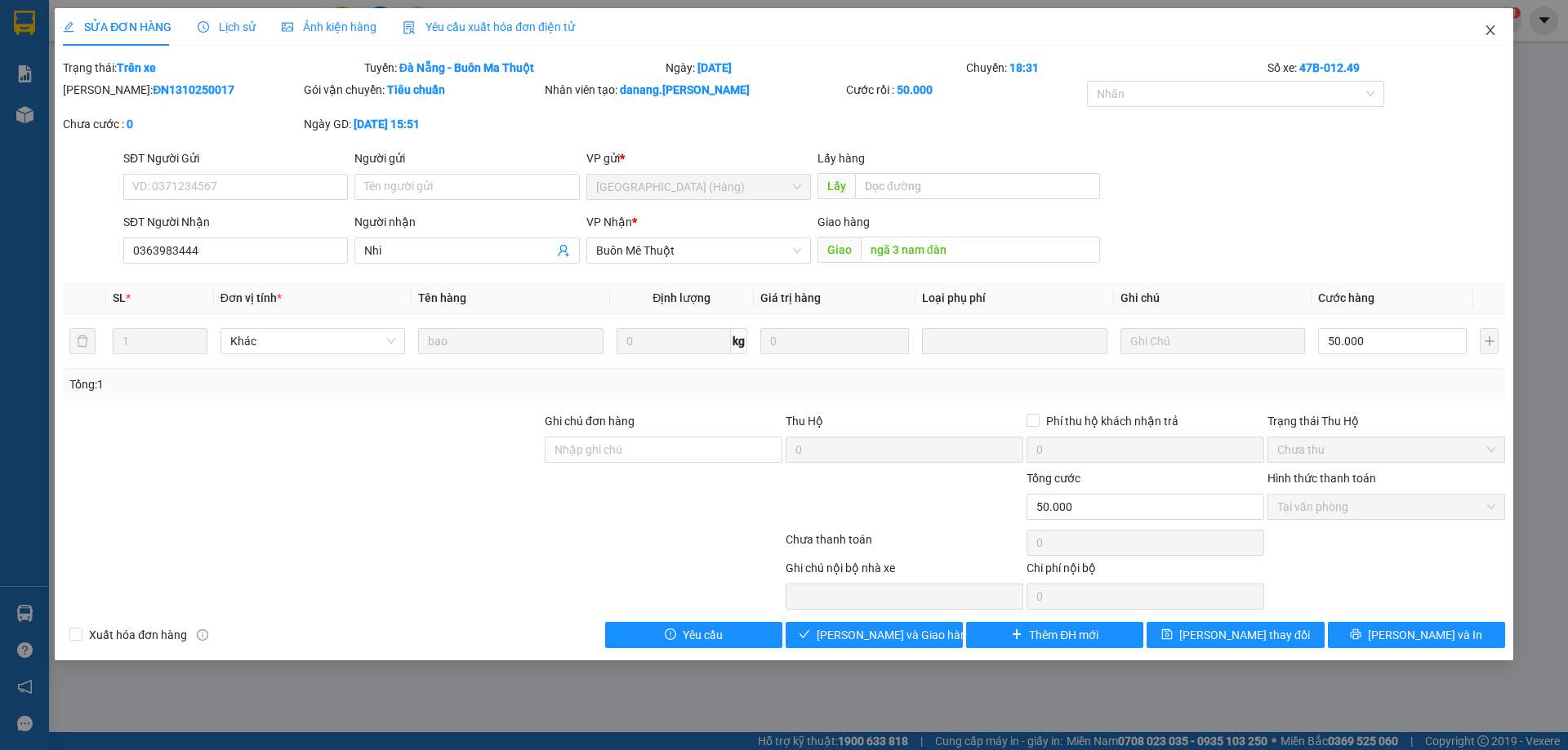
click at [1489, 33] on icon "close" at bounding box center [1490, 30] width 9 height 10
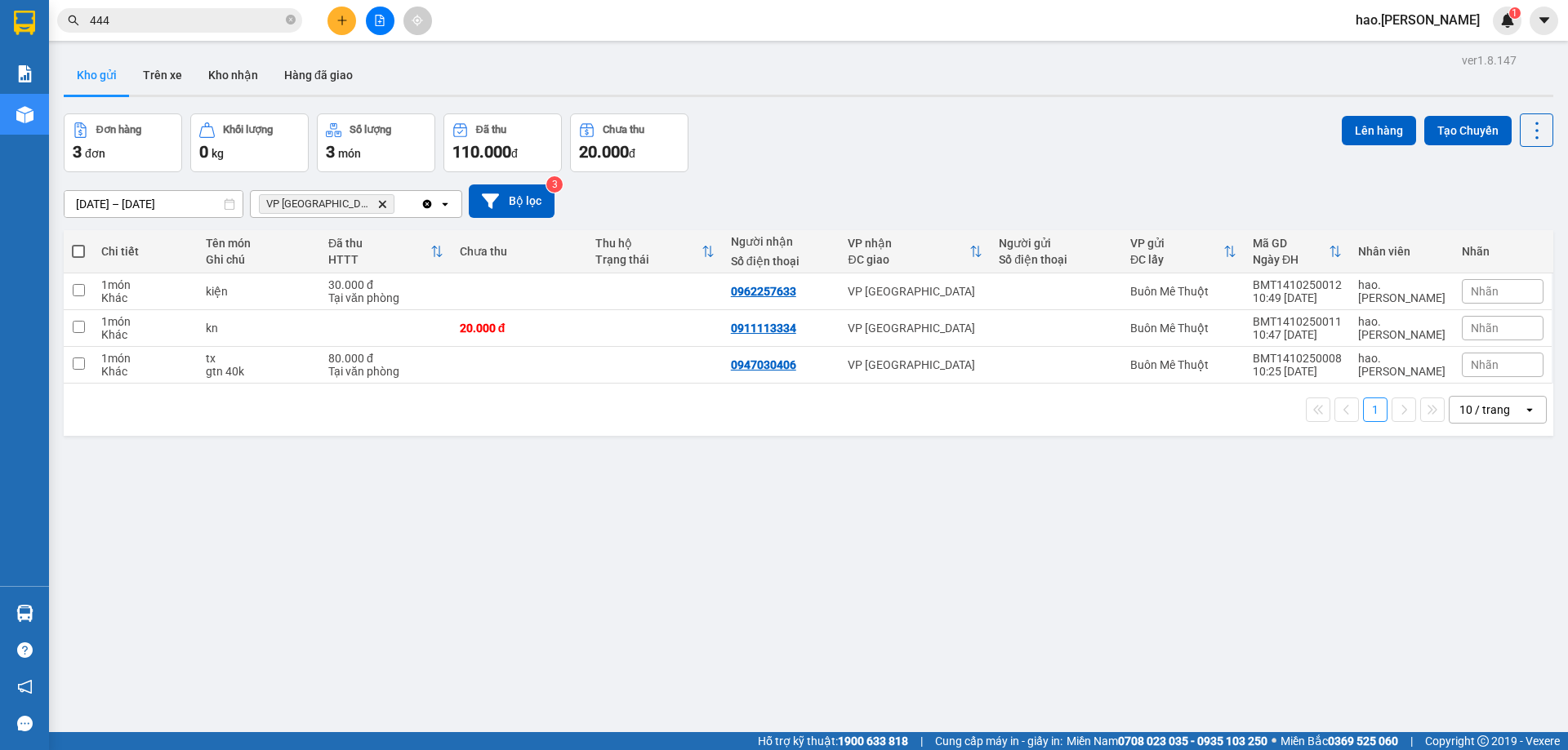
click at [339, 23] on icon "plus" at bounding box center [342, 20] width 11 height 11
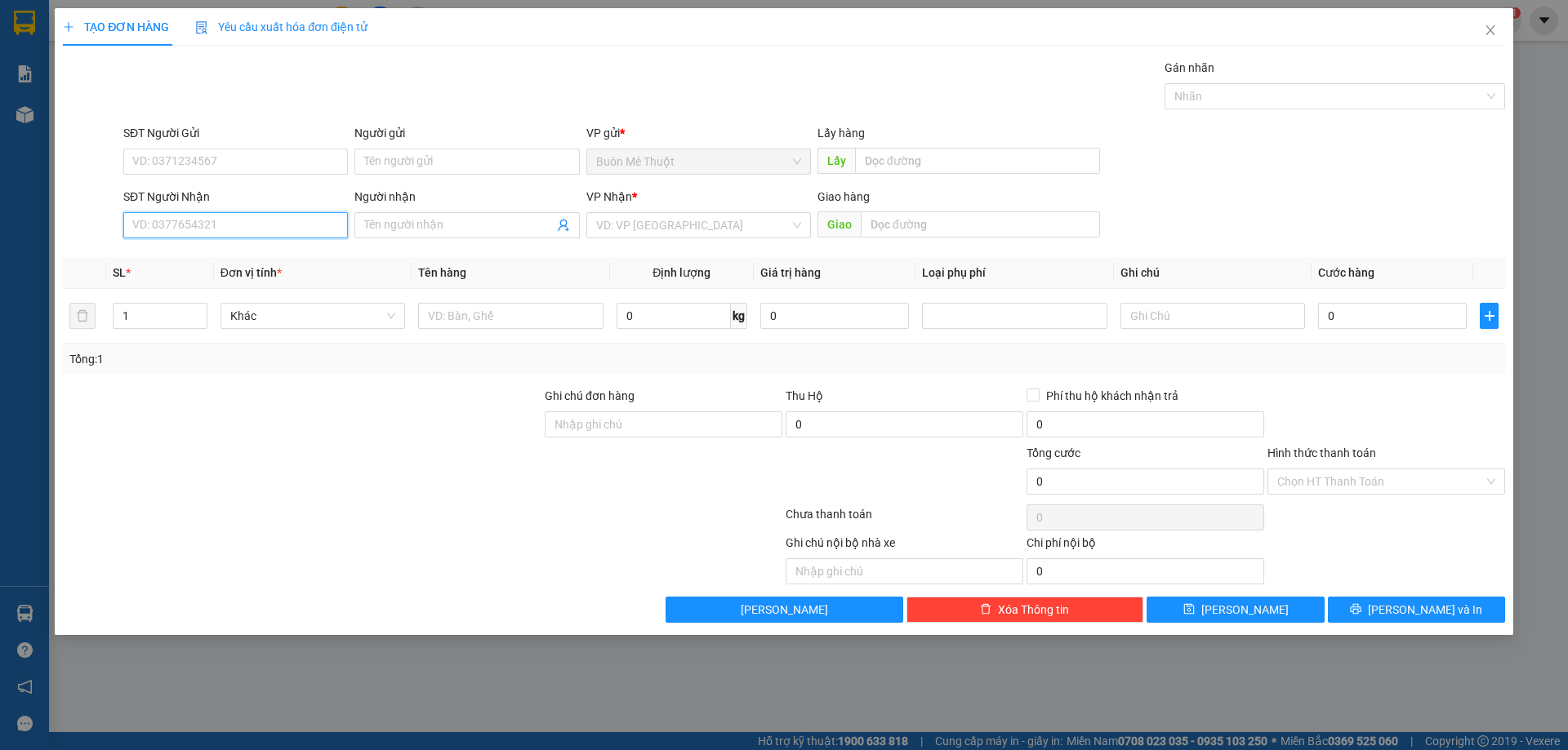
click at [272, 220] on input "SĐT Người Nhận" at bounding box center [236, 225] width 225 height 27
type input "0"
type input "0938410267"
click at [148, 314] on input "1" at bounding box center [159, 316] width 93 height 25
type input "3"
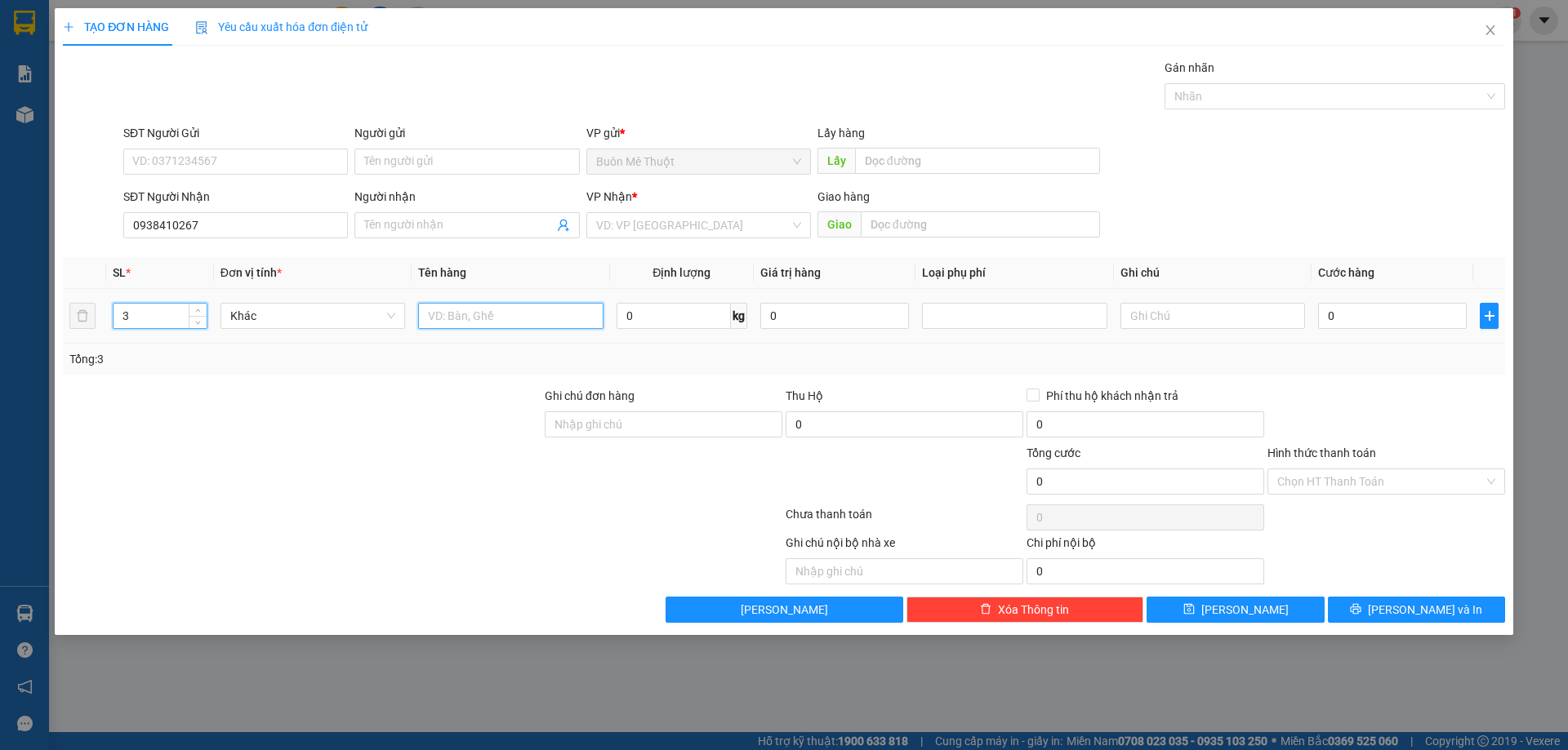
click at [478, 322] on input "text" at bounding box center [510, 316] width 185 height 27
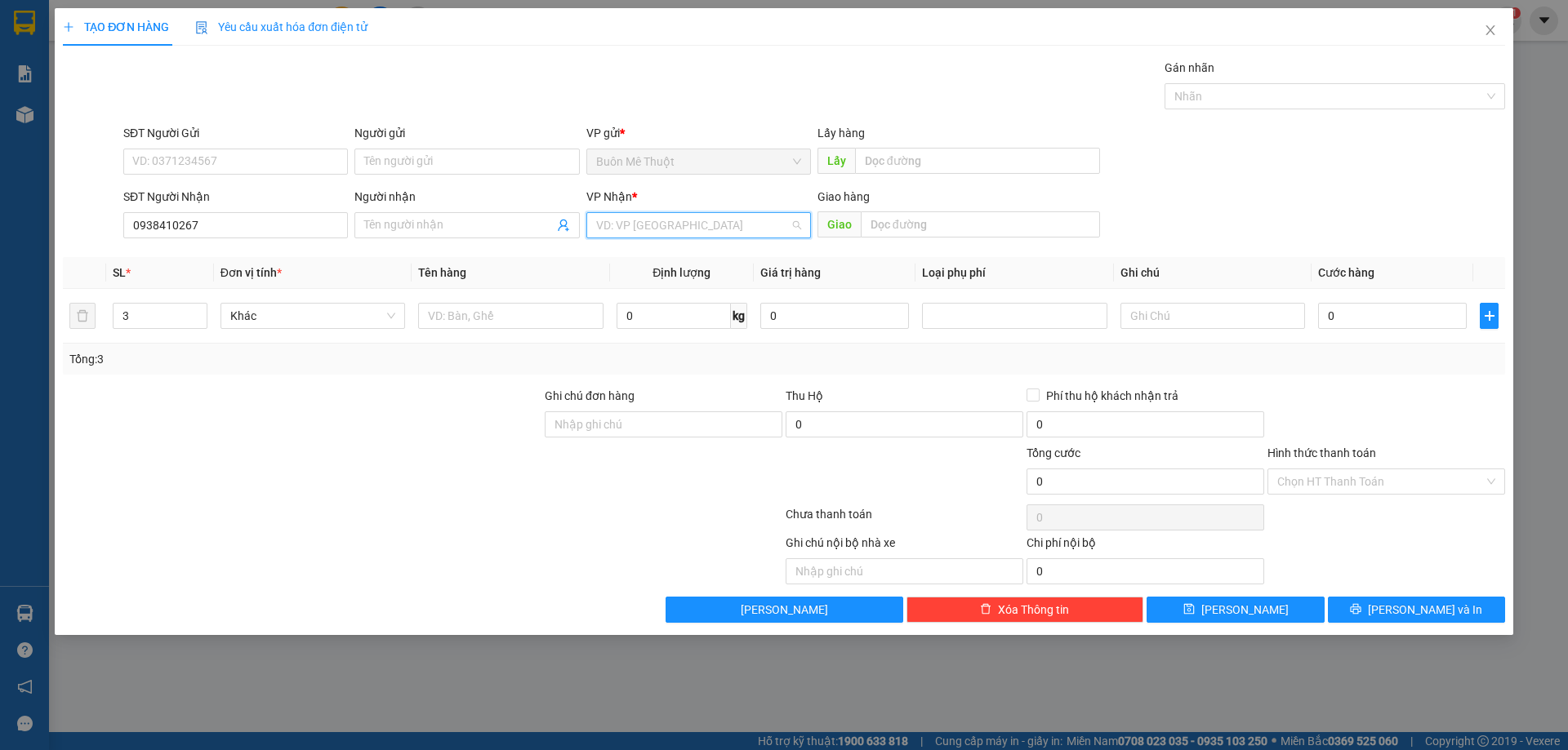
click at [645, 231] on input "search" at bounding box center [692, 225] width 194 height 25
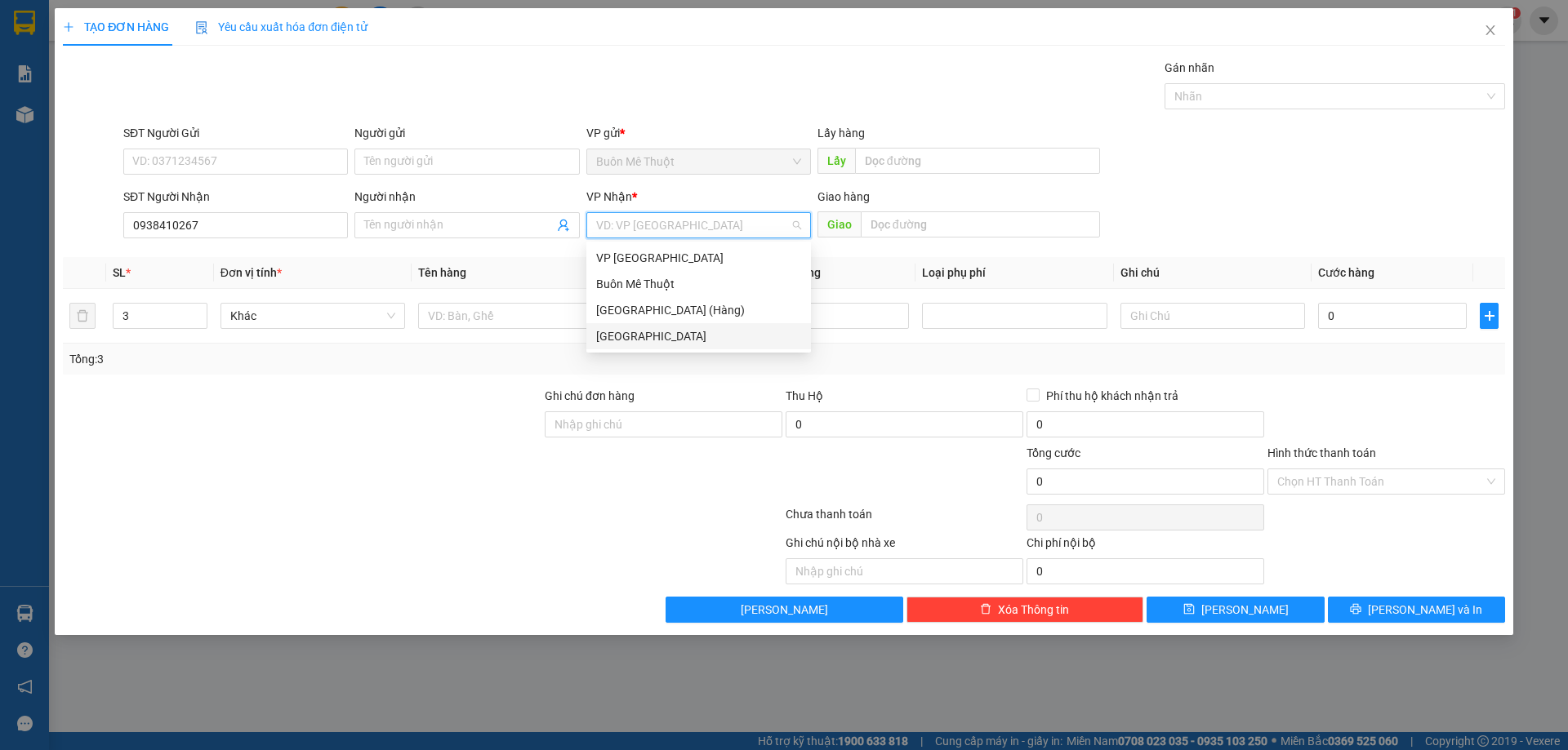
click at [622, 330] on div "[GEOGRAPHIC_DATA]" at bounding box center [698, 337] width 205 height 18
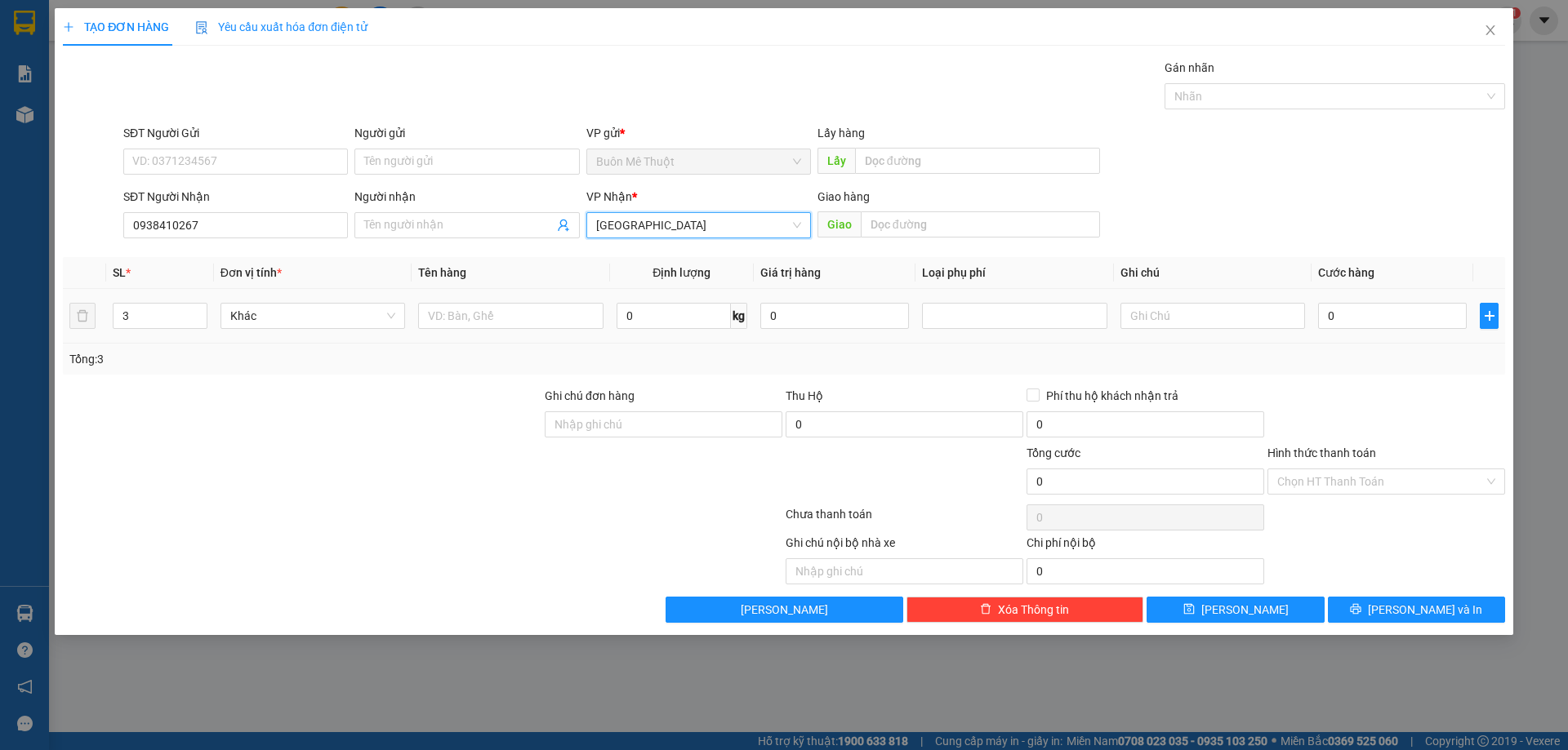
click at [529, 296] on td at bounding box center [511, 316] width 198 height 55
click at [531, 314] on input "text" at bounding box center [510, 316] width 185 height 27
type input "THÙNG+TÚI+XỌT"
click at [1359, 314] on input "0" at bounding box center [1392, 316] width 148 height 27
type input "1"
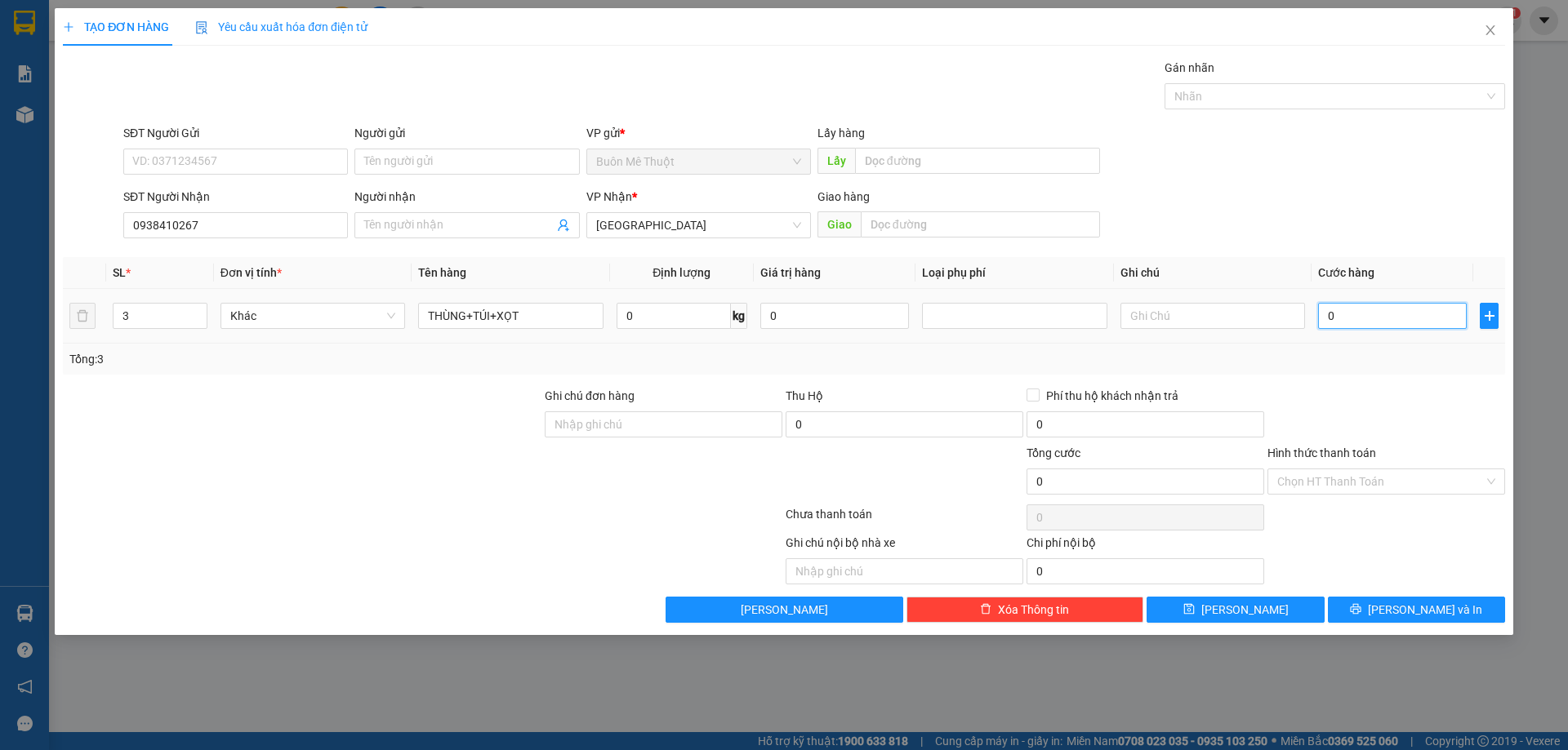
type input "1"
type input "14"
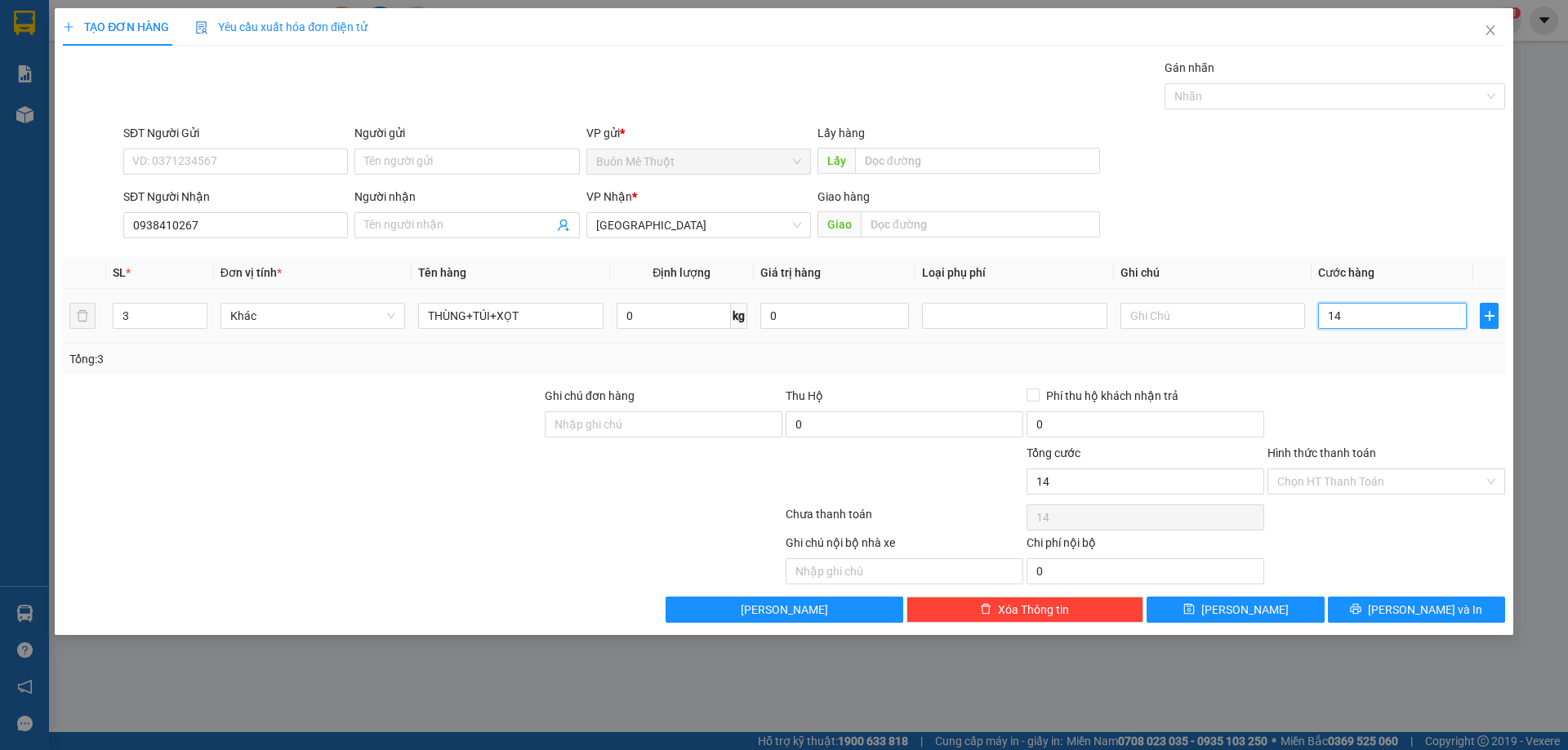
type input "140"
type input "140.000"
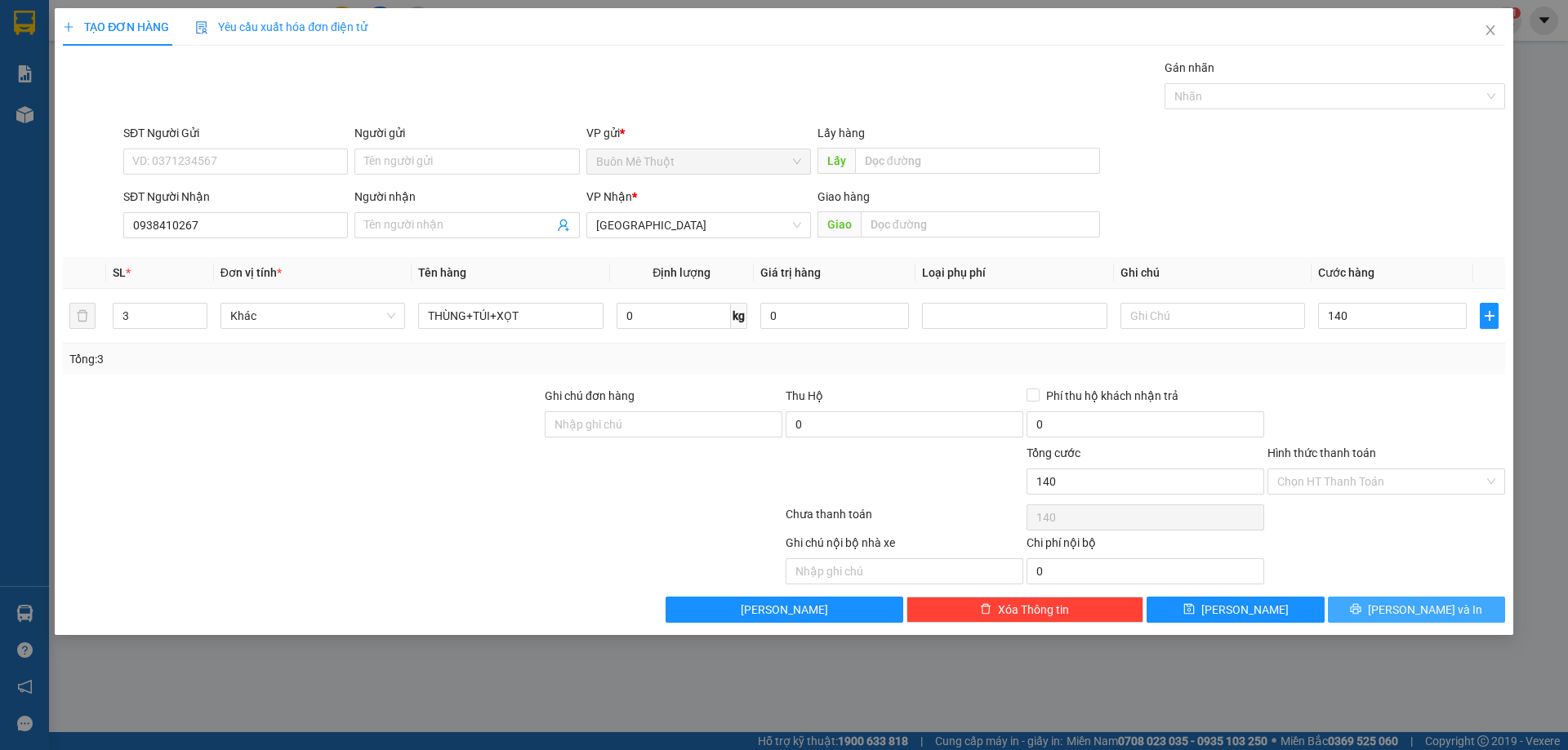
type input "140.000"
click at [1361, 607] on icon "printer" at bounding box center [1356, 610] width 11 height 11
